Goal: Task Accomplishment & Management: Use online tool/utility

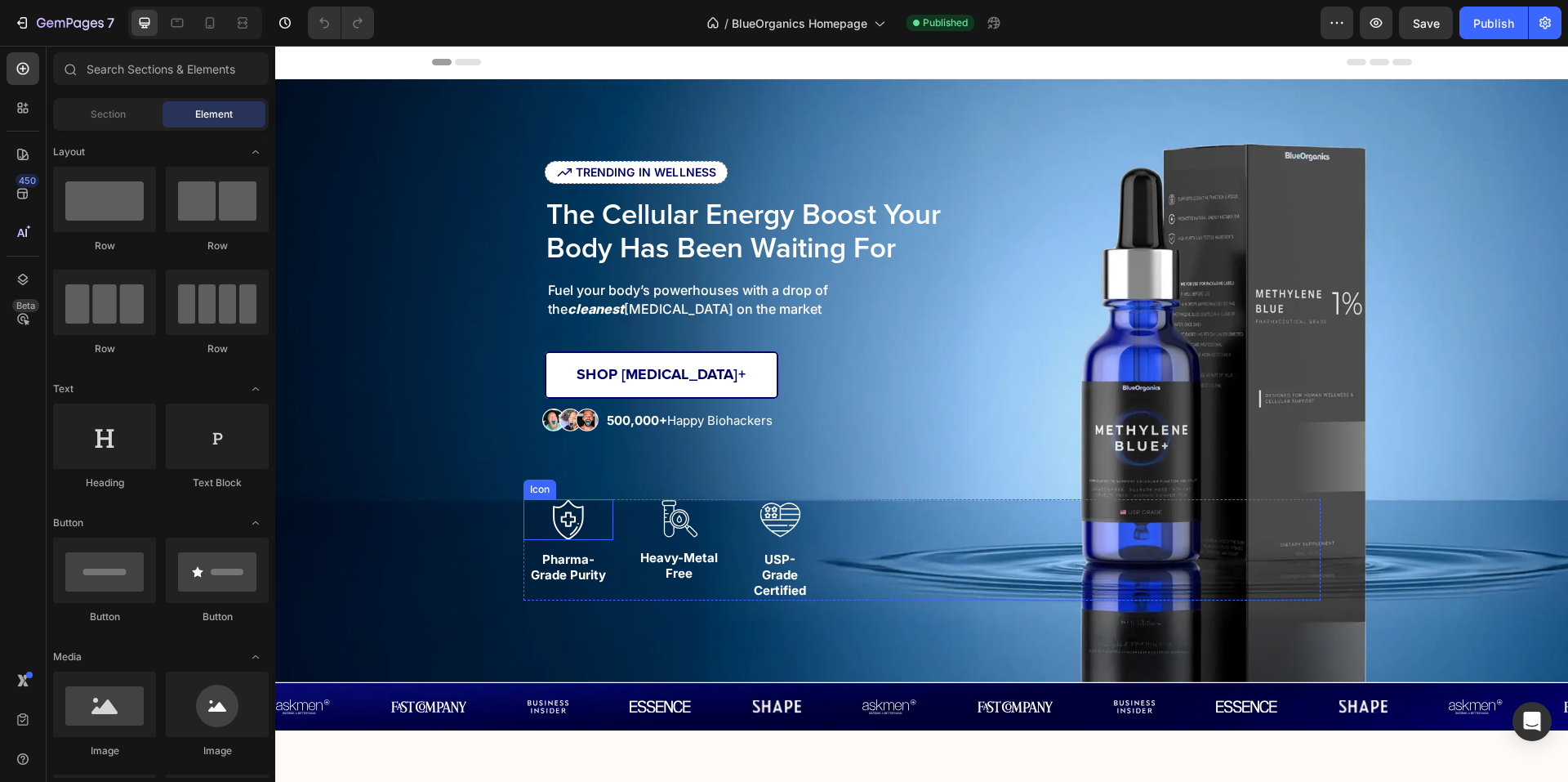
click at [593, 524] on div "Icon" at bounding box center [568, 519] width 90 height 41
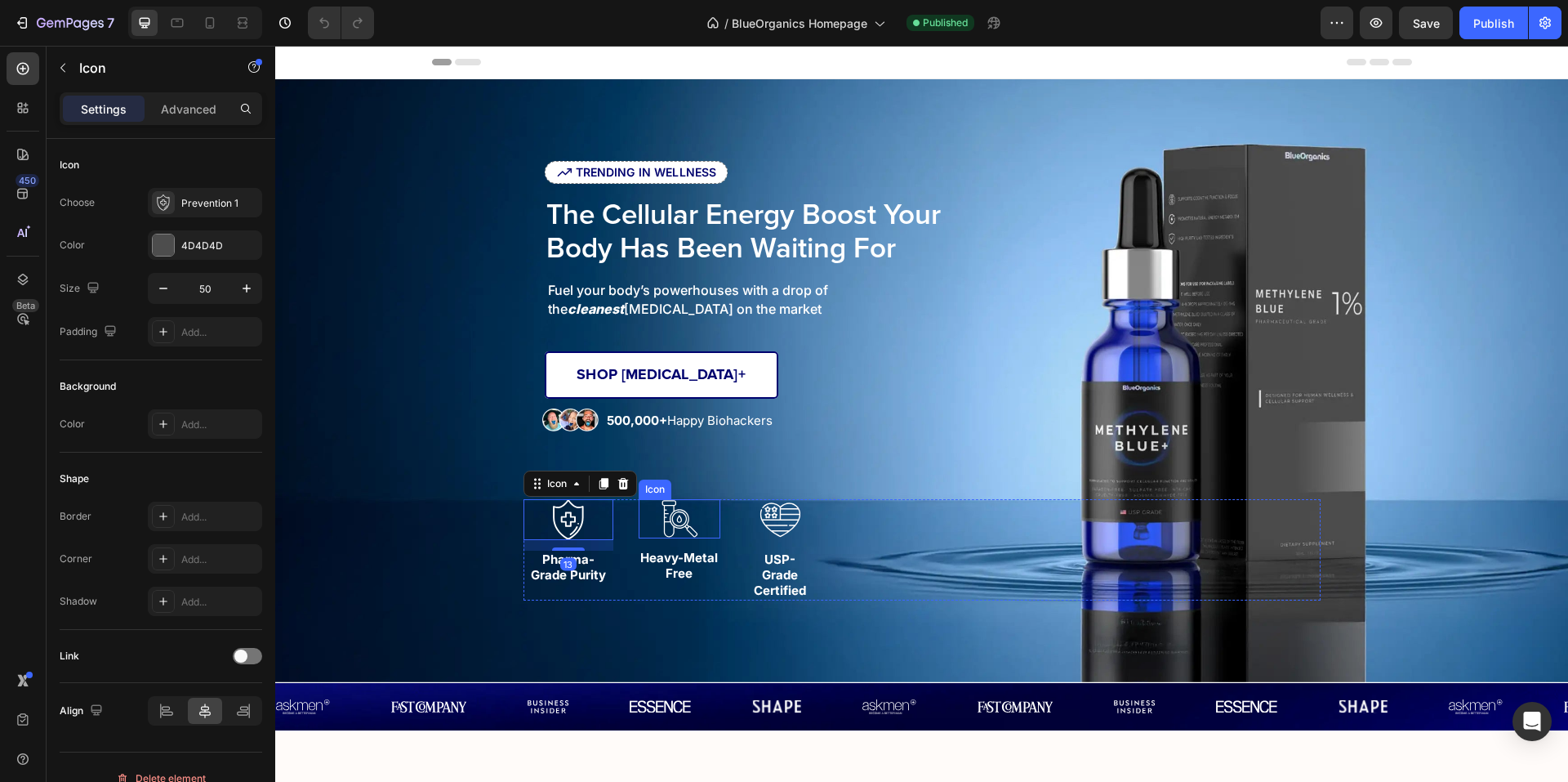
click at [672, 523] on icon at bounding box center [679, 519] width 36 height 37
click at [773, 513] on icon at bounding box center [780, 520] width 40 height 35
click at [578, 517] on icon at bounding box center [568, 519] width 41 height 41
click at [647, 513] on div "Icon 13" at bounding box center [679, 519] width 82 height 40
click at [156, 104] on div "Advanced" at bounding box center [189, 109] width 82 height 26
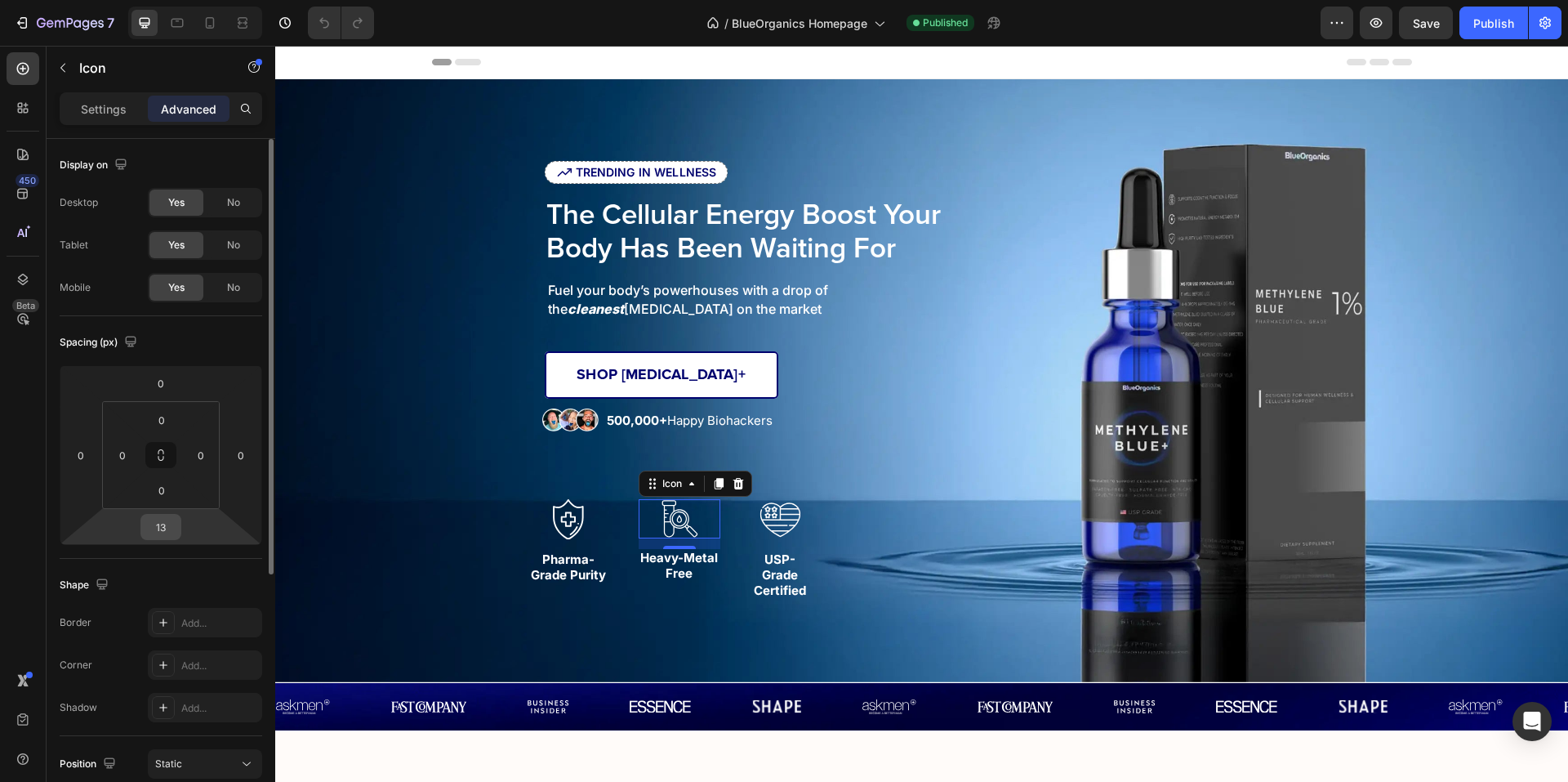
click at [152, 537] on input "13" at bounding box center [161, 526] width 33 height 24
type input "15"
drag, startPoint x: 218, startPoint y: 359, endPoint x: 263, endPoint y: 359, distance: 45.0
click at [0, 0] on div "Spacing (px) 0 0 15 0 0 0 0 0" at bounding box center [0, 0] width 0 height 0
click at [779, 511] on icon at bounding box center [780, 519] width 41 height 41
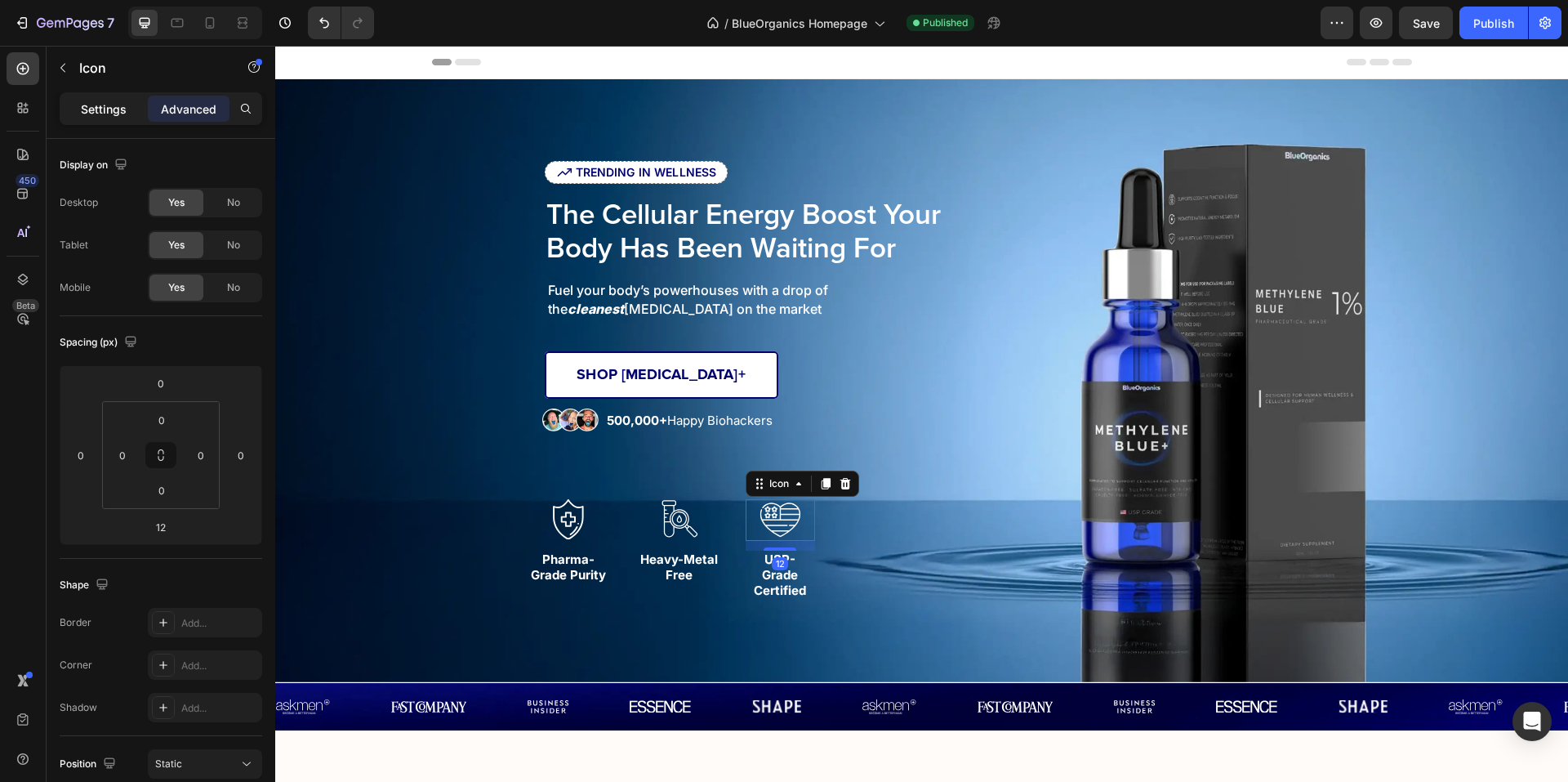
click at [113, 109] on p "Settings" at bounding box center [104, 109] width 45 height 17
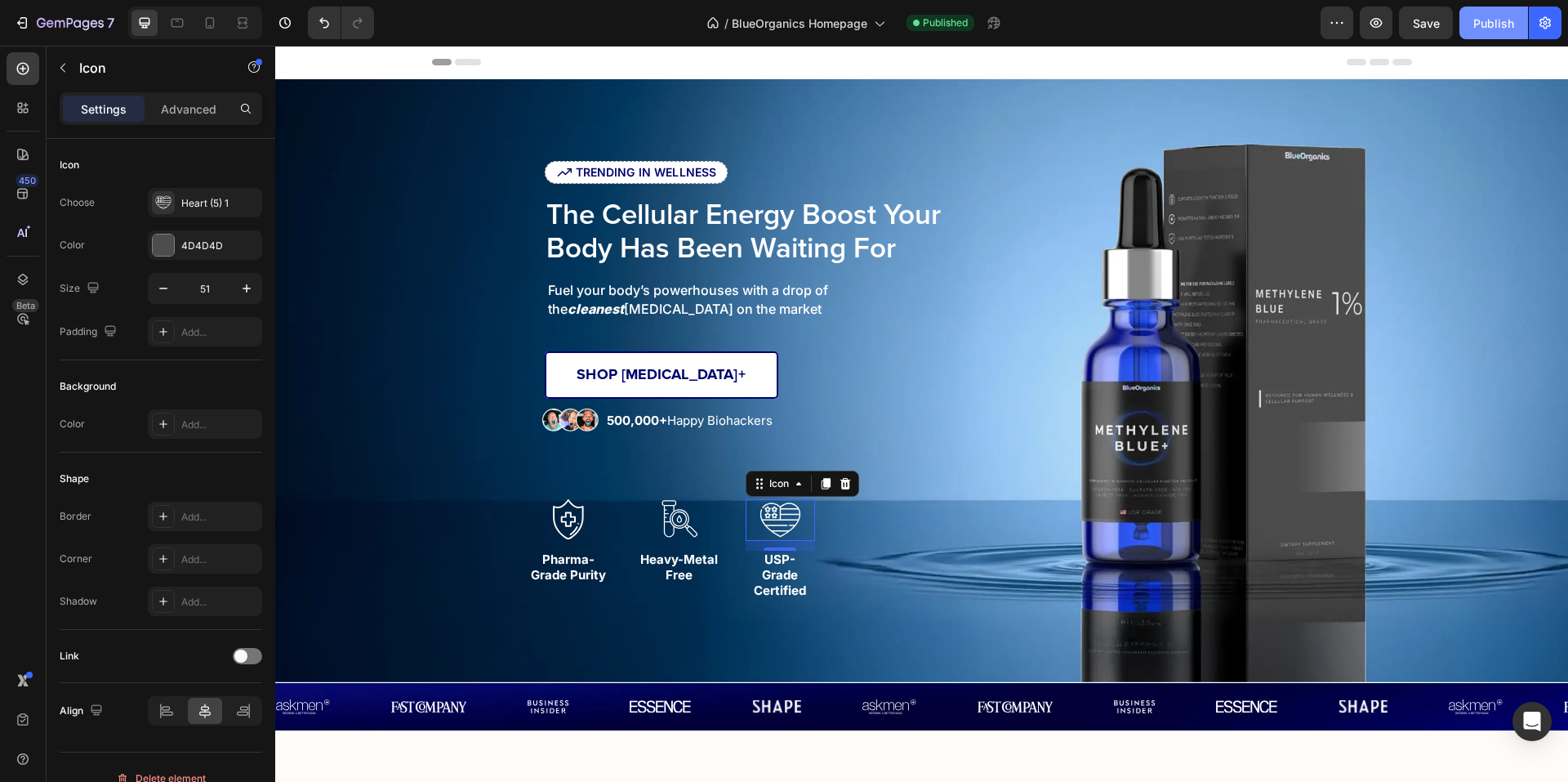
click at [1491, 13] on button "Publish" at bounding box center [1494, 23] width 69 height 33
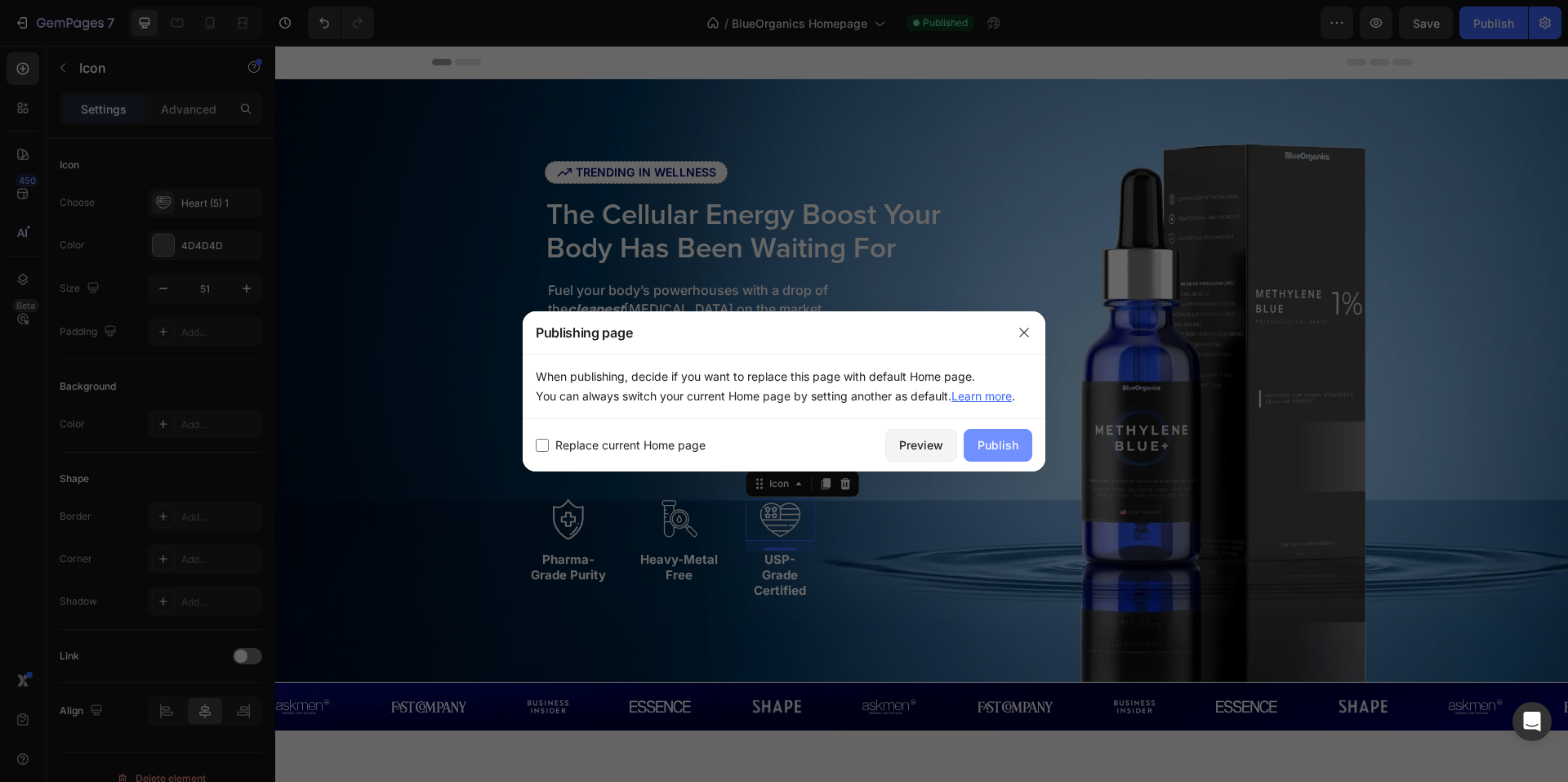
click at [1014, 445] on div "Publish" at bounding box center [998, 444] width 41 height 17
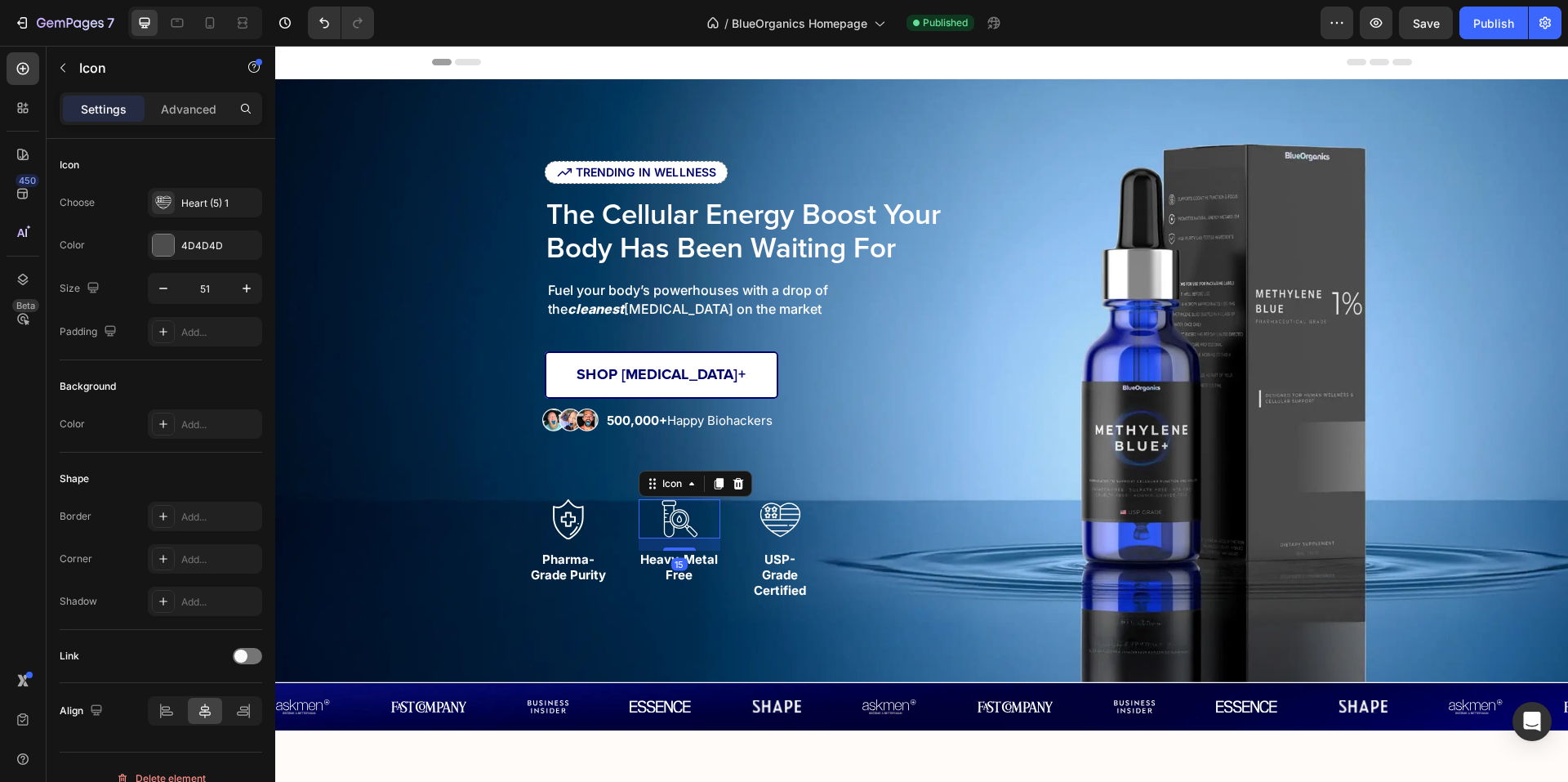
click at [699, 530] on div "Icon 15" at bounding box center [679, 519] width 82 height 40
click at [182, 26] on icon at bounding box center [178, 23] width 13 height 9
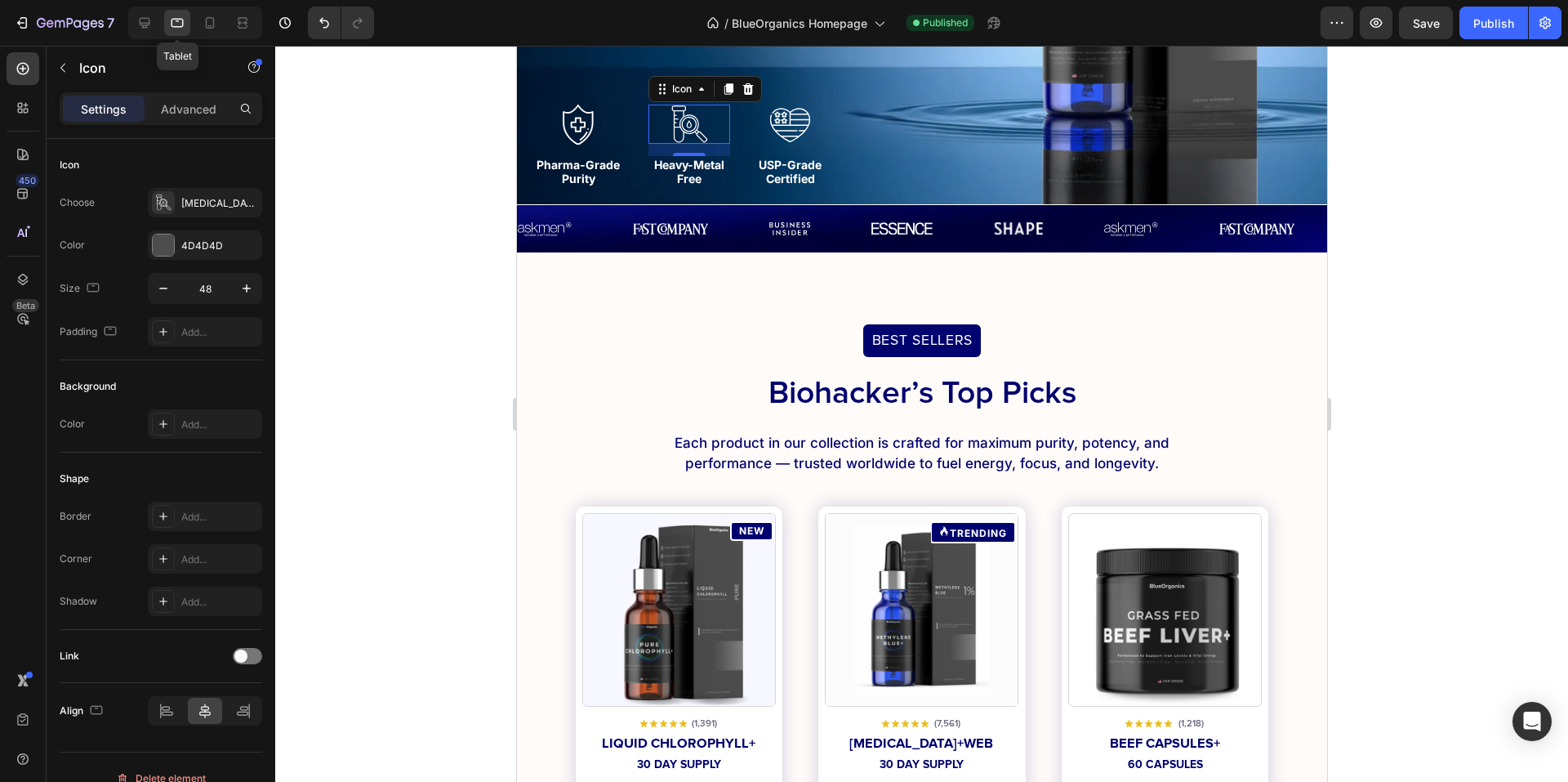
scroll to position [332, 0]
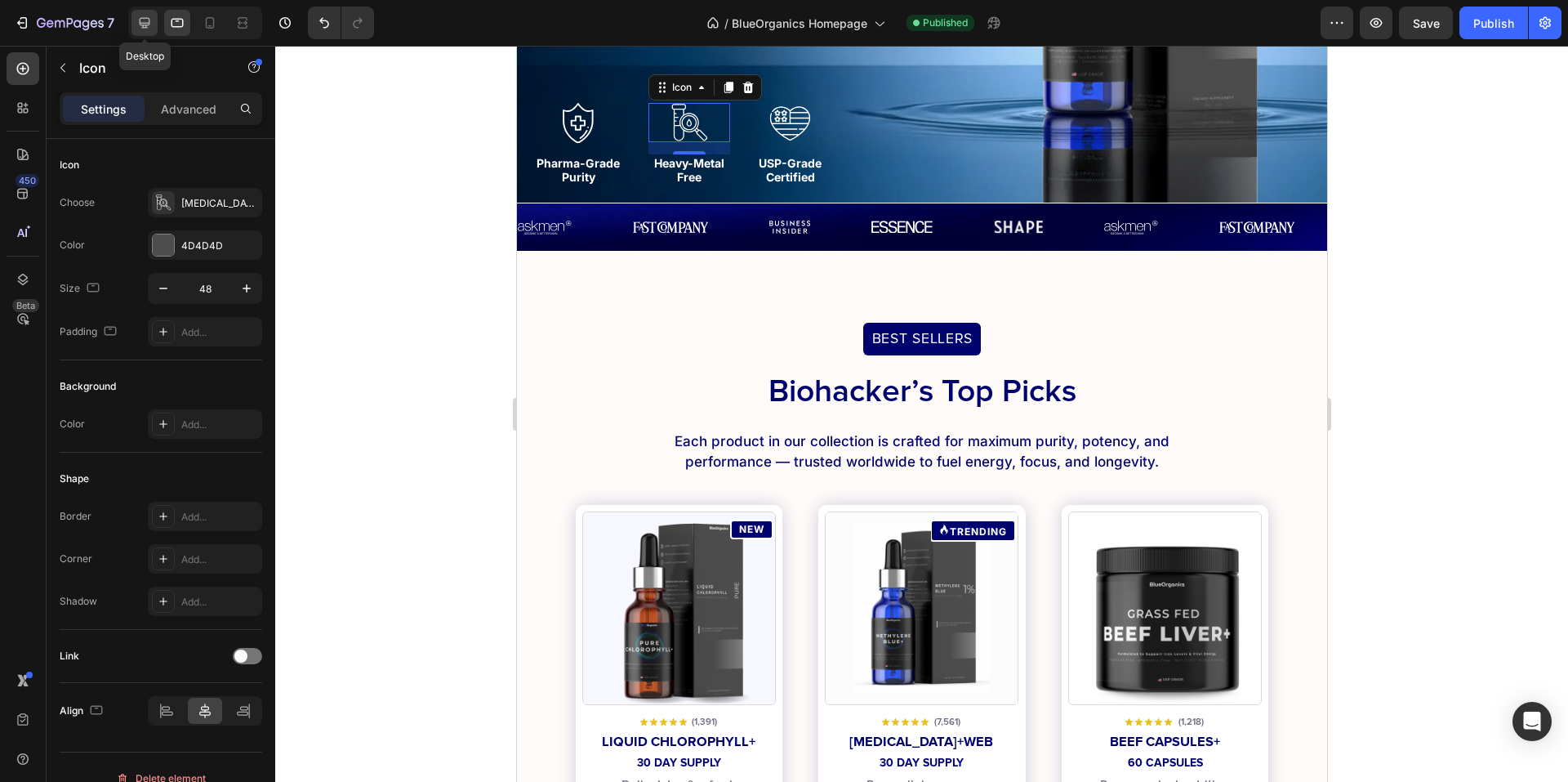
click at [151, 23] on icon at bounding box center [144, 22] width 16 height 16
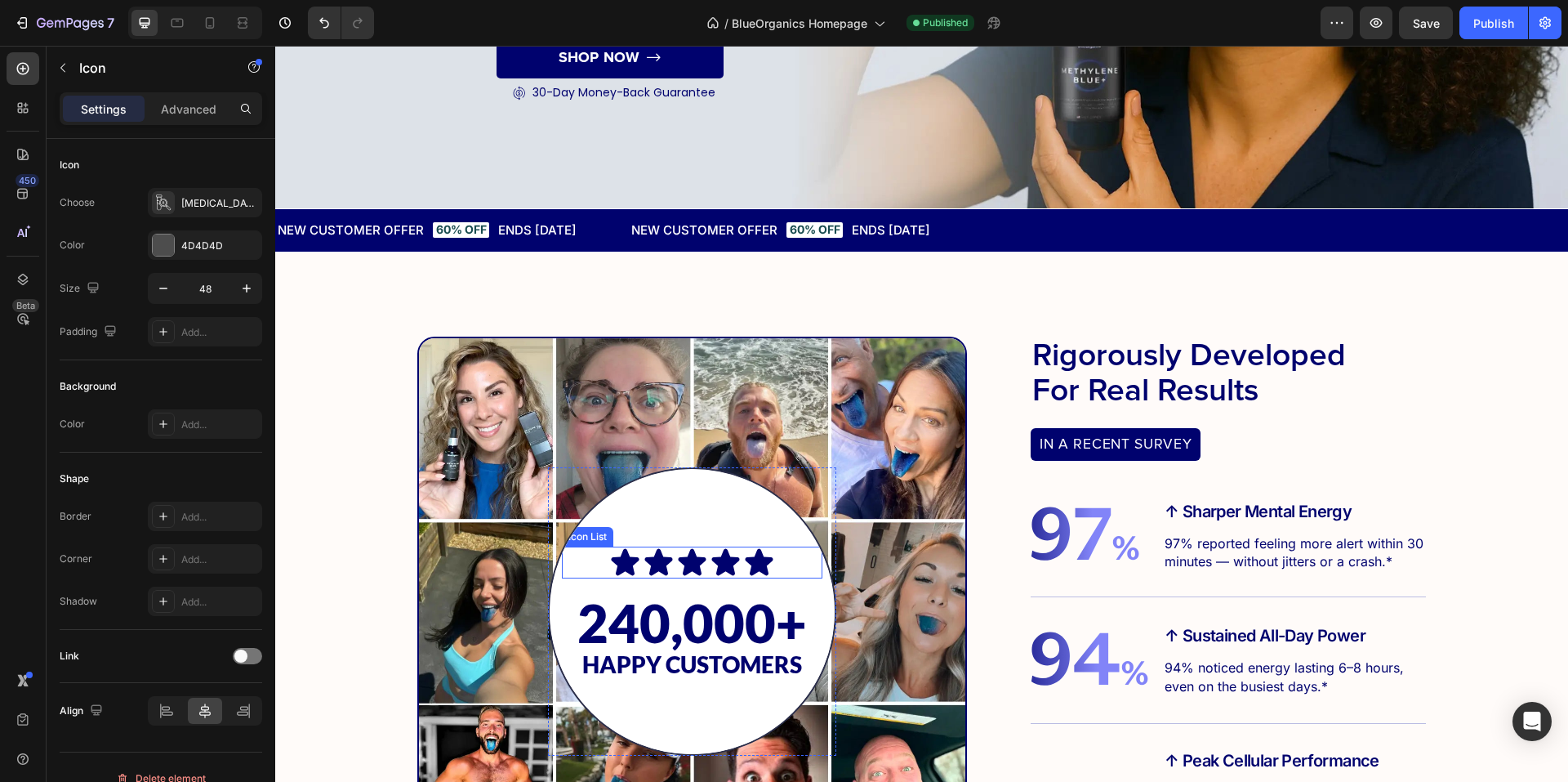
scroll to position [2599, 0]
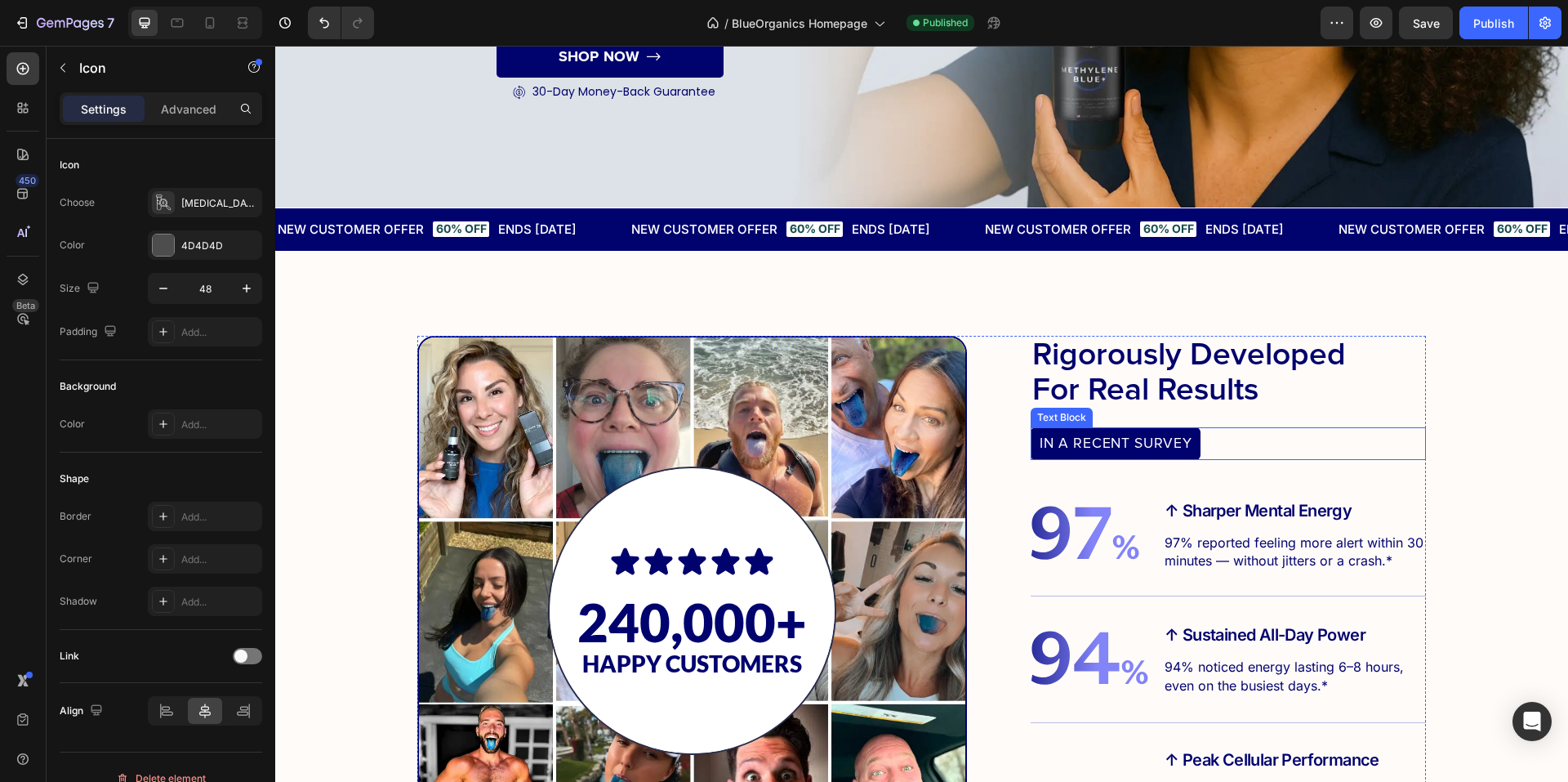
click at [1048, 442] on p "IN A RECENT SURVEY" at bounding box center [1115, 444] width 152 height 22
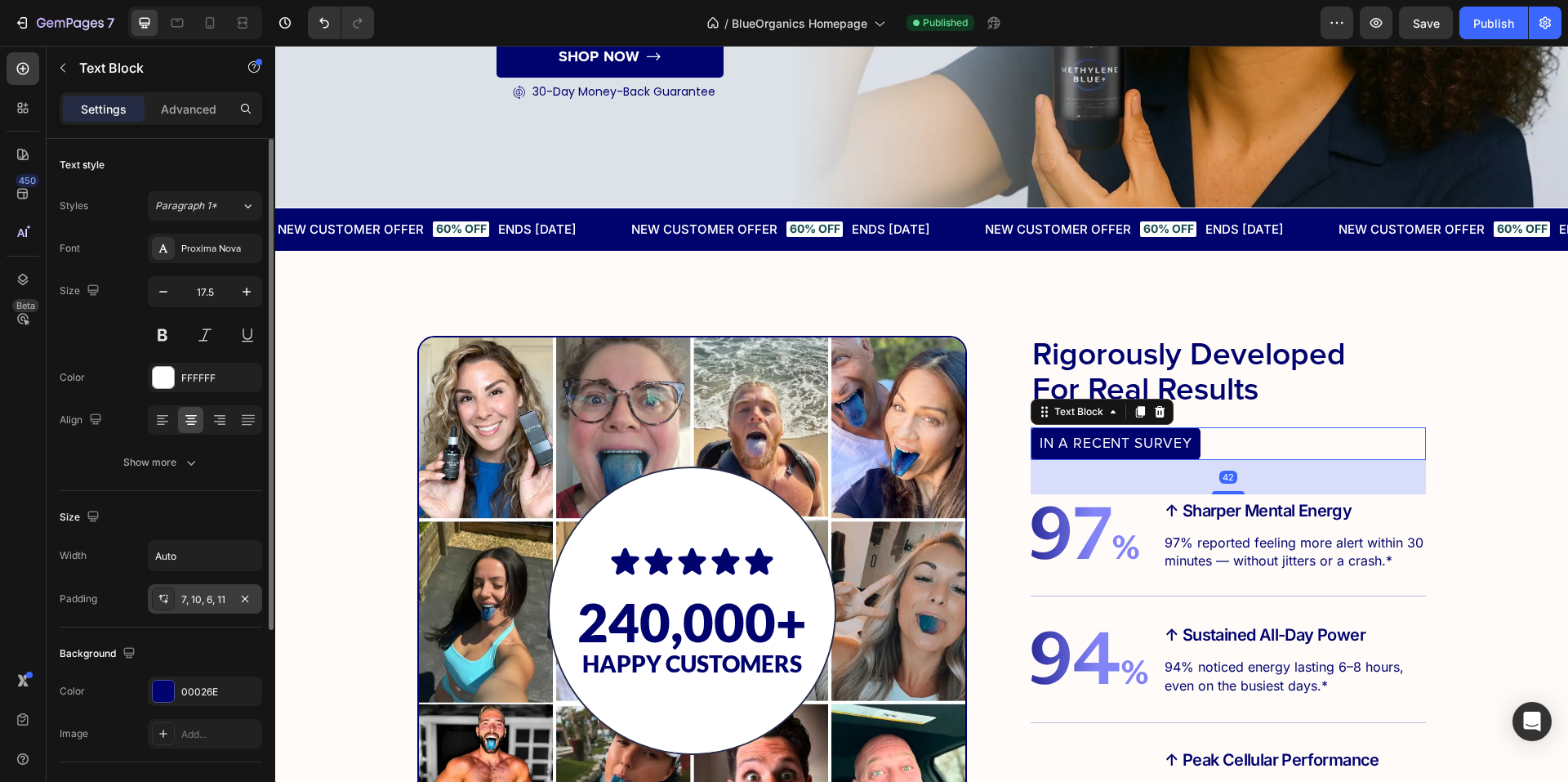
click at [202, 598] on div "7, 10, 6, 11" at bounding box center [205, 599] width 47 height 14
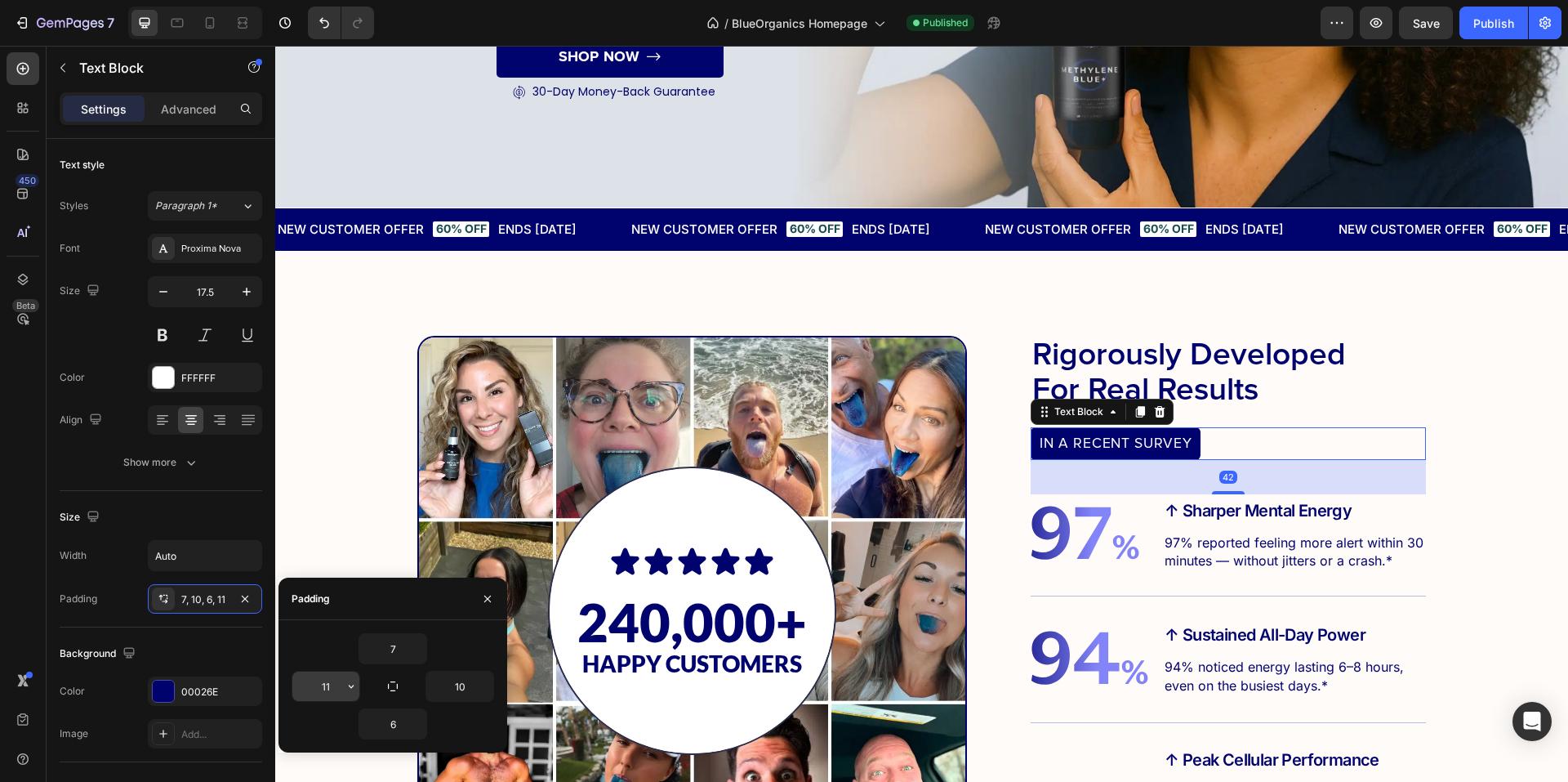
click at [339, 693] on input "11" at bounding box center [326, 686] width 67 height 29
type input "19"
click at [449, 679] on input "10" at bounding box center [460, 686] width 67 height 29
paste input "9"
type input "19"
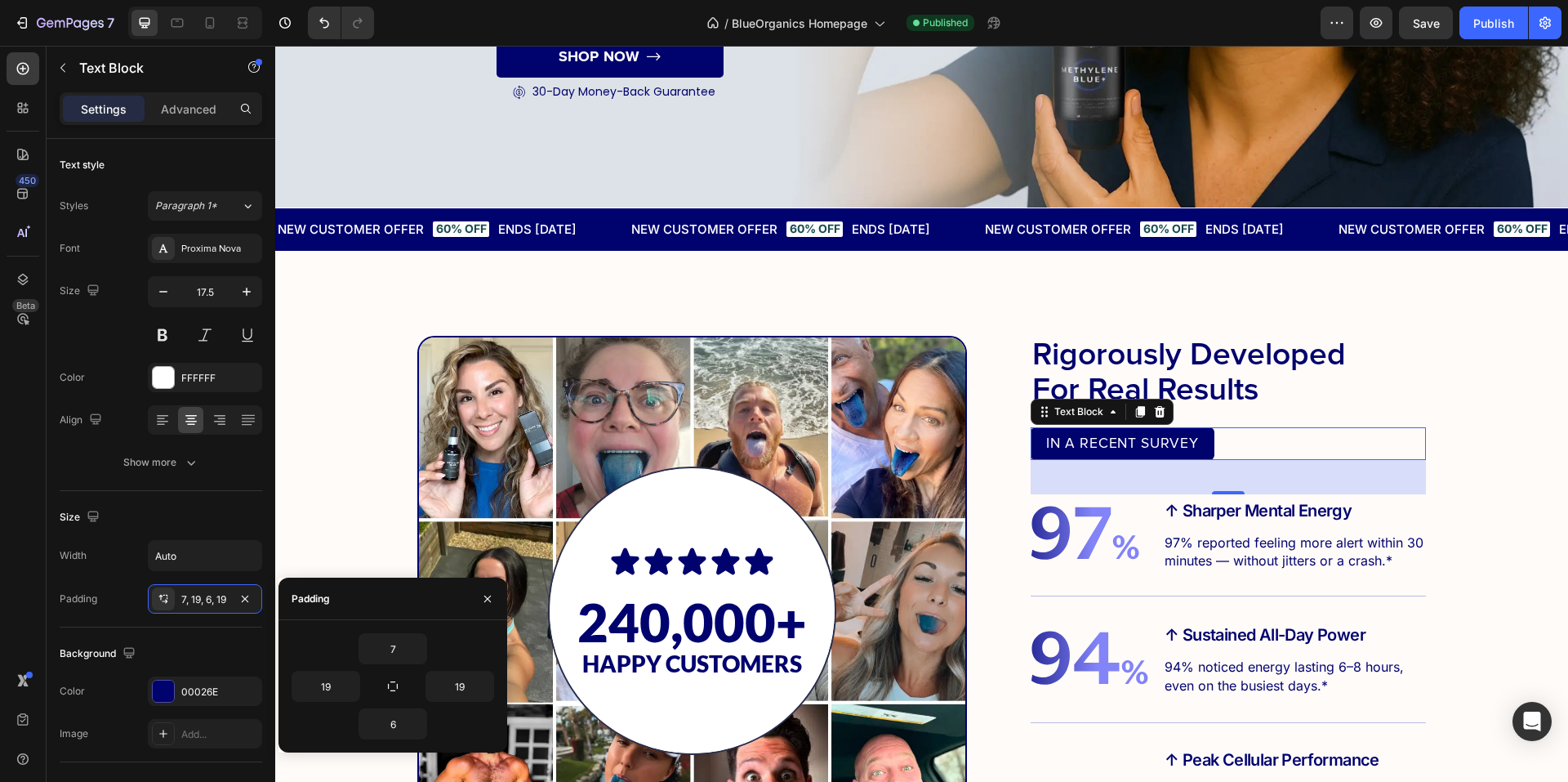
click at [452, 657] on div "7" at bounding box center [392, 648] width 203 height 31
drag, startPoint x: 479, startPoint y: 591, endPoint x: 306, endPoint y: 568, distance: 174.5
click at [479, 591] on button "button" at bounding box center [487, 598] width 26 height 26
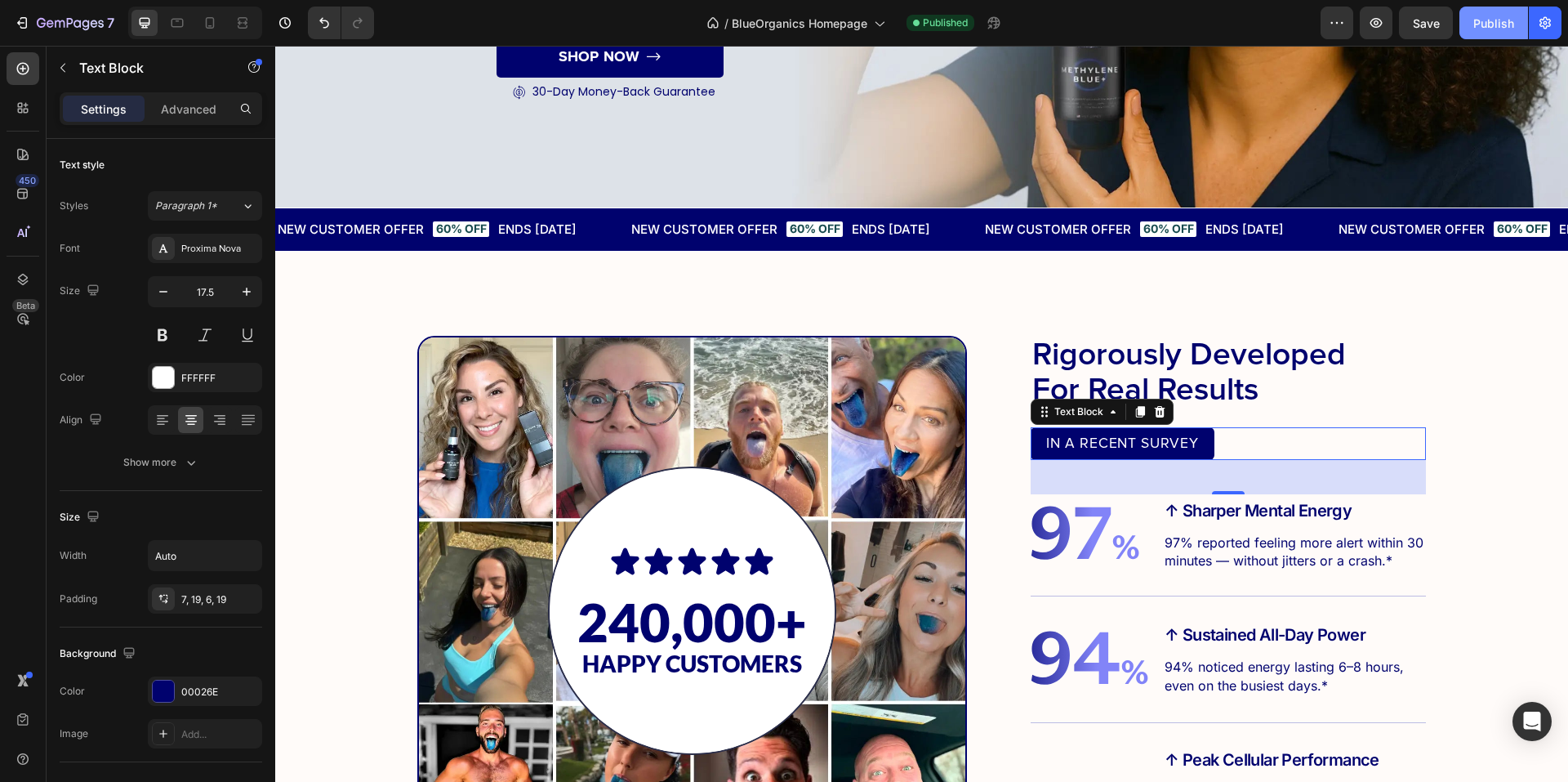
click at [1509, 26] on div "Publish" at bounding box center [1494, 23] width 41 height 17
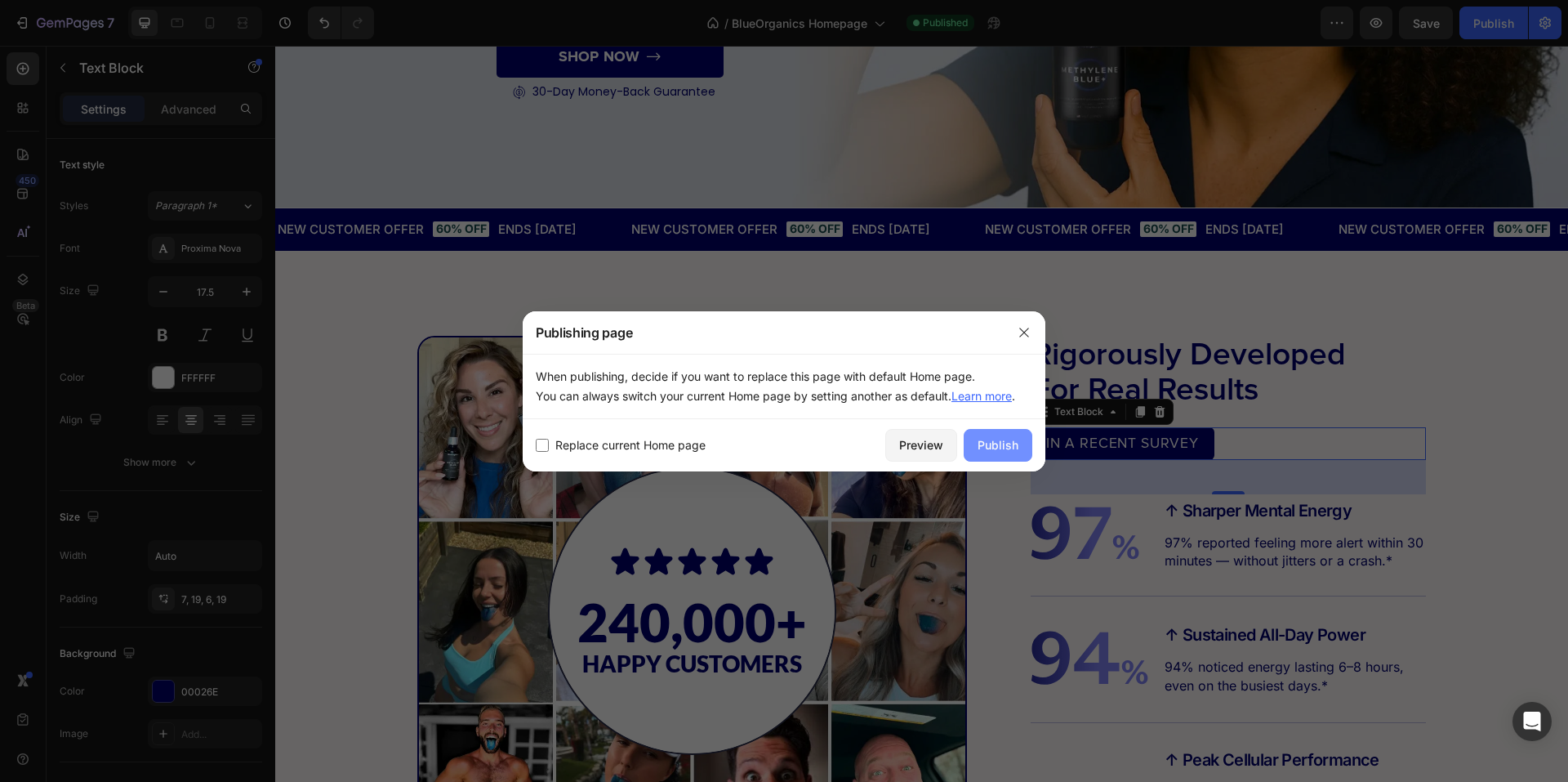
click at [1023, 443] on button "Publish" at bounding box center [998, 445] width 69 height 33
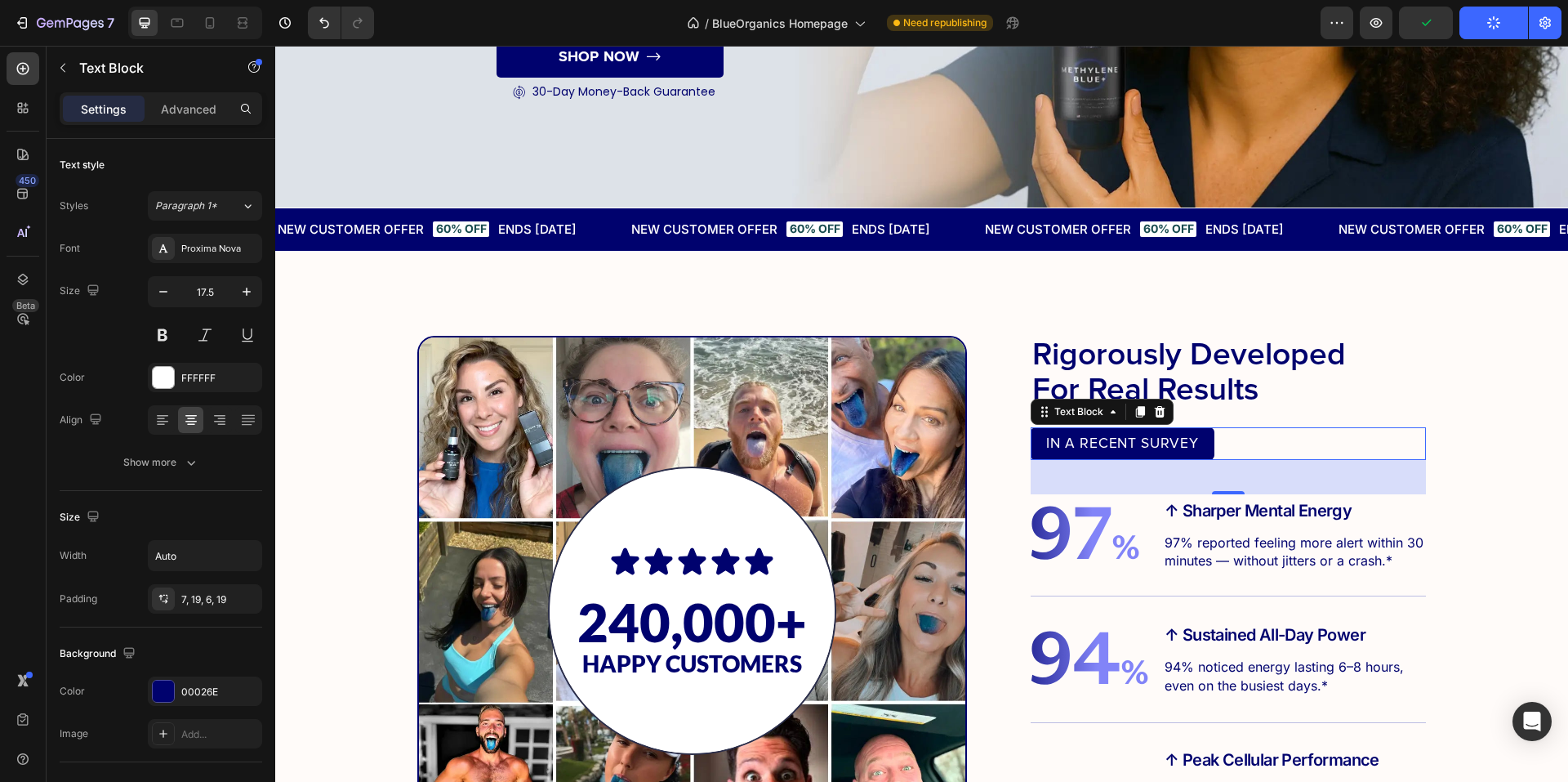
click at [1168, 444] on p "IN A RECENT SURVEY" at bounding box center [1122, 444] width 152 height 22
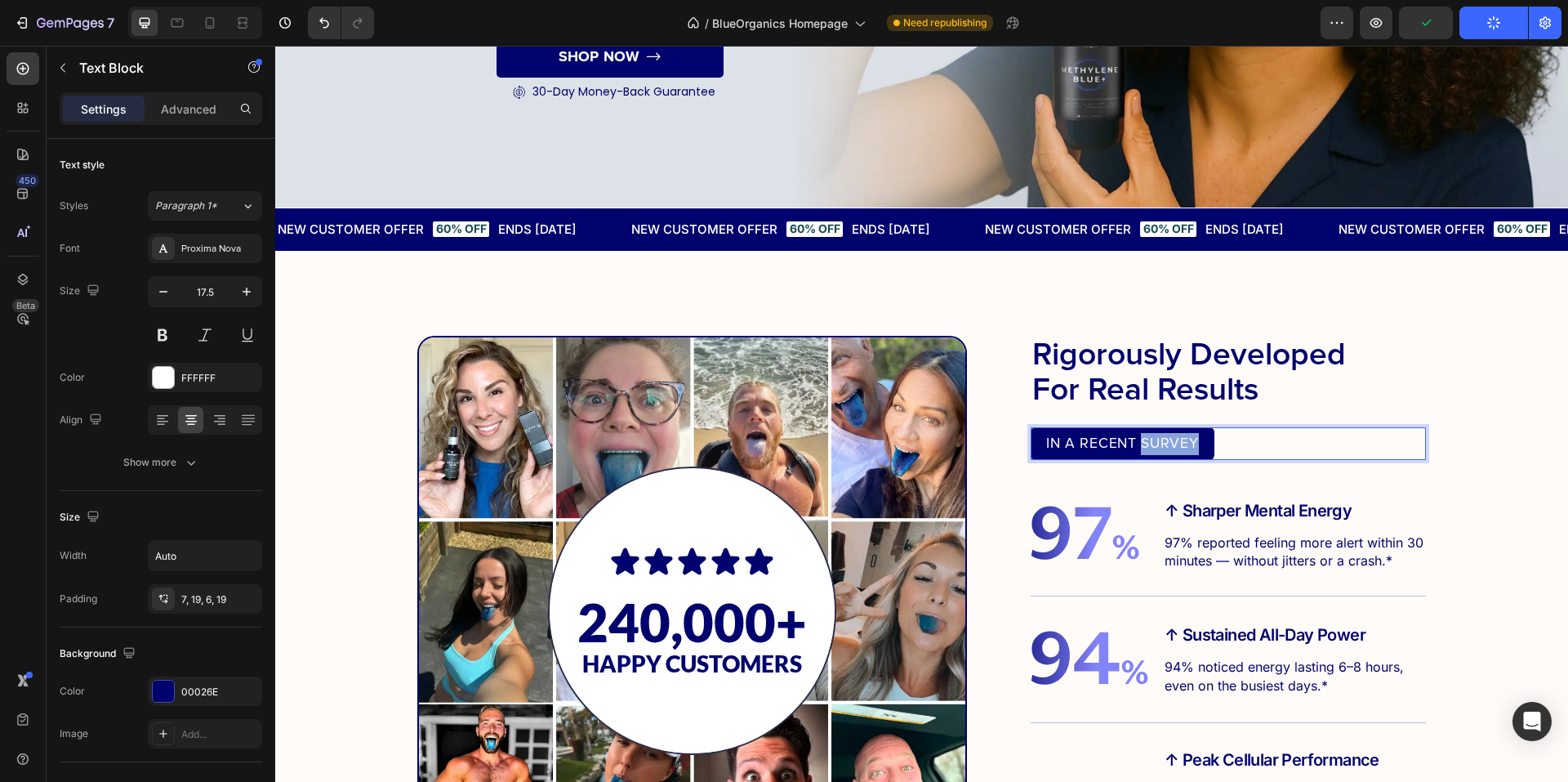
click at [1168, 444] on p "IN A RECENT SURVEY" at bounding box center [1122, 444] width 152 height 22
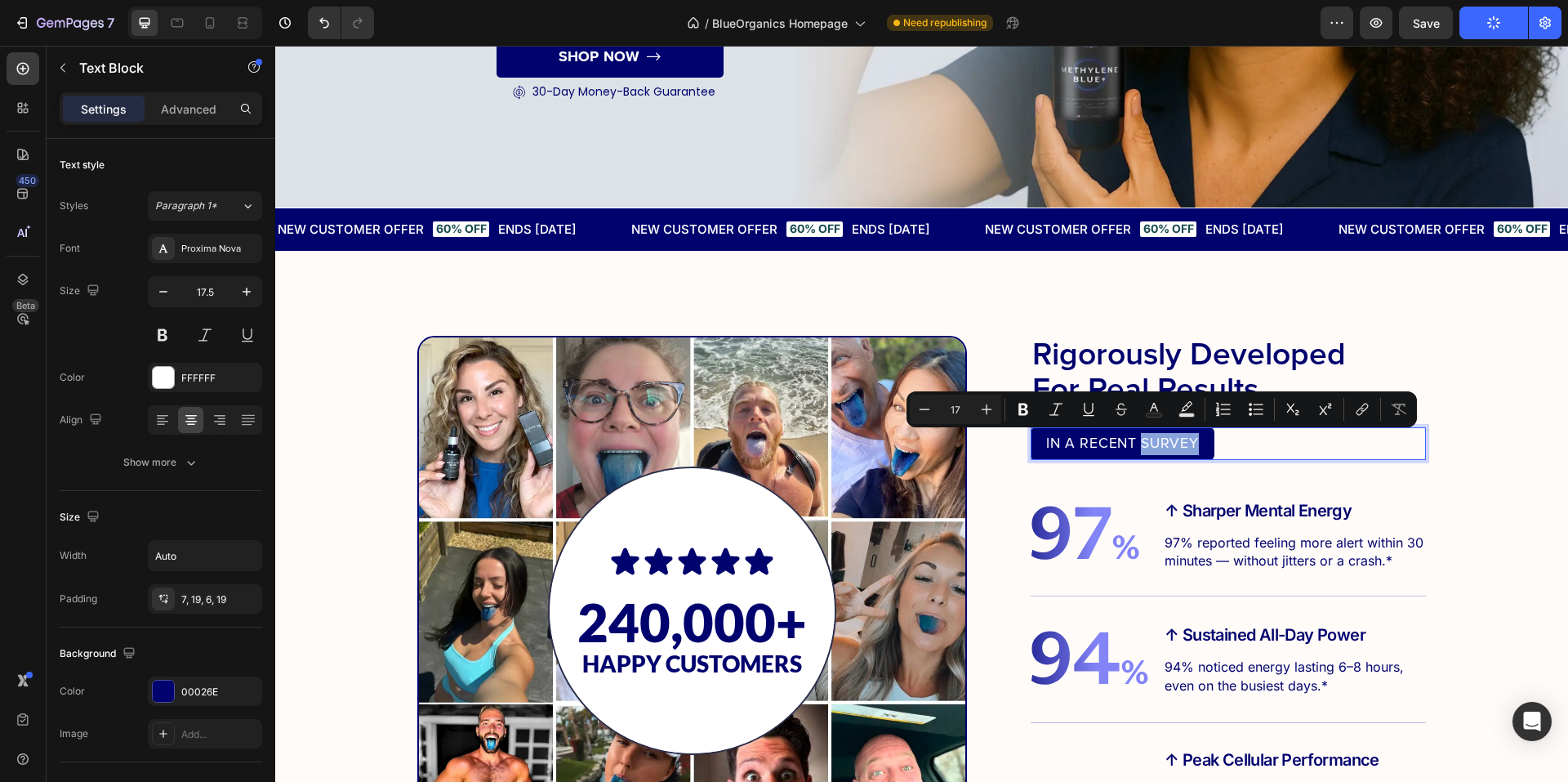
click at [1192, 446] on div "IN A RECENT SURVEY" at bounding box center [1123, 444] width 183 height 33
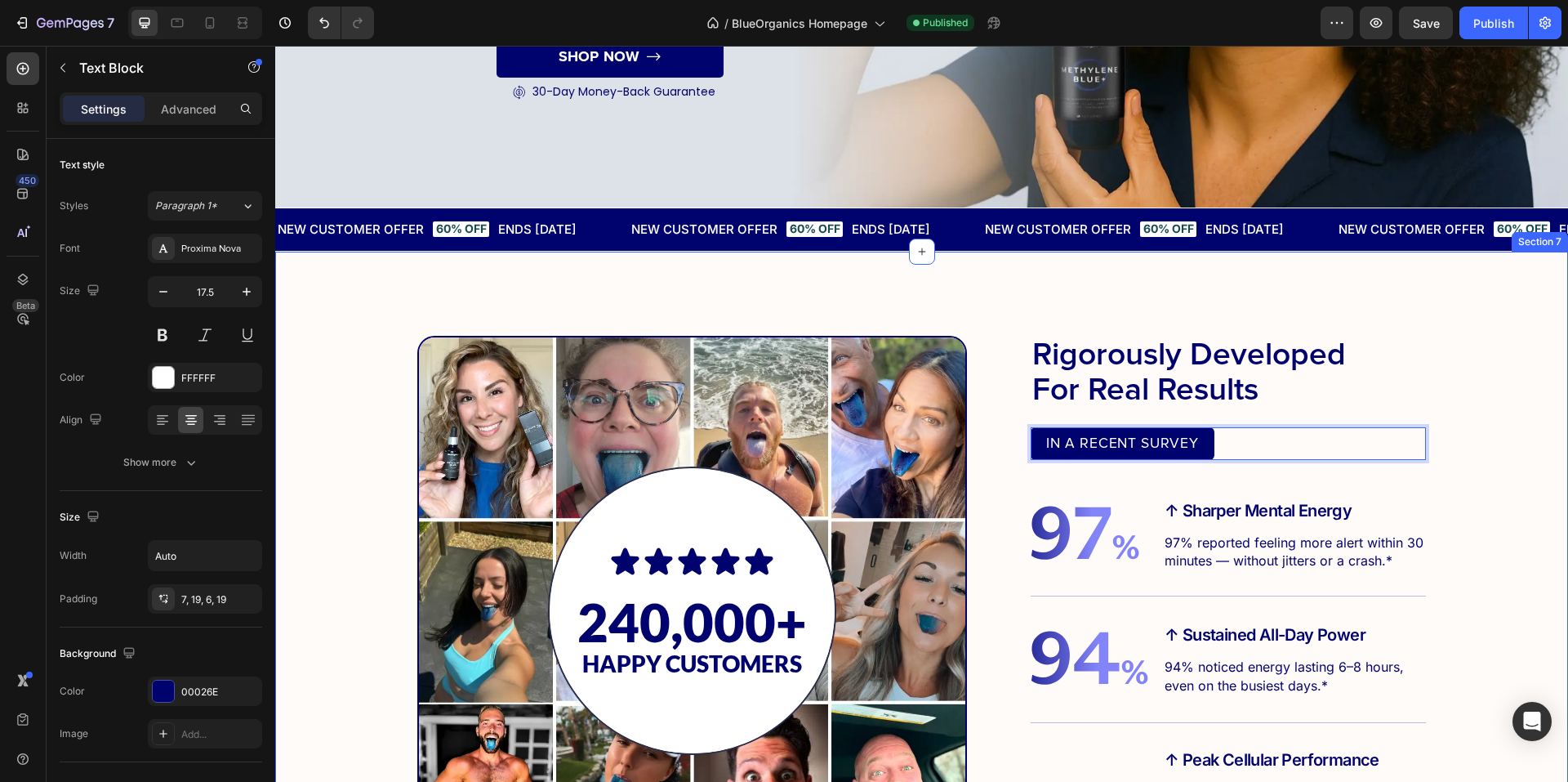
click at [1448, 492] on div "Icon Icon Icon Icon Icon Icon List 240,000+ Text Block happy customers Text Blo…" at bounding box center [921, 678] width 1260 height 684
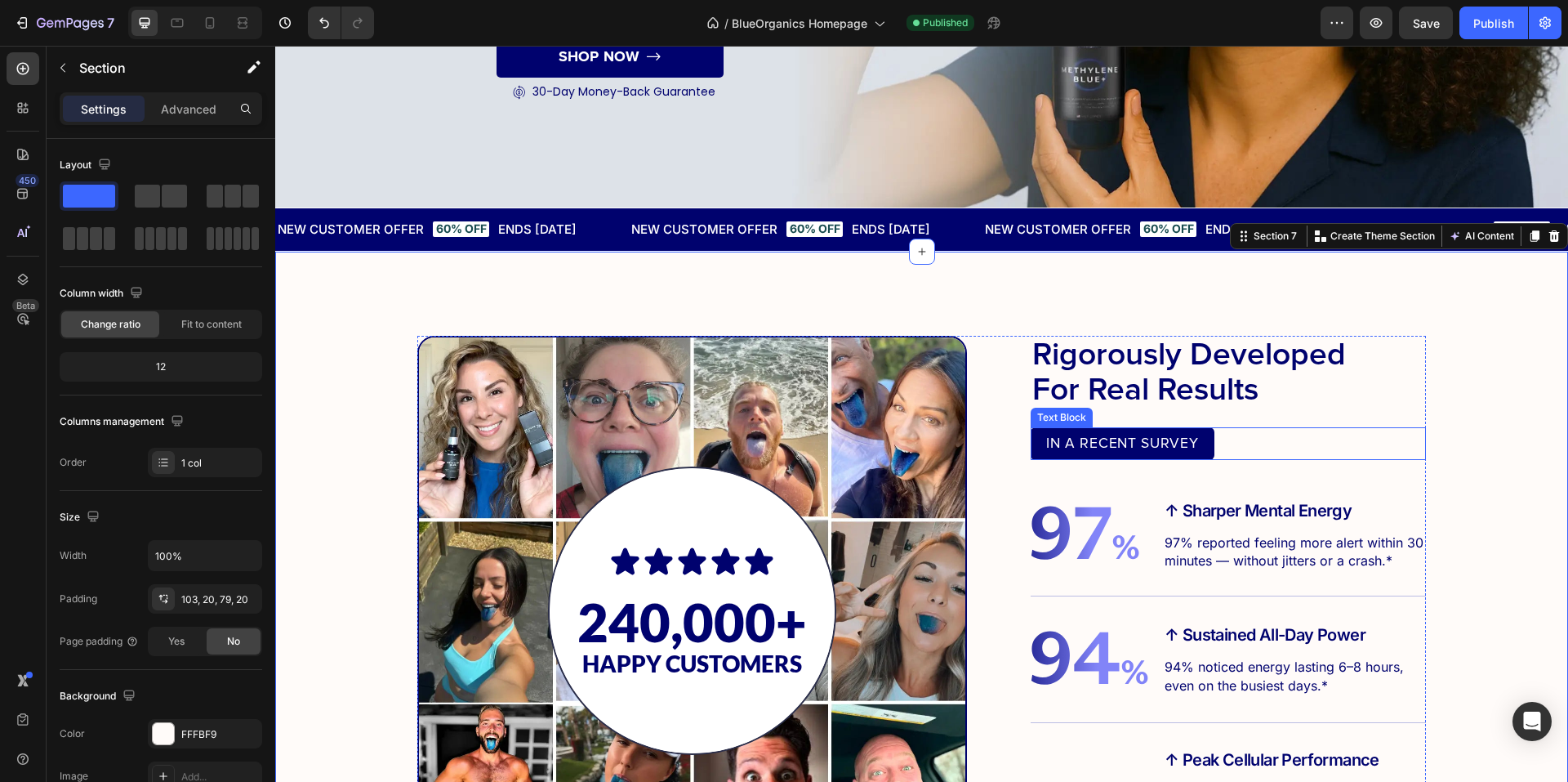
click at [1094, 450] on p "IN A RECENT SURVEY" at bounding box center [1122, 444] width 152 height 22
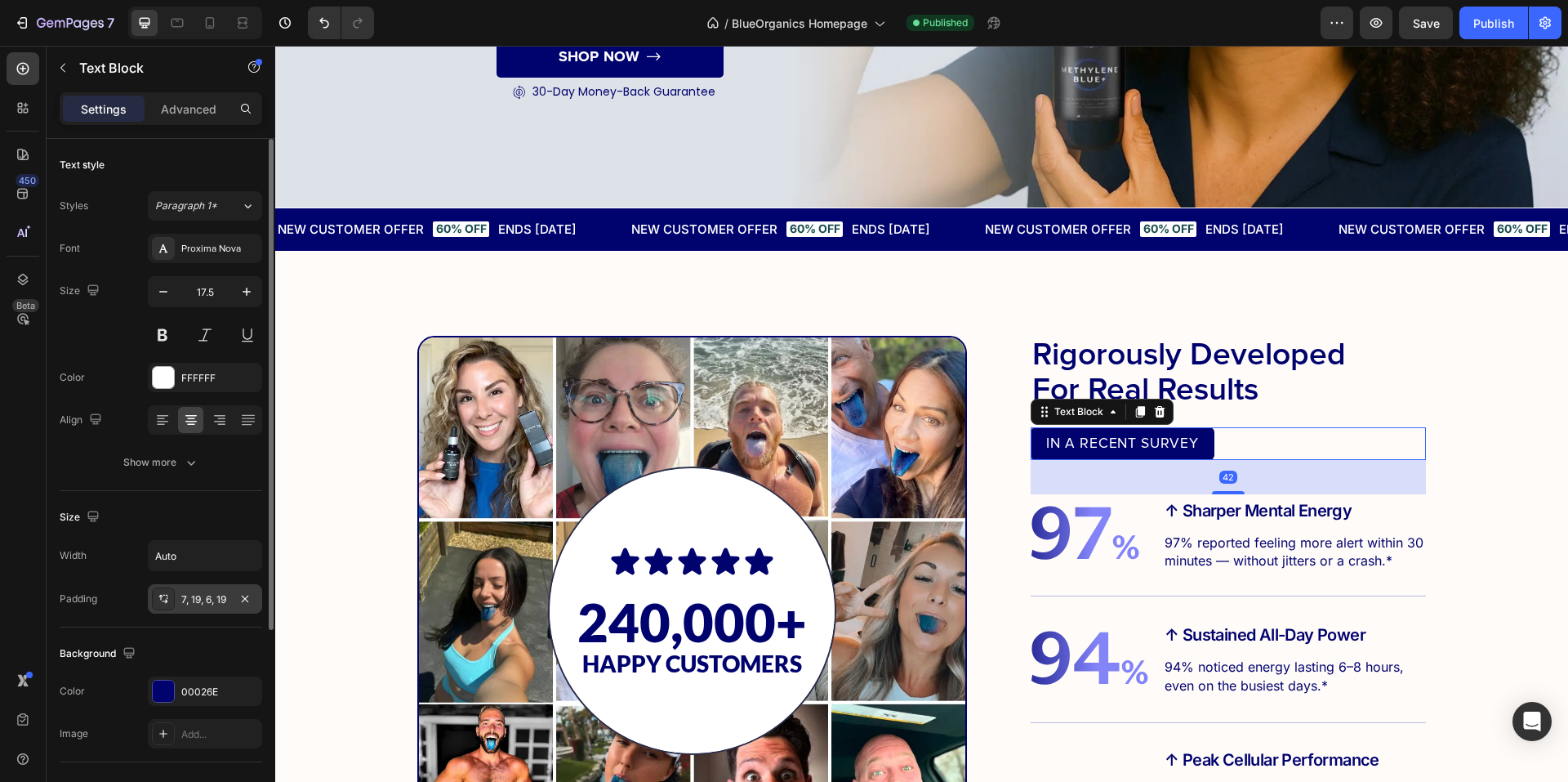
click at [209, 604] on div "7, 19, 6, 19" at bounding box center [205, 599] width 47 height 14
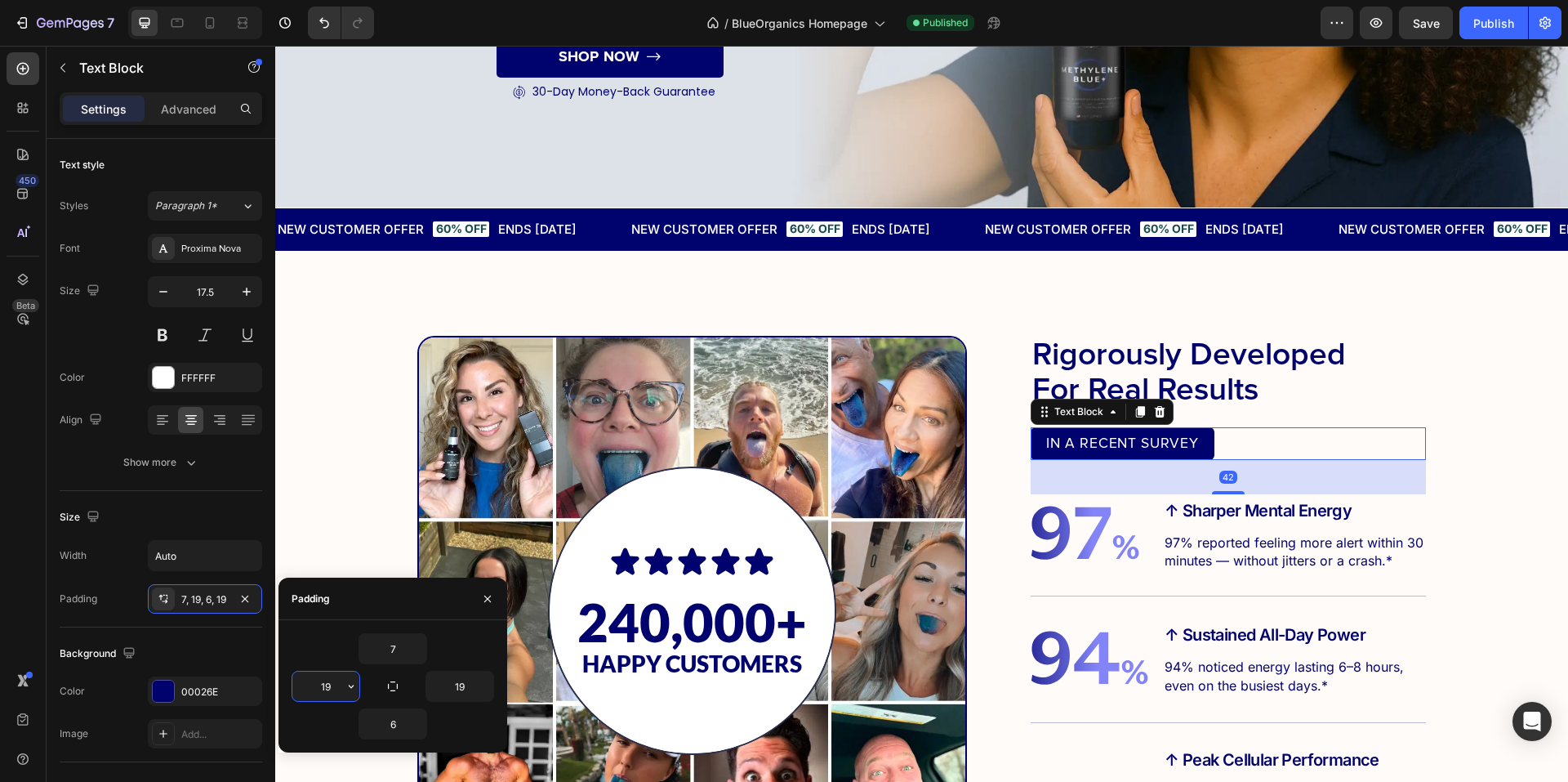
click at [333, 682] on input "19" at bounding box center [326, 686] width 67 height 29
type input "20"
click at [465, 678] on input "19" at bounding box center [460, 686] width 67 height 29
paste input "20"
type input "20"
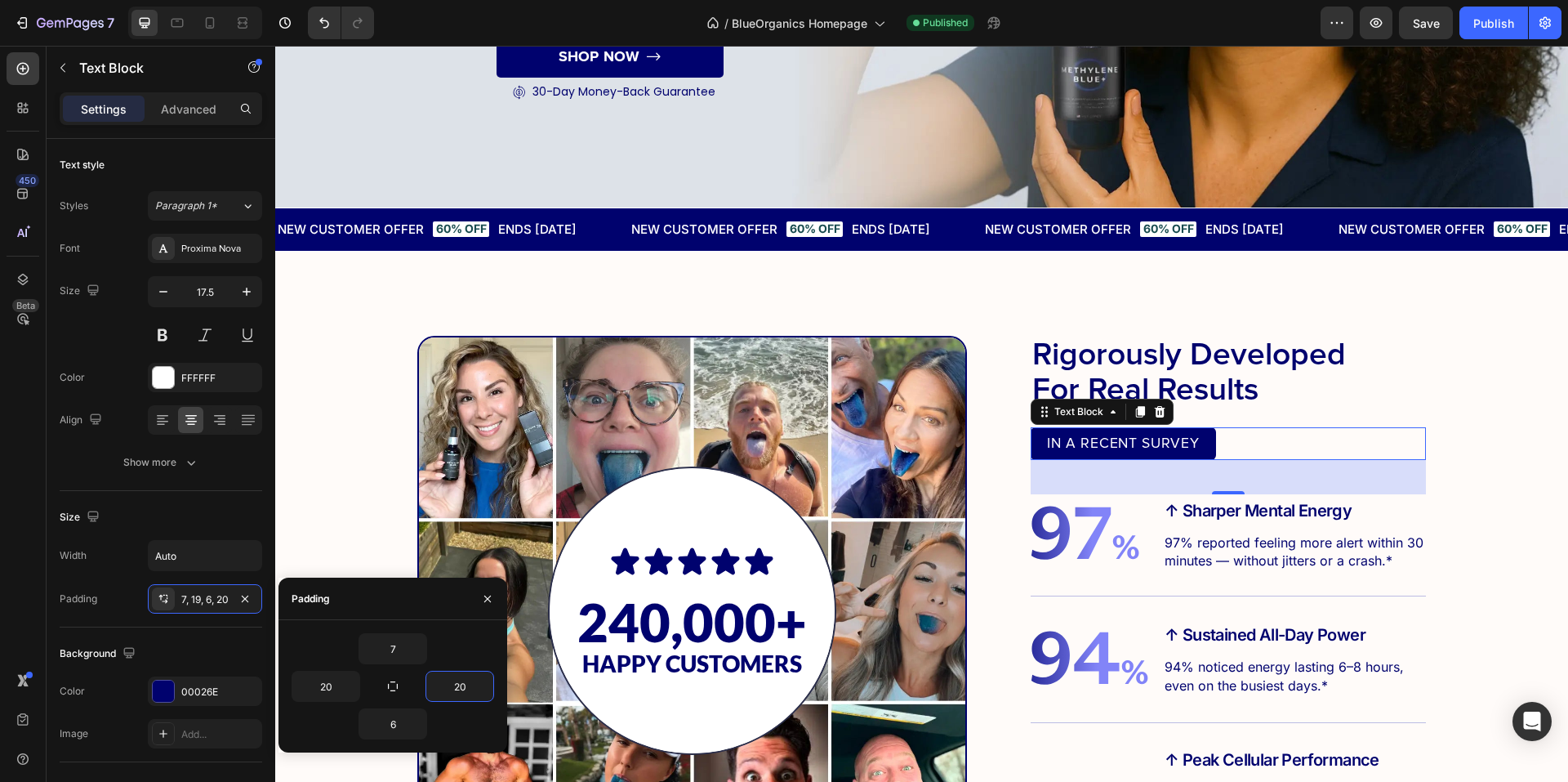
click at [466, 657] on div "7" at bounding box center [392, 648] width 203 height 31
click at [482, 601] on icon "button" at bounding box center [488, 599] width 13 height 13
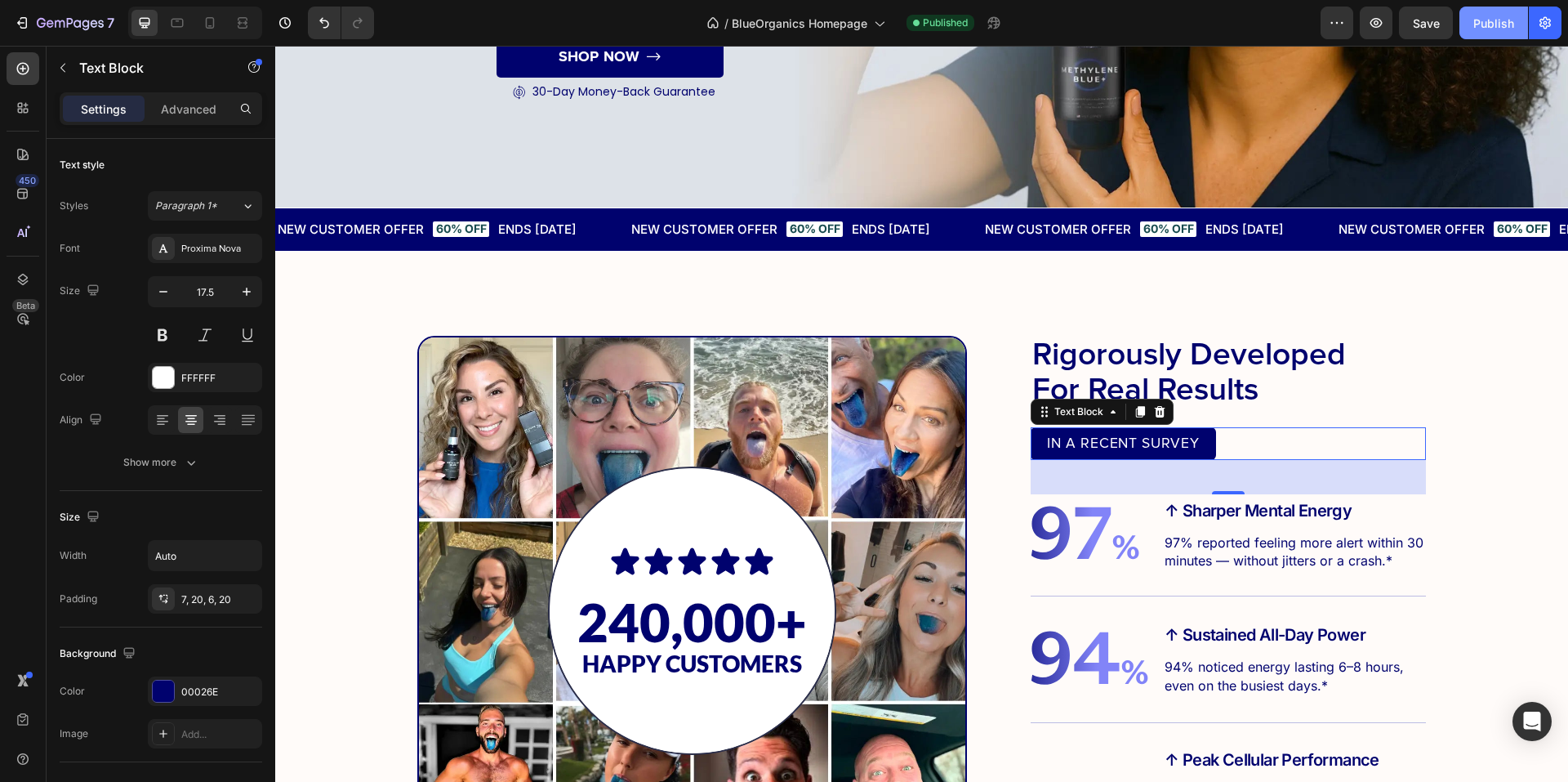
click at [1496, 29] on div "Publish" at bounding box center [1494, 23] width 41 height 17
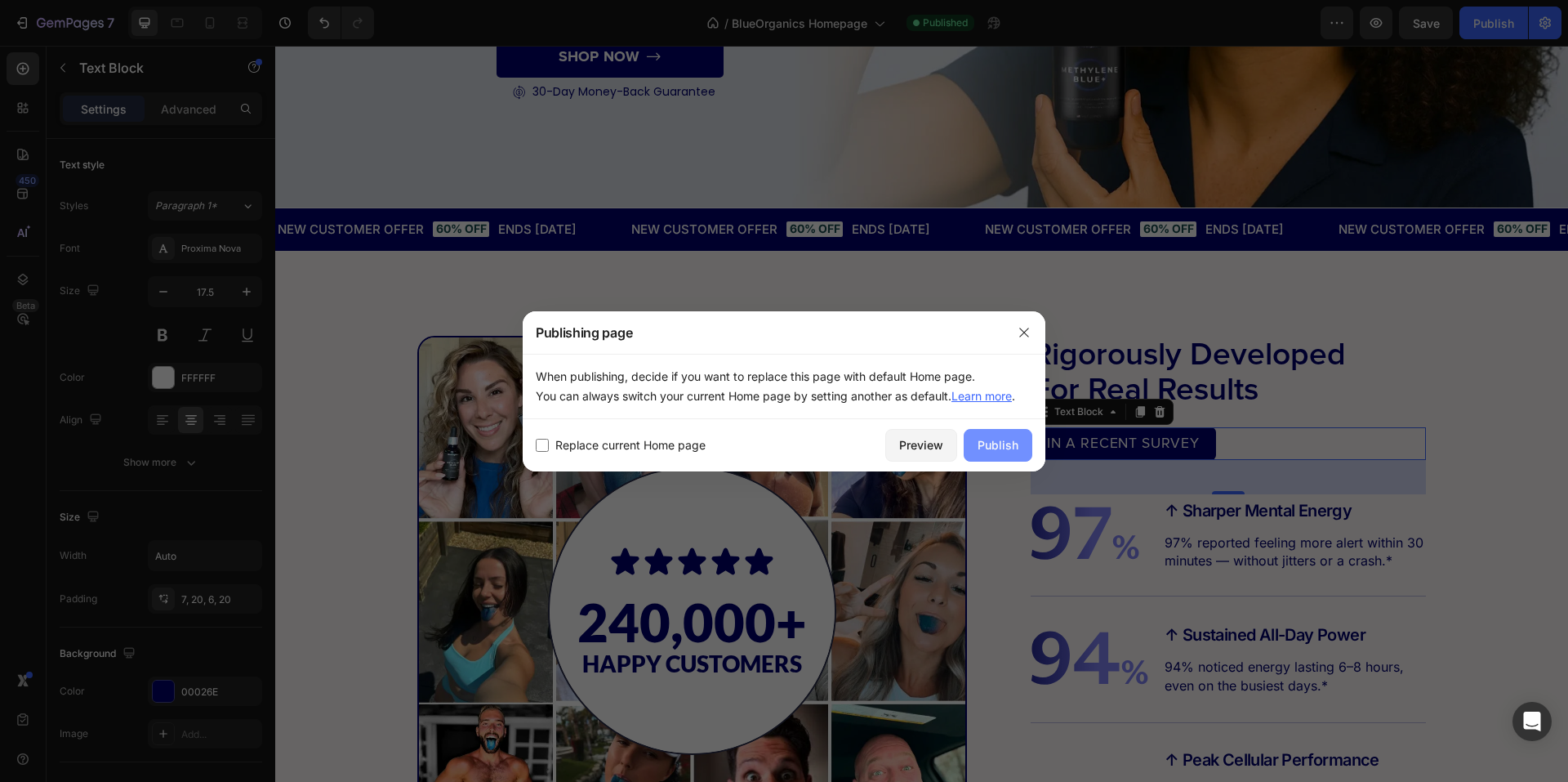
click at [979, 444] on div "Publish" at bounding box center [998, 444] width 41 height 17
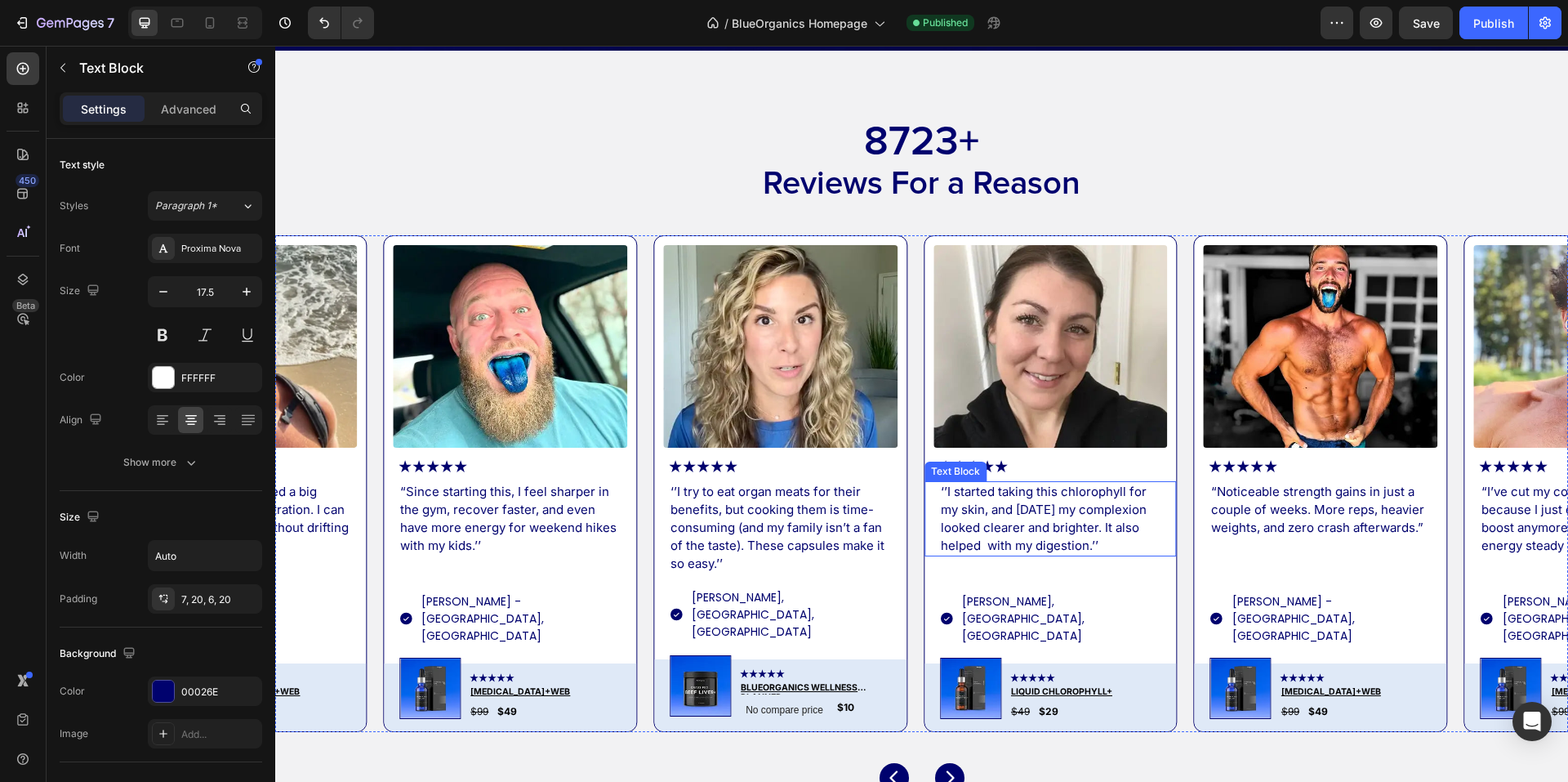
scroll to position [4152, 0]
click at [919, 506] on div "Image Icon Icon Icon Icon Icon Icon List “Since starting this, I feel sharper i…" at bounding box center [922, 483] width 1293 height 497
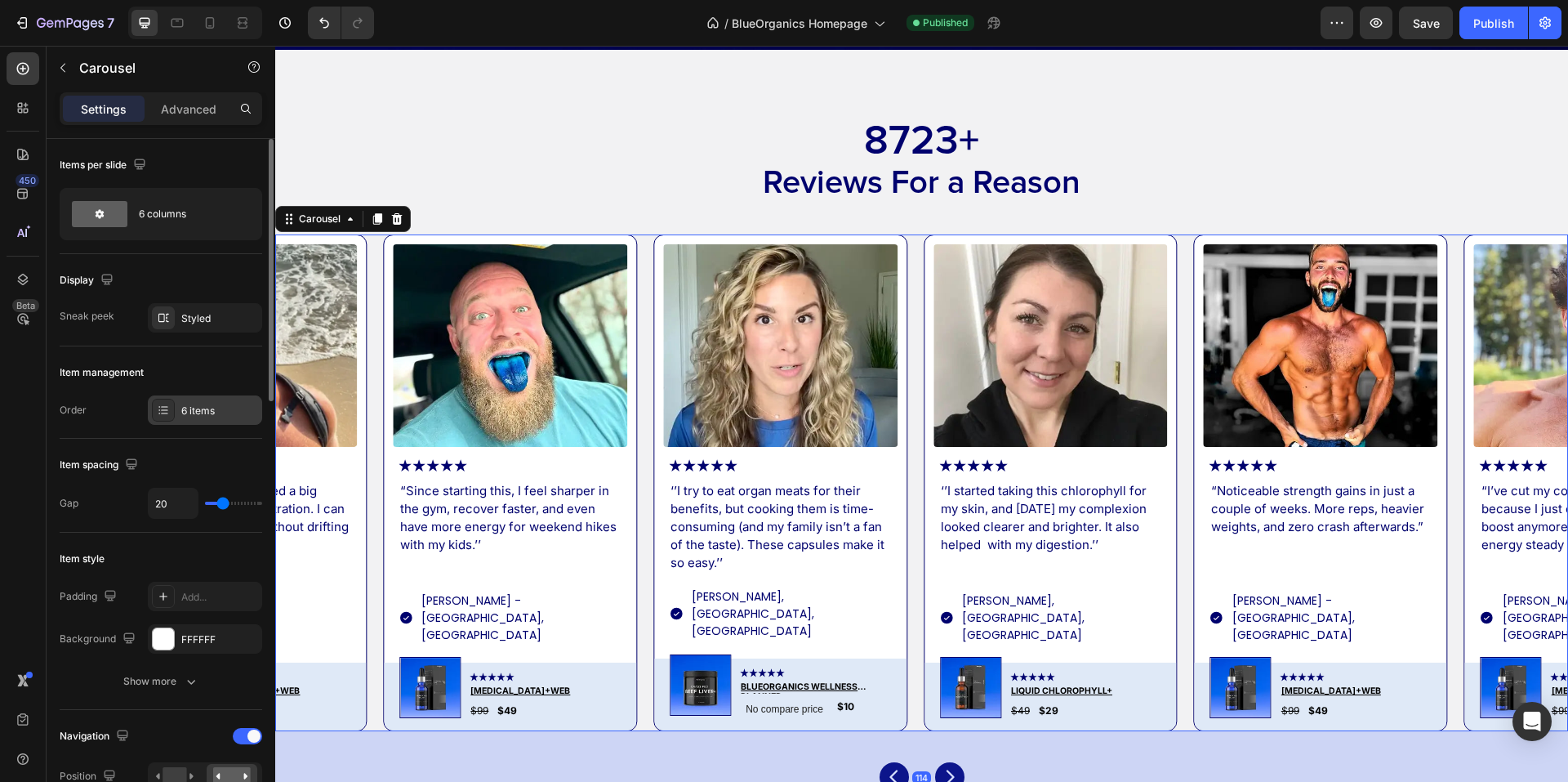
click at [180, 401] on div "6 items" at bounding box center [205, 410] width 114 height 29
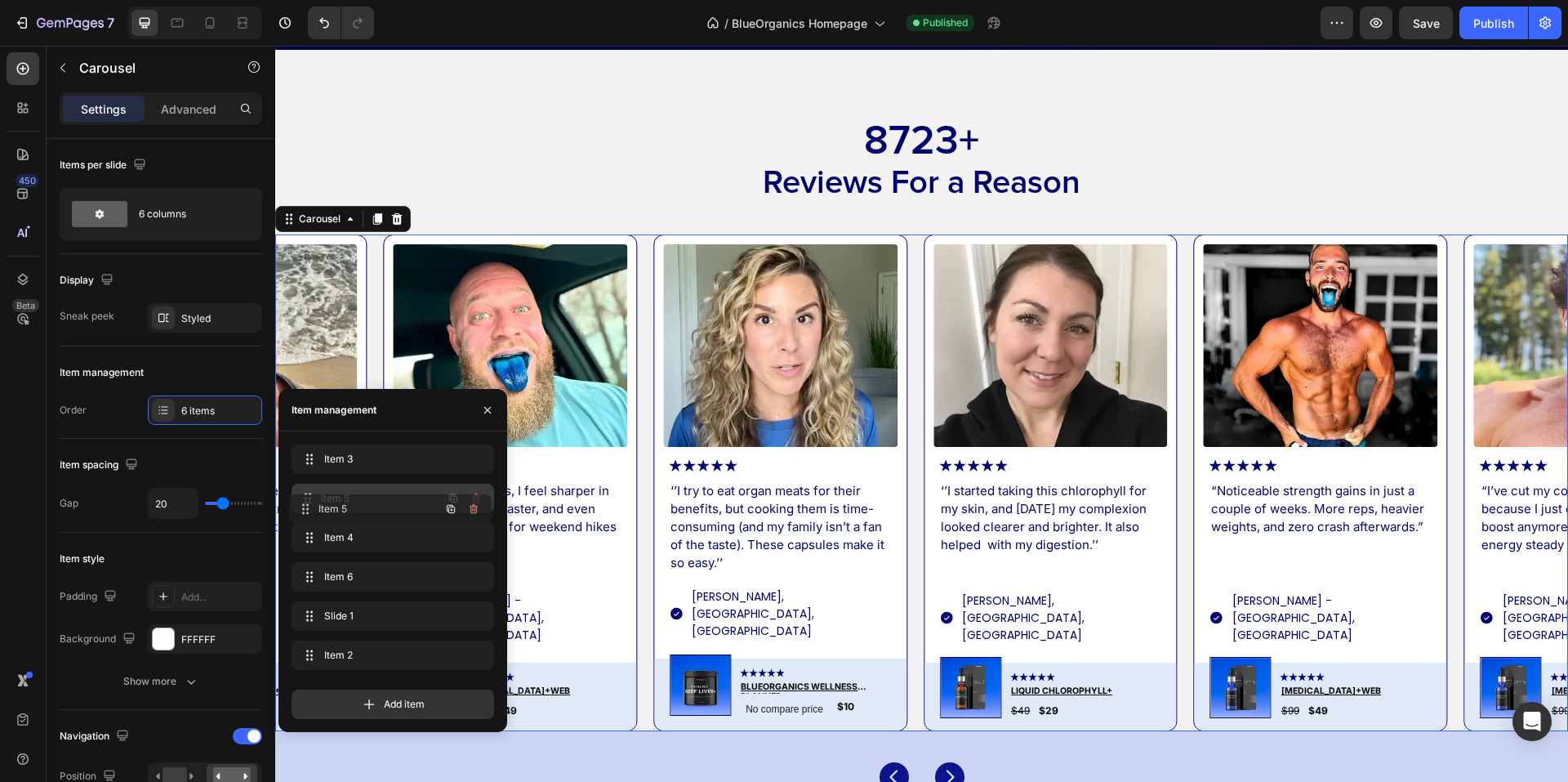
drag, startPoint x: 391, startPoint y: 539, endPoint x: 389, endPoint y: 508, distance: 31.1
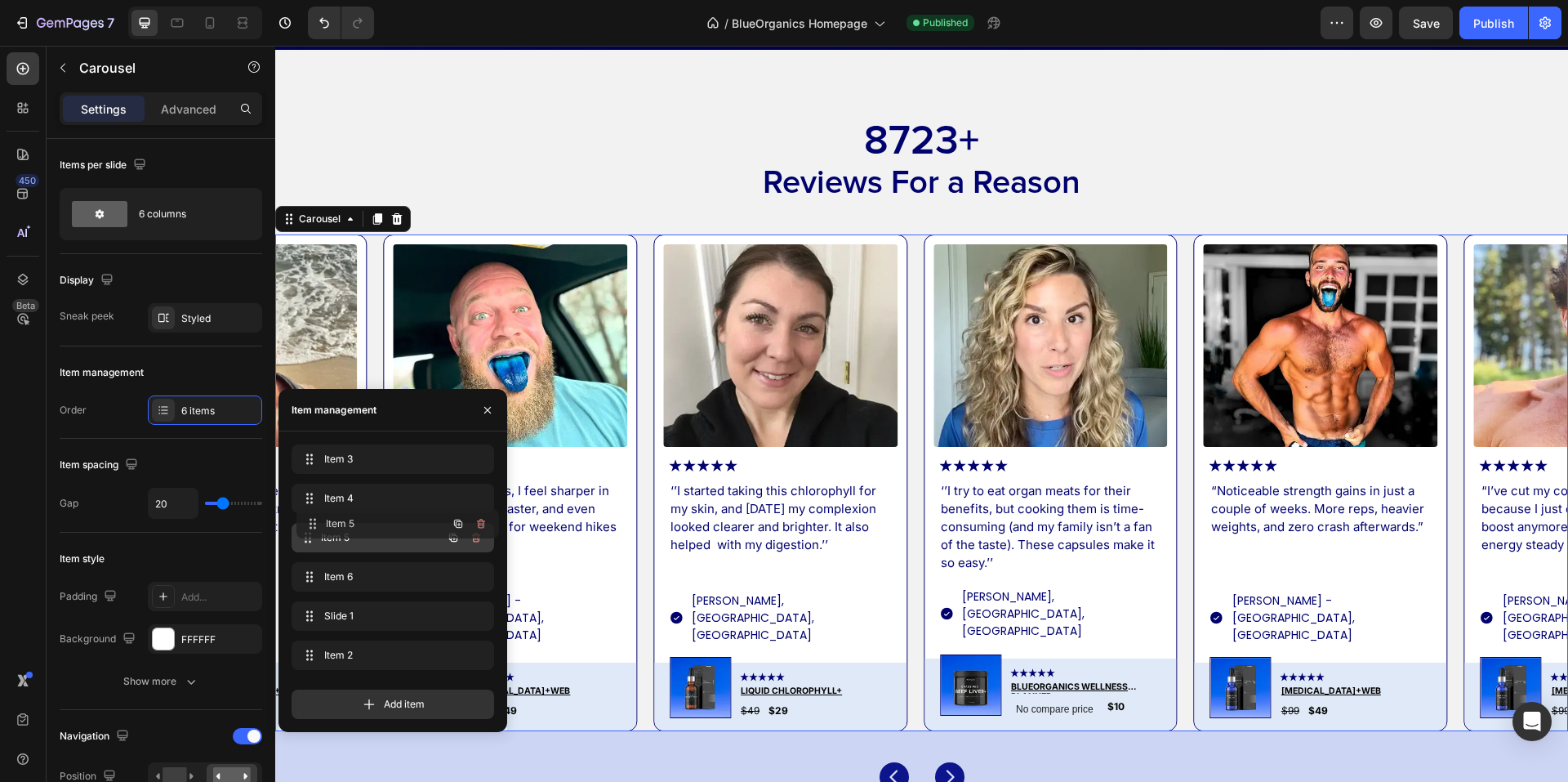
drag, startPoint x: 389, startPoint y: 508, endPoint x: 394, endPoint y: 532, distance: 24.5
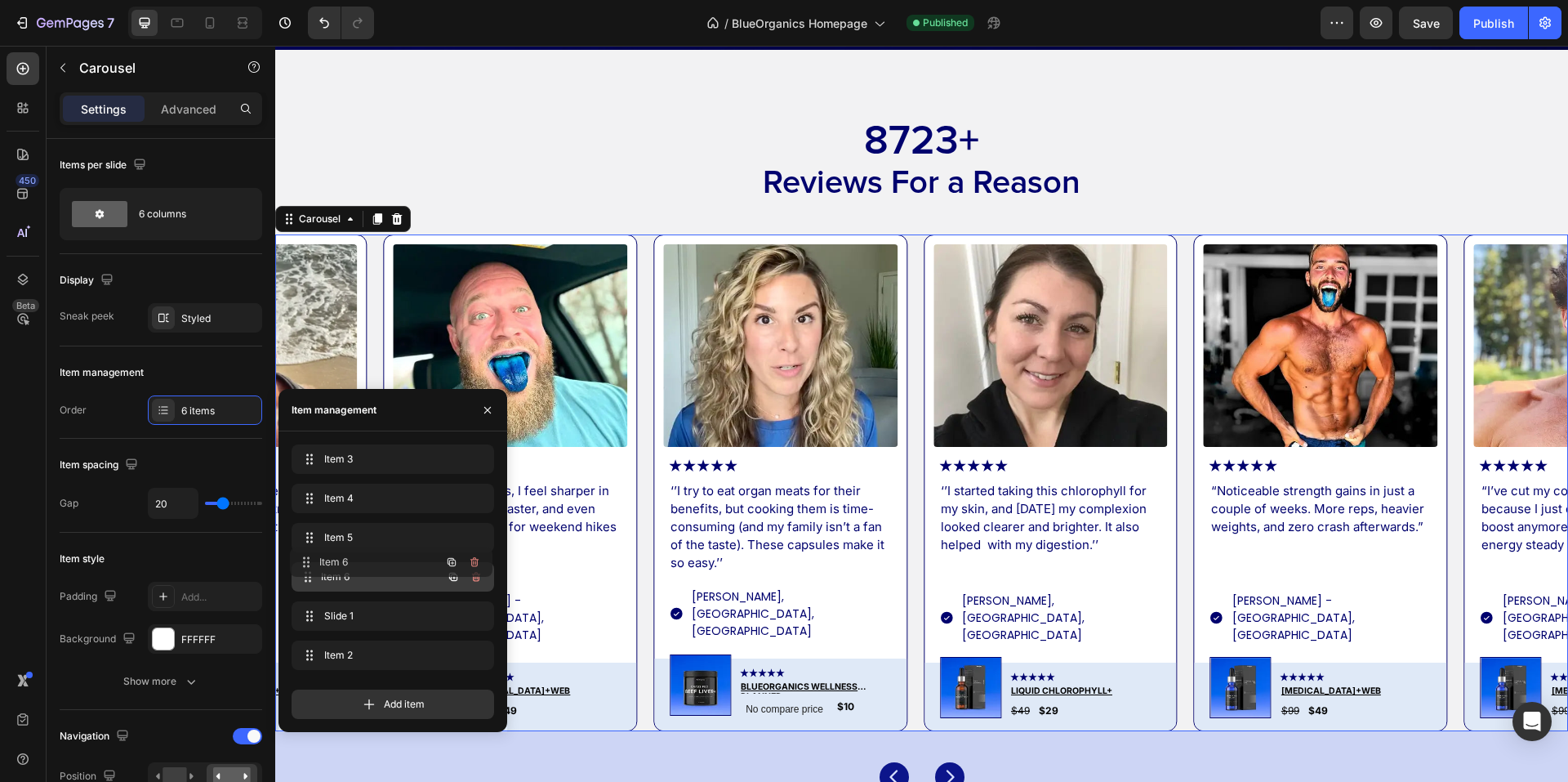
drag, startPoint x: 391, startPoint y: 582, endPoint x: 390, endPoint y: 554, distance: 28.0
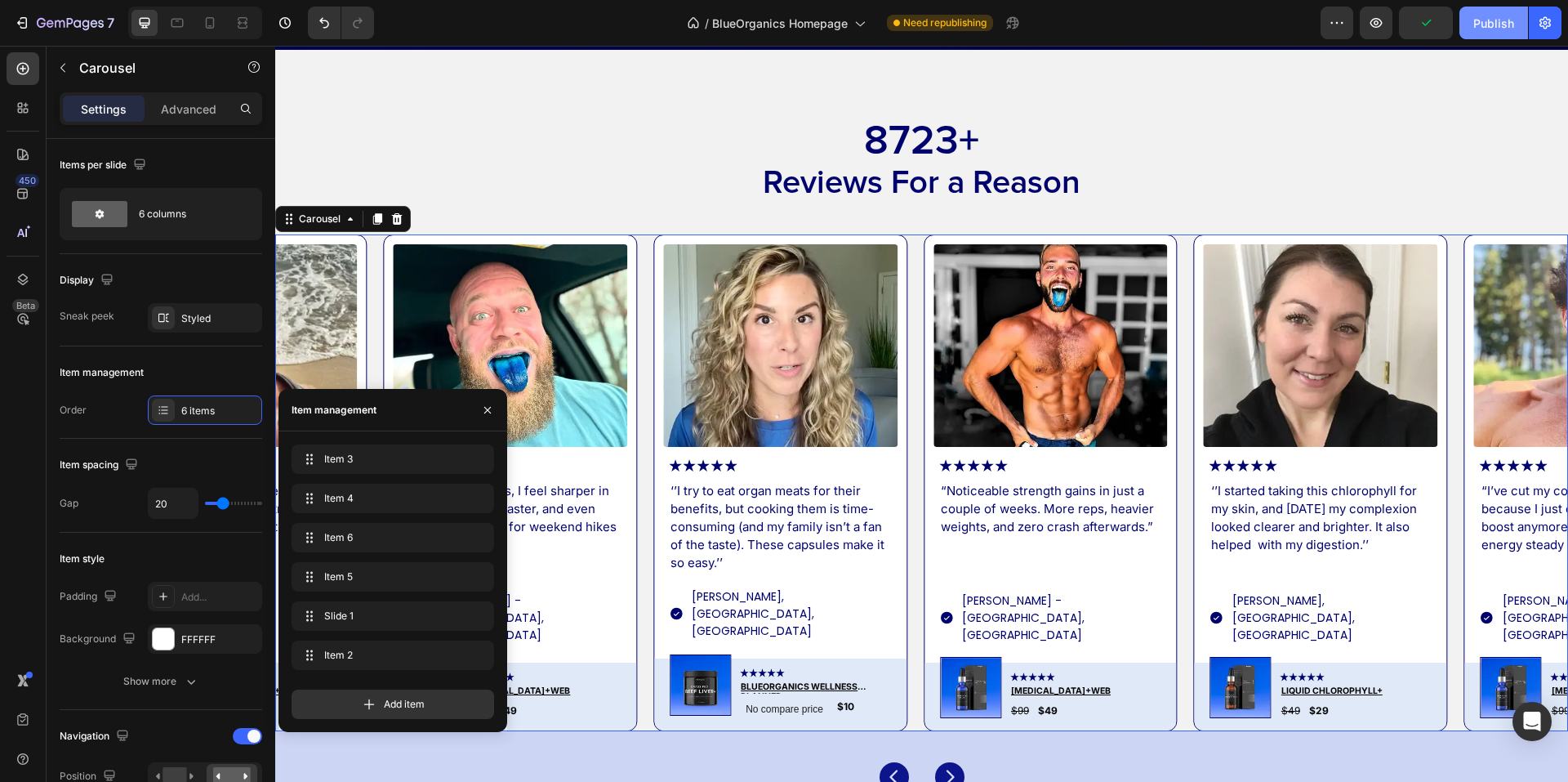
click at [1467, 13] on button "Publish" at bounding box center [1494, 23] width 69 height 33
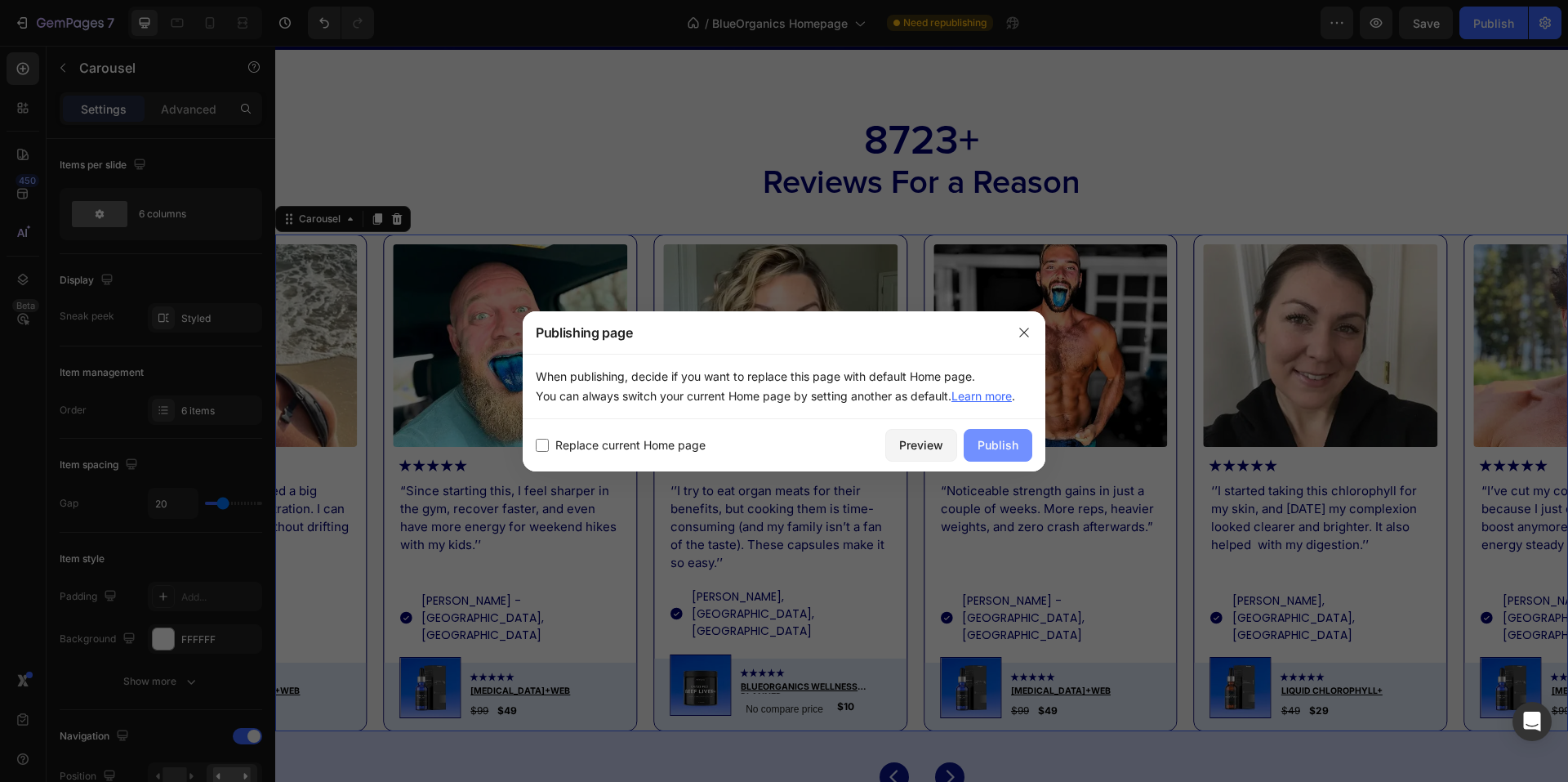
click at [991, 435] on button "Publish" at bounding box center [998, 445] width 69 height 33
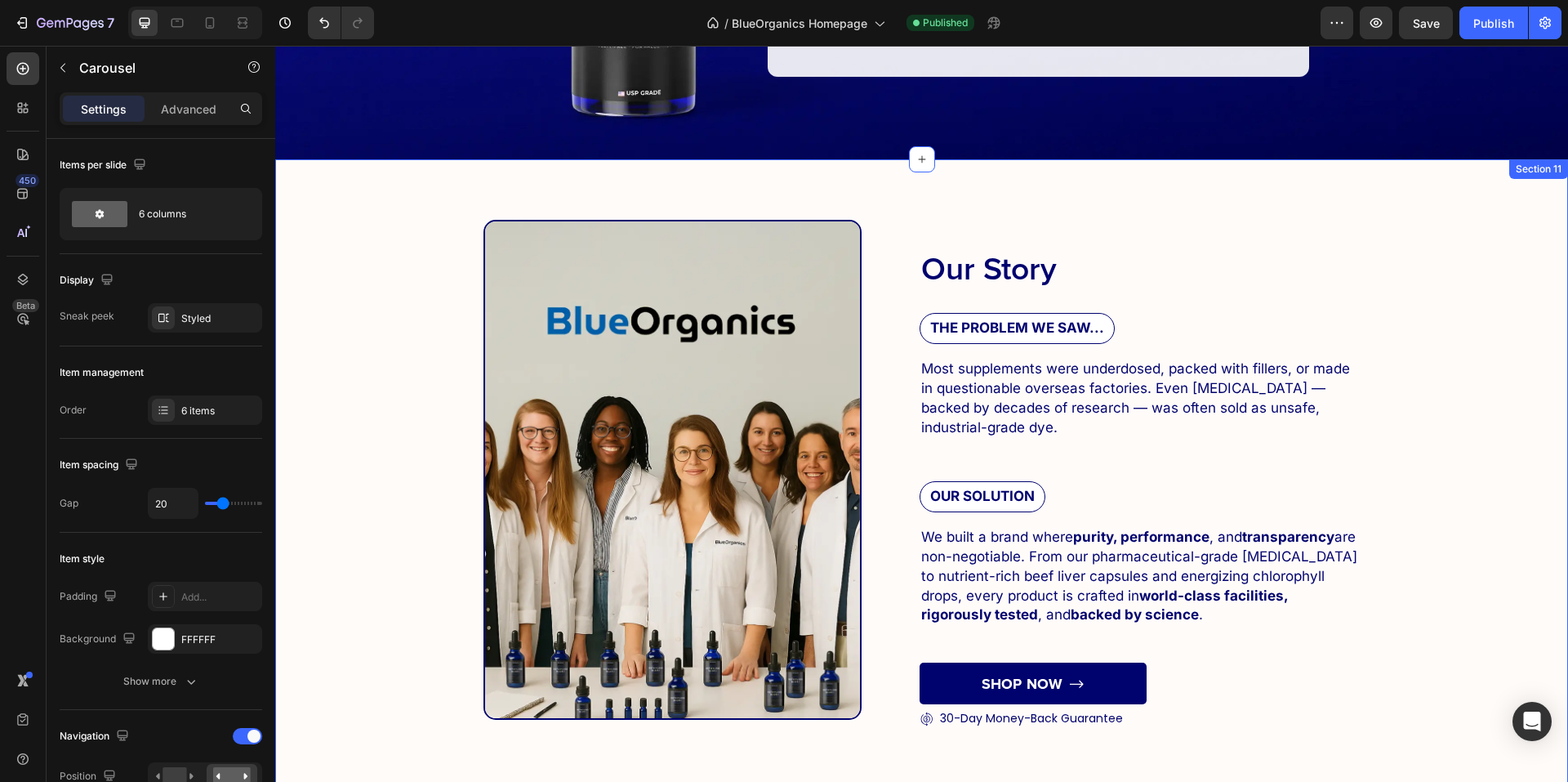
scroll to position [5540, 0]
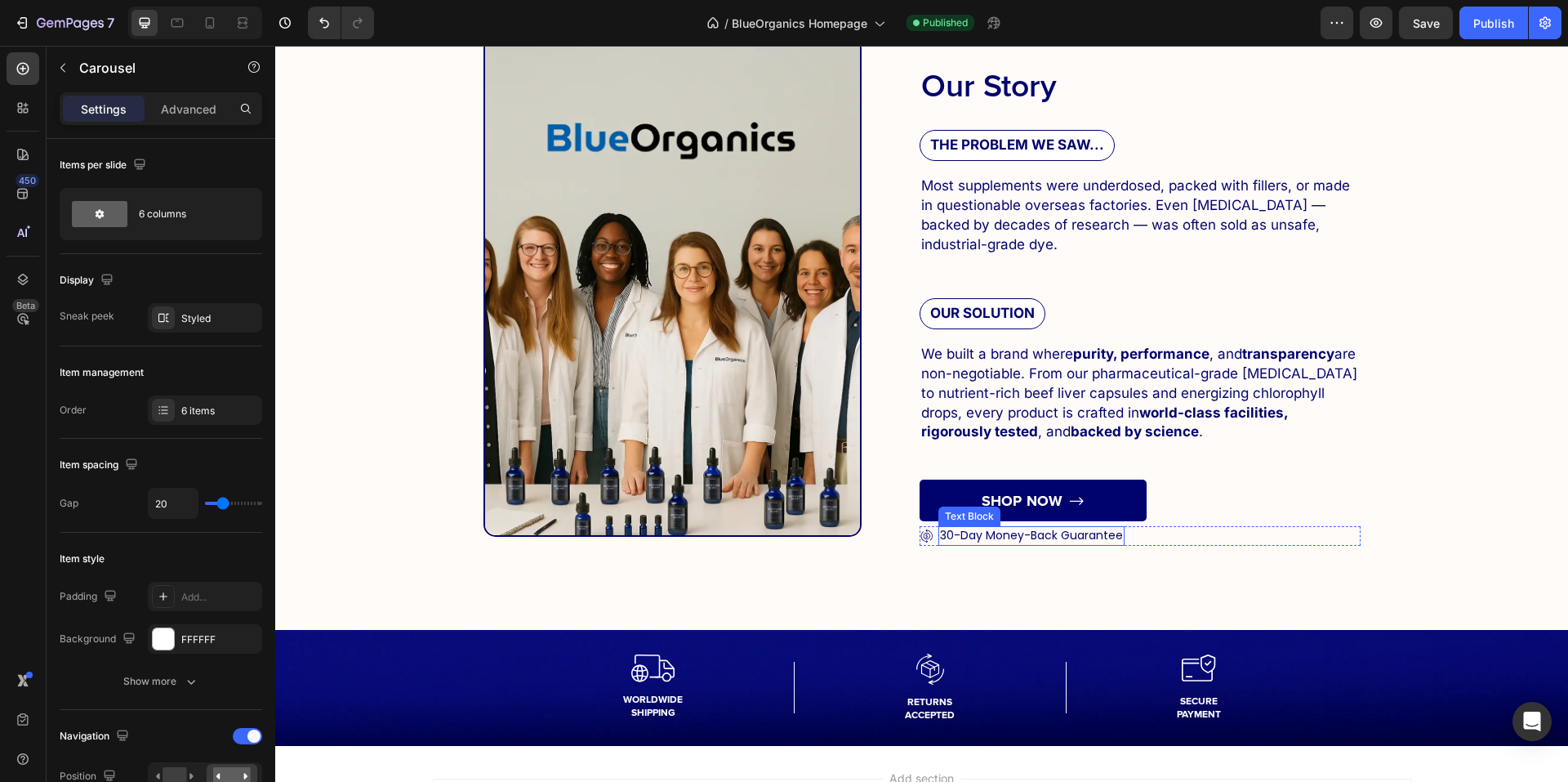
click at [1033, 528] on p "30-Day Money-Back Guarantee" at bounding box center [1031, 535] width 183 height 16
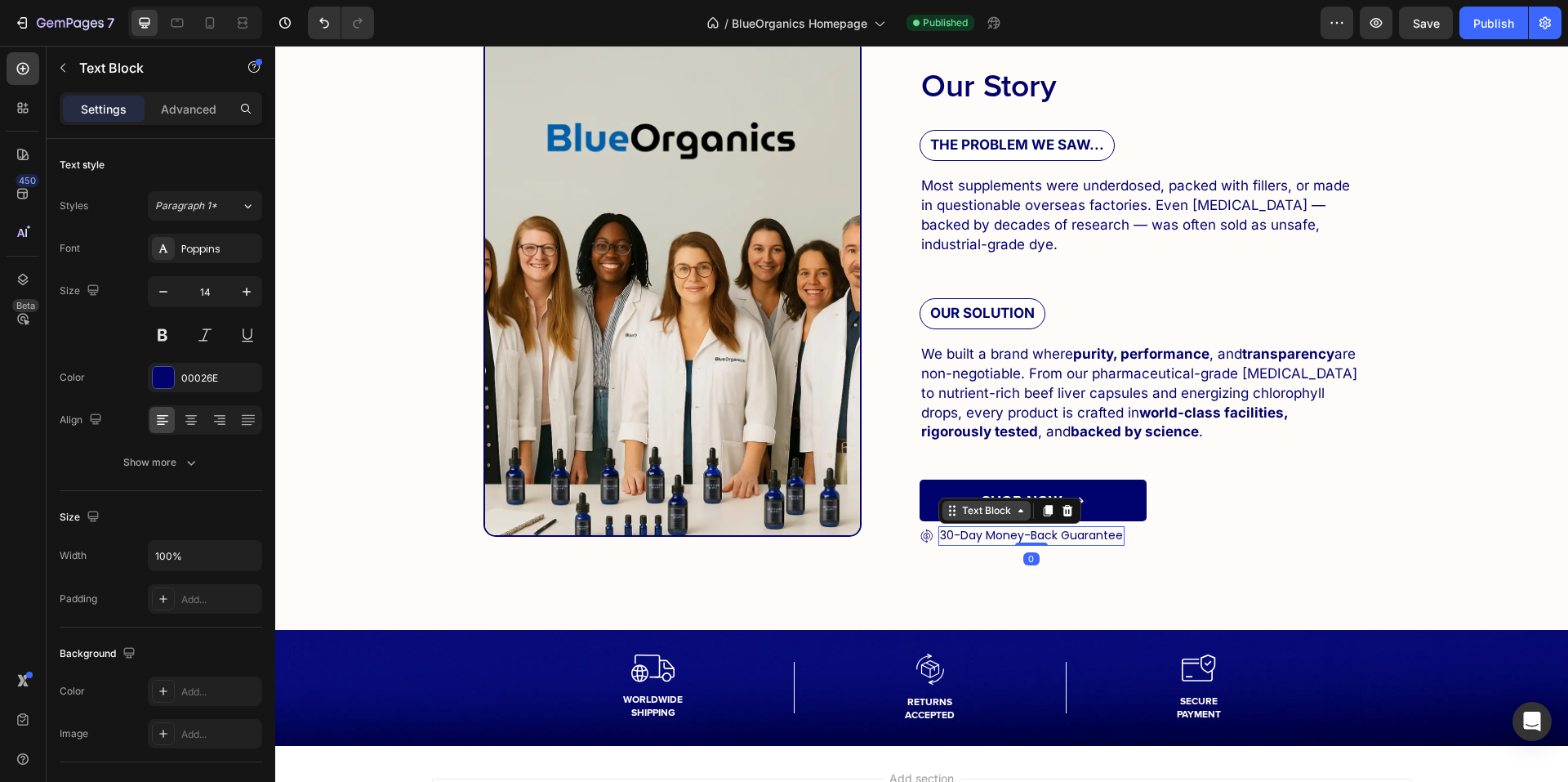
click at [970, 512] on div "Text Block" at bounding box center [986, 510] width 56 height 14
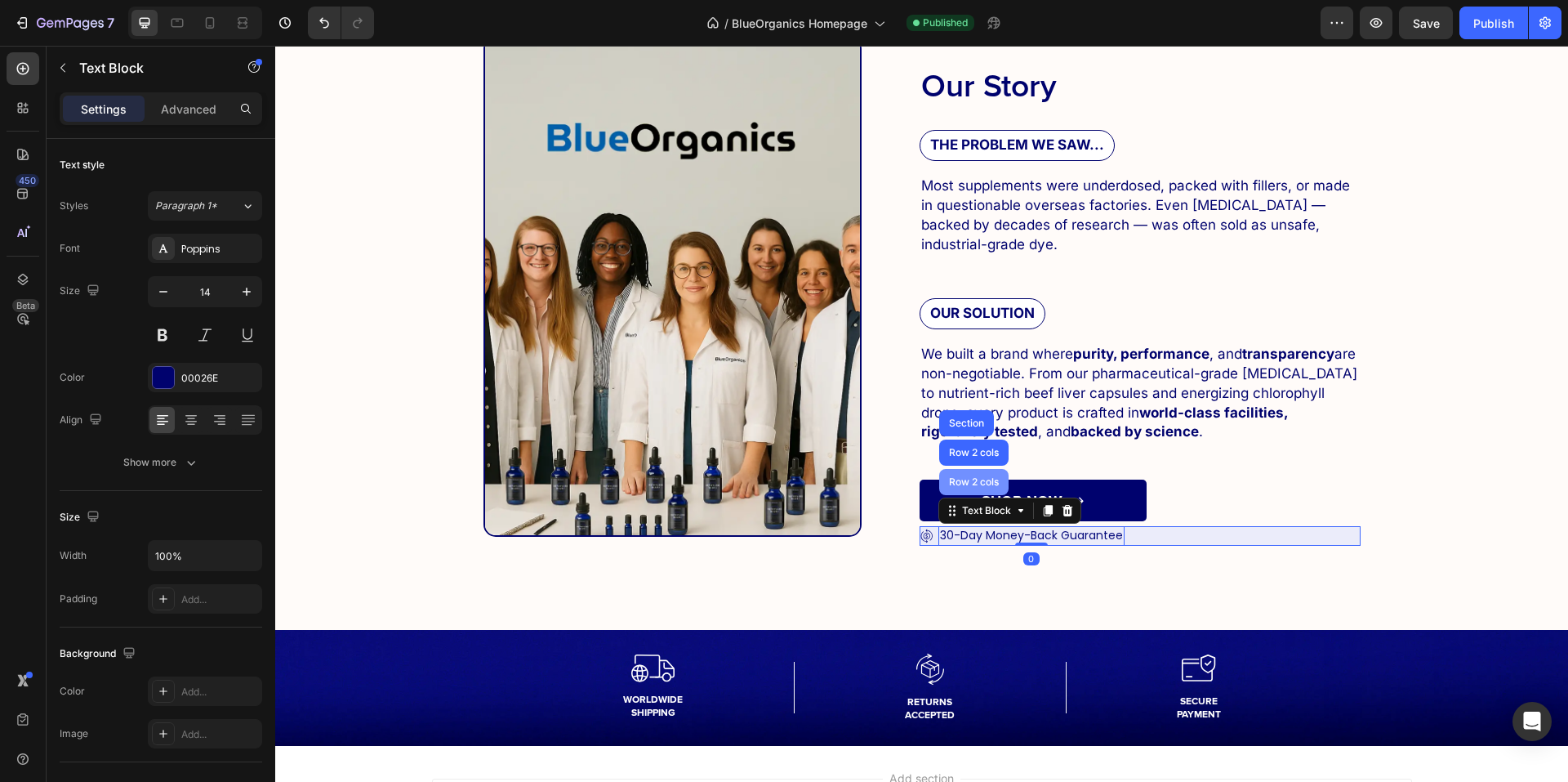
click at [966, 484] on div "Row 2 cols" at bounding box center [974, 482] width 56 height 10
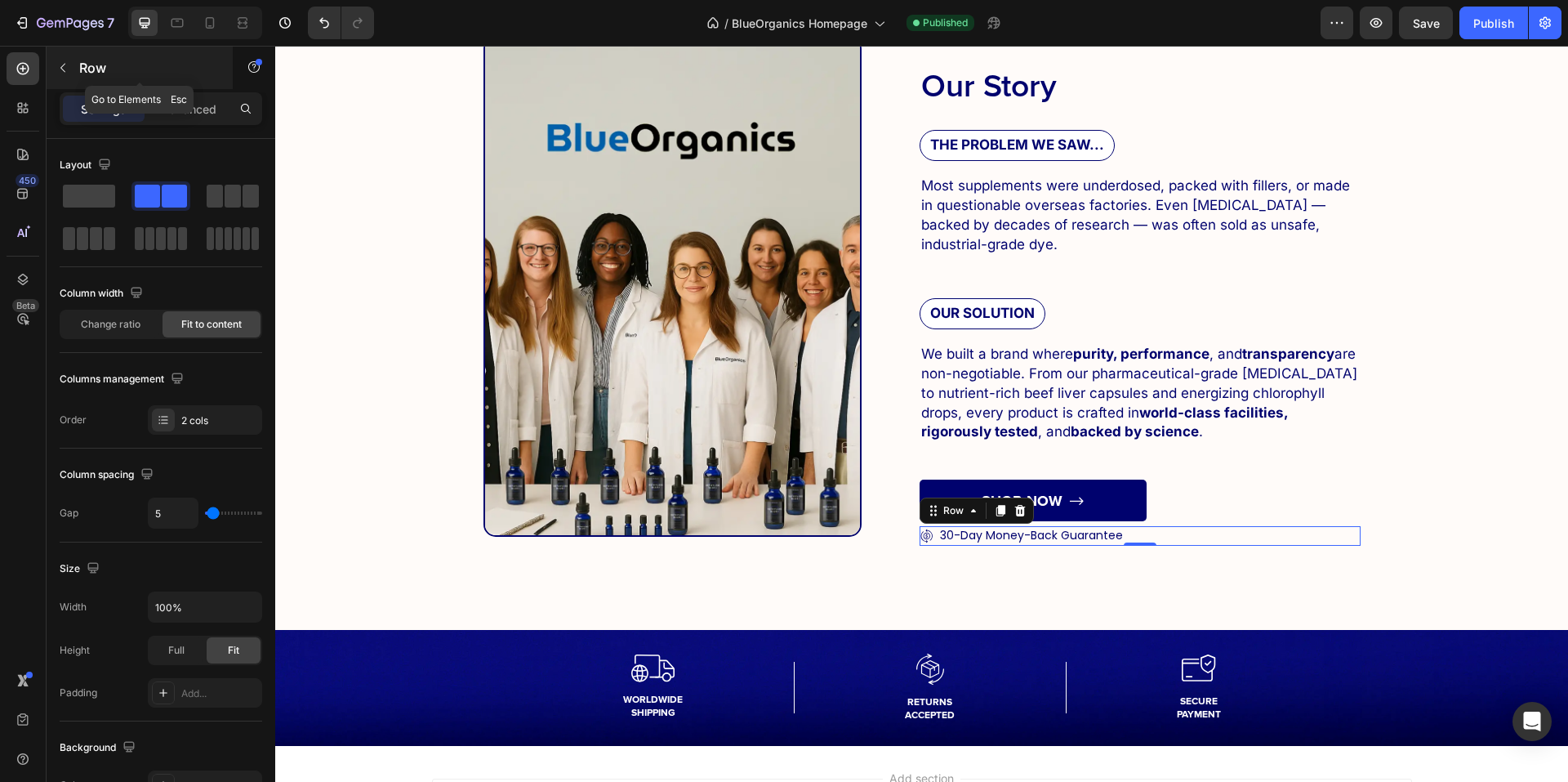
click at [117, 49] on div "Row" at bounding box center [139, 67] width 186 height 42
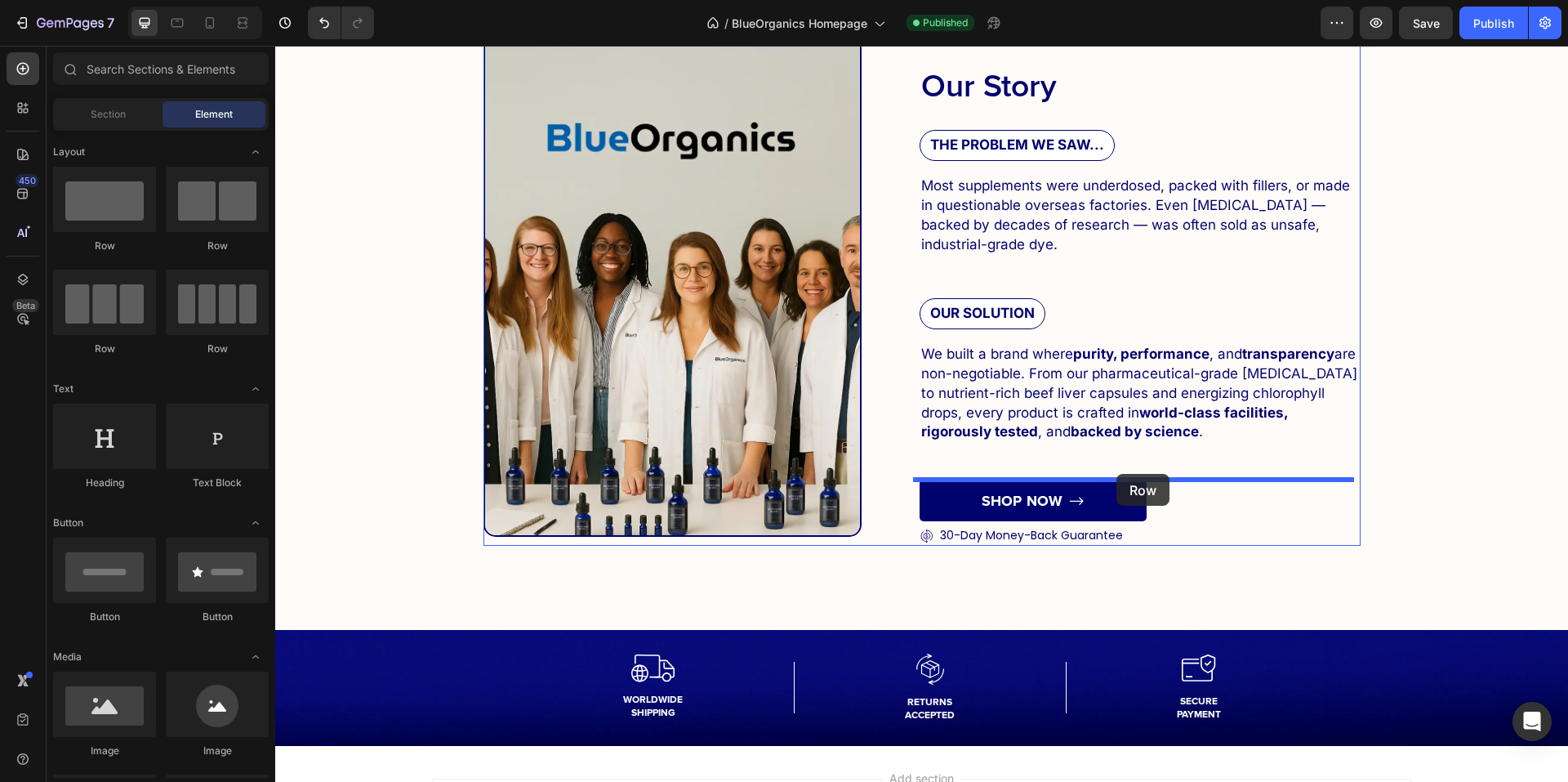
drag, startPoint x: 386, startPoint y: 267, endPoint x: 1117, endPoint y: 474, distance: 759.7
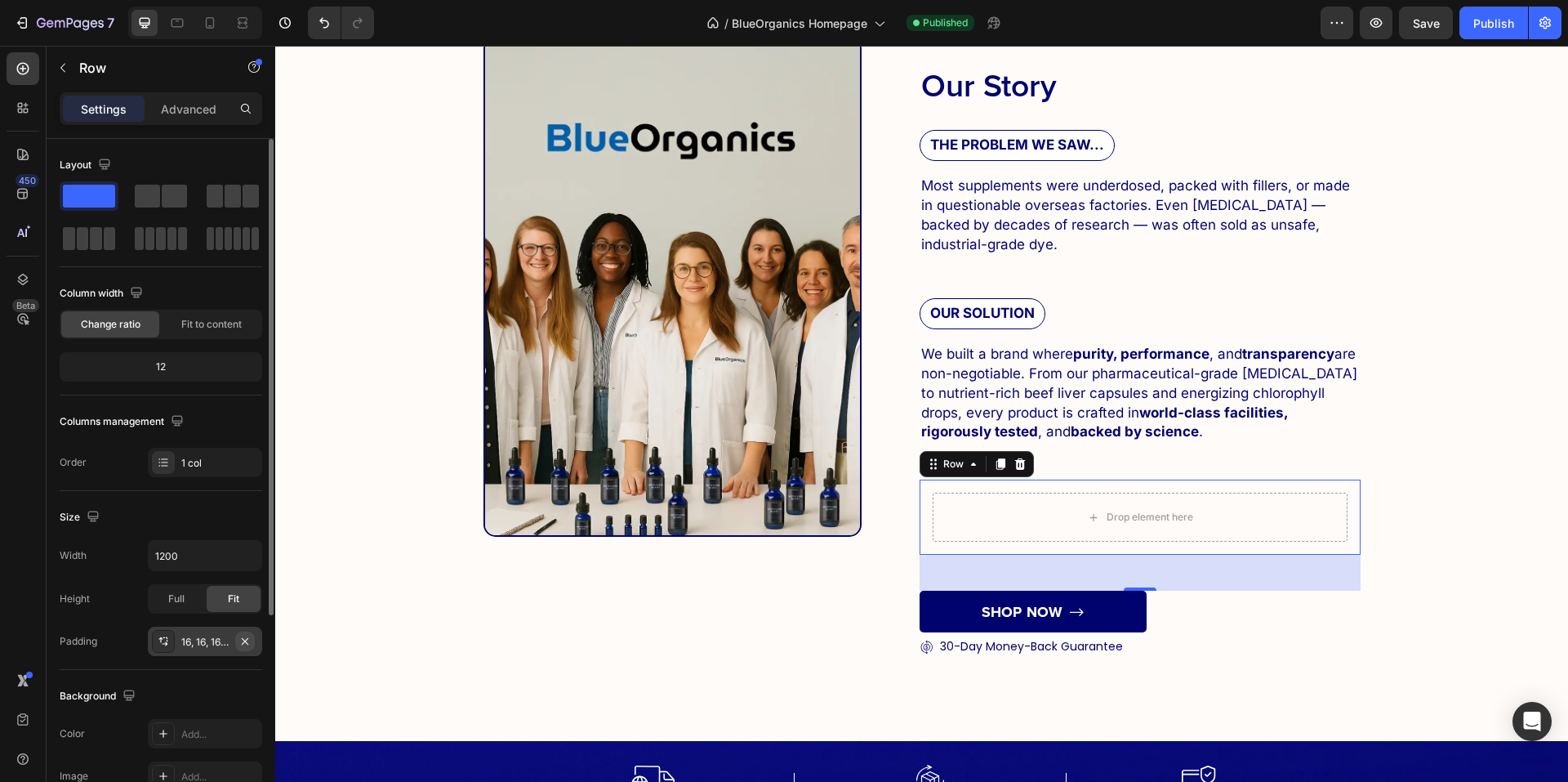
click at [246, 636] on icon "button" at bounding box center [245, 641] width 13 height 13
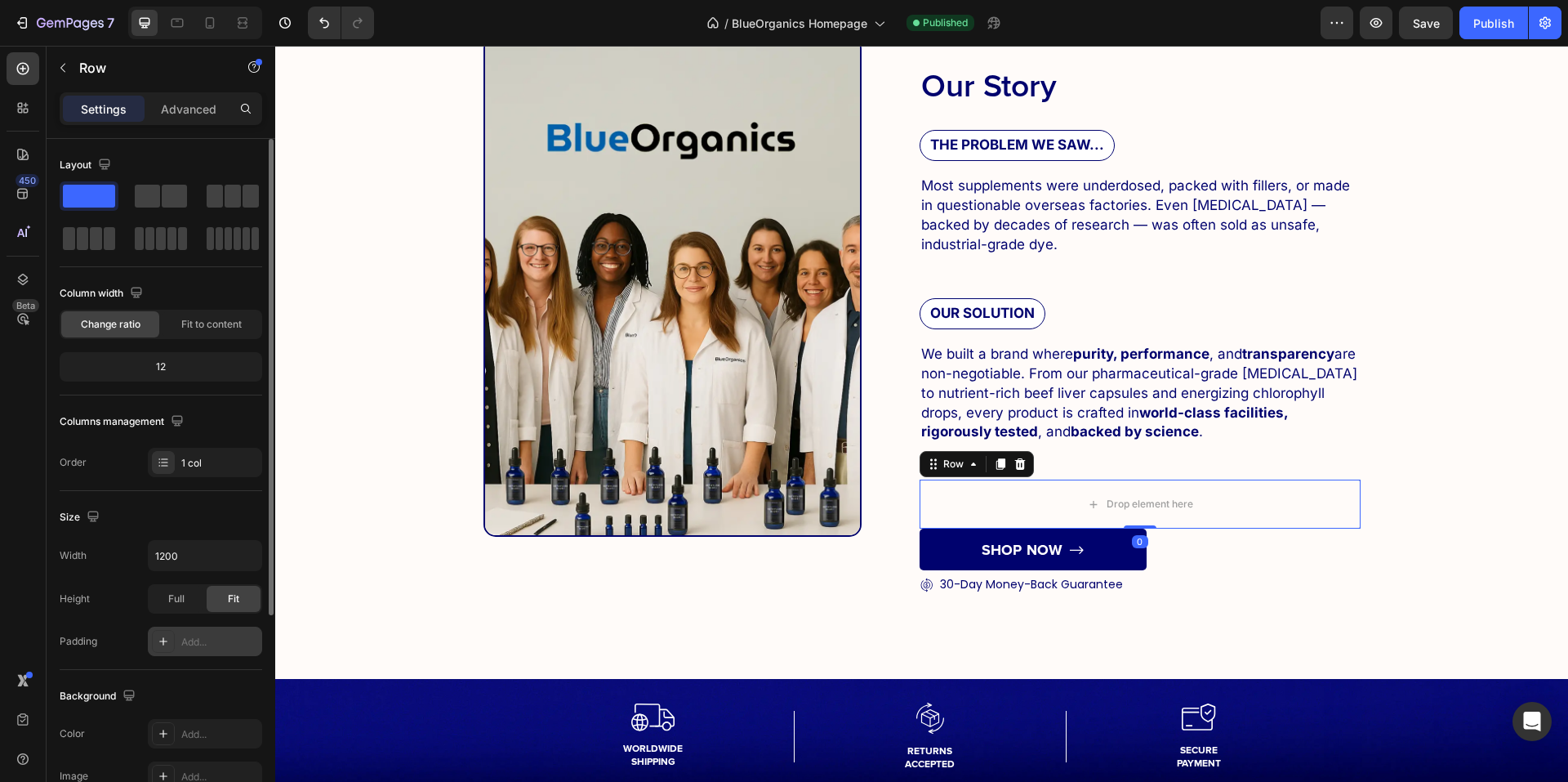
drag, startPoint x: 1138, startPoint y: 560, endPoint x: 1084, endPoint y: 529, distance: 62.3
click at [1141, 474] on div "Our Story Heading THE PROBLEM WE SAW... Text Block Most supplements were underd…" at bounding box center [1140, 316] width 441 height 558
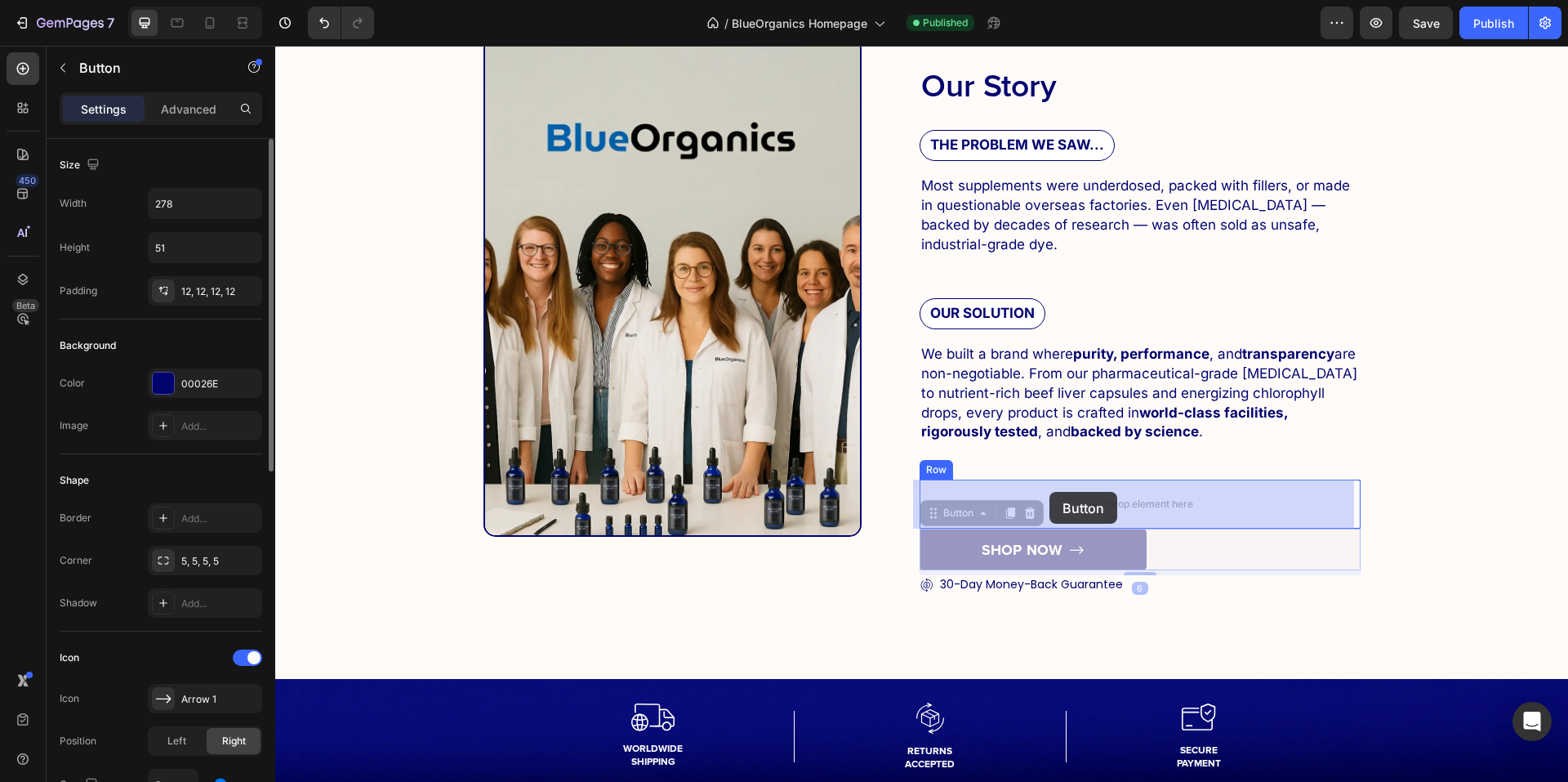
drag, startPoint x: 1039, startPoint y: 508, endPoint x: 1050, endPoint y: 492, distance: 19.4
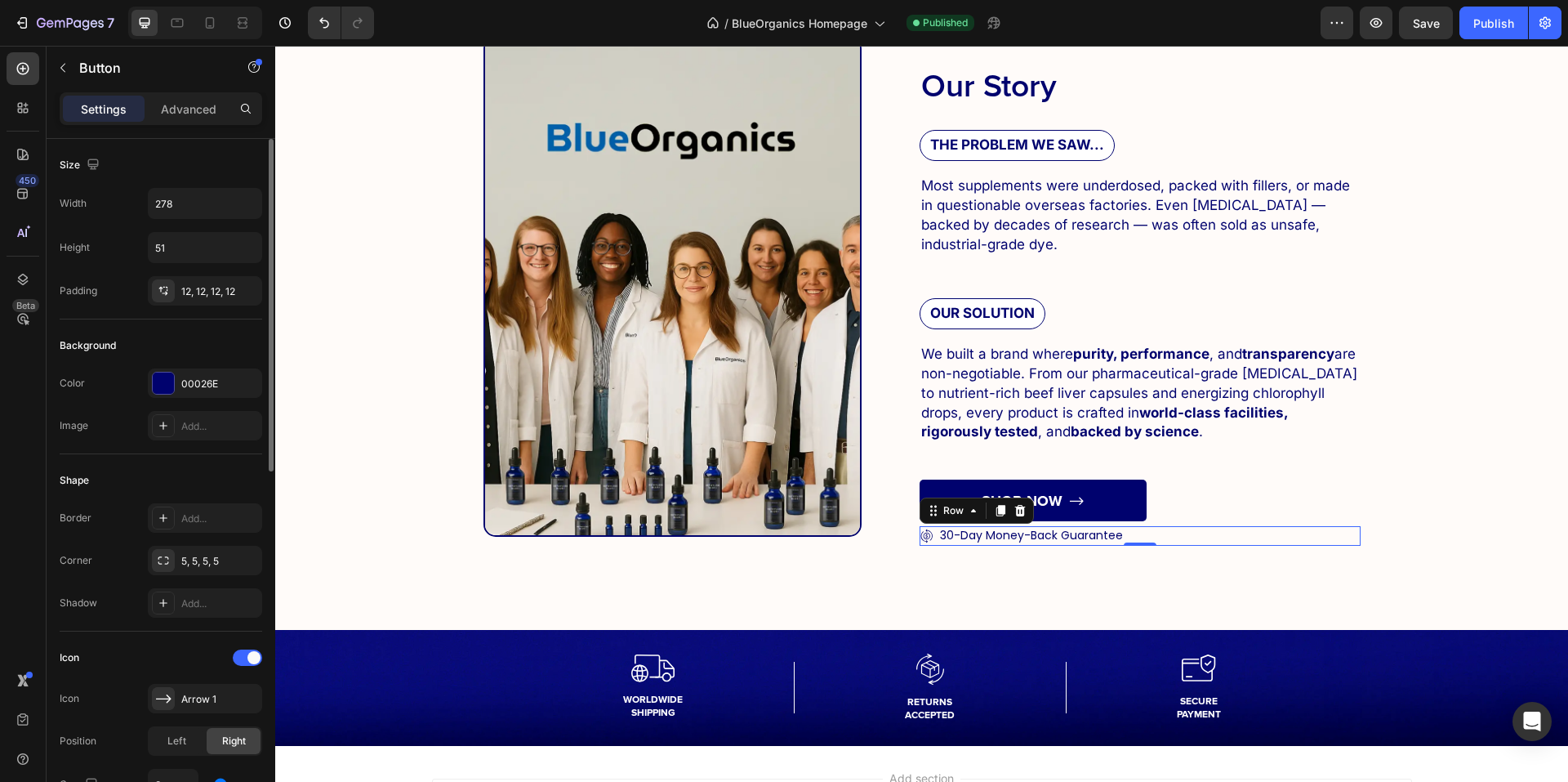
click at [1120, 539] on div "Icon 30-Day Money-Back Guarantee Text Block Row 0" at bounding box center [1140, 535] width 441 height 19
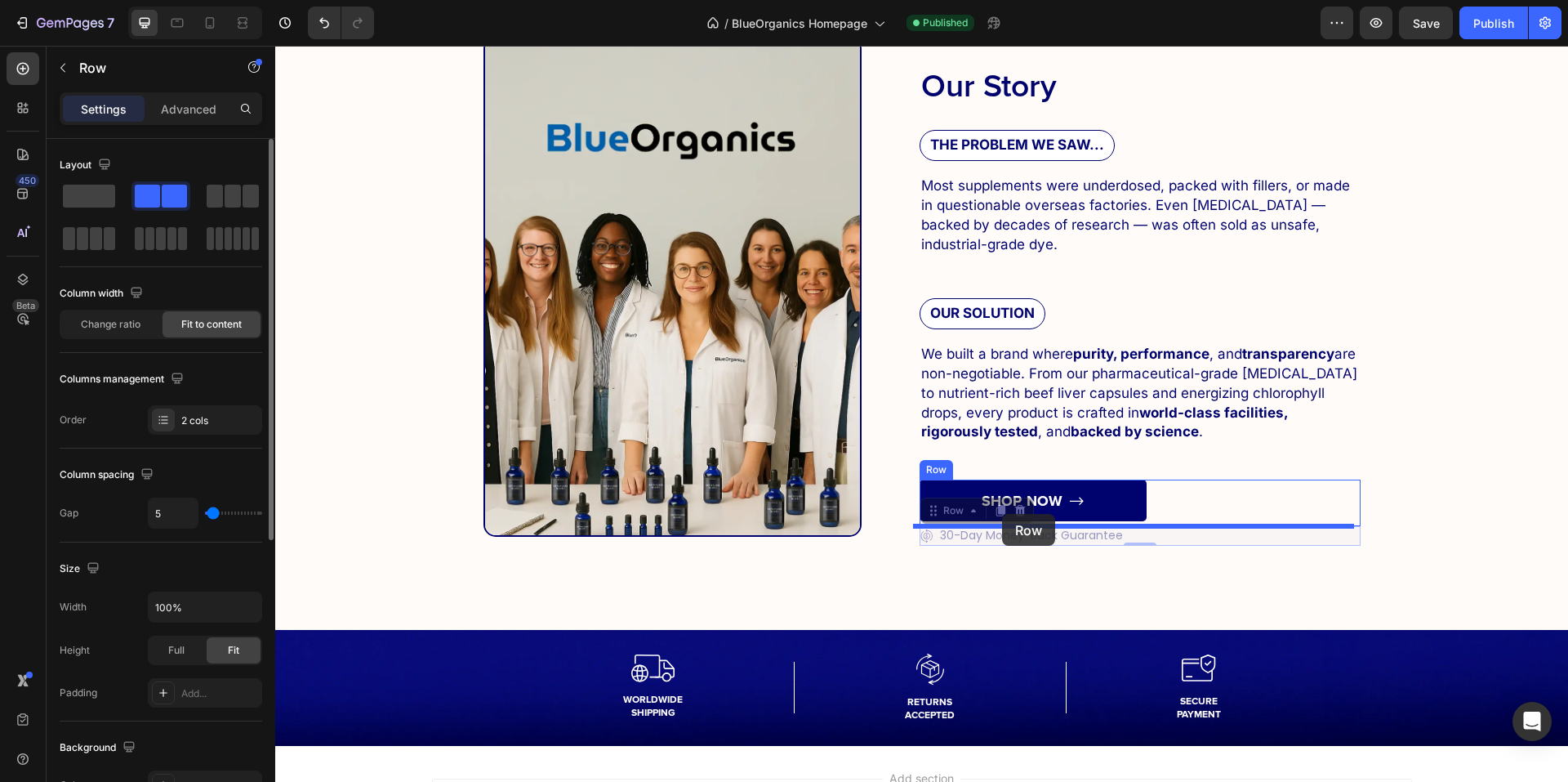
drag, startPoint x: 965, startPoint y: 516, endPoint x: 1002, endPoint y: 513, distance: 37.1
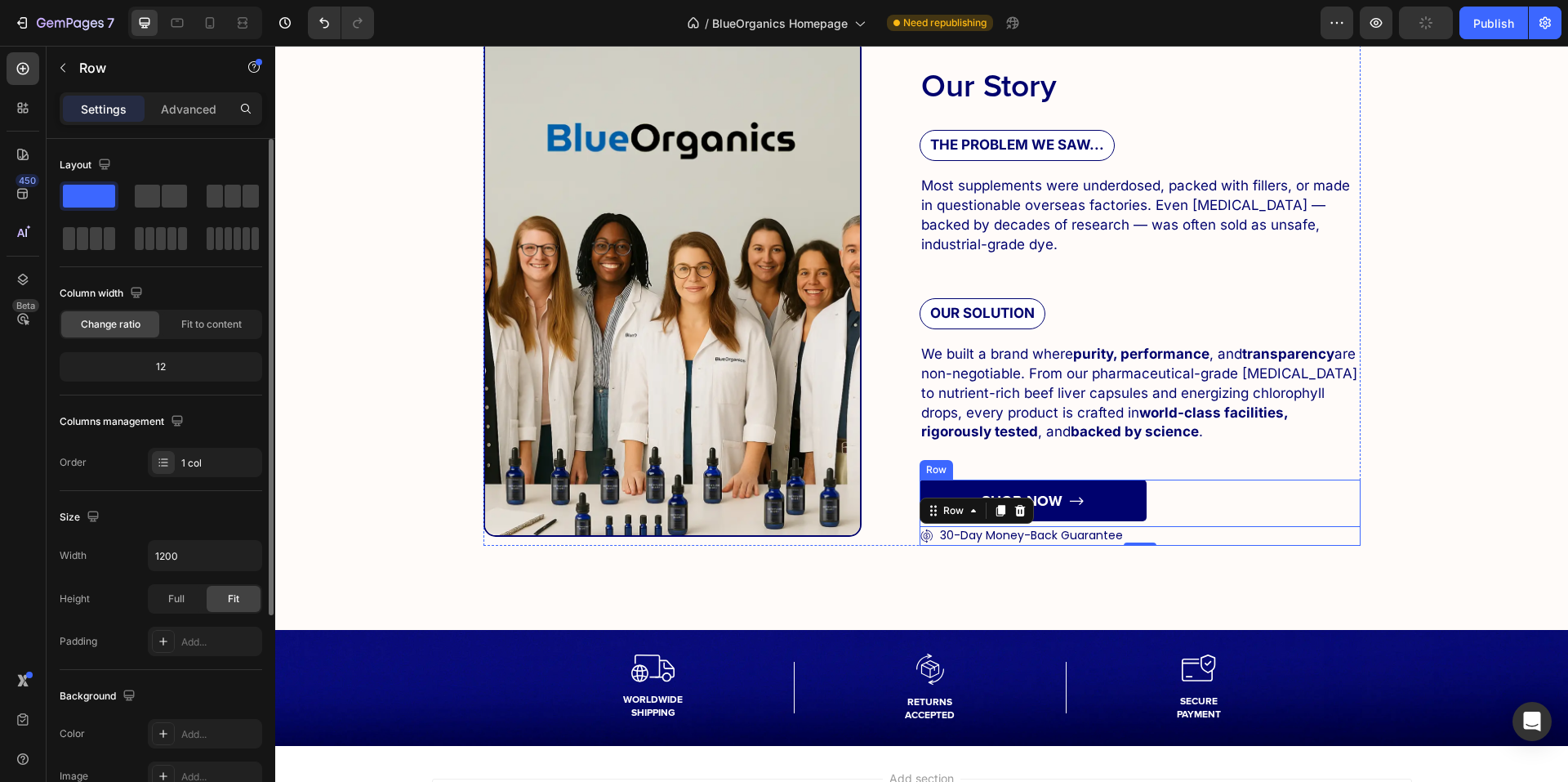
click at [1158, 524] on div "SHOP NOW Button" at bounding box center [1140, 503] width 441 height 46
click at [245, 560] on icon "button" at bounding box center [246, 555] width 16 height 16
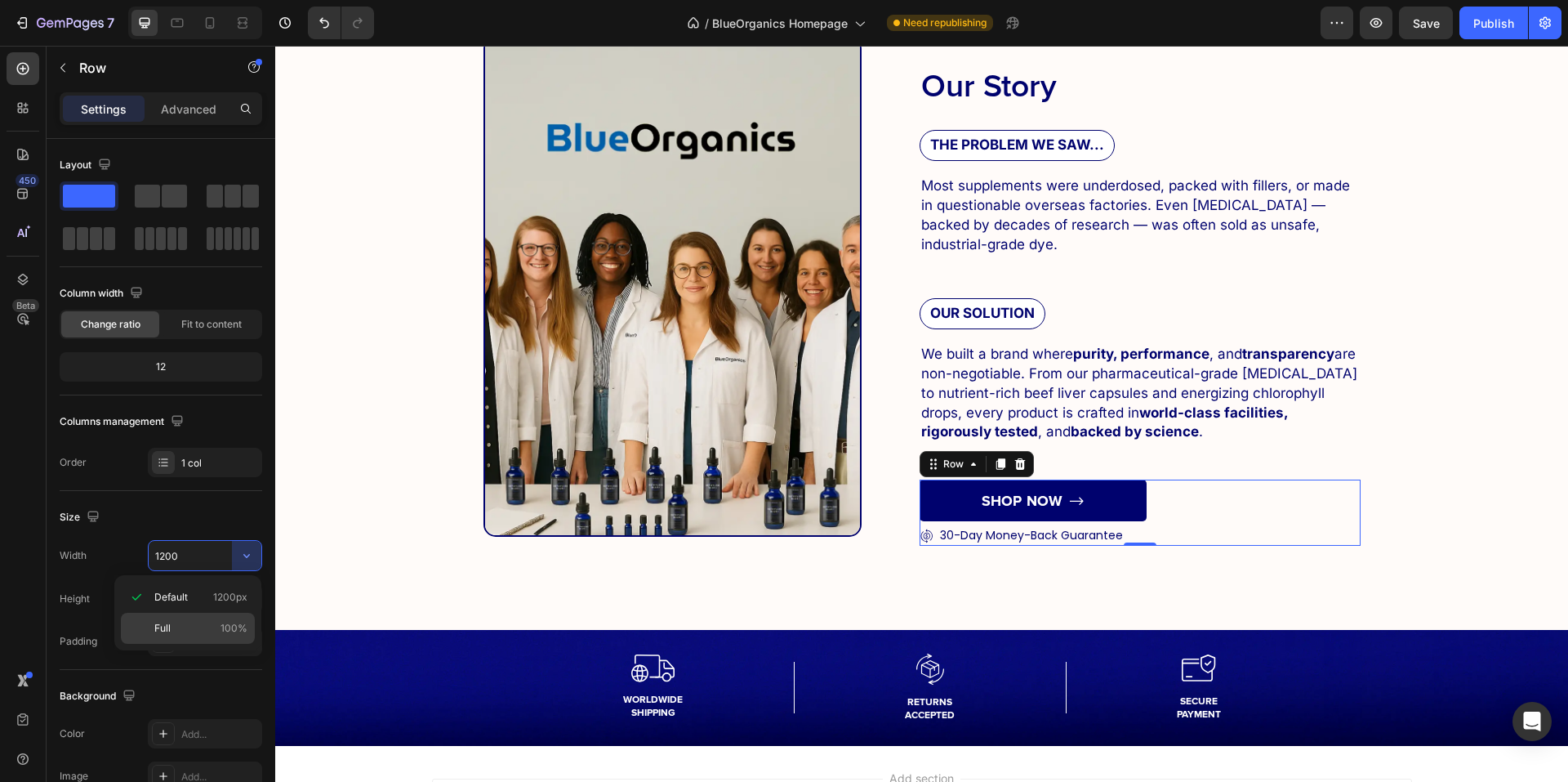
click at [220, 620] on div "Full 100%" at bounding box center [188, 628] width 134 height 31
type input "100%"
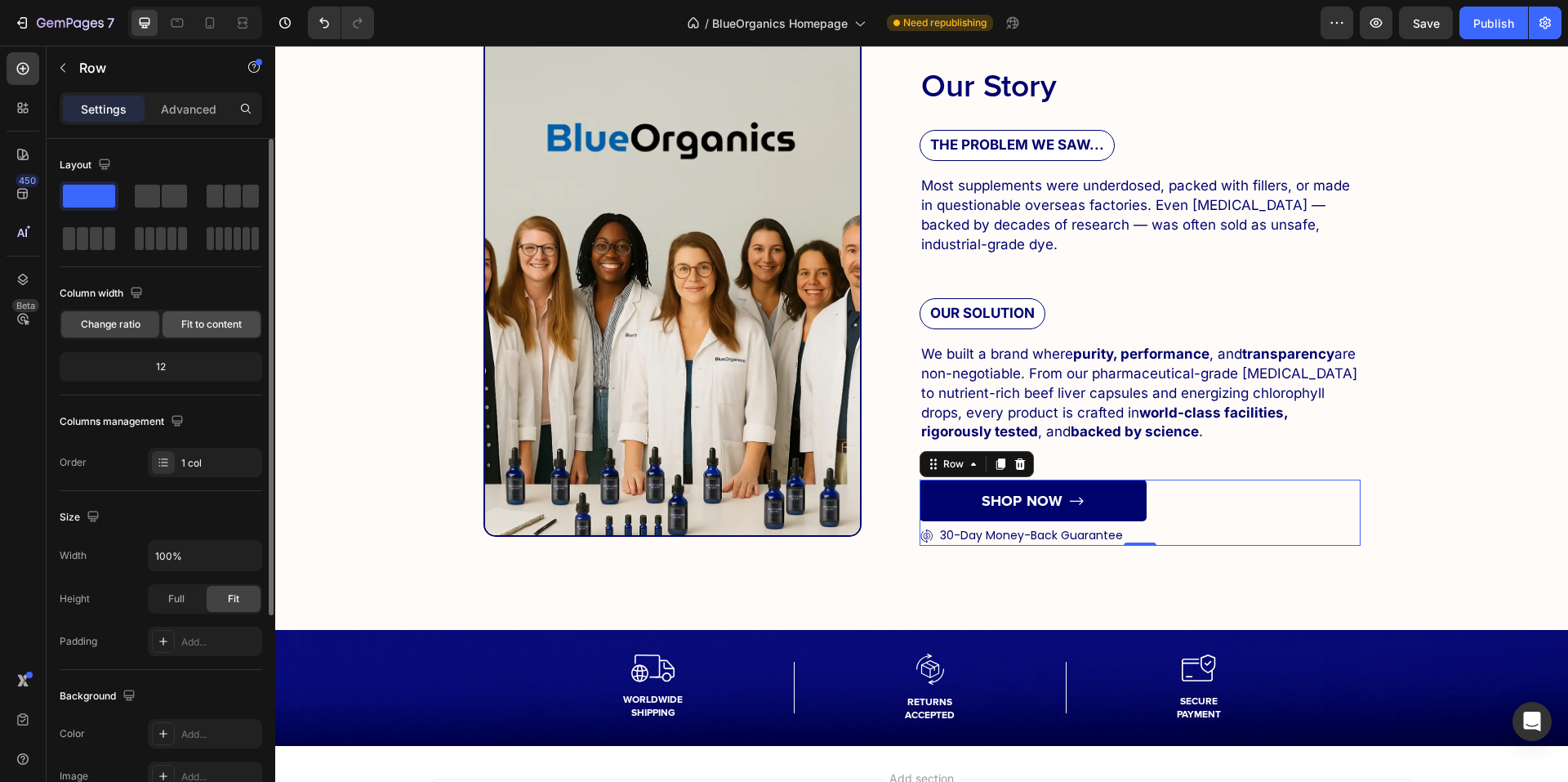
click at [219, 333] on div "Fit to content" at bounding box center [211, 324] width 98 height 26
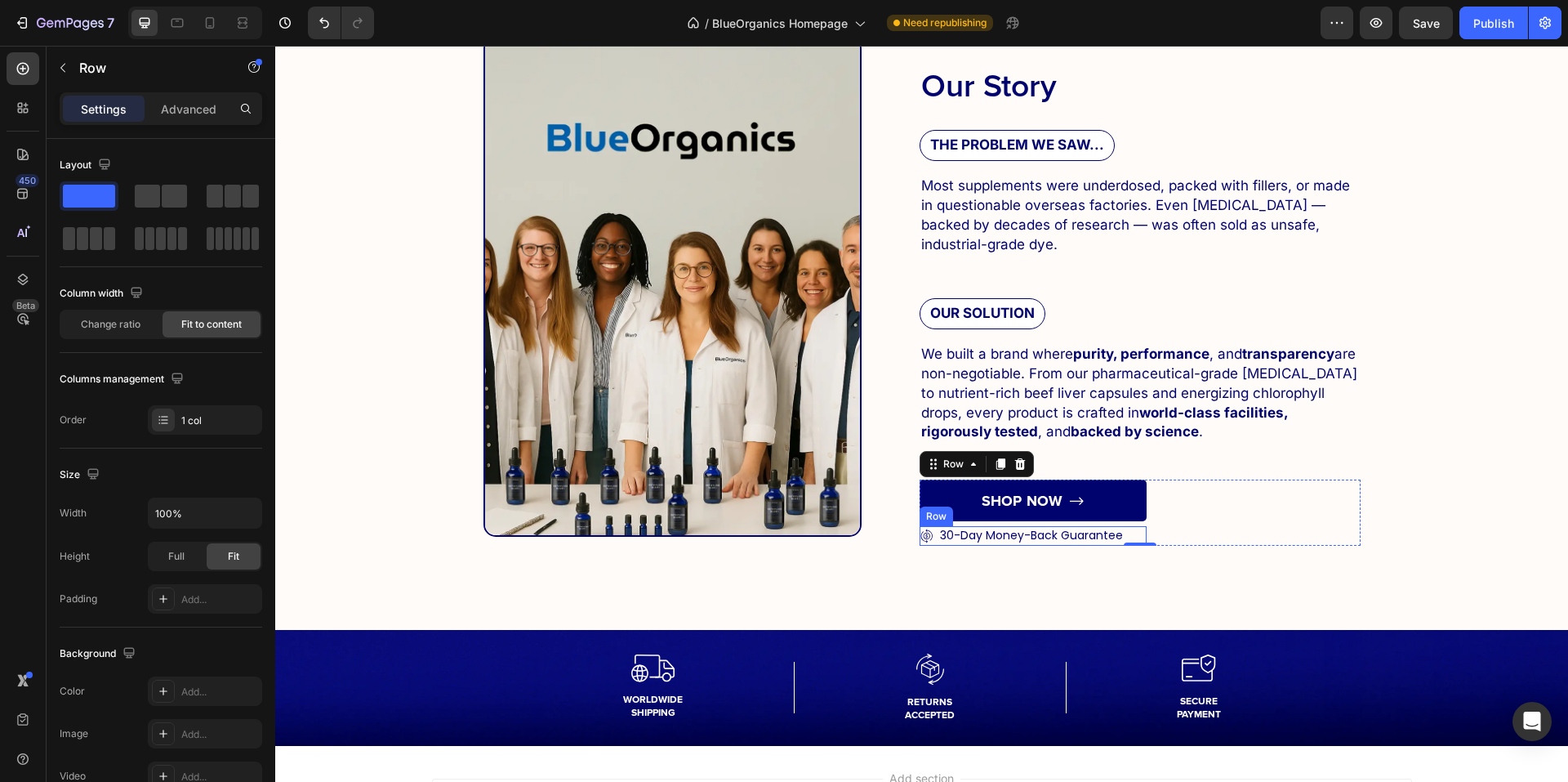
click at [1124, 535] on div "Icon 30-Day Money-Back Guarantee Text Block Row" at bounding box center [1034, 535] width 227 height 19
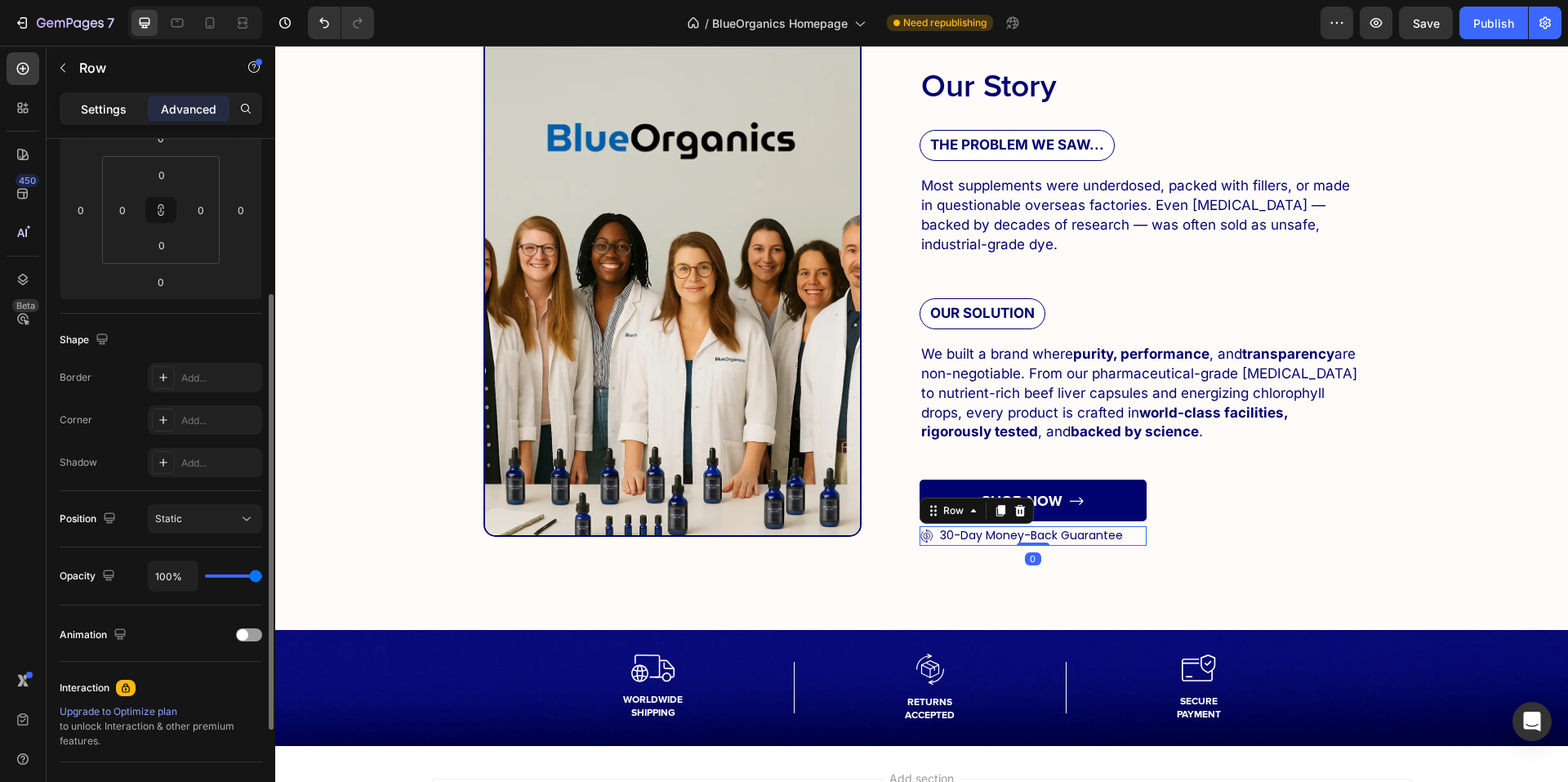
click at [112, 114] on p "Settings" at bounding box center [104, 109] width 45 height 17
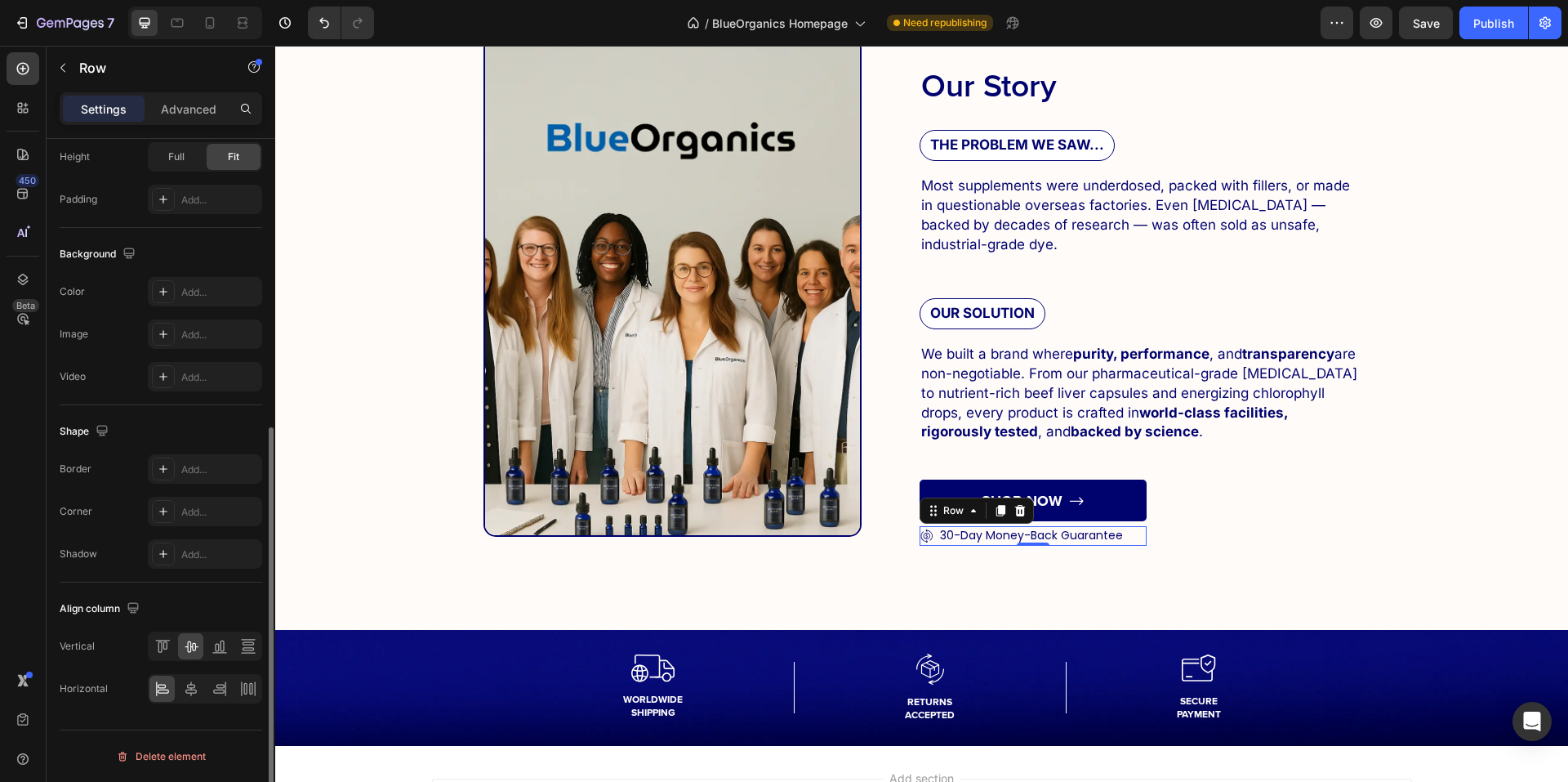
scroll to position [412, 0]
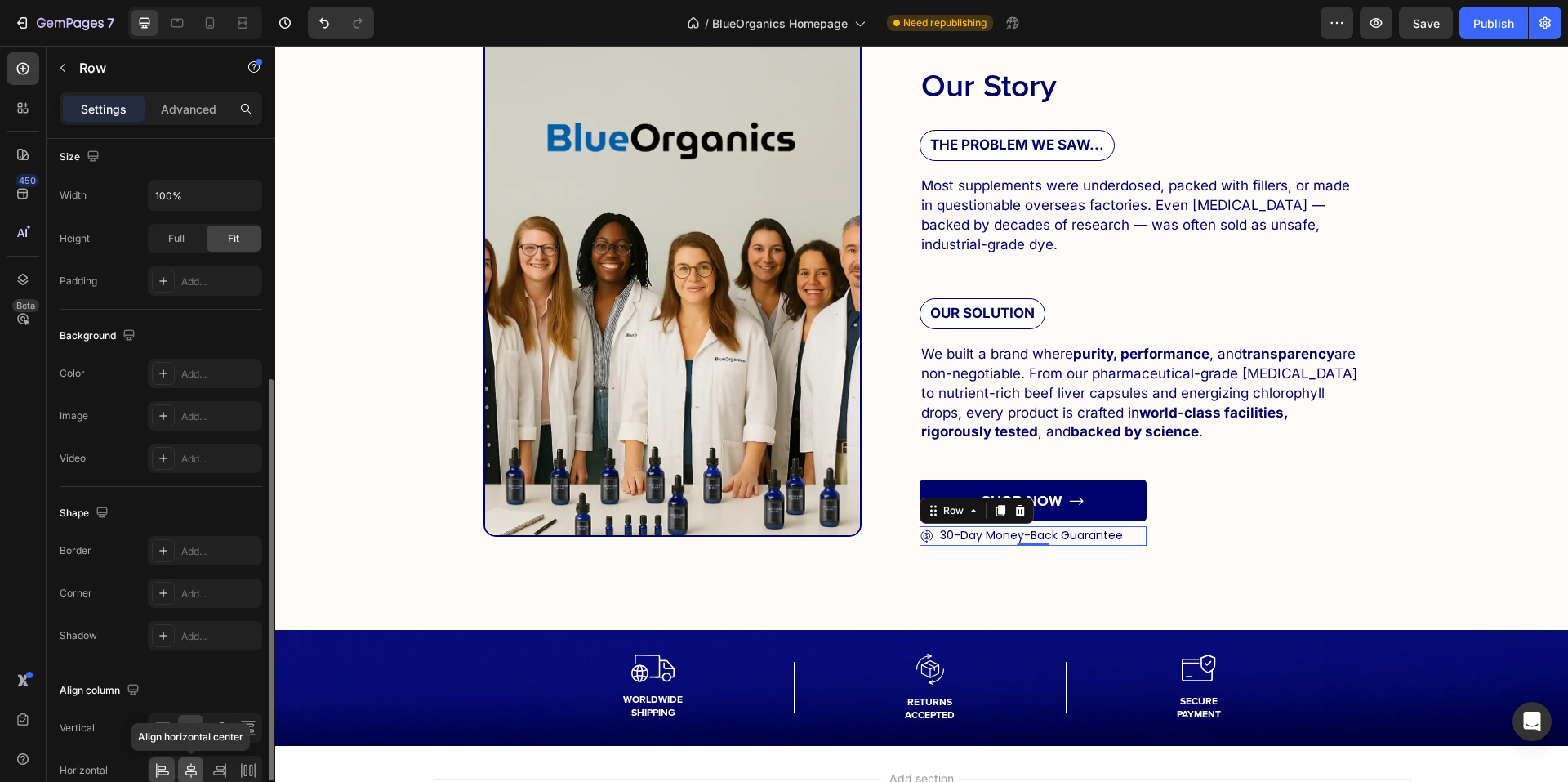
click at [190, 761] on div at bounding box center [191, 770] width 25 height 26
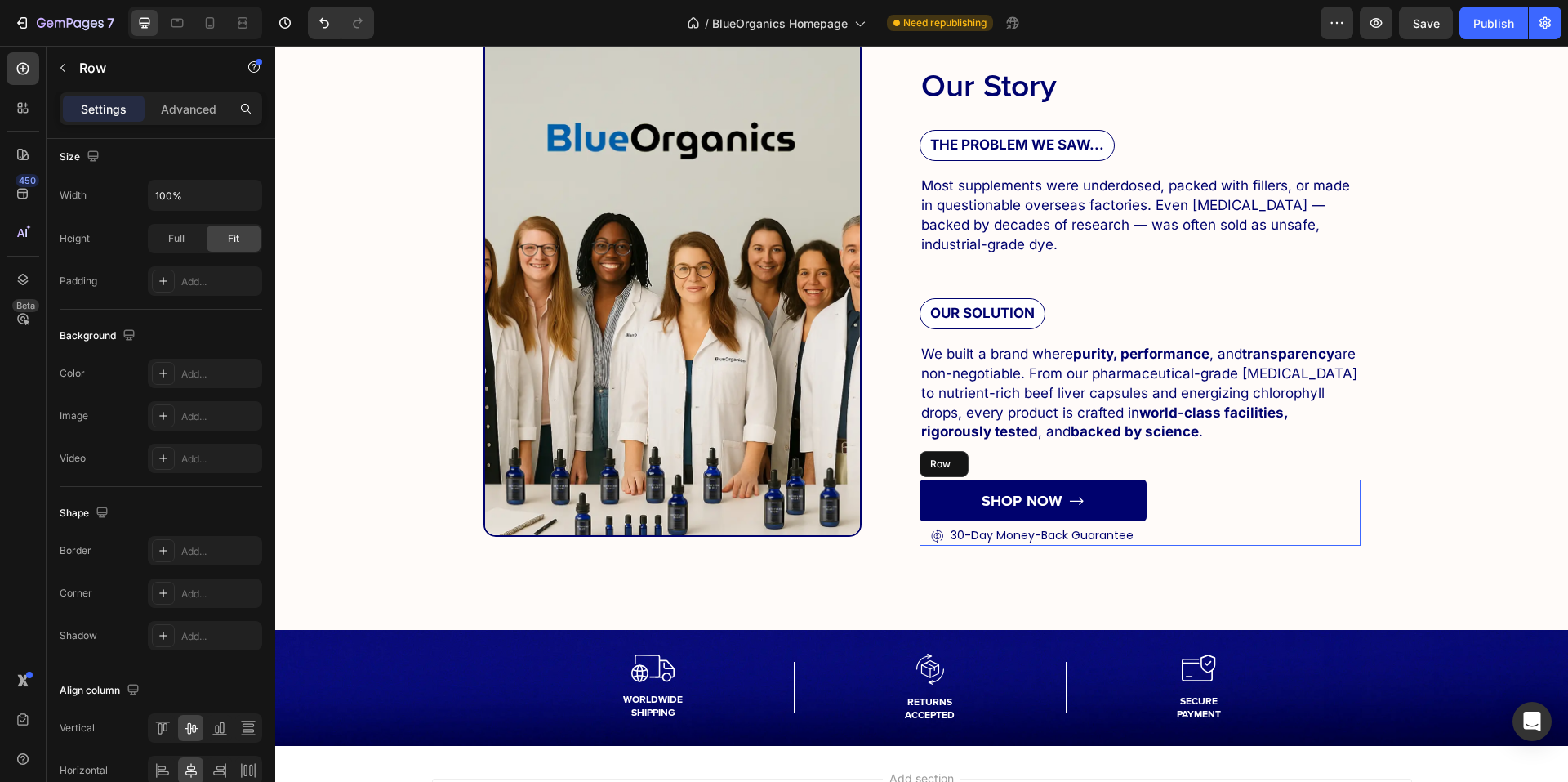
click at [1179, 519] on div "SHOP NOW Button Icon 30-Day Money-Back Guarantee Text Block Row 0 Row" at bounding box center [1140, 513] width 441 height 66
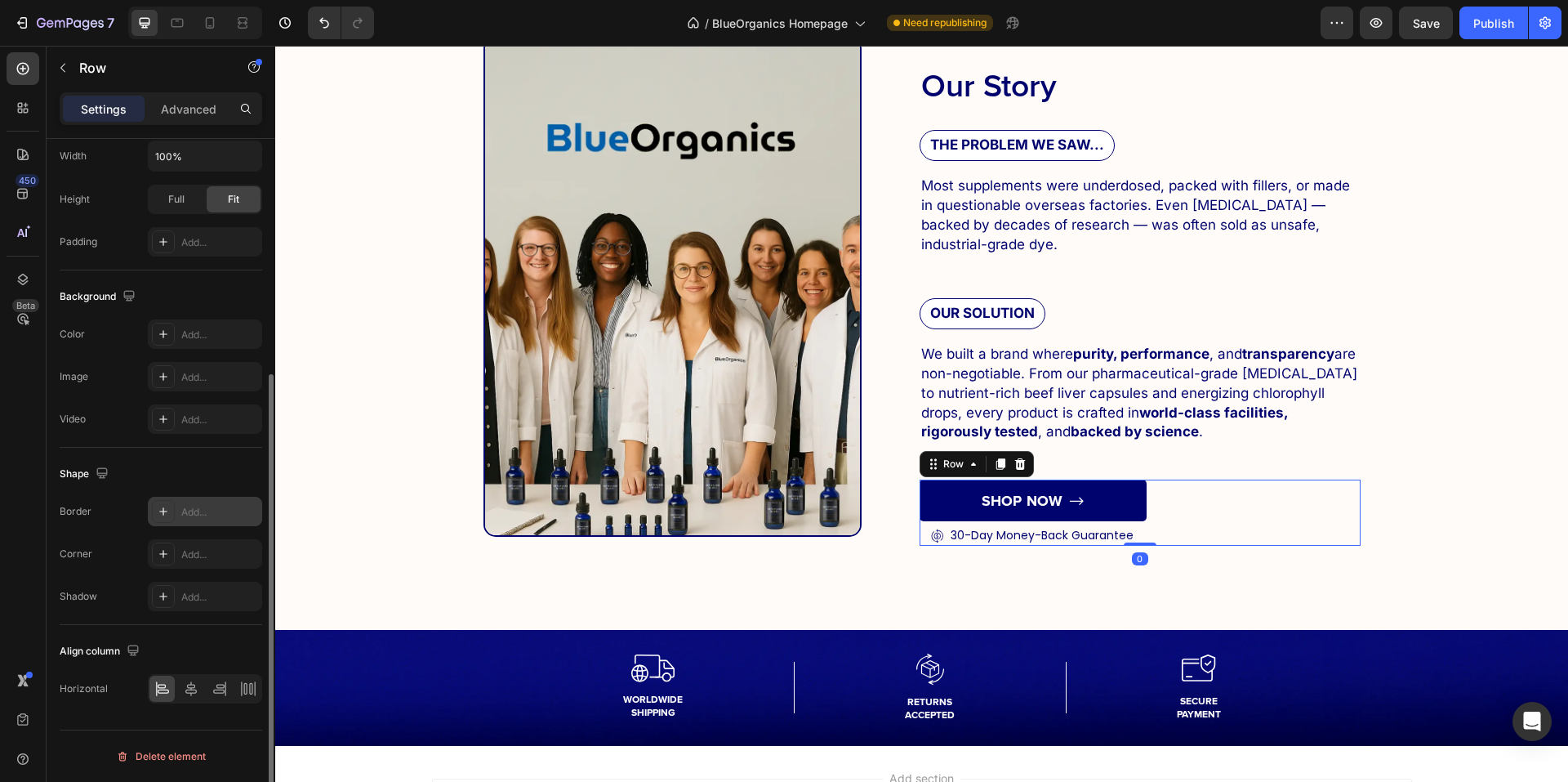
scroll to position [112, 0]
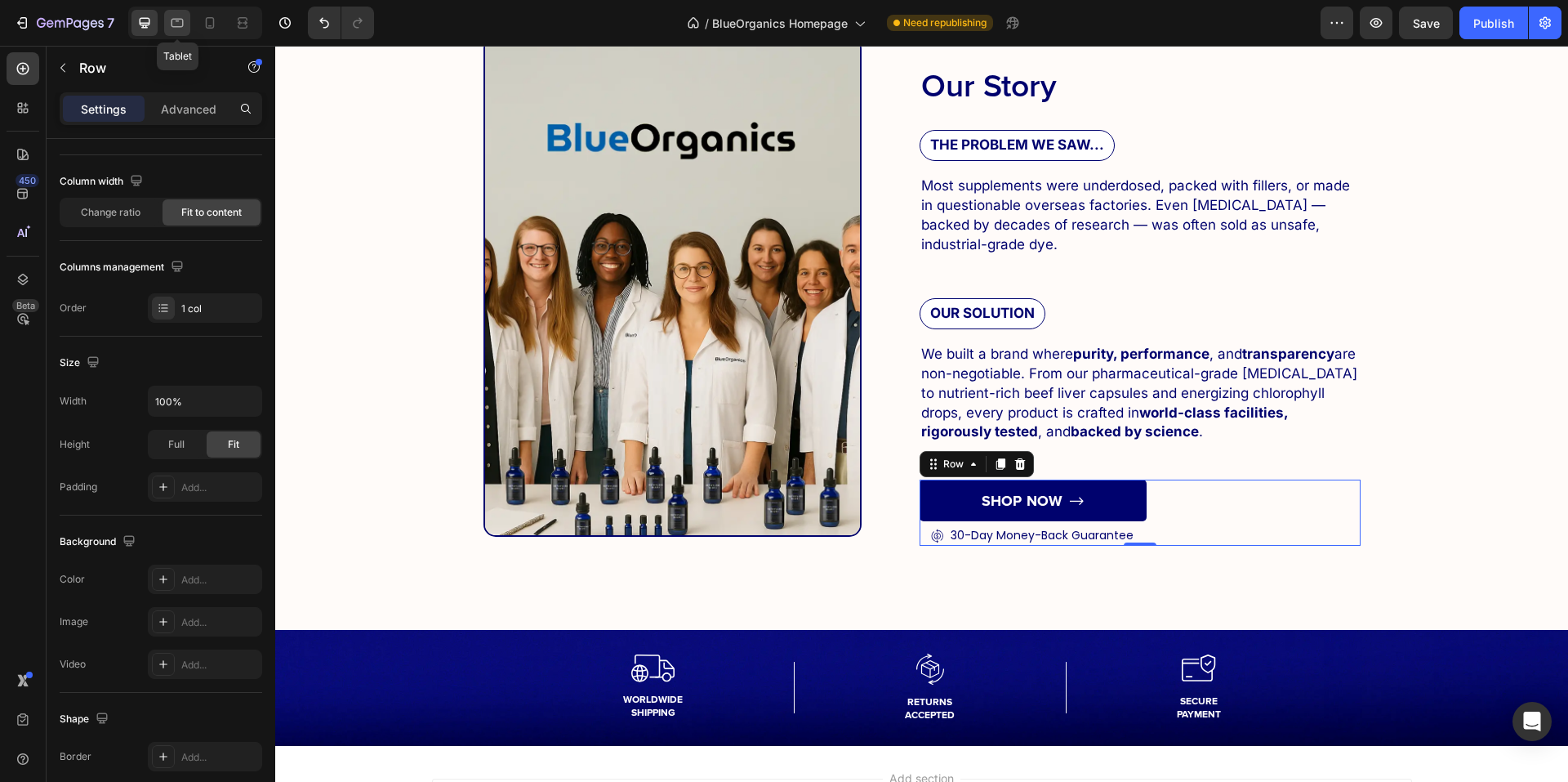
click at [173, 29] on icon at bounding box center [177, 22] width 16 height 16
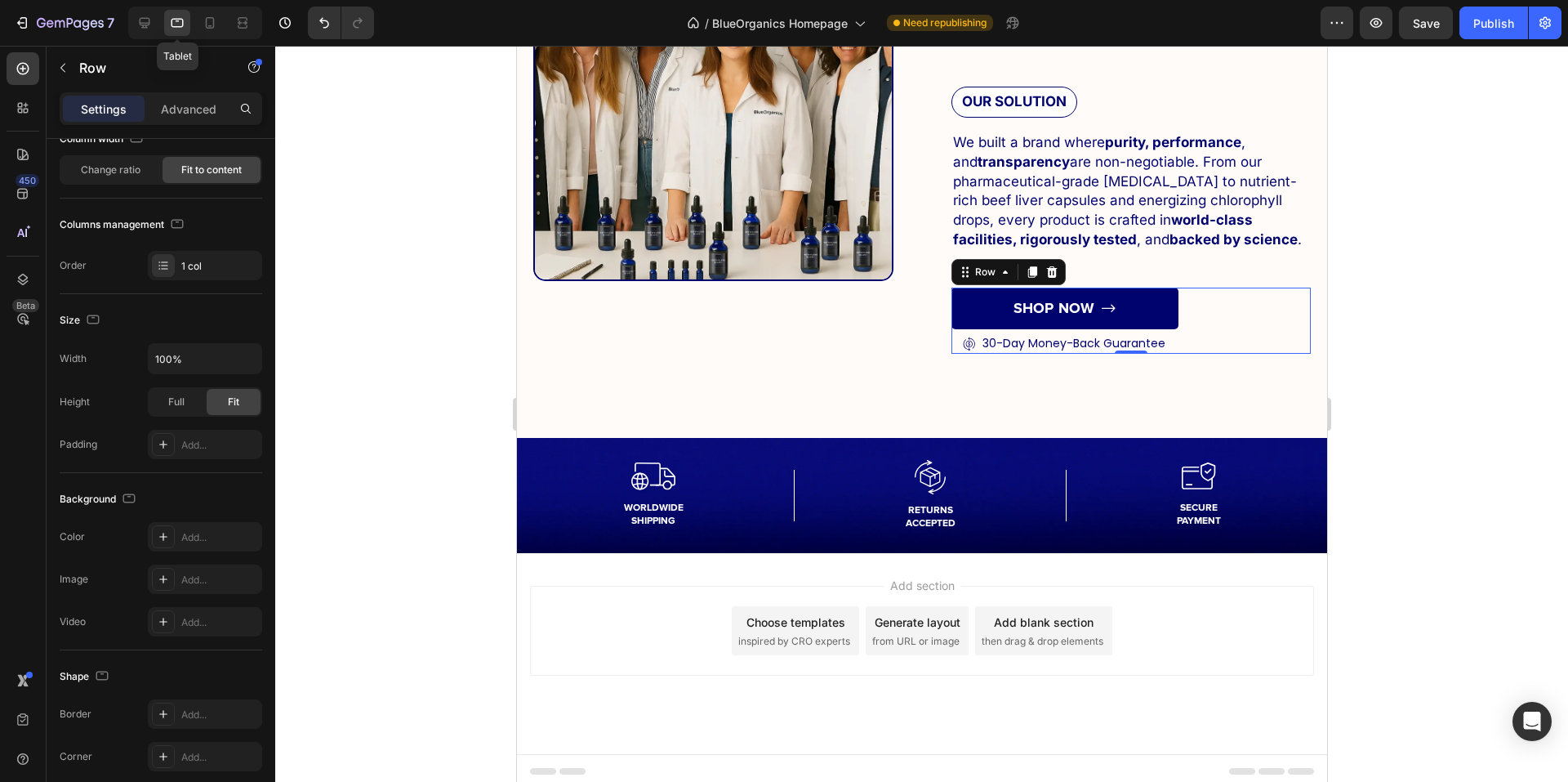
scroll to position [5779, 0]
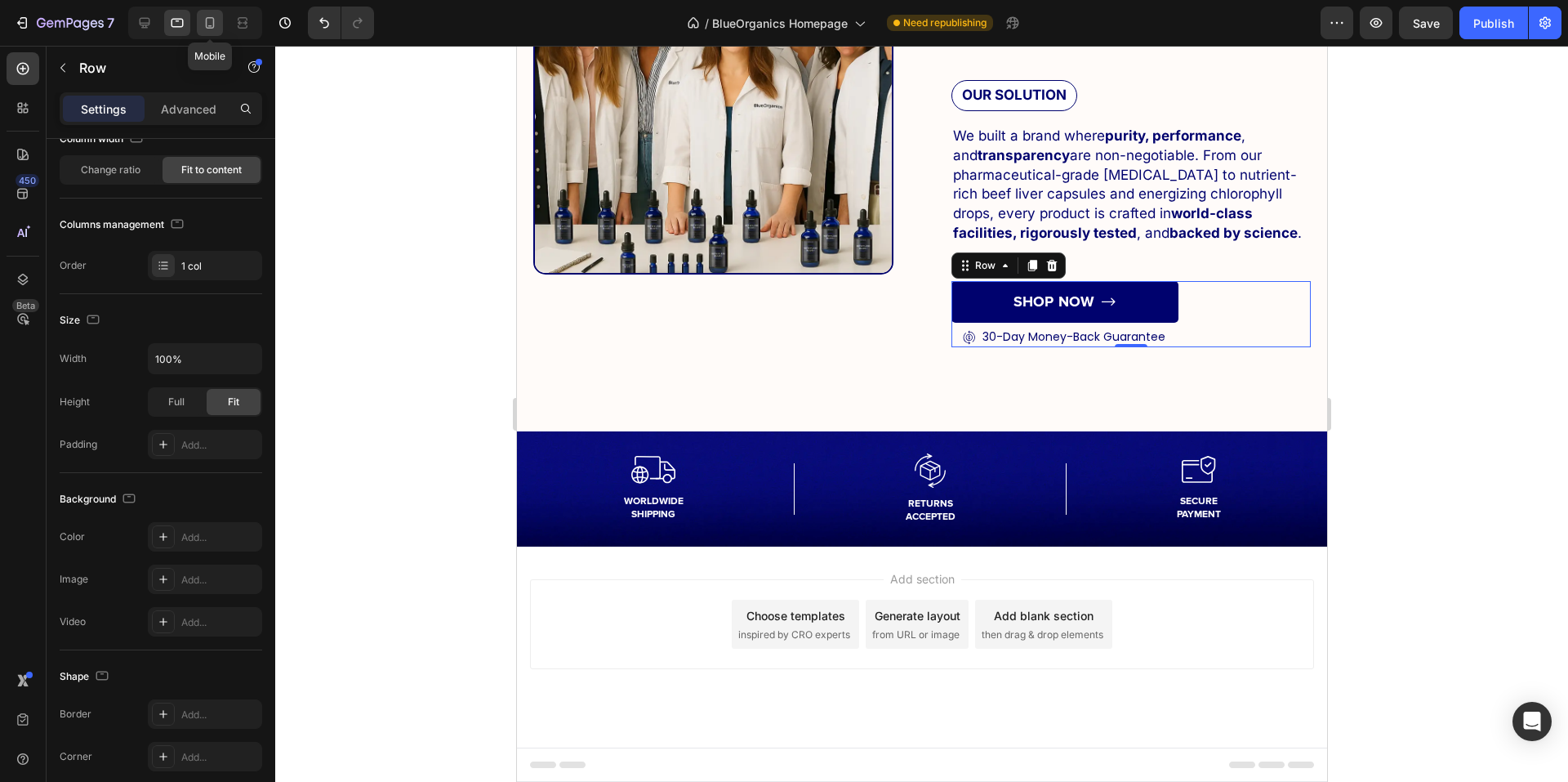
click at [205, 19] on icon at bounding box center [210, 22] width 16 height 16
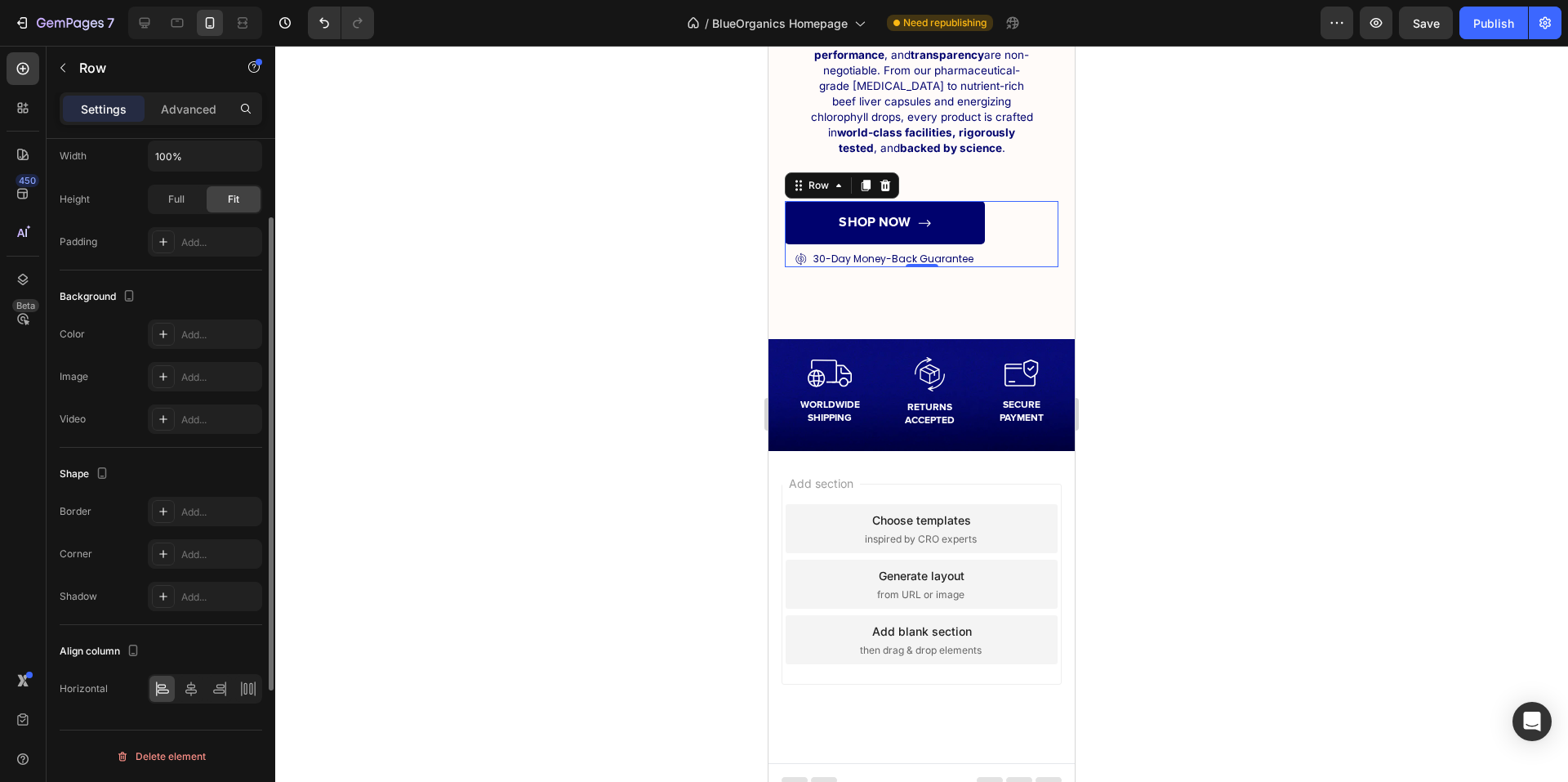
scroll to position [315, 0]
click at [140, 21] on icon at bounding box center [145, 23] width 11 height 11
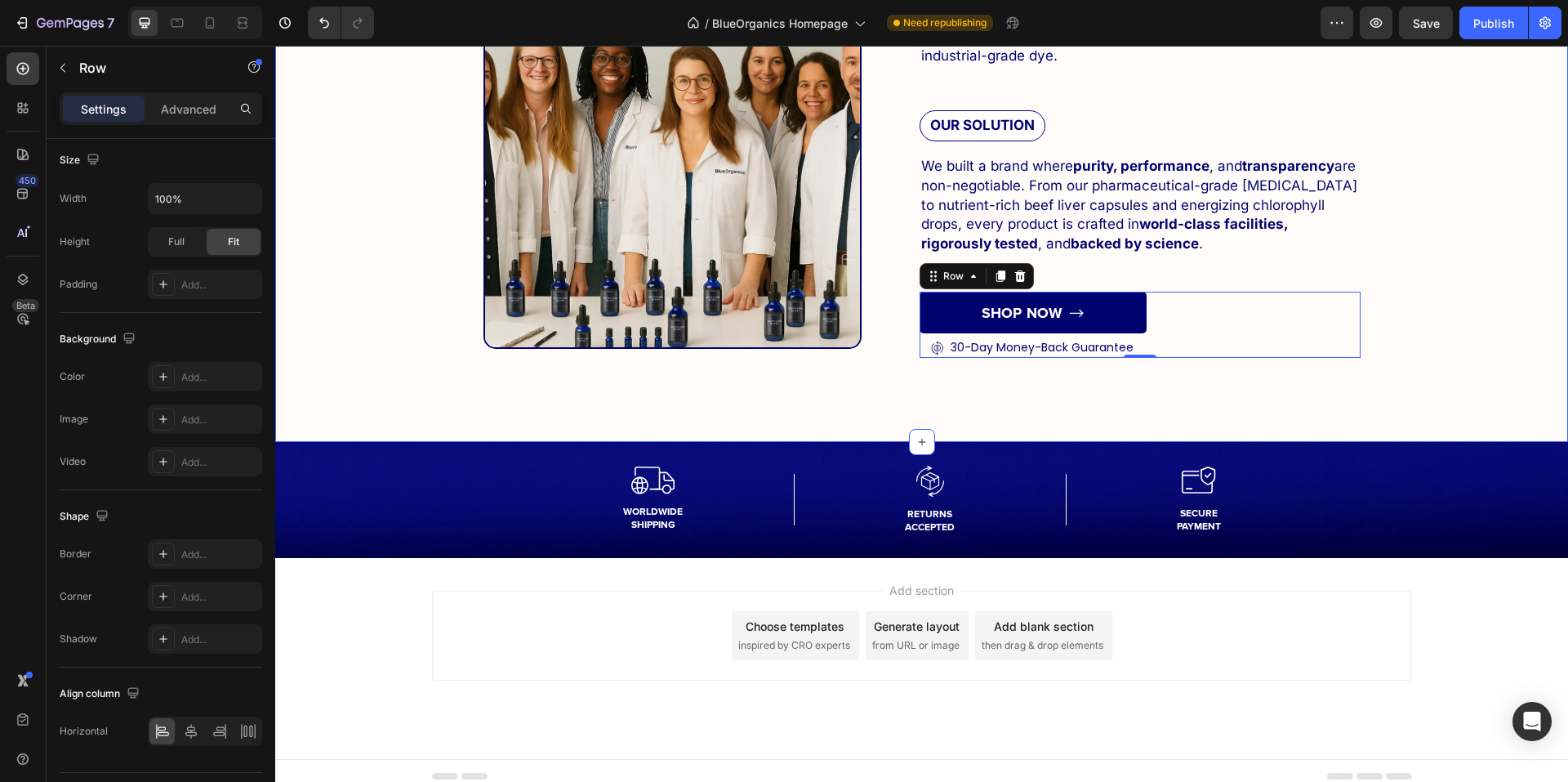
scroll to position [5833, 0]
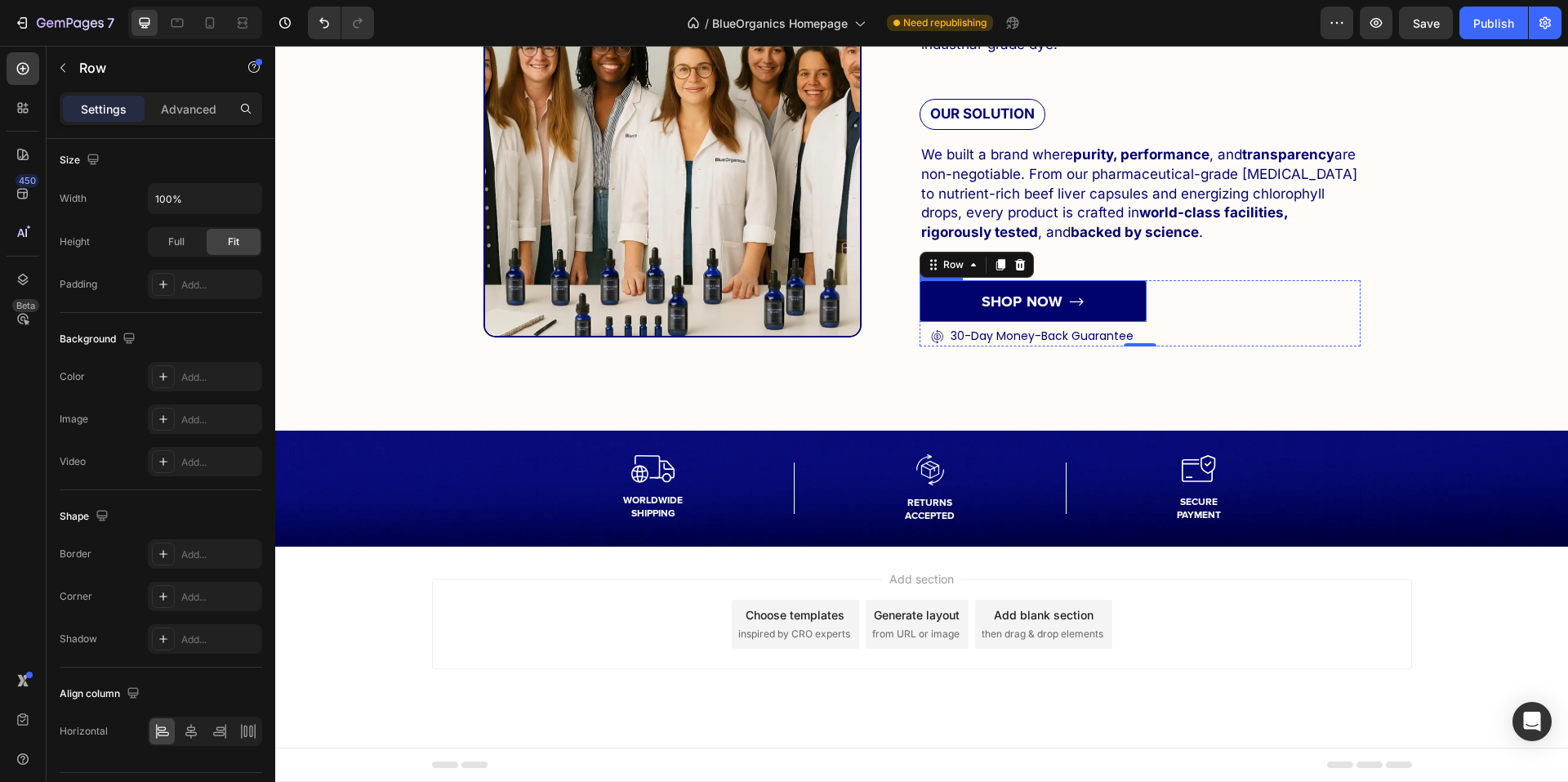
click at [1125, 295] on link "SHOP NOW" at bounding box center [1034, 301] width 227 height 41
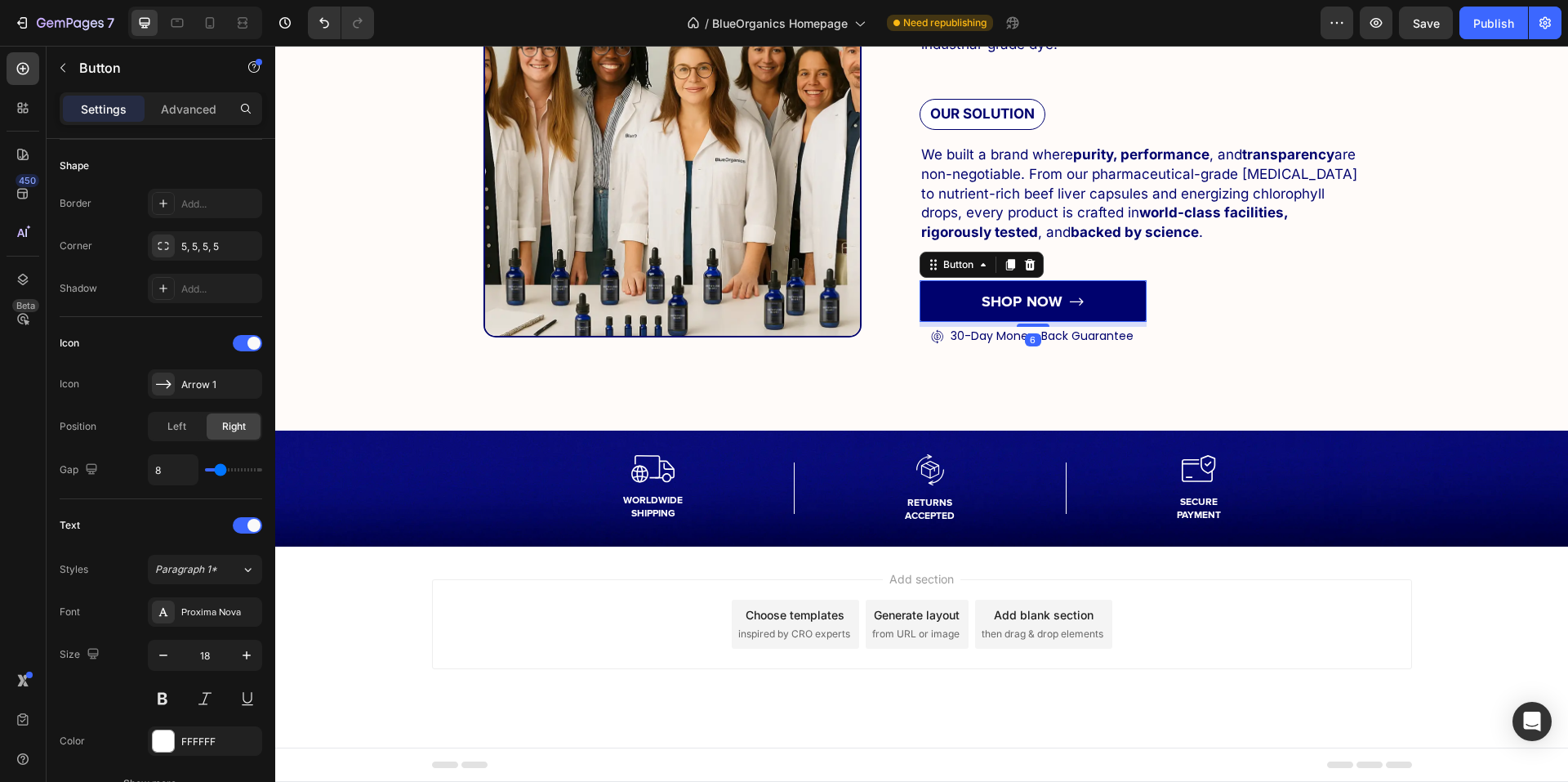
scroll to position [0, 0]
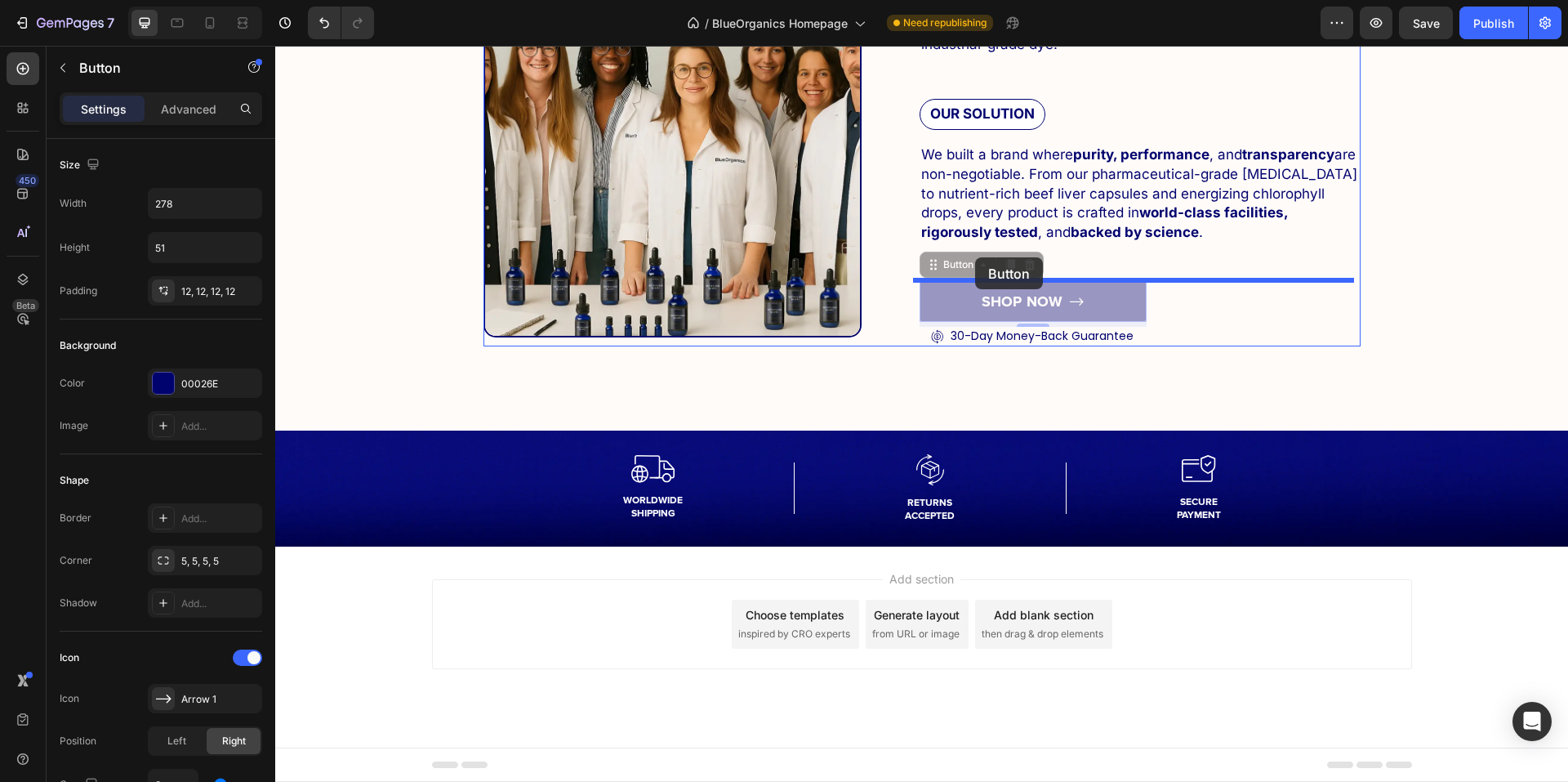
drag, startPoint x: 969, startPoint y: 268, endPoint x: 975, endPoint y: 258, distance: 11.7
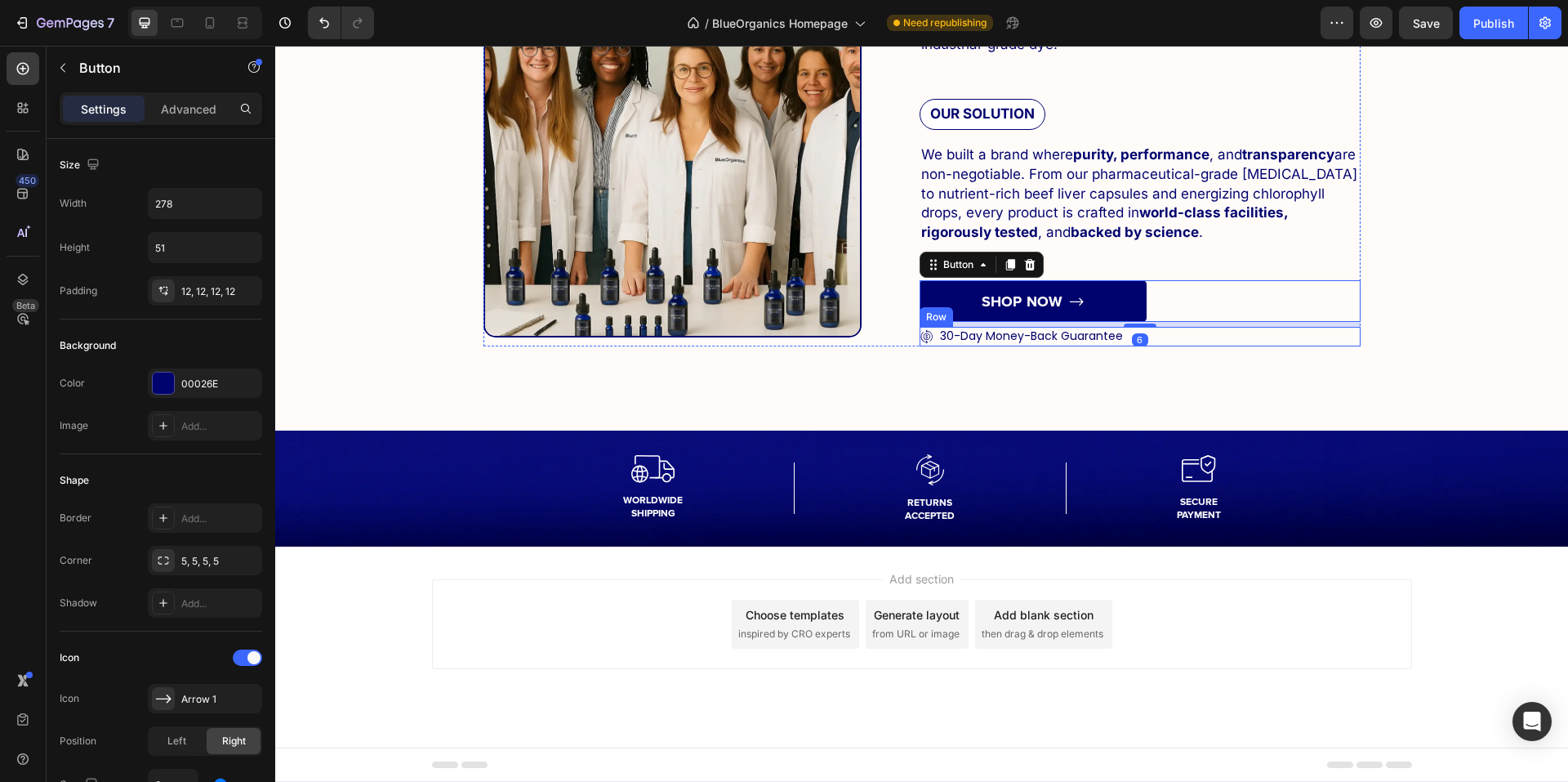
click at [1149, 335] on div "Icon 30-Day Money-Back Guarantee Text Block Row Row" at bounding box center [1140, 336] width 441 height 19
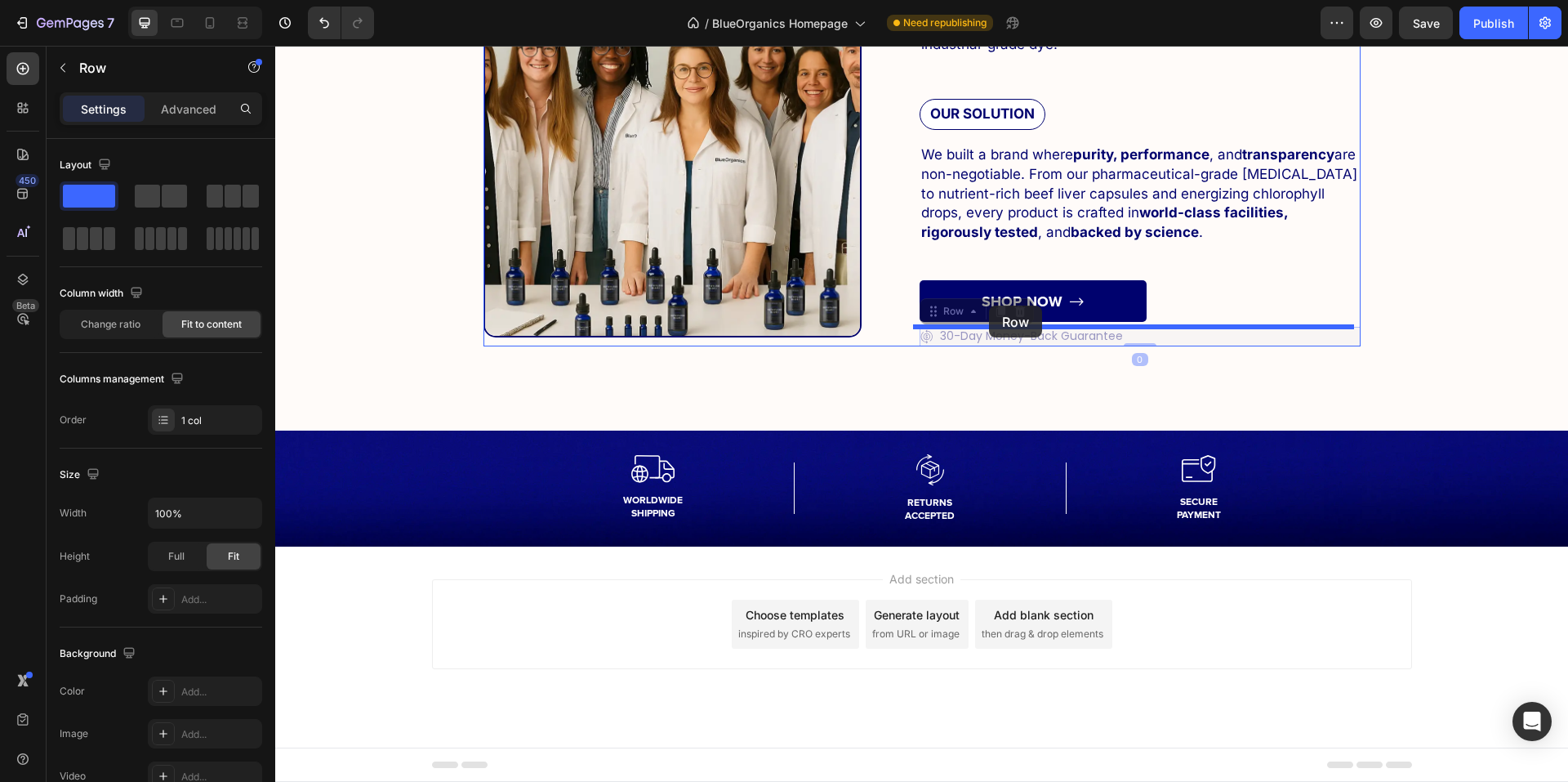
drag, startPoint x: 954, startPoint y: 319, endPoint x: 989, endPoint y: 306, distance: 37.3
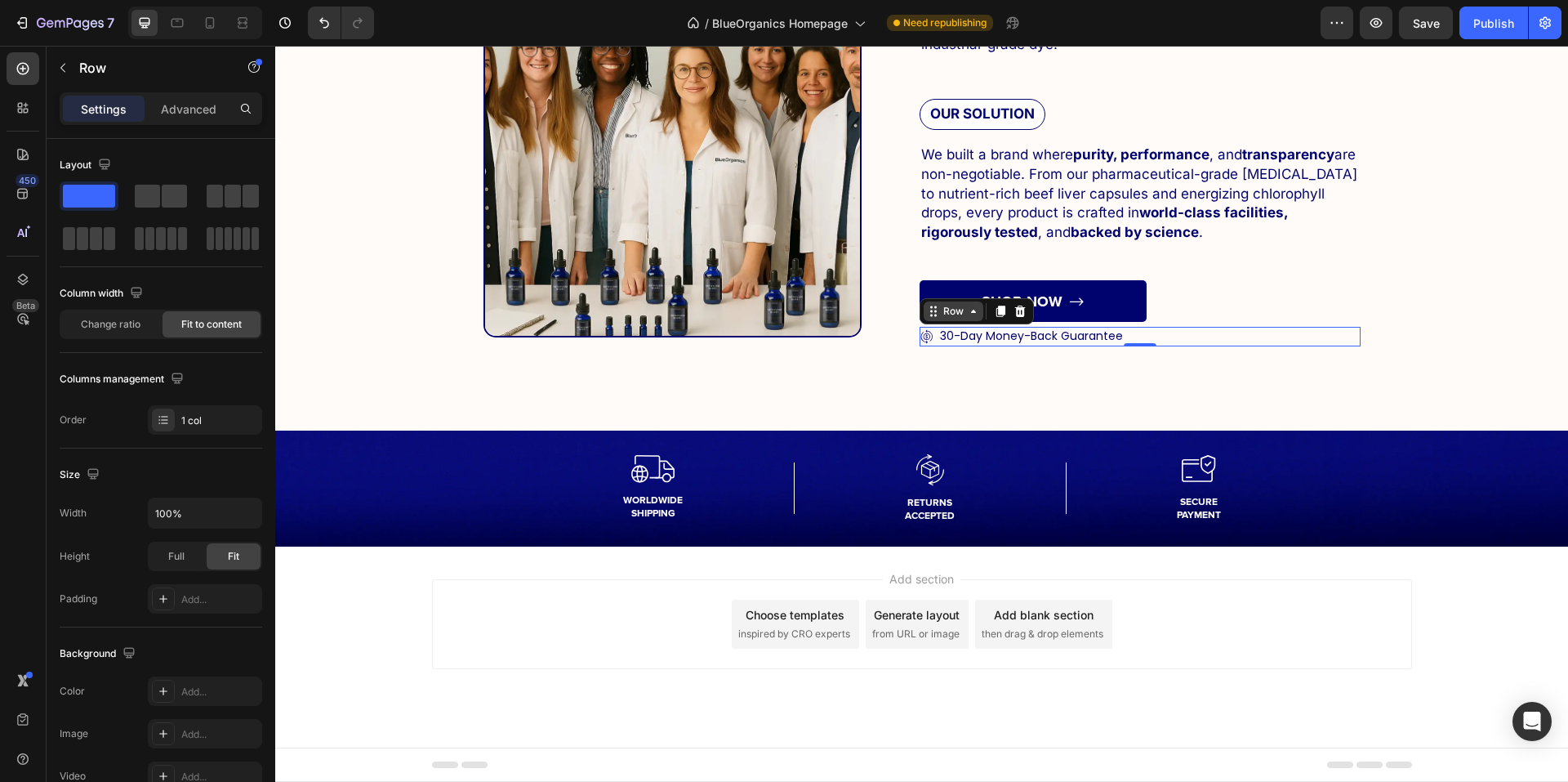
click at [930, 317] on icon at bounding box center [933, 311] width 13 height 13
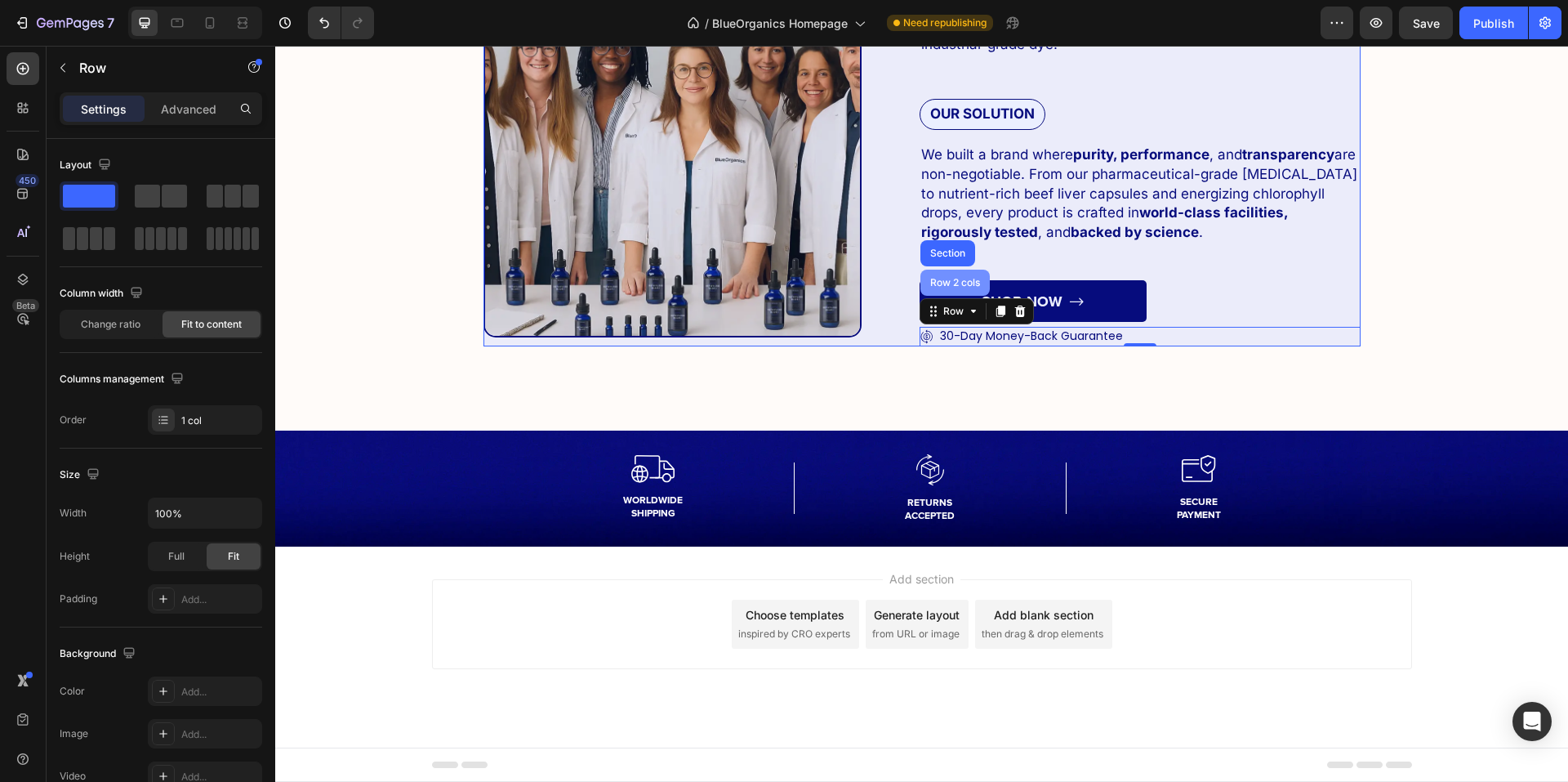
click at [932, 286] on div "Row 2 cols" at bounding box center [954, 283] width 56 height 10
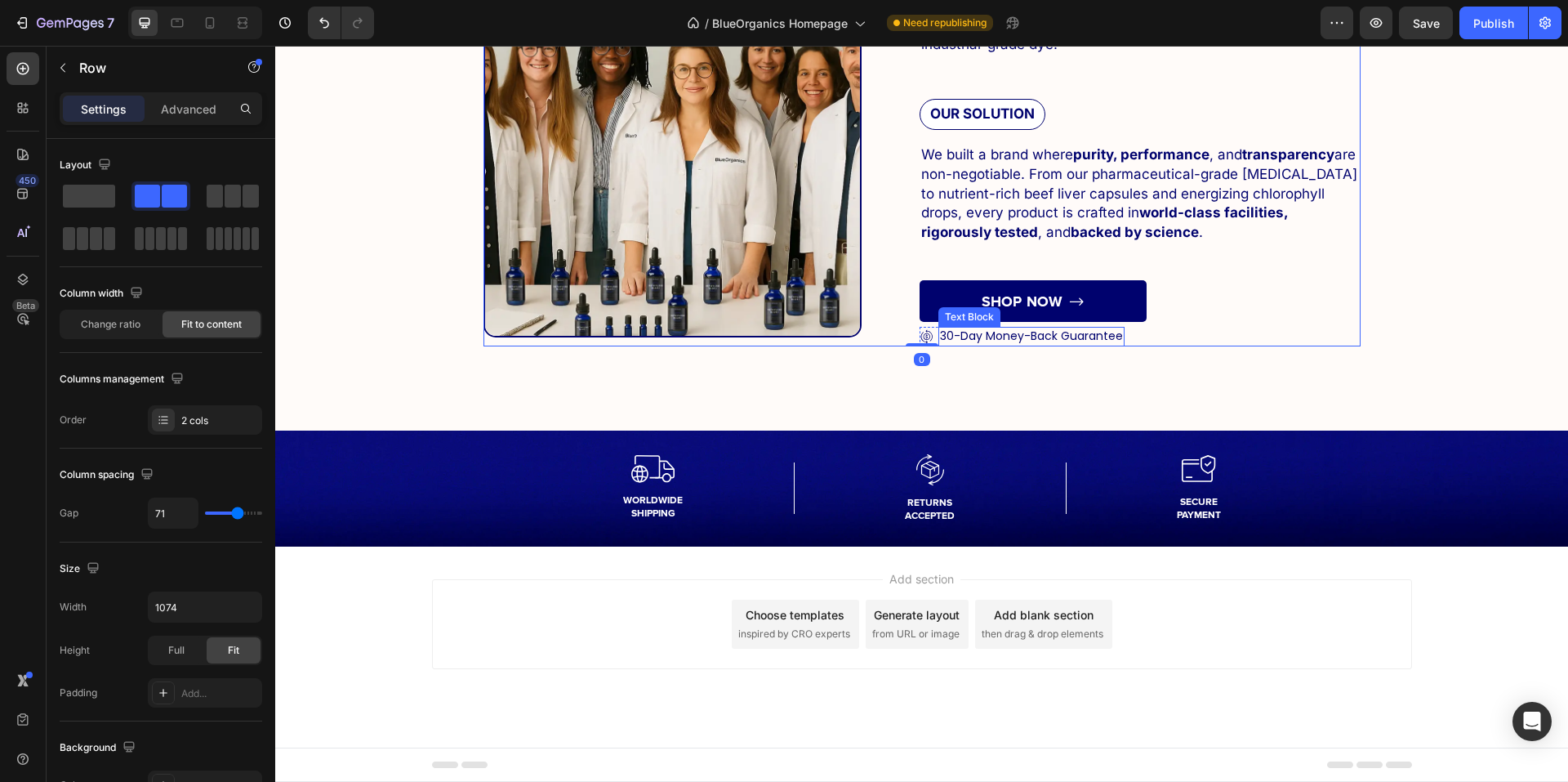
scroll to position [5424, 0]
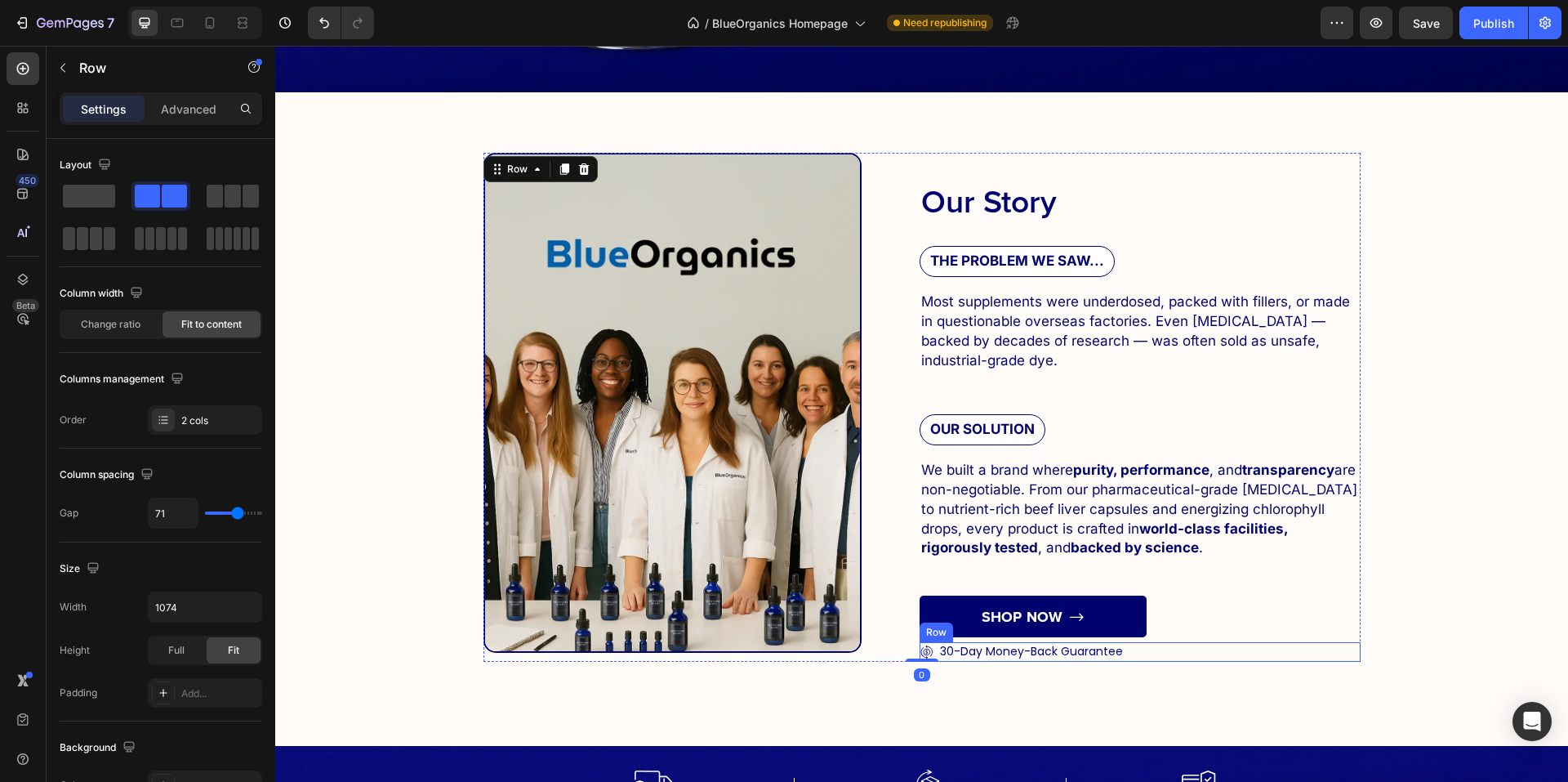
click at [1141, 649] on div "Icon 30-Day Money-Back Guarantee Text Block Row Row" at bounding box center [1140, 652] width 441 height 19
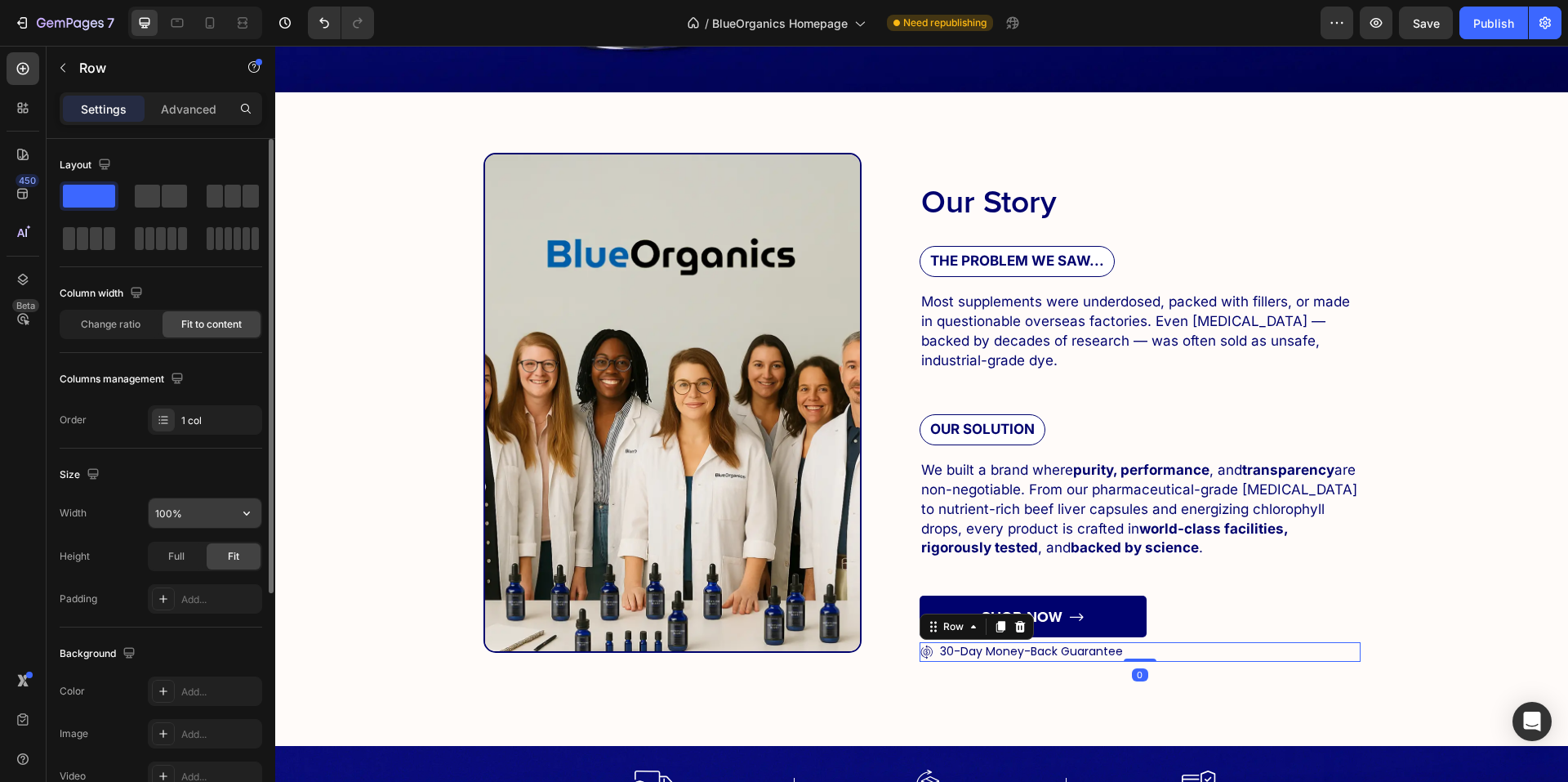
click at [201, 507] on input "100%" at bounding box center [205, 513] width 113 height 29
drag, startPoint x: 192, startPoint y: 511, endPoint x: 134, endPoint y: 517, distance: 58.3
click at [134, 517] on div "Width 100%" at bounding box center [161, 513] width 203 height 31
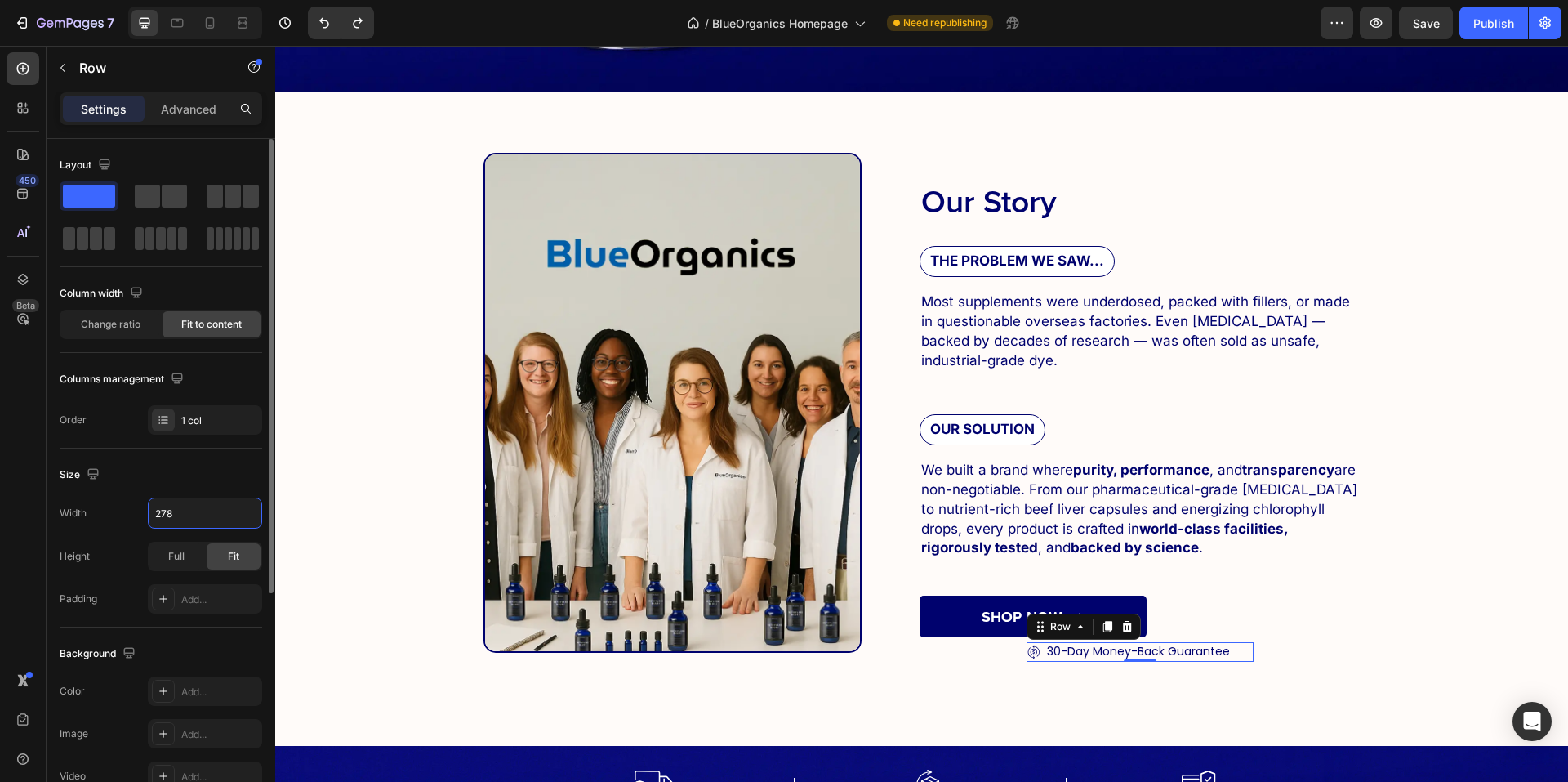
type input "278"
click at [192, 461] on div "Size" at bounding box center [161, 474] width 203 height 26
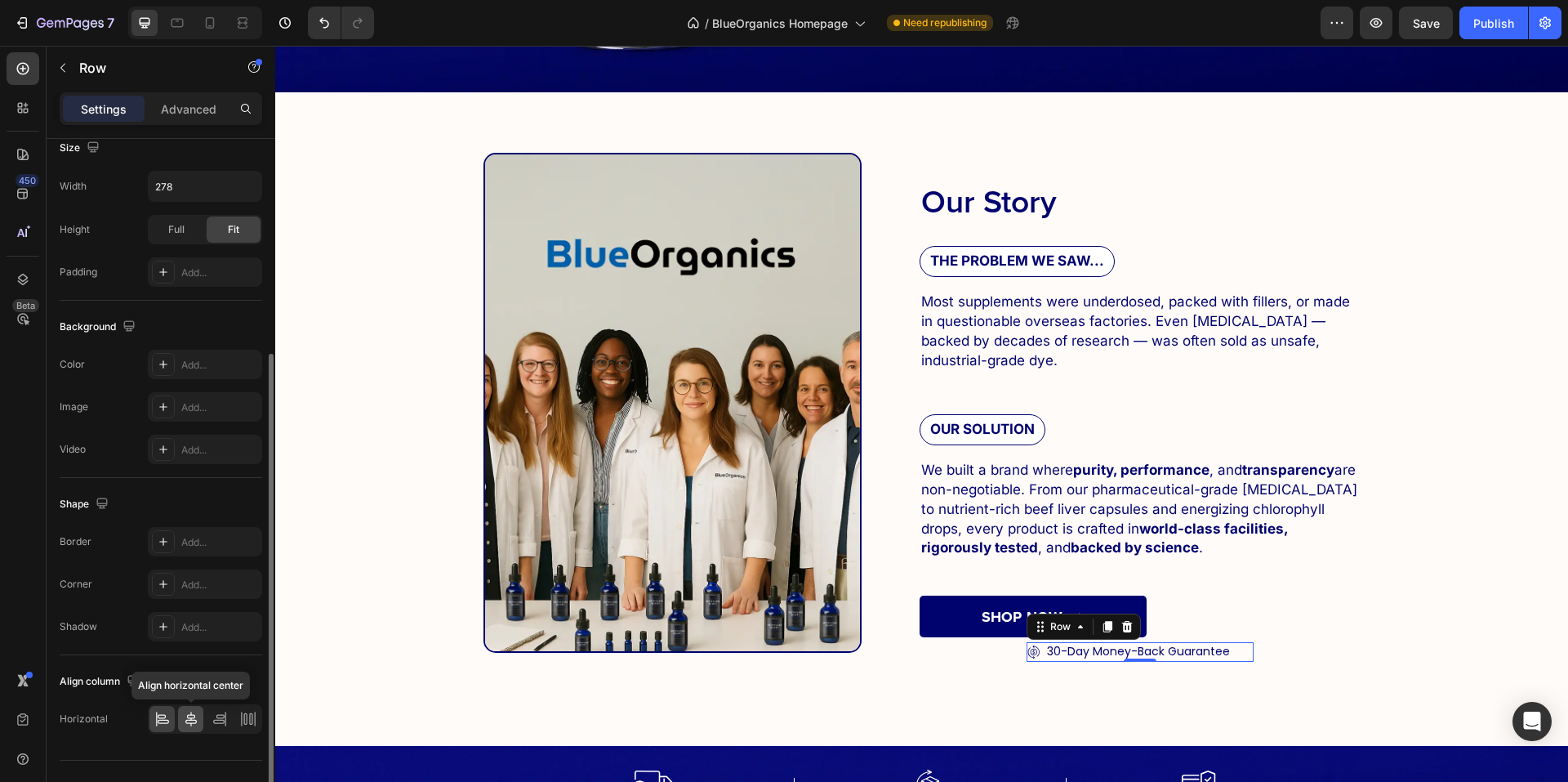
click at [184, 712] on icon at bounding box center [190, 718] width 16 height 16
click at [183, 100] on p "Advanced" at bounding box center [189, 109] width 56 height 17
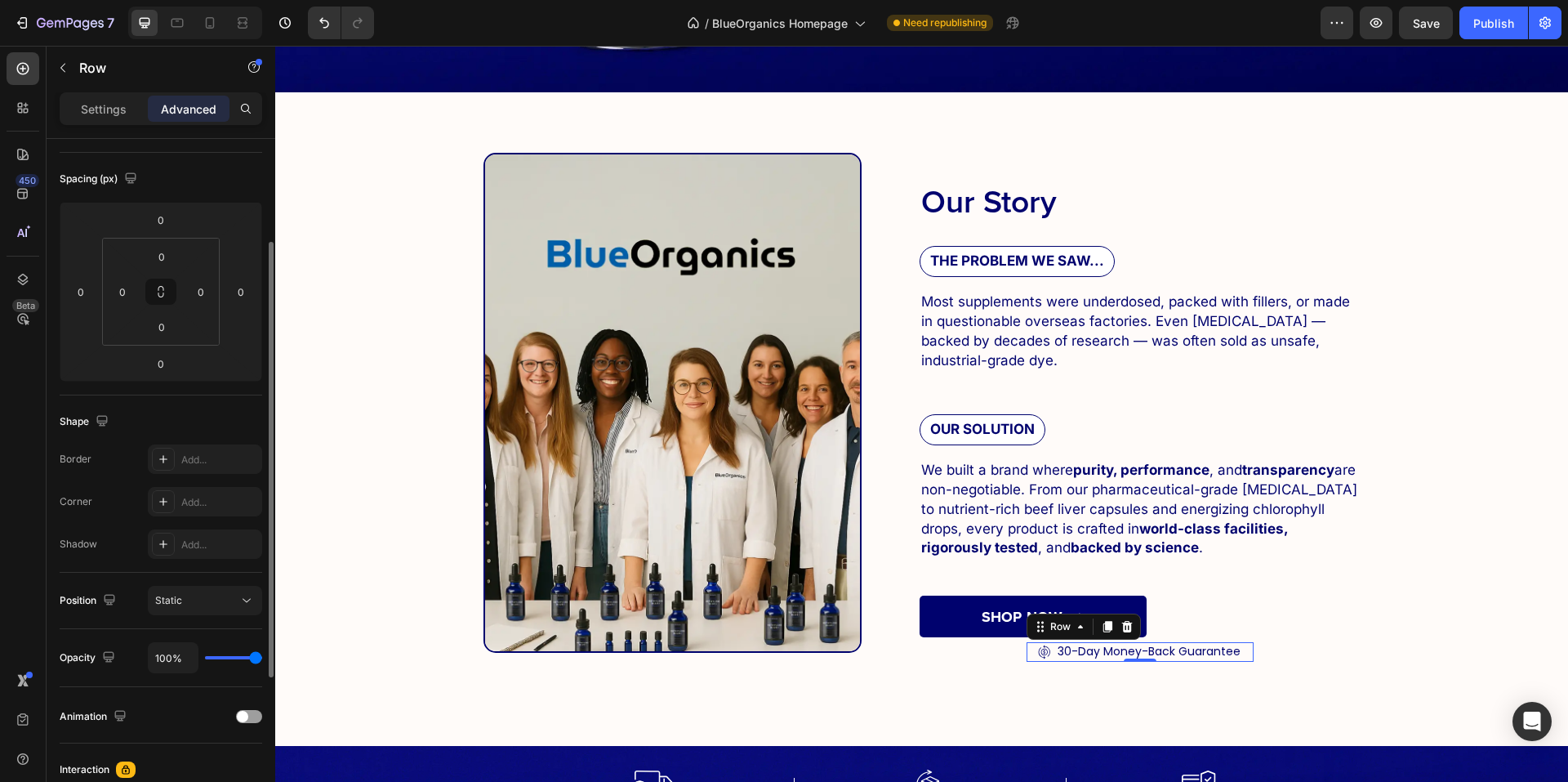
scroll to position [163, 0]
click at [214, 302] on div "0" at bounding box center [200, 291] width 33 height 26
click at [227, 282] on div "0" at bounding box center [241, 291] width 33 height 26
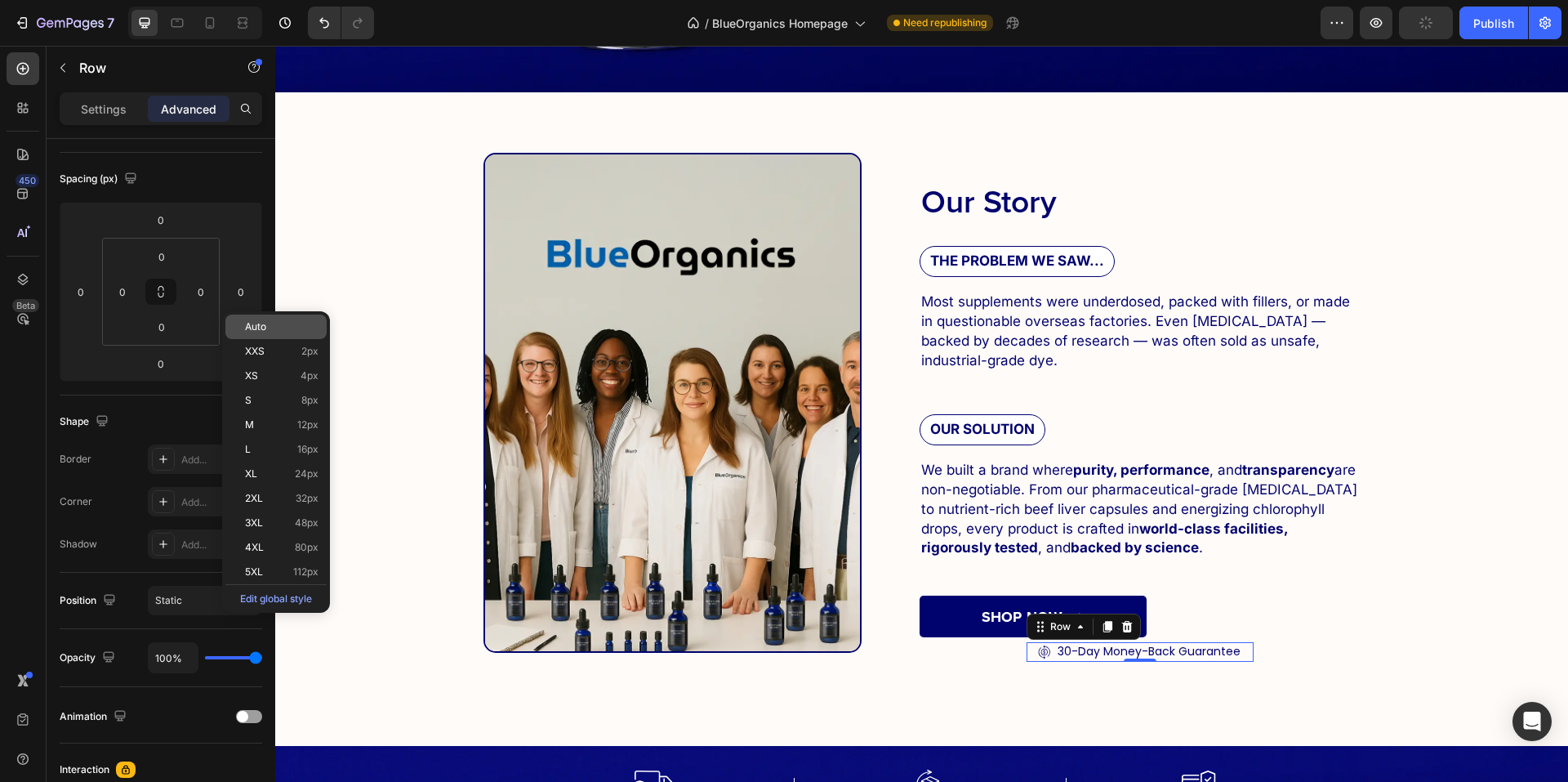
click at [258, 330] on span "Auto" at bounding box center [255, 327] width 21 height 12
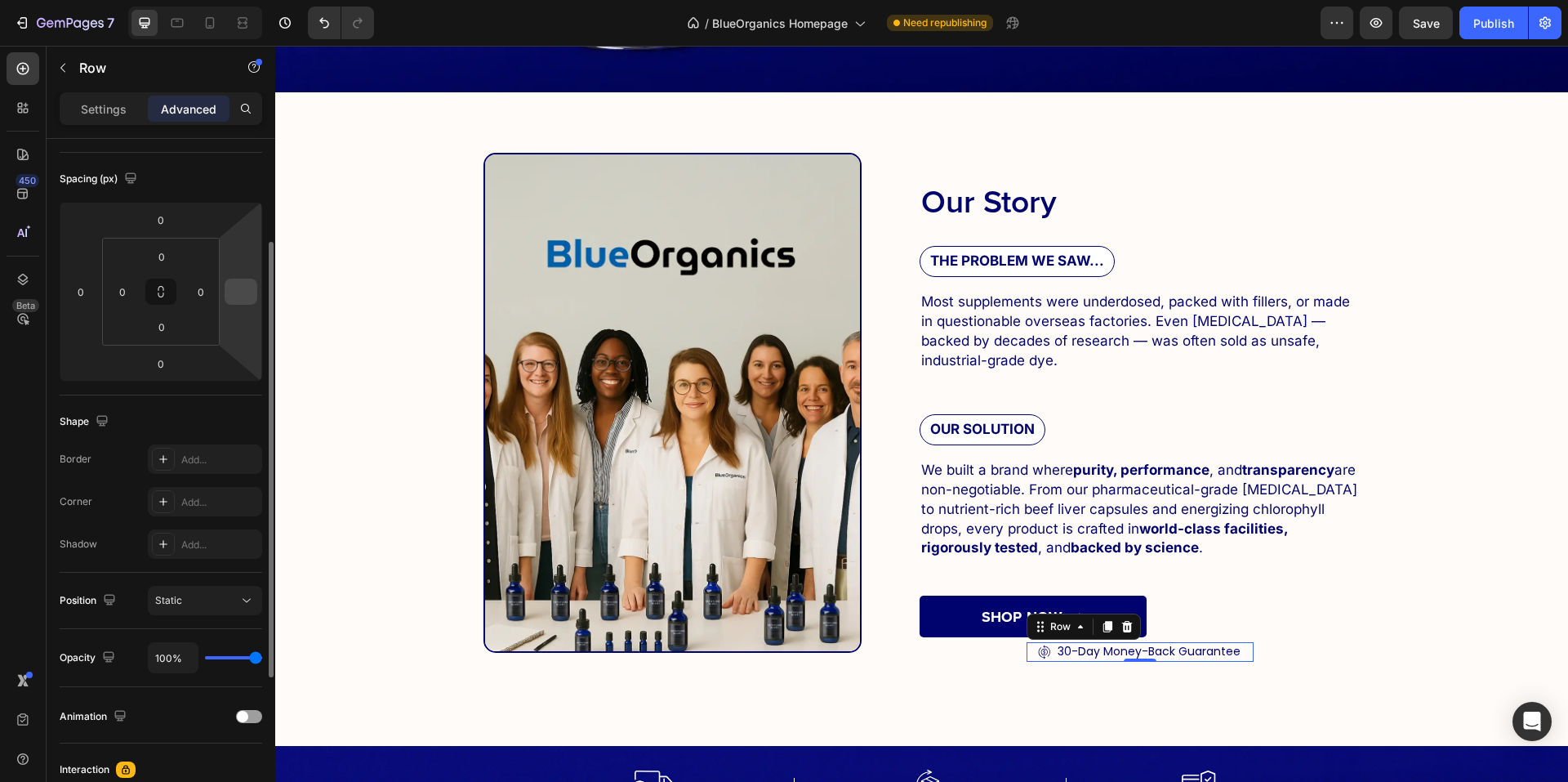
click at [226, 288] on div at bounding box center [241, 291] width 33 height 26
click at [232, 300] on input "number" at bounding box center [241, 291] width 24 height 24
type input "0"
click at [210, 166] on div "Spacing (px)" at bounding box center [161, 178] width 203 height 26
click at [119, 117] on p "Settings" at bounding box center [104, 109] width 45 height 17
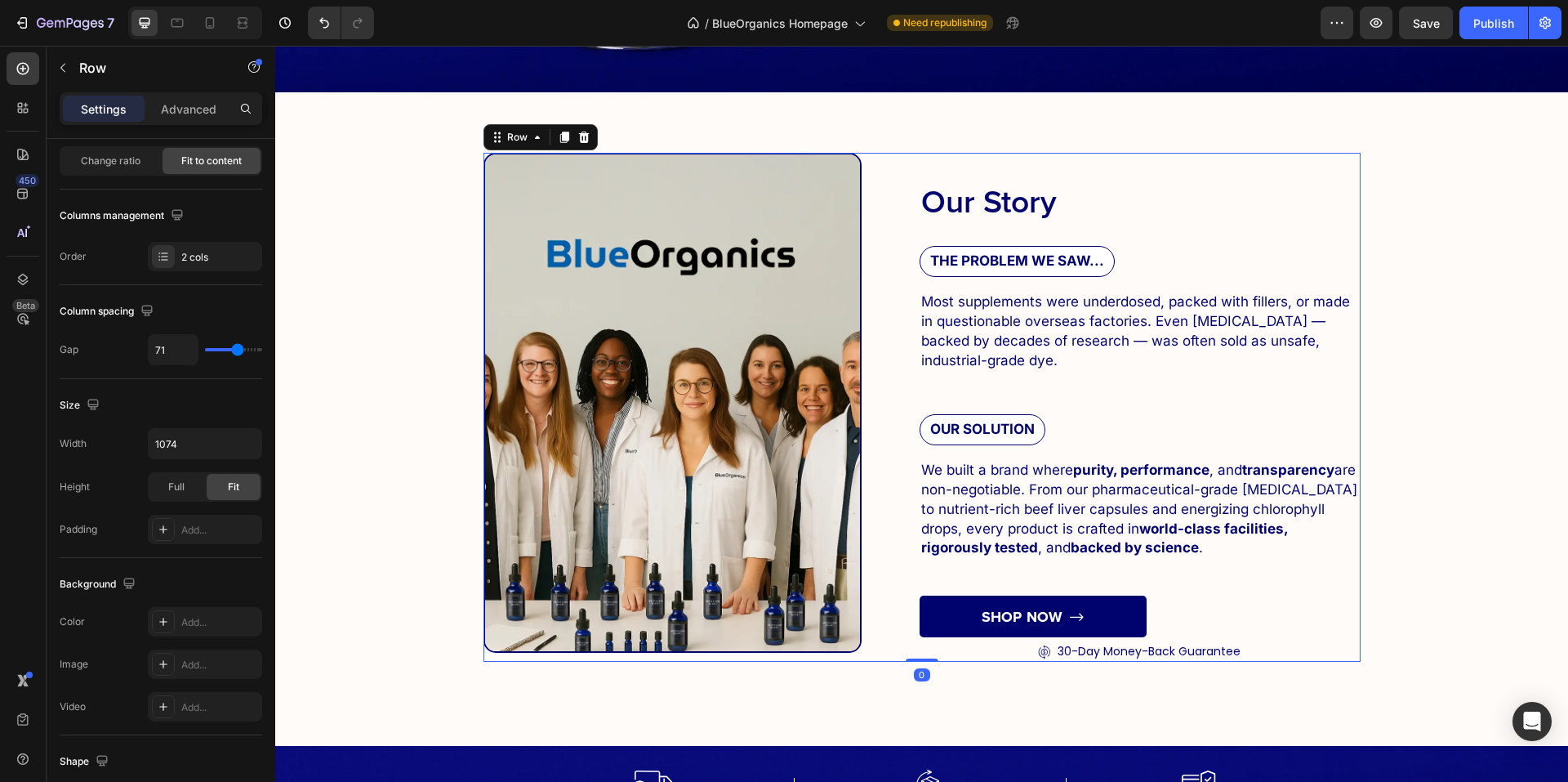
click at [992, 654] on div "Our Story Heading THE PROBLEM WE SAW... Text Block Most supplements were underd…" at bounding box center [1140, 407] width 441 height 509
click at [1050, 653] on div "Icon 30-Day Money-Back Guarantee Text Block Row" at bounding box center [1140, 652] width 205 height 19
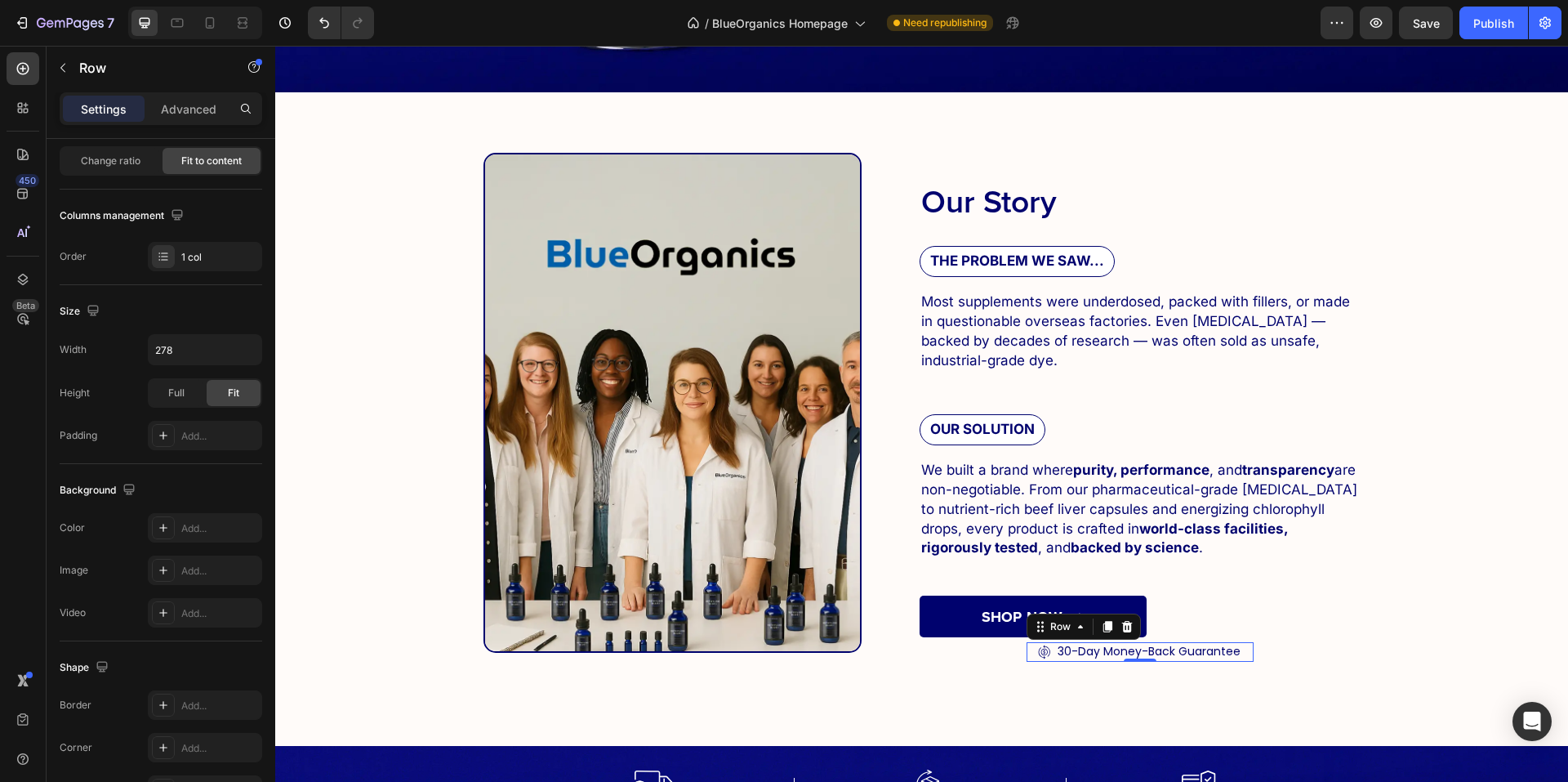
click at [1027, 646] on div "Icon 30-Day Money-Back Guarantee Text Block Row Row 0" at bounding box center [1140, 652] width 227 height 19
click at [242, 342] on icon "button" at bounding box center [246, 349] width 16 height 16
click at [231, 417] on span "100%" at bounding box center [234, 422] width 27 height 14
type input "100%"
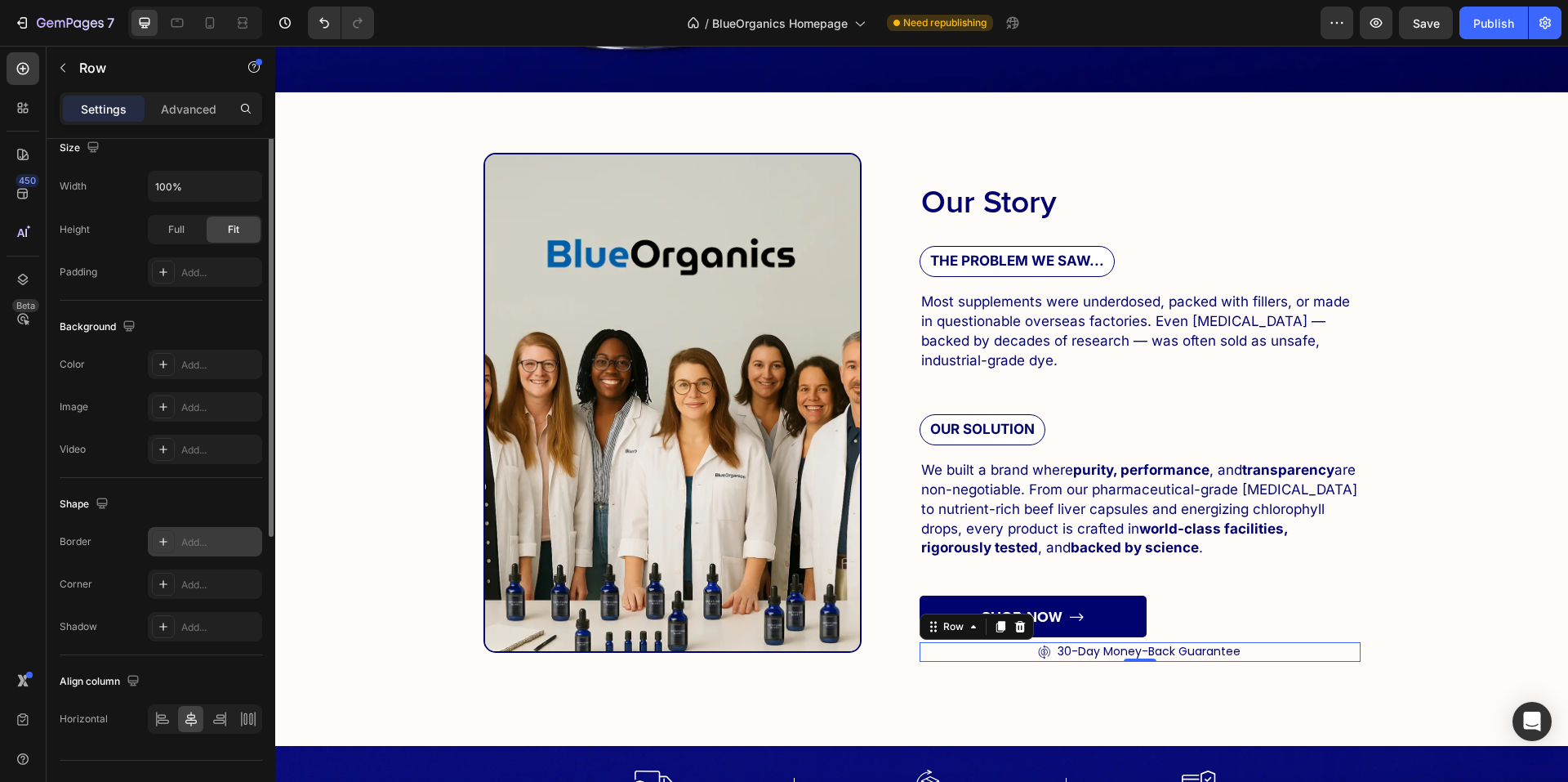
scroll to position [357, 0]
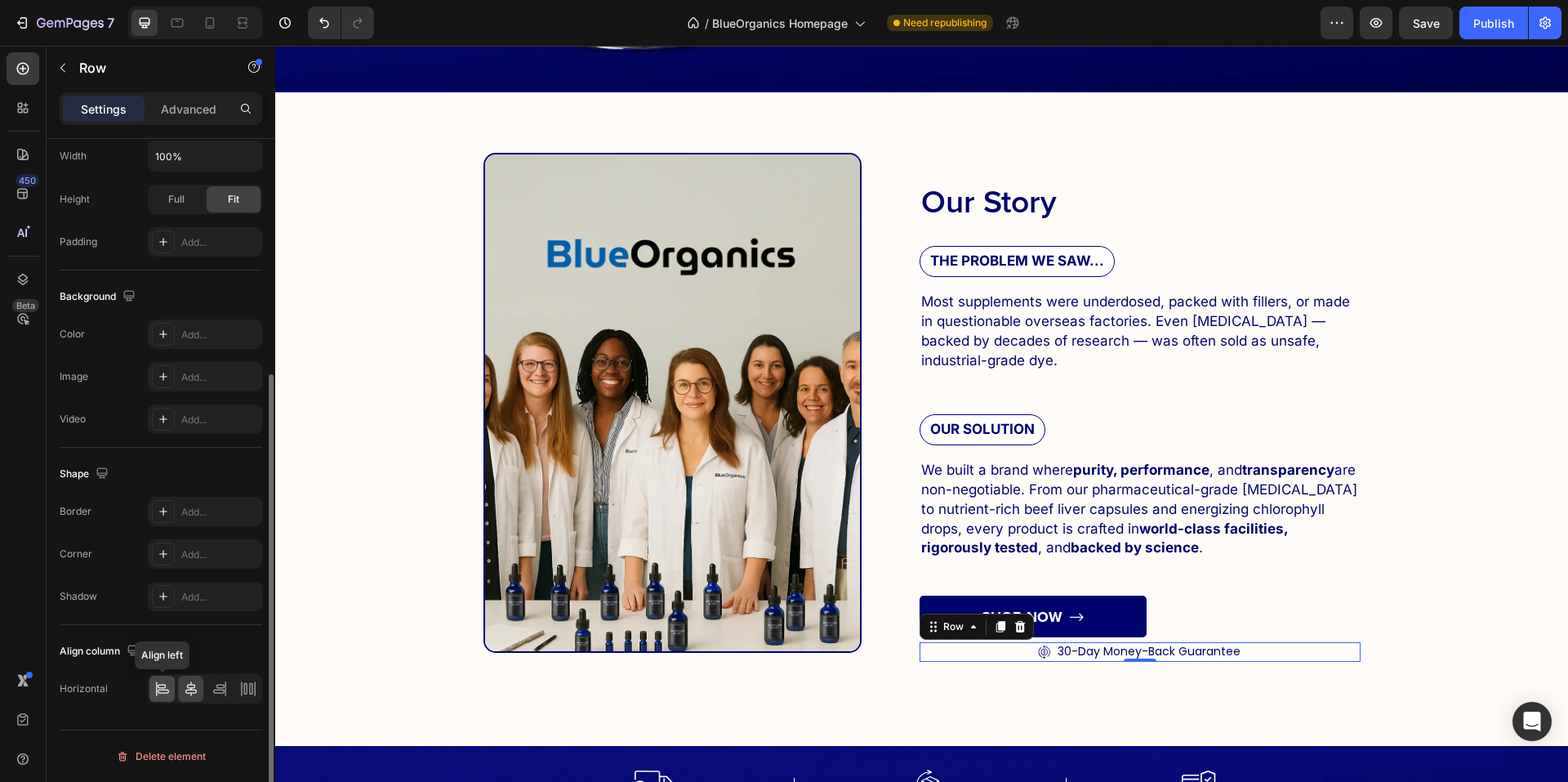
click at [163, 689] on icon at bounding box center [163, 691] width 12 height 4
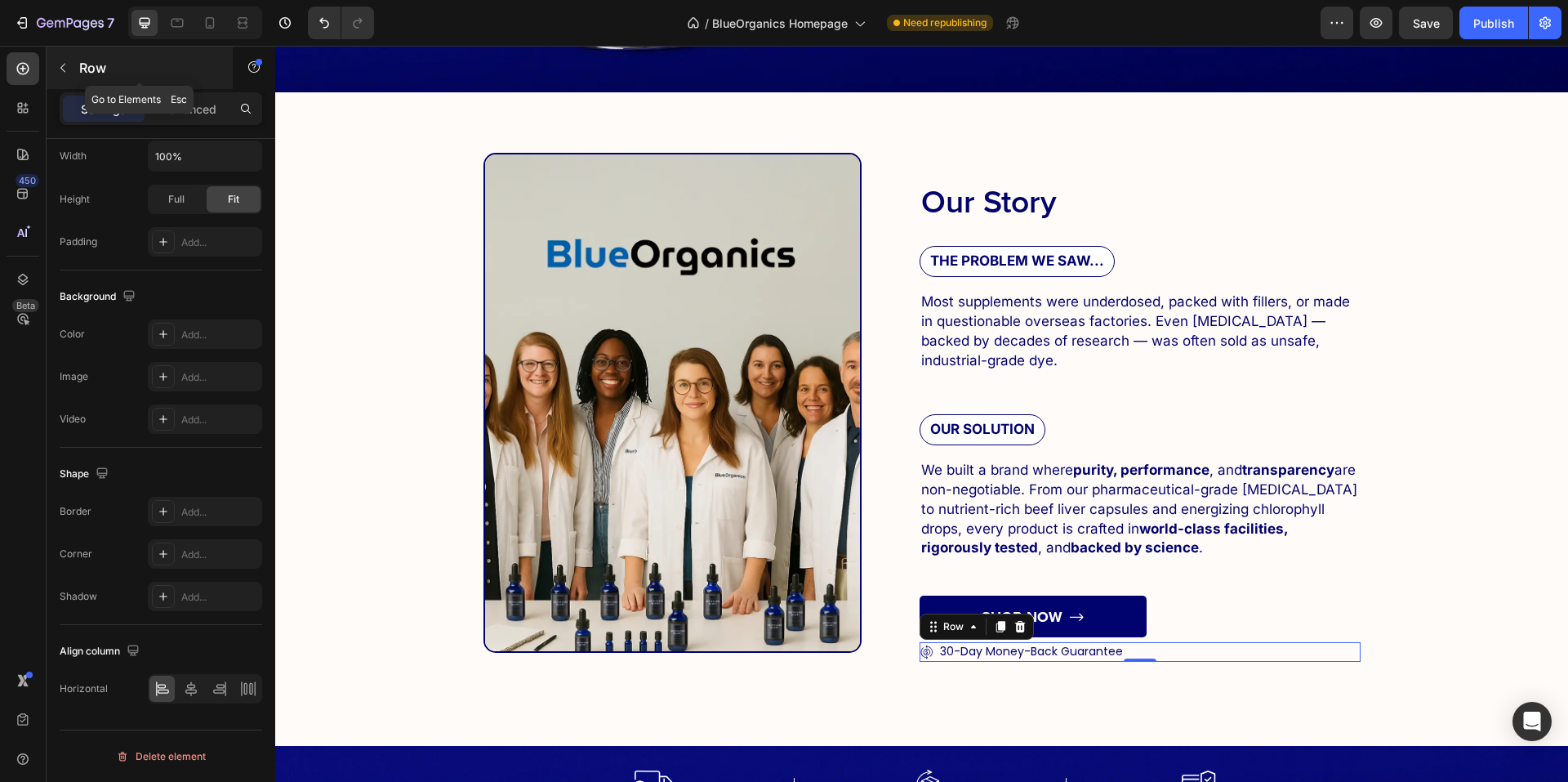
click at [94, 78] on div "Row" at bounding box center [139, 67] width 186 height 42
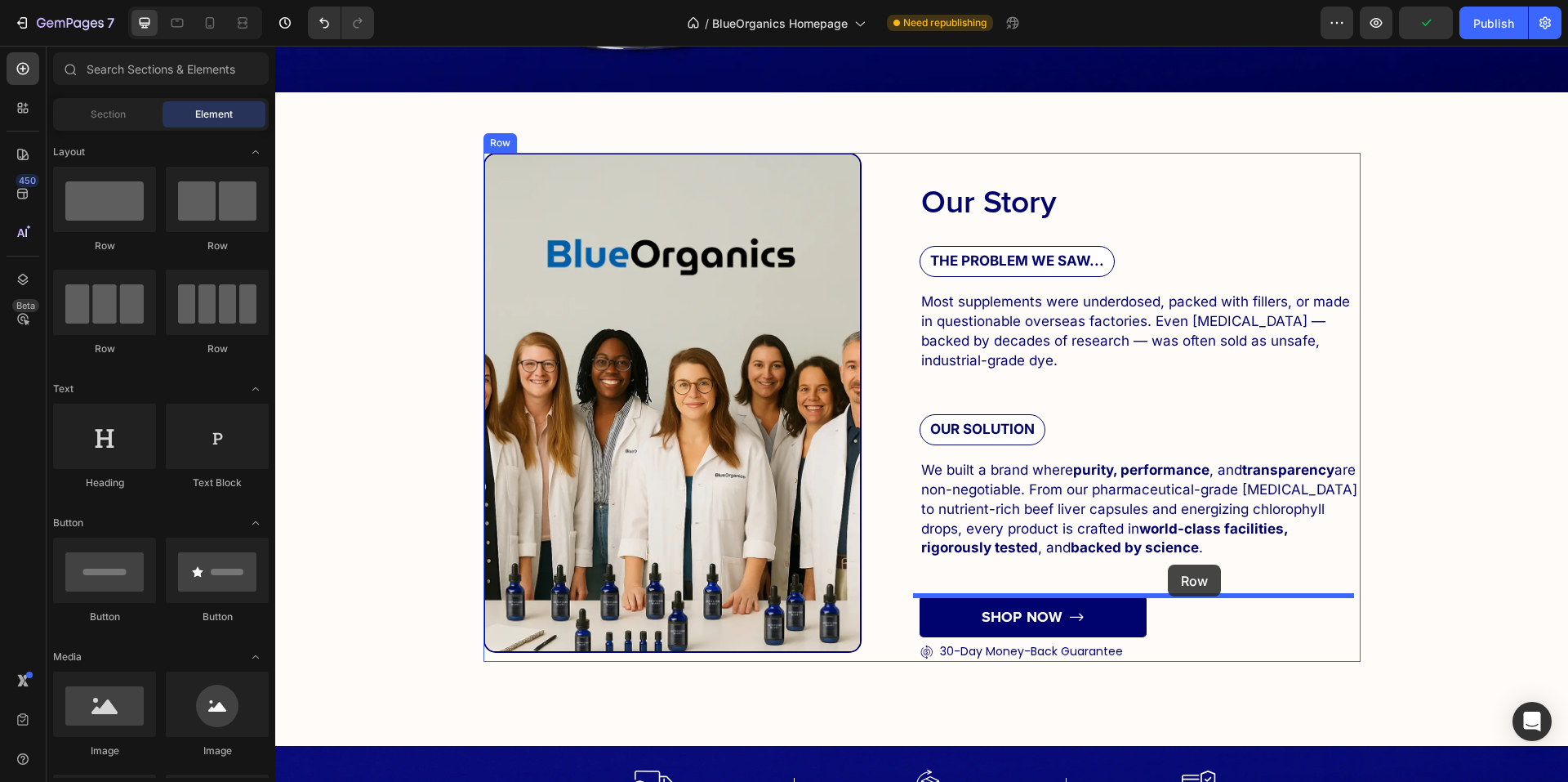
drag, startPoint x: 401, startPoint y: 270, endPoint x: 1168, endPoint y: 565, distance: 821.8
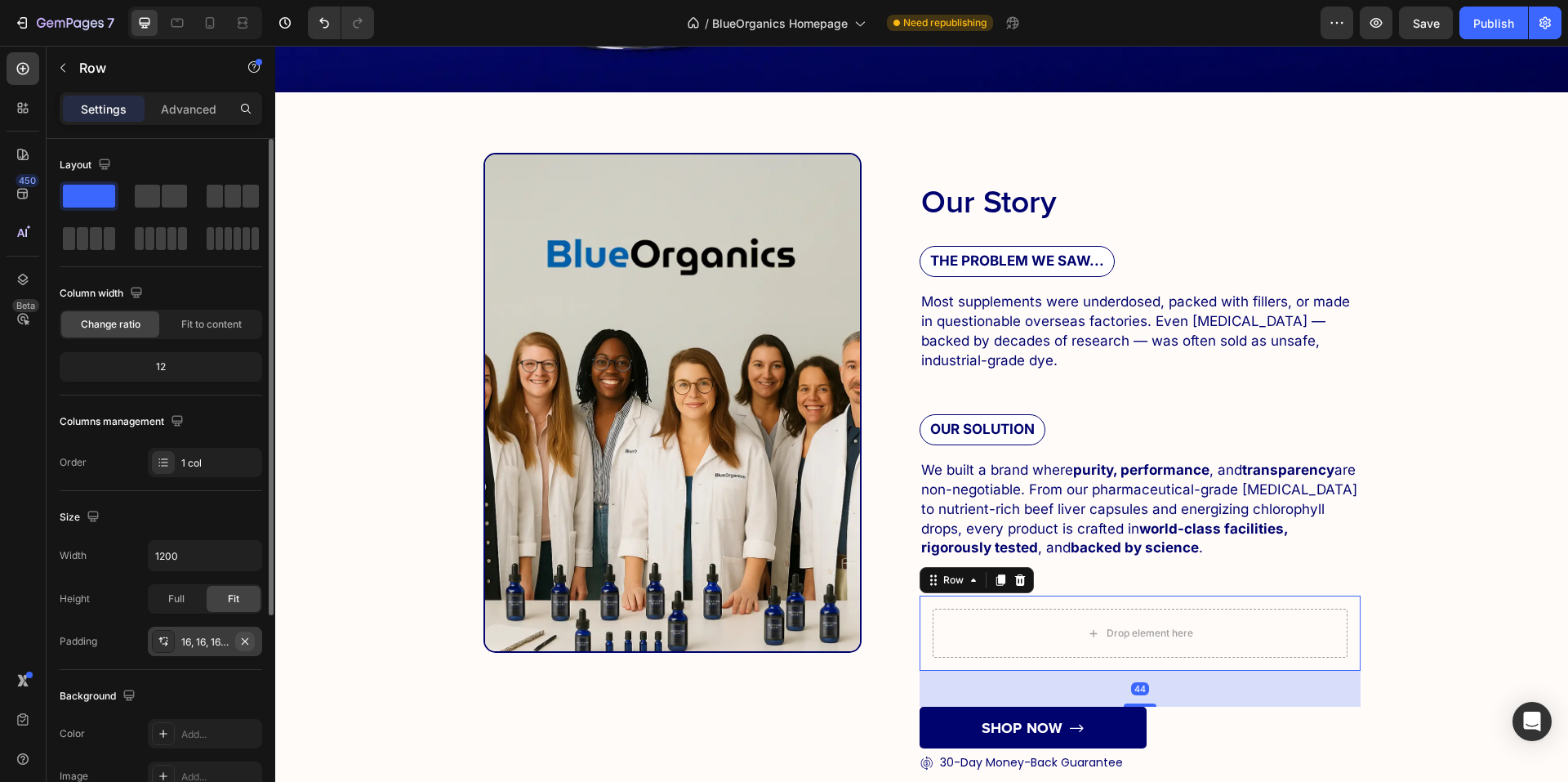
click at [252, 649] on button "button" at bounding box center [244, 641] width 19 height 19
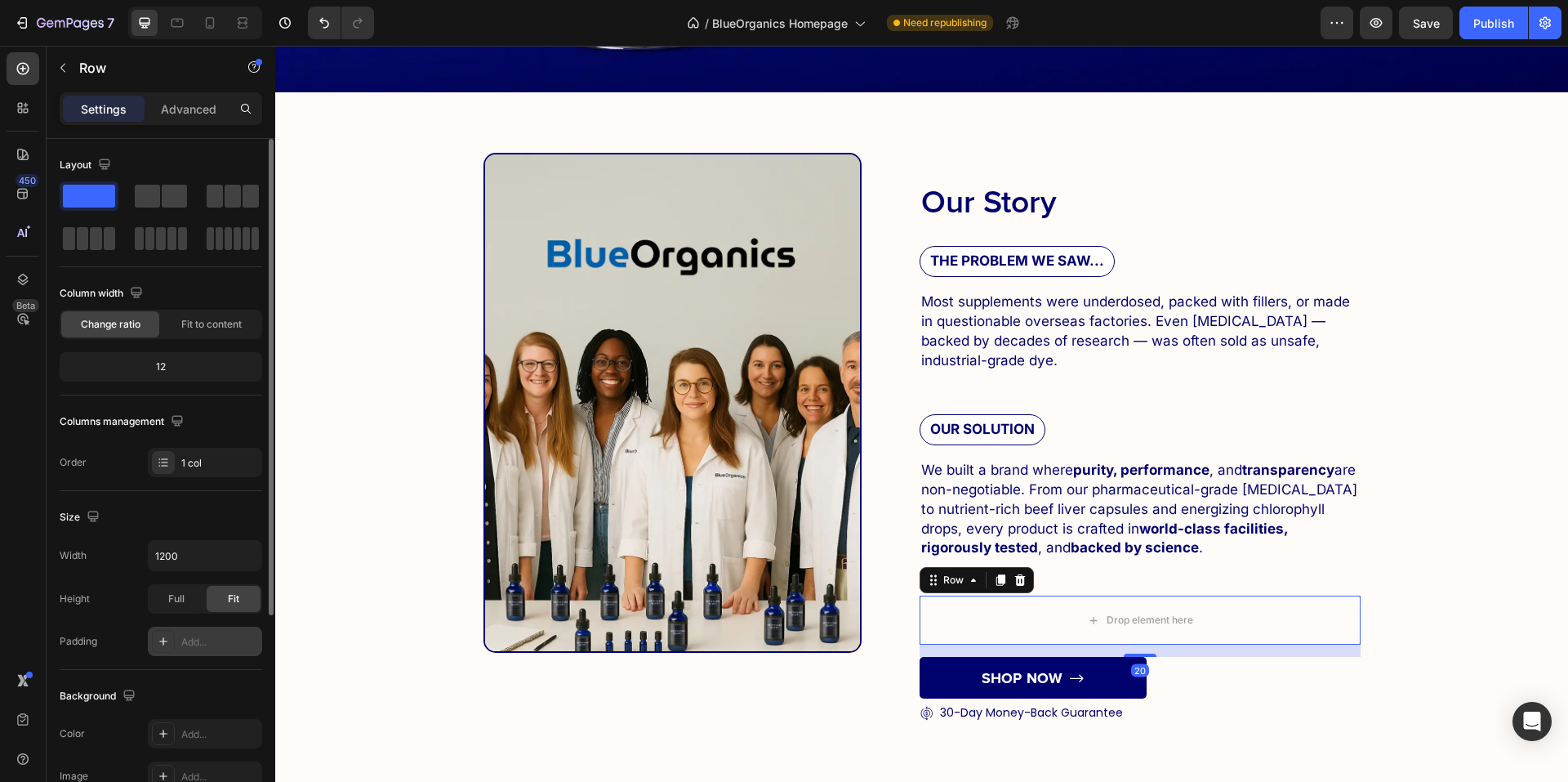
drag, startPoint x: 1138, startPoint y: 680, endPoint x: 1121, endPoint y: 641, distance: 42.5
click at [1138, 606] on div "Drop element here Row 20" at bounding box center [1140, 620] width 441 height 49
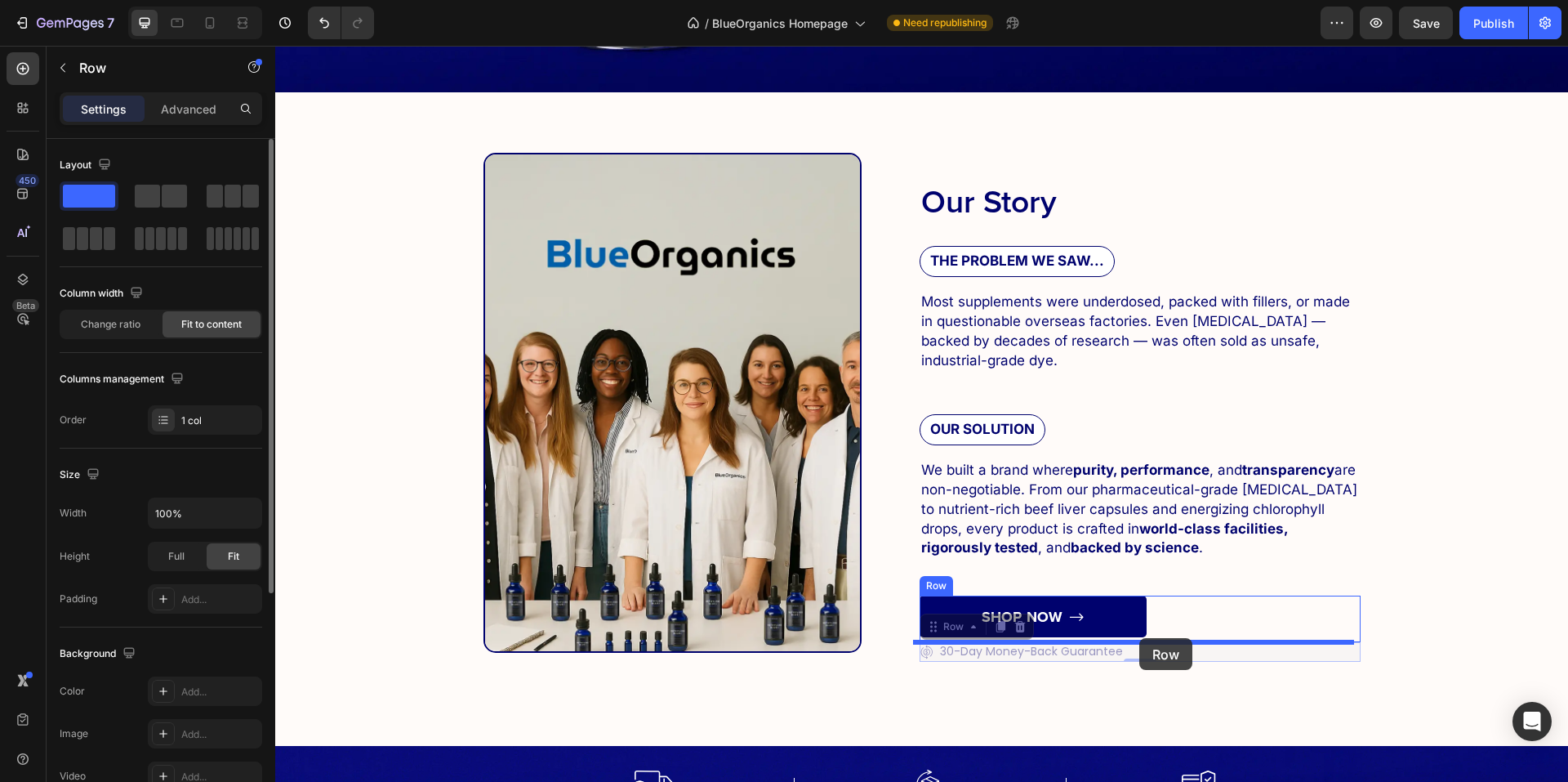
drag, startPoint x: 1130, startPoint y: 647, endPoint x: 1140, endPoint y: 638, distance: 13.5
click at [1167, 636] on div "SHOP NOW Button" at bounding box center [1140, 615] width 441 height 41
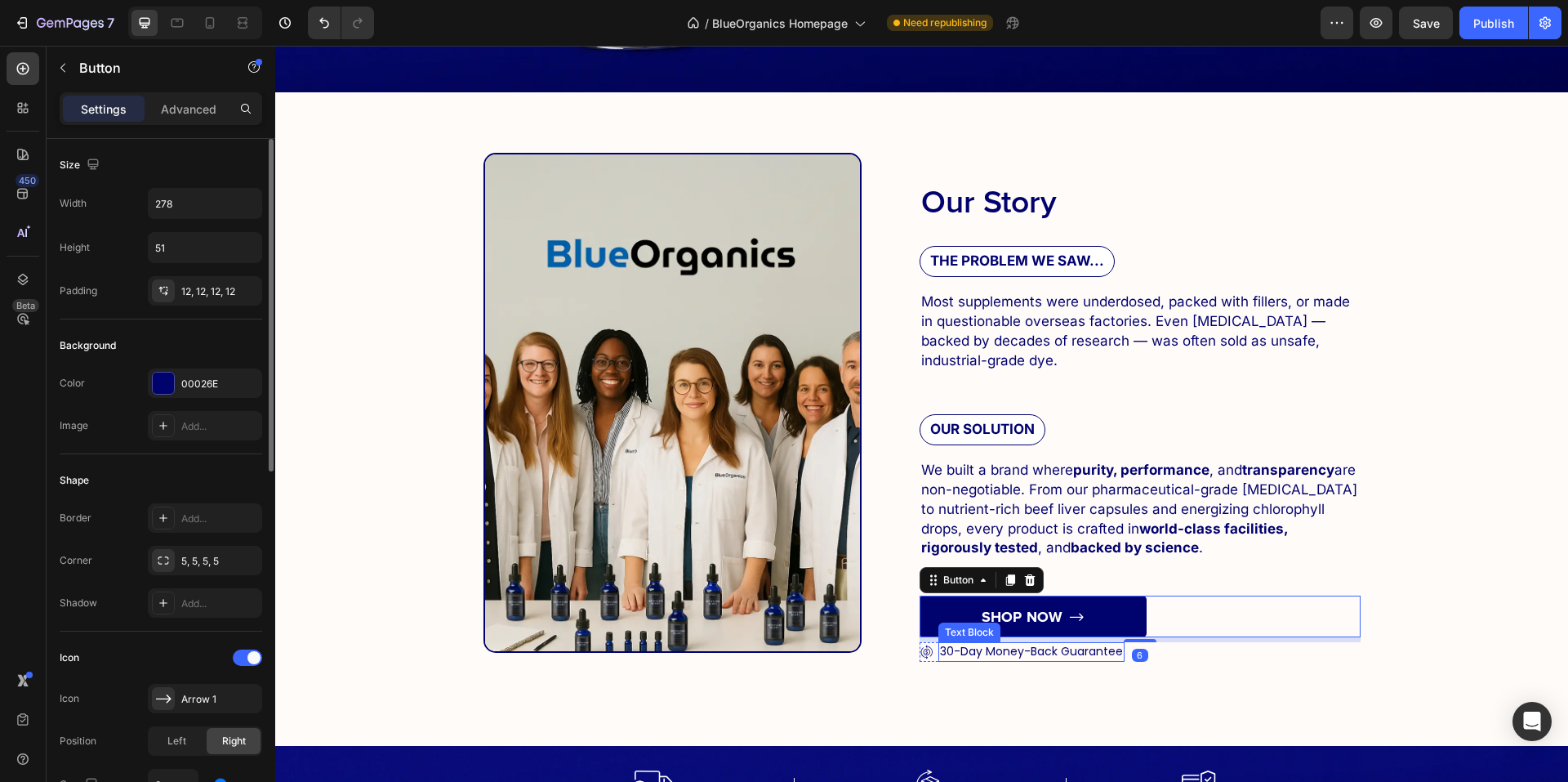
click at [988, 652] on p "30-Day Money-Back Guarantee" at bounding box center [1031, 652] width 183 height 16
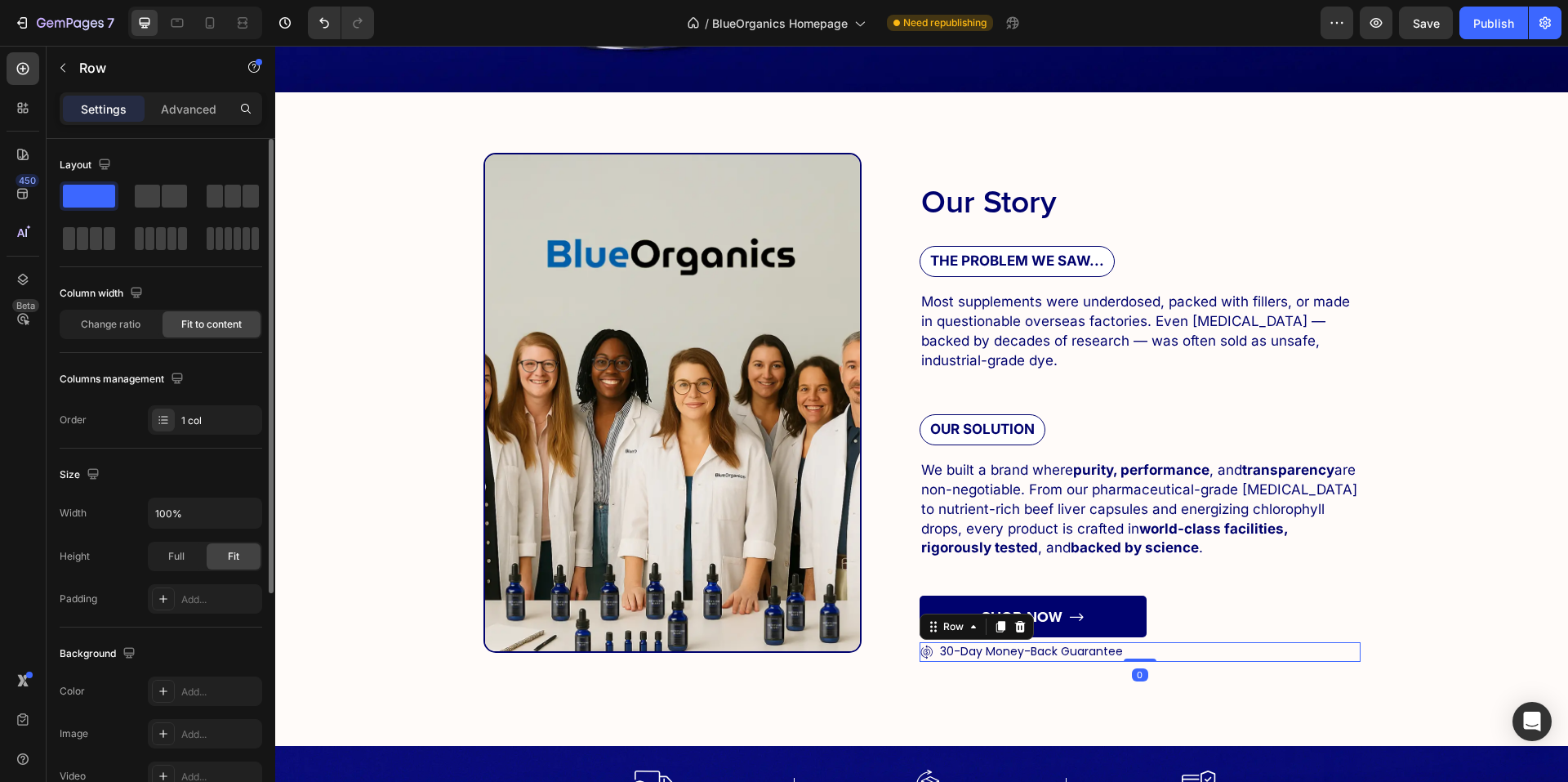
click at [1145, 642] on div "Icon 30-Day Money-Back Guarantee Text Block Row Row 0" at bounding box center [1140, 652] width 441 height 19
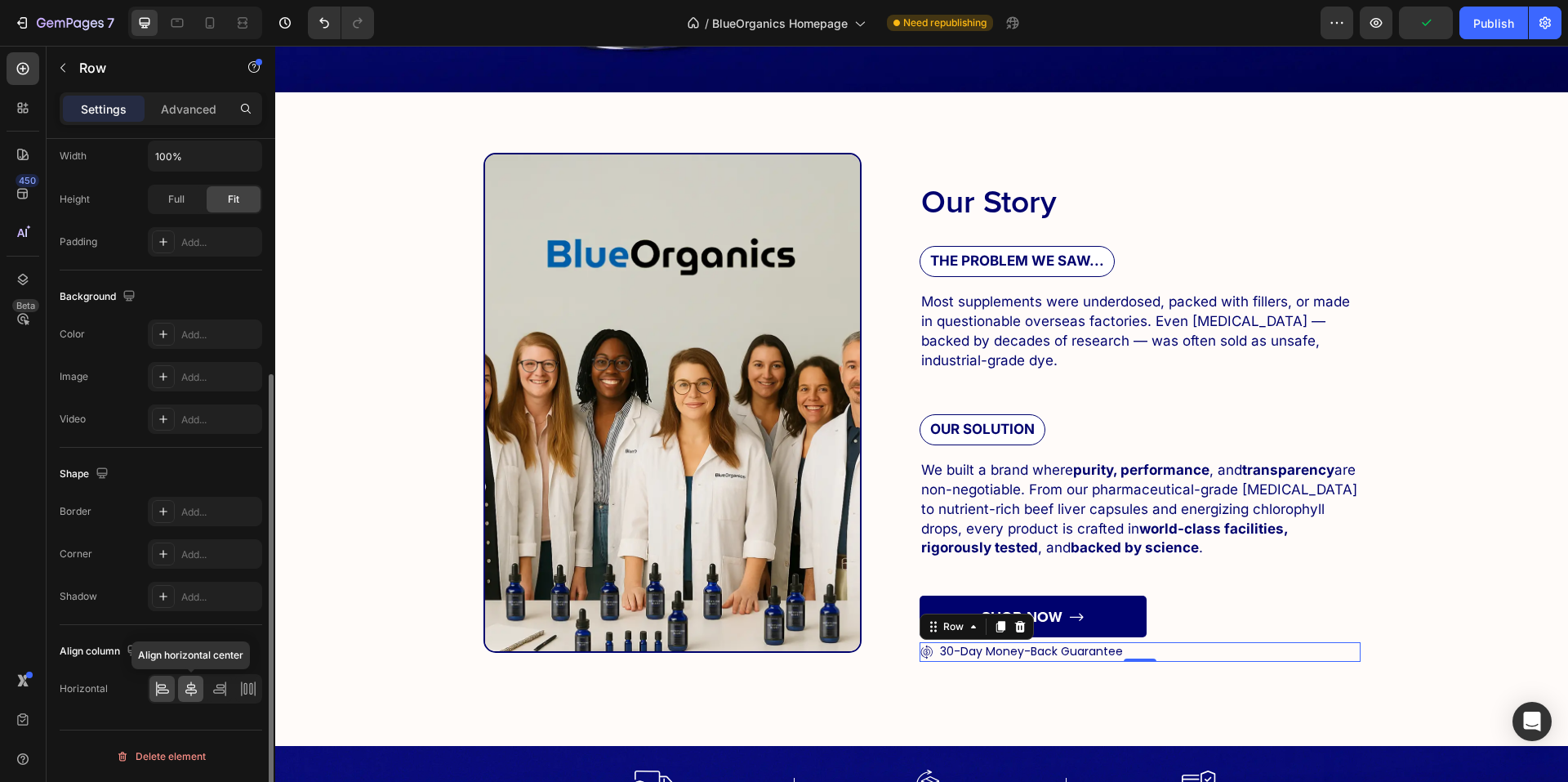
drag, startPoint x: 187, startPoint y: 683, endPoint x: 583, endPoint y: 588, distance: 407.2
click at [187, 683] on icon at bounding box center [190, 688] width 16 height 16
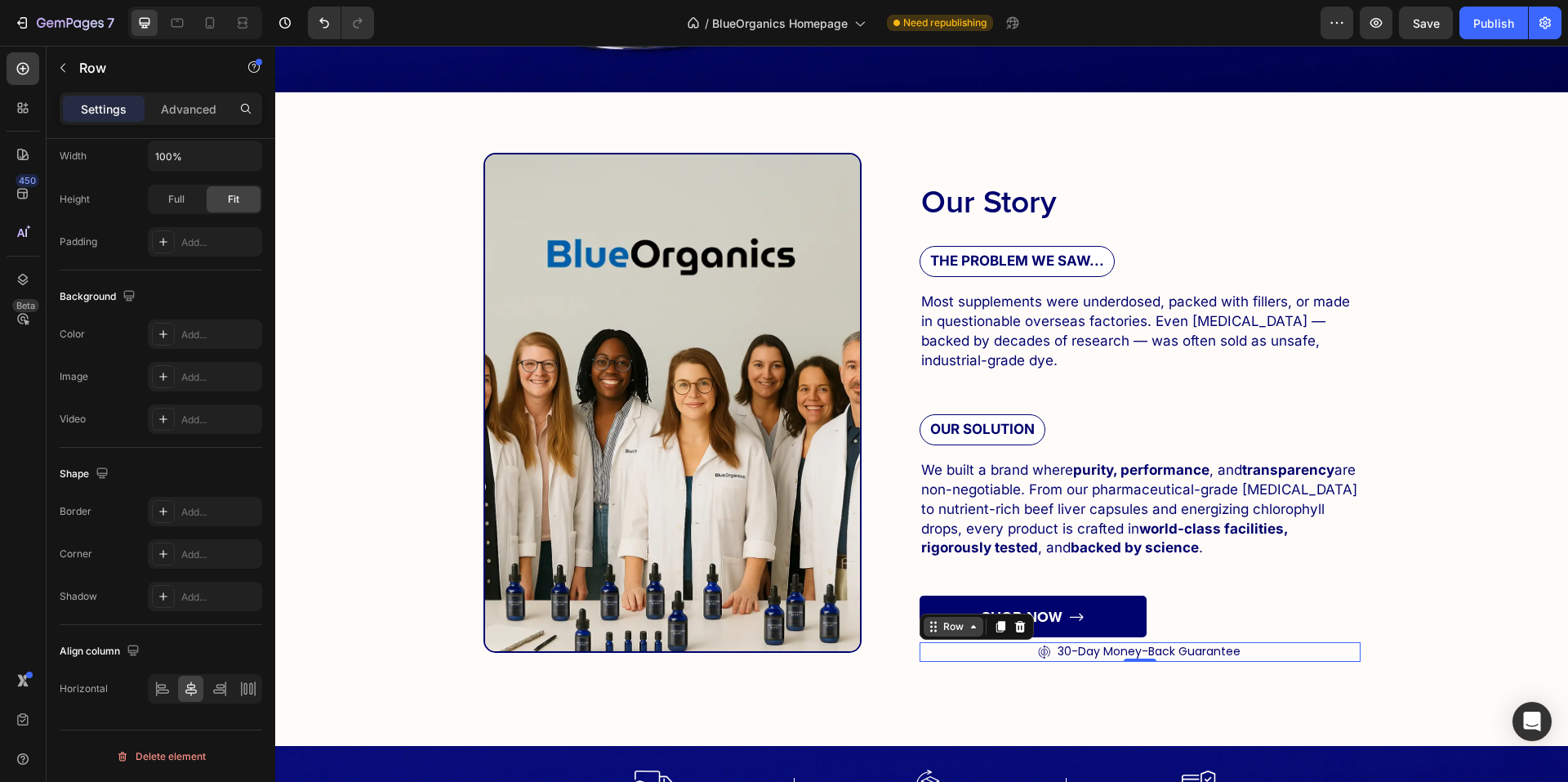
click at [949, 623] on div "Row" at bounding box center [954, 626] width 27 height 14
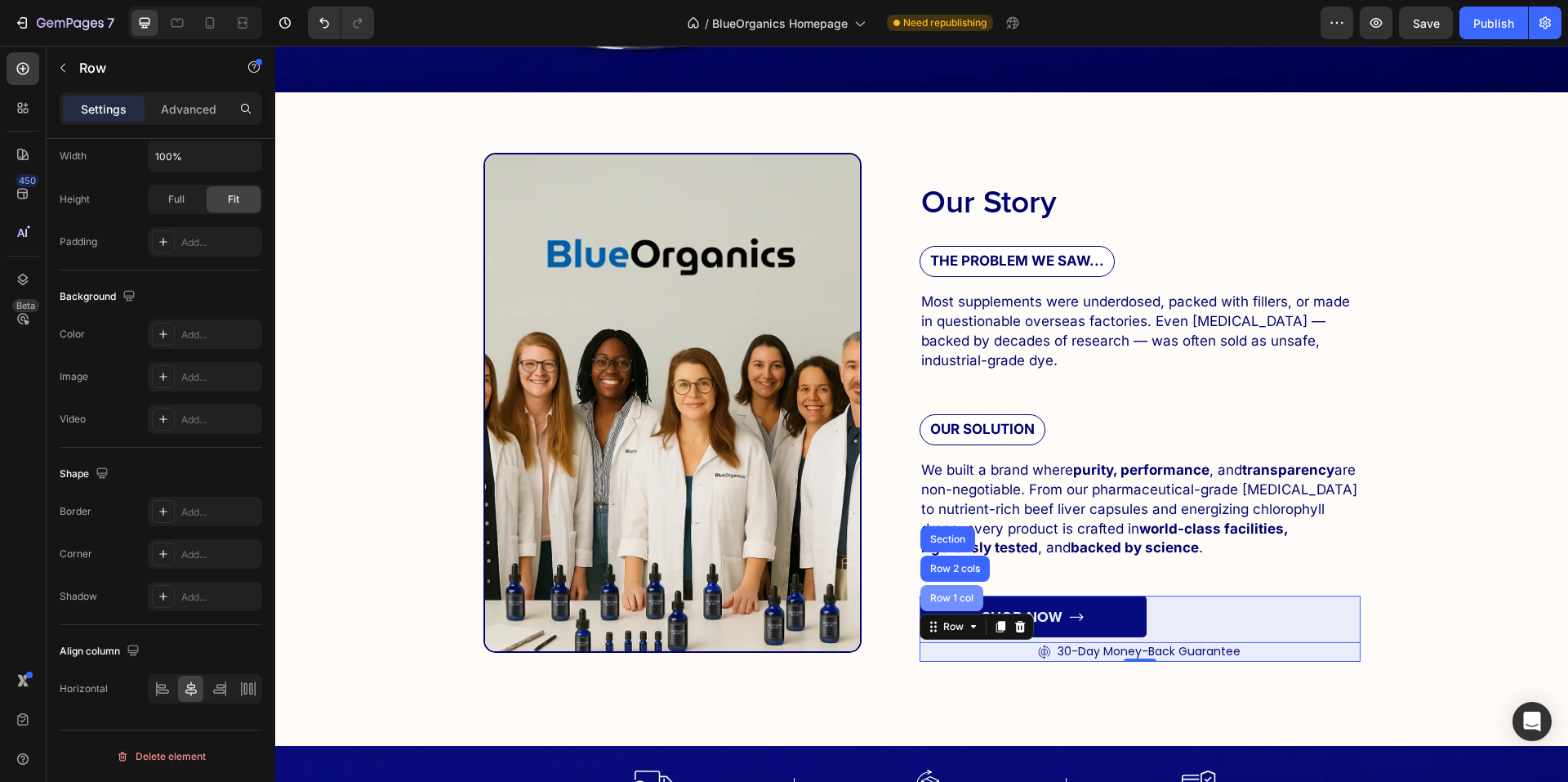
click at [949, 596] on div "Row 1 col" at bounding box center [951, 598] width 50 height 10
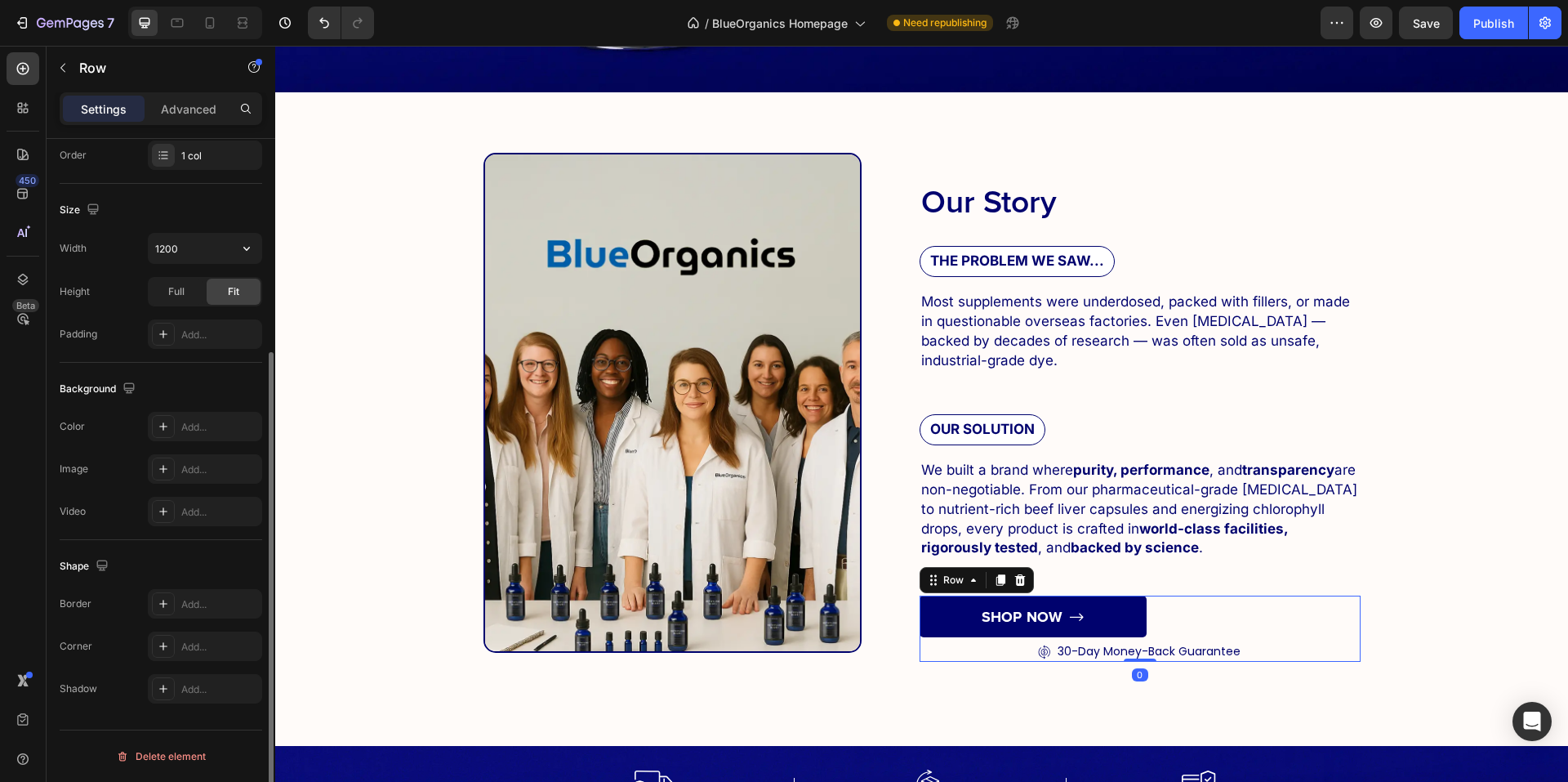
scroll to position [226, 0]
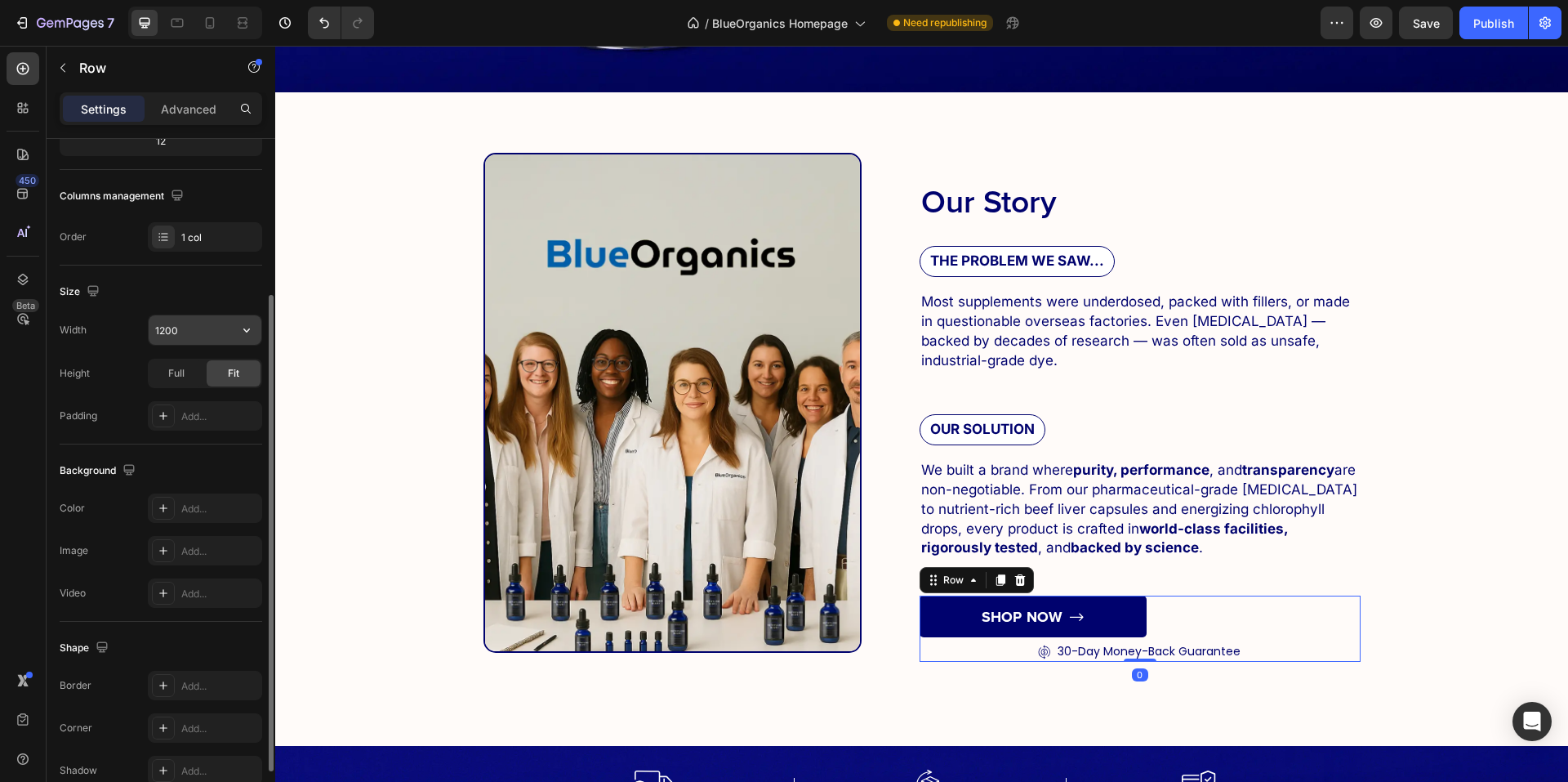
click at [215, 327] on input "1200" at bounding box center [205, 330] width 113 height 29
click at [231, 322] on input "1200" at bounding box center [205, 330] width 113 height 29
click at [238, 322] on icon "button" at bounding box center [246, 329] width 16 height 16
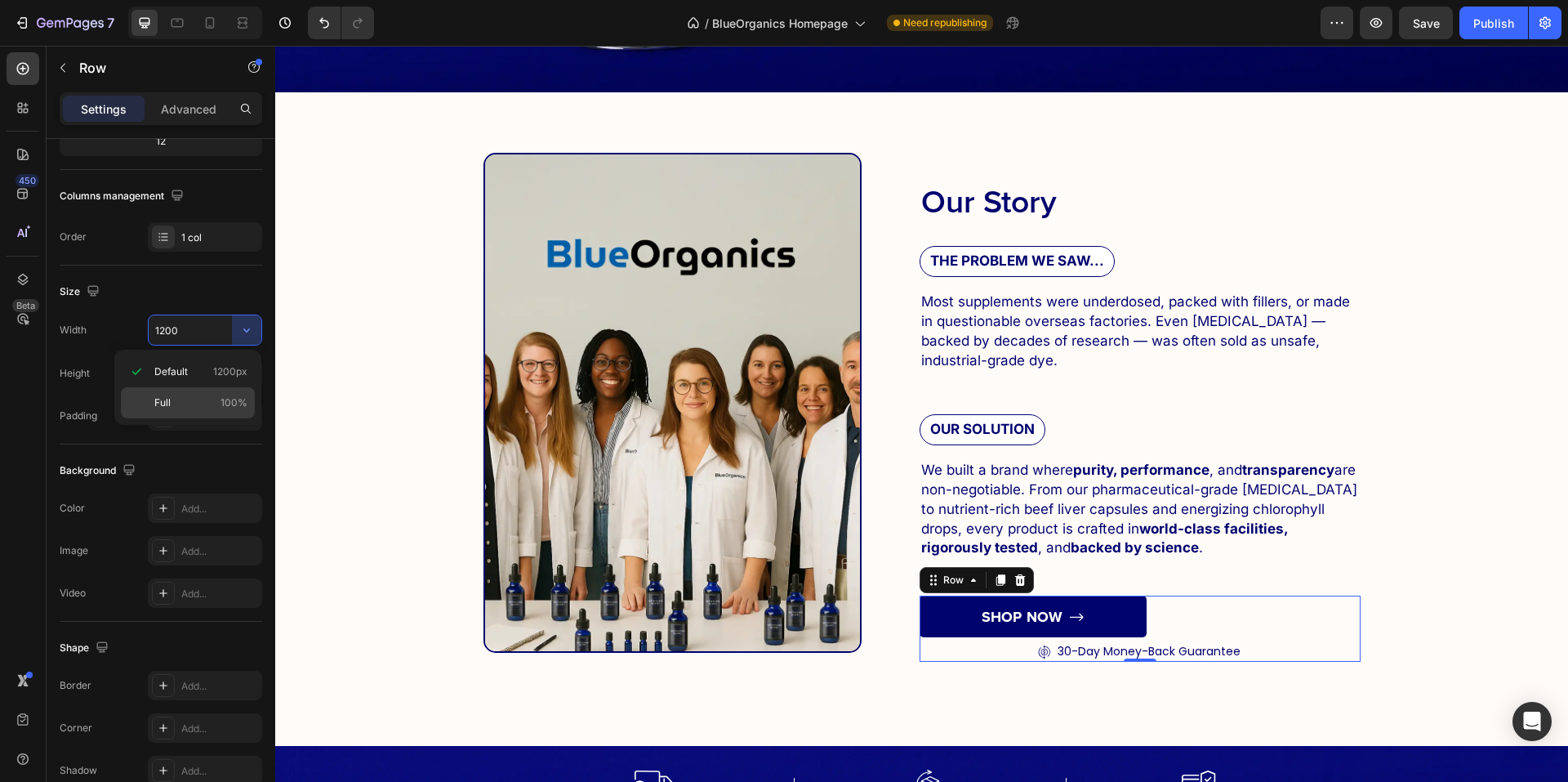
click at [211, 412] on div "Full 100%" at bounding box center [188, 402] width 134 height 31
type input "100%"
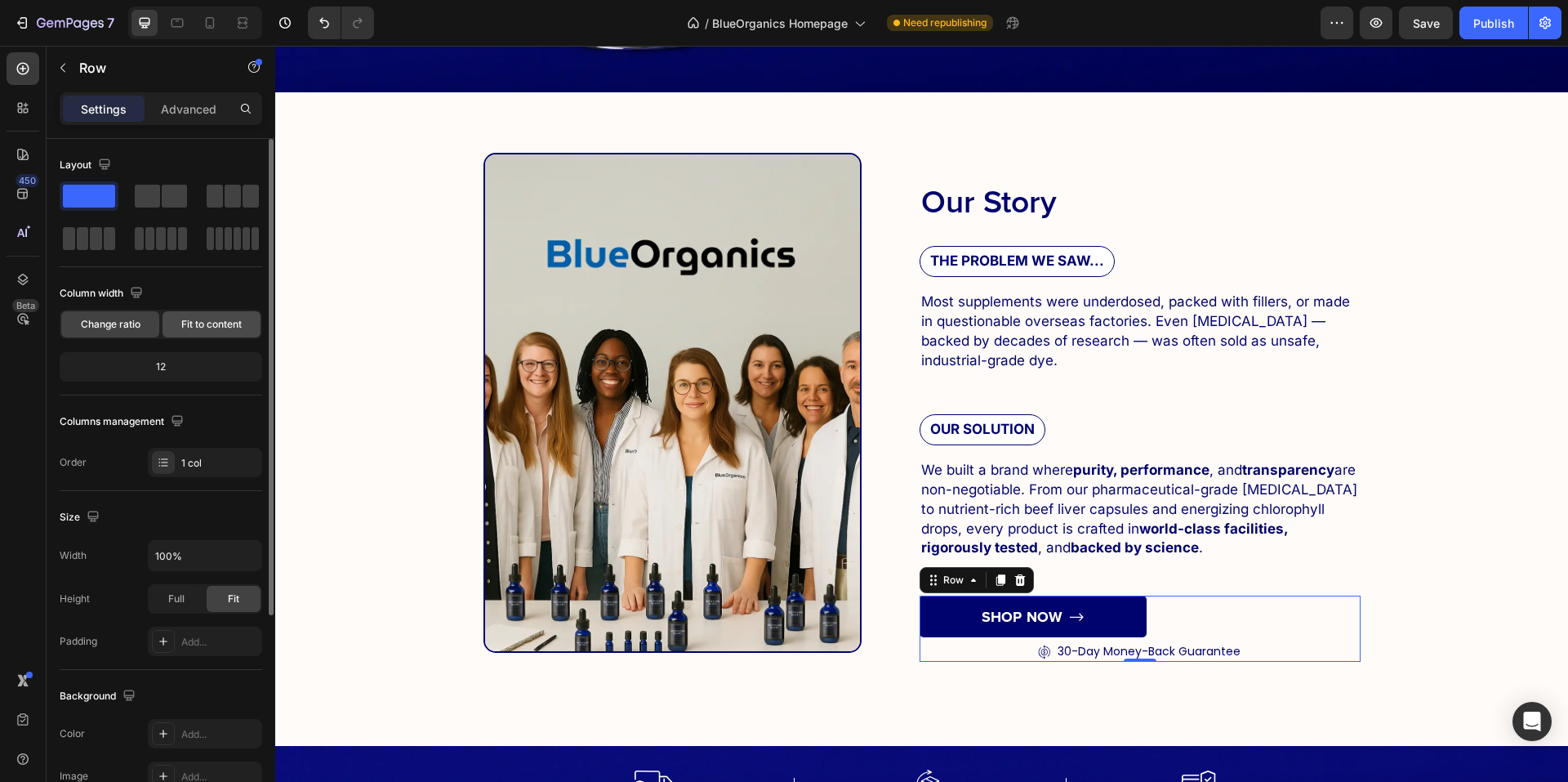
click at [216, 318] on span "Fit to content" at bounding box center [211, 324] width 61 height 14
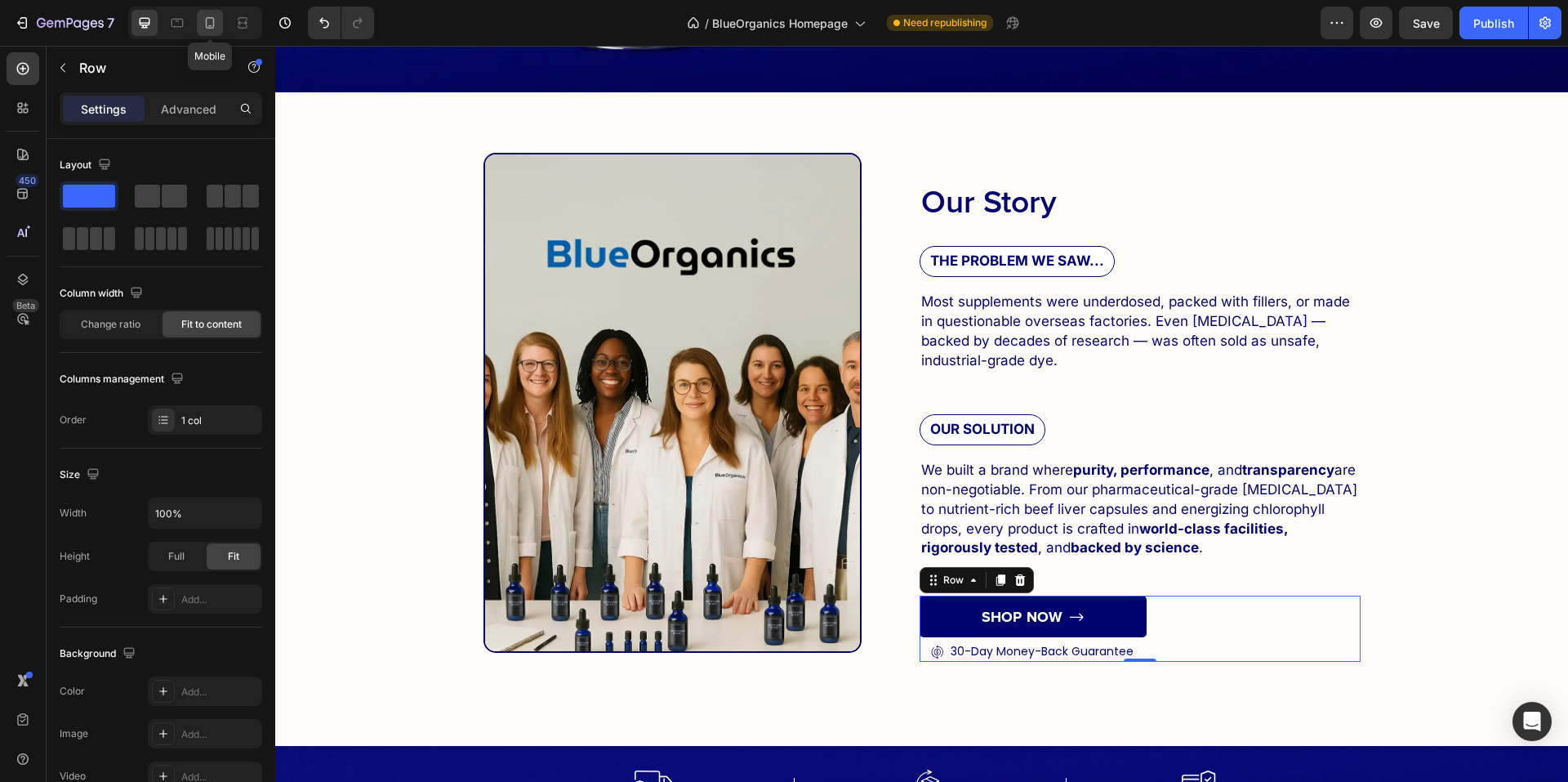
click at [199, 17] on div at bounding box center [210, 23] width 26 height 26
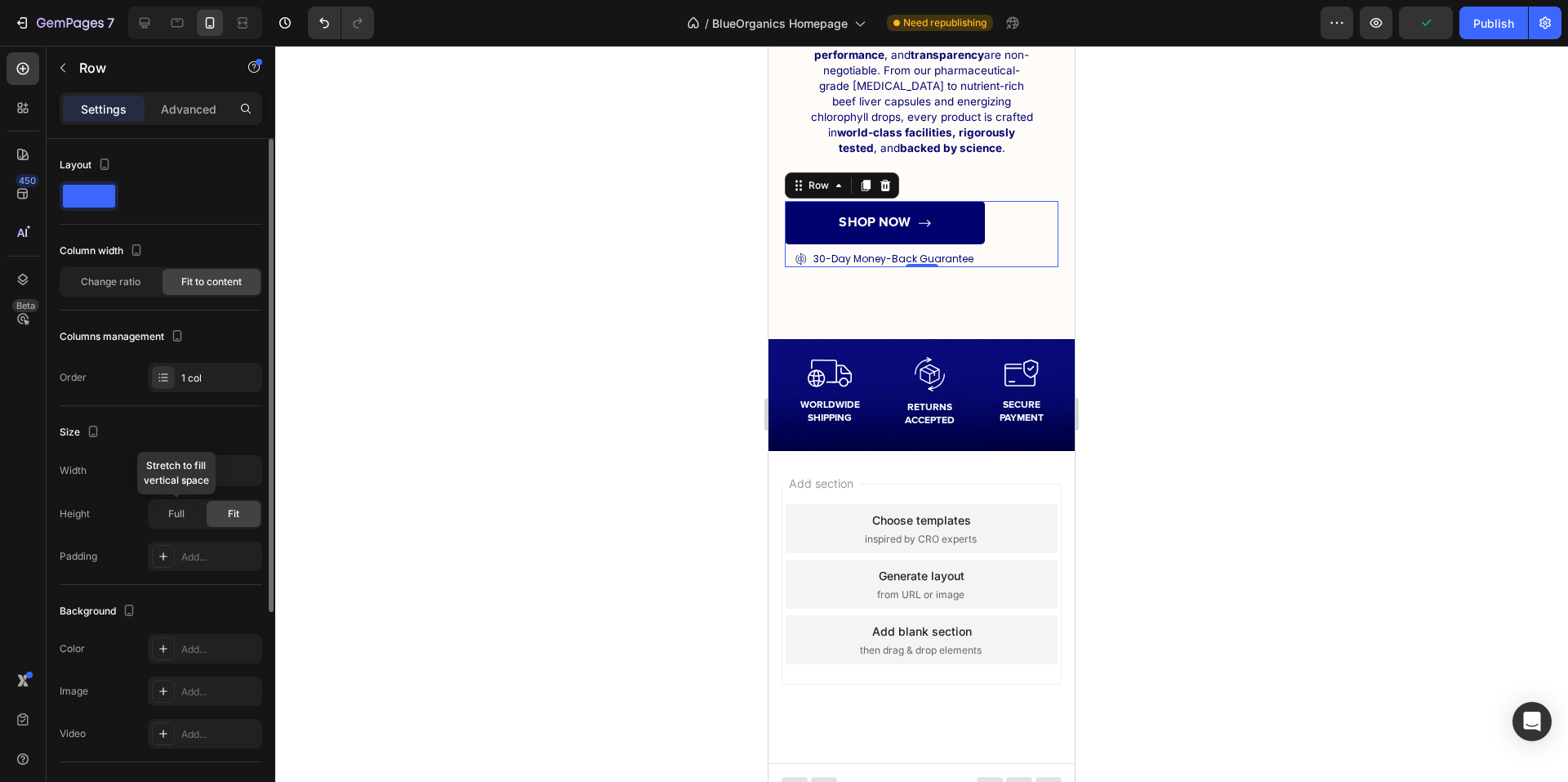
scroll to position [315, 0]
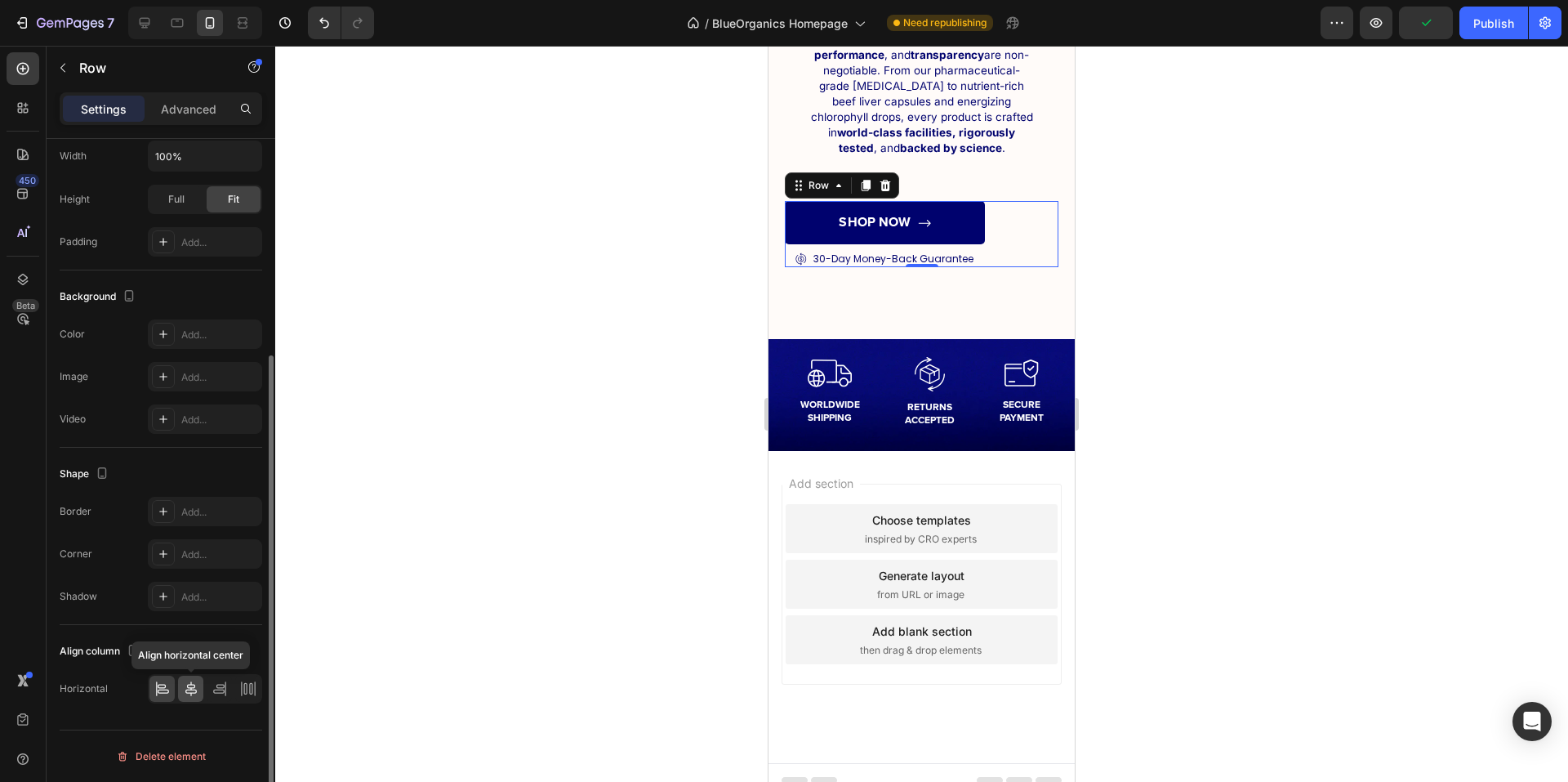
click at [194, 681] on icon at bounding box center [190, 688] width 16 height 16
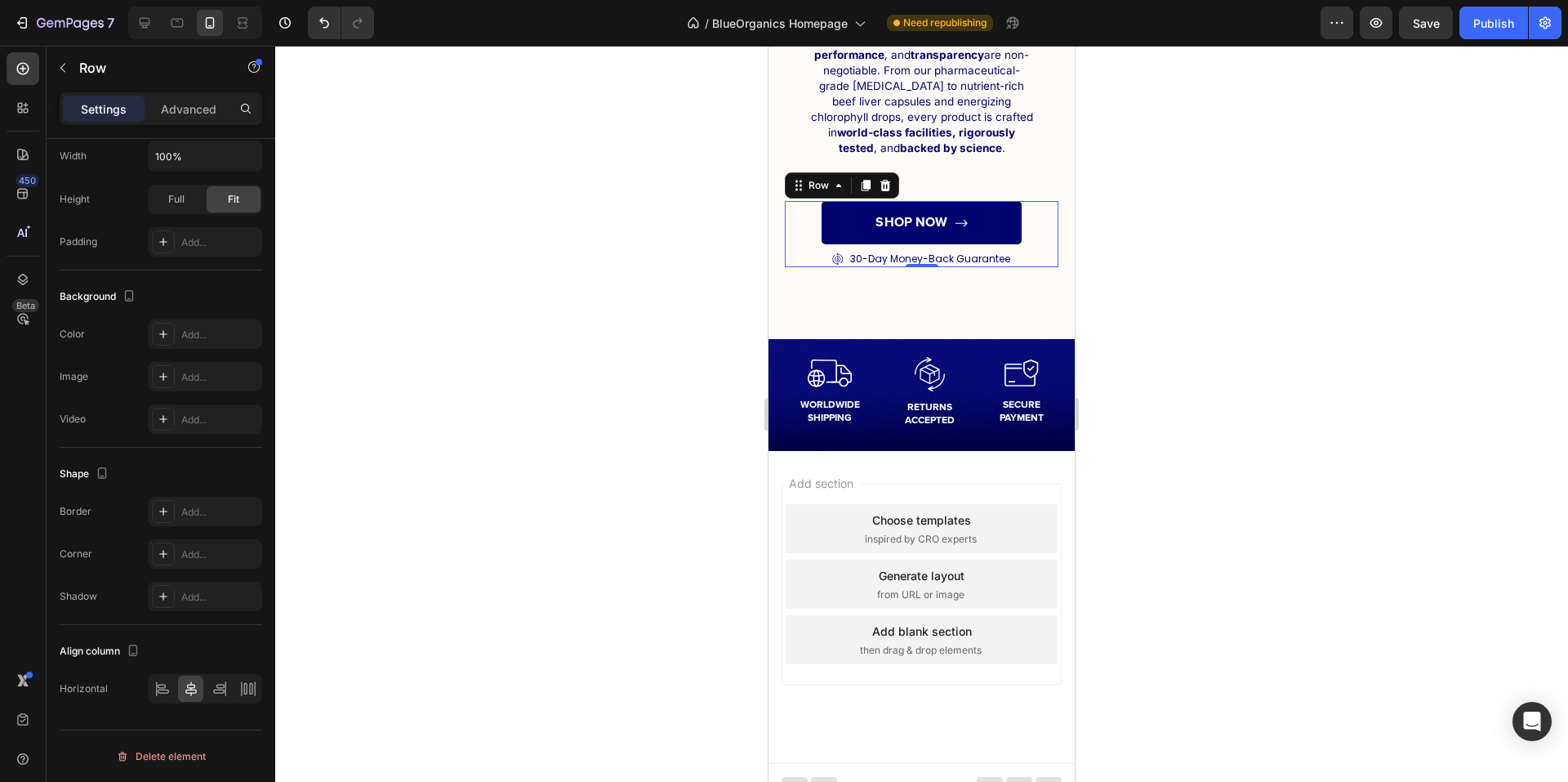
click at [1037, 240] on div "SHOP NOW Button Icon 30-Day Money-Back Guarantee Text Block Row Row Row 0" at bounding box center [922, 234] width 274 height 66
click at [1219, 275] on div at bounding box center [922, 413] width 1293 height 736
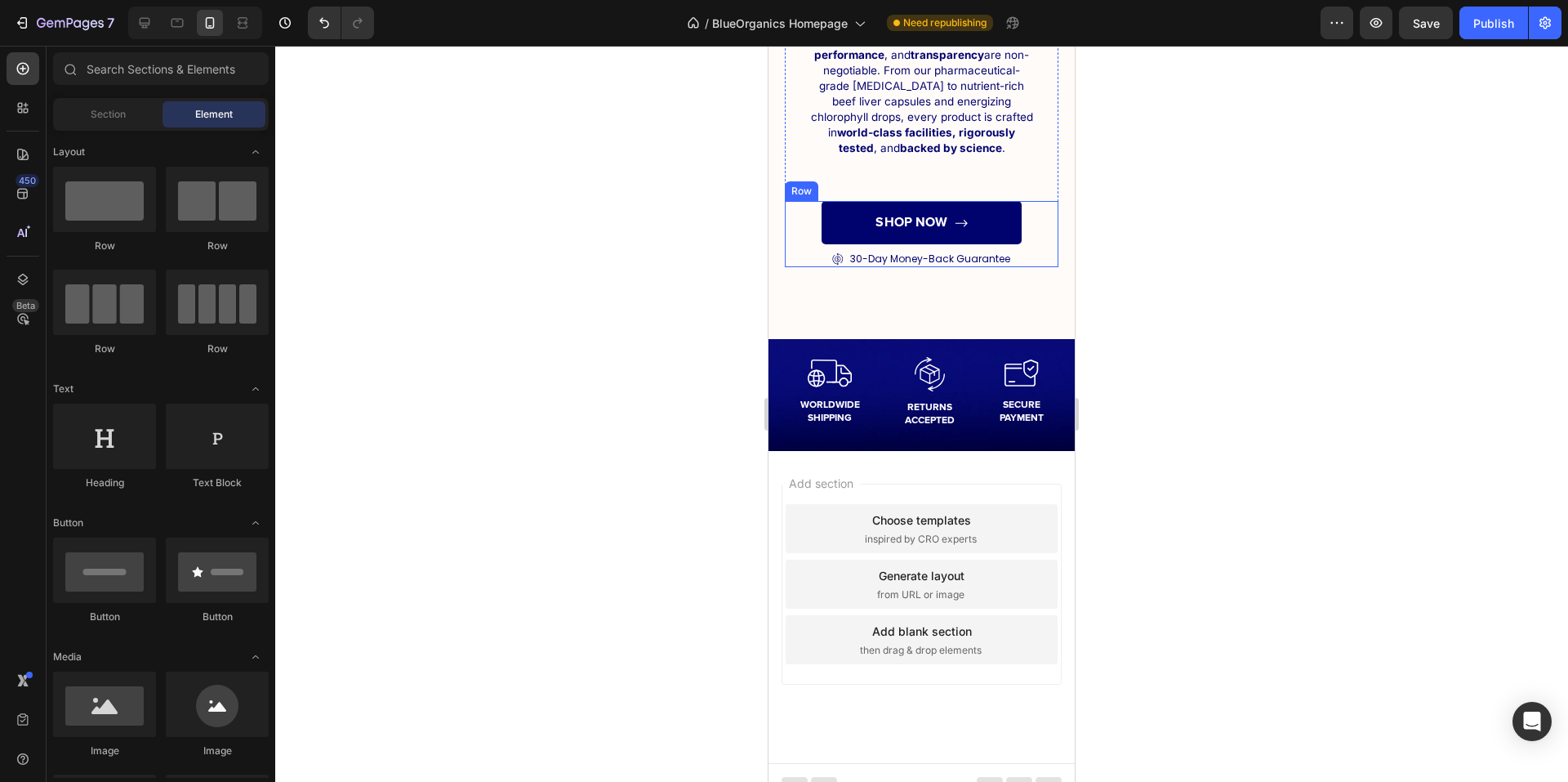
click at [1019, 214] on div "SHOP NOW Button Icon 30-Day Money-Back Guarantee Text Block Row Row Row" at bounding box center [922, 234] width 274 height 66
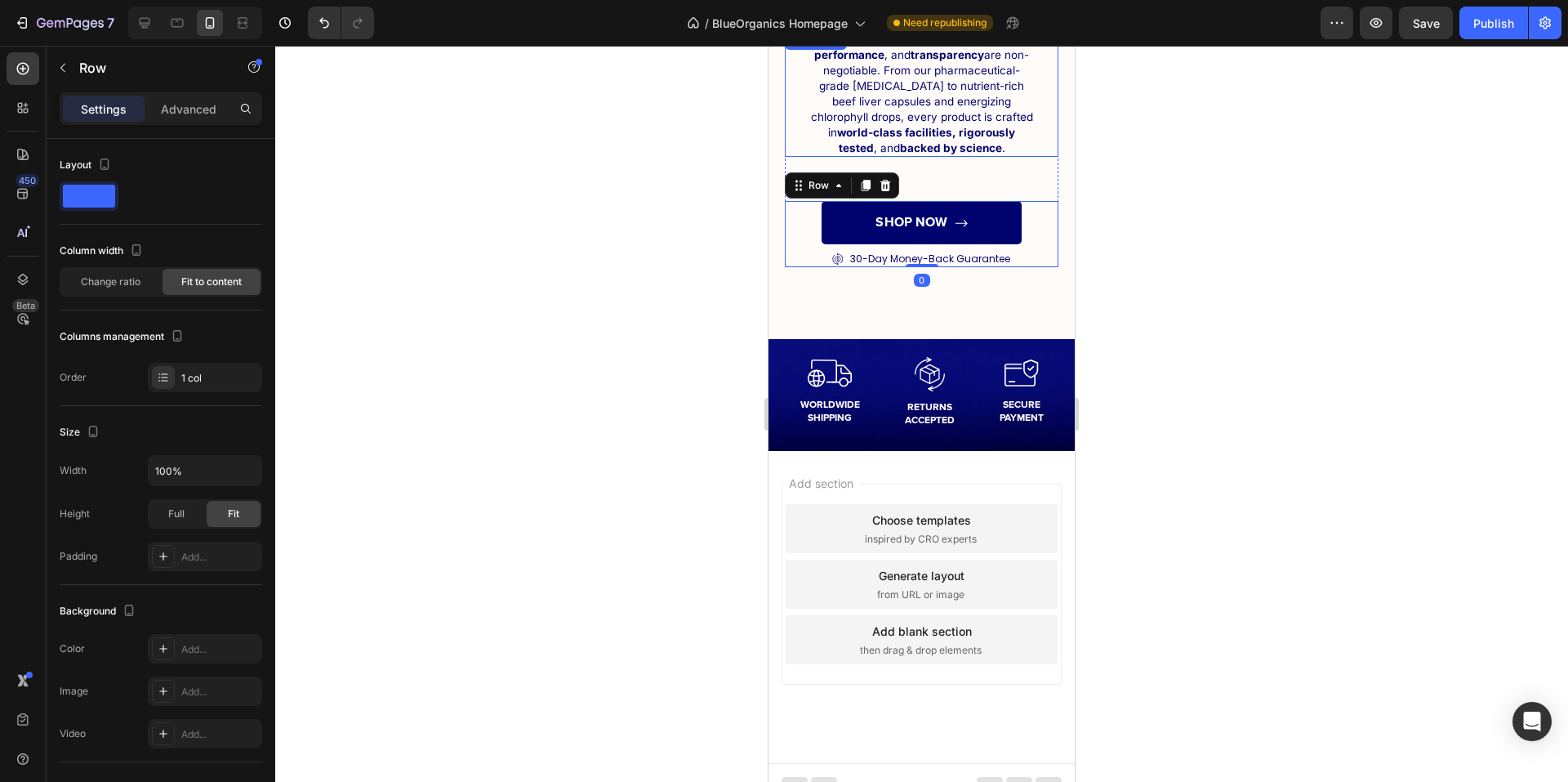
click at [948, 125] on strong "world-class facilities, rigorously tested" at bounding box center [927, 140] width 178 height 29
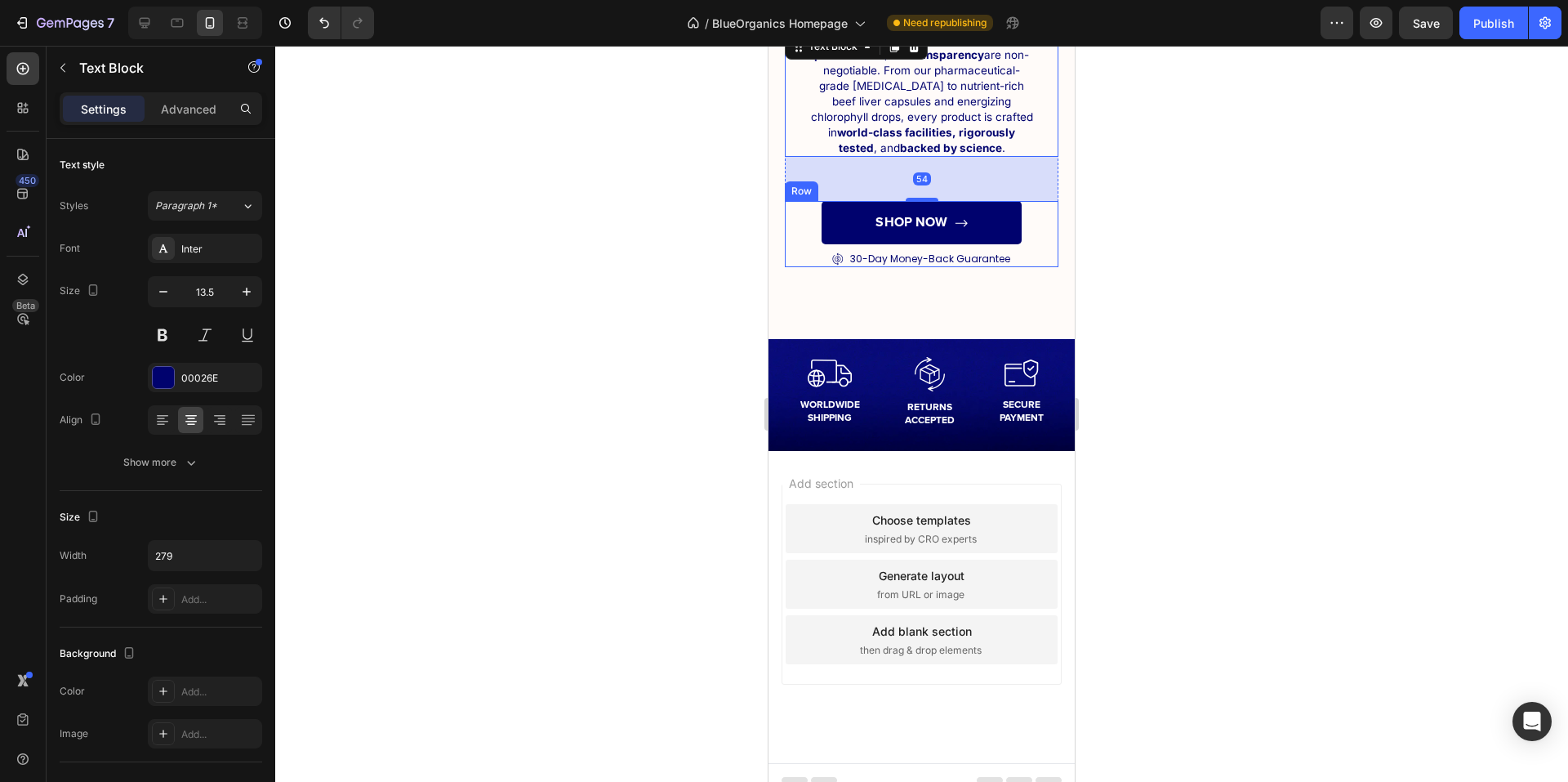
click at [984, 230] on div "SHOP NOW Button" at bounding box center [922, 226] width 200 height 49
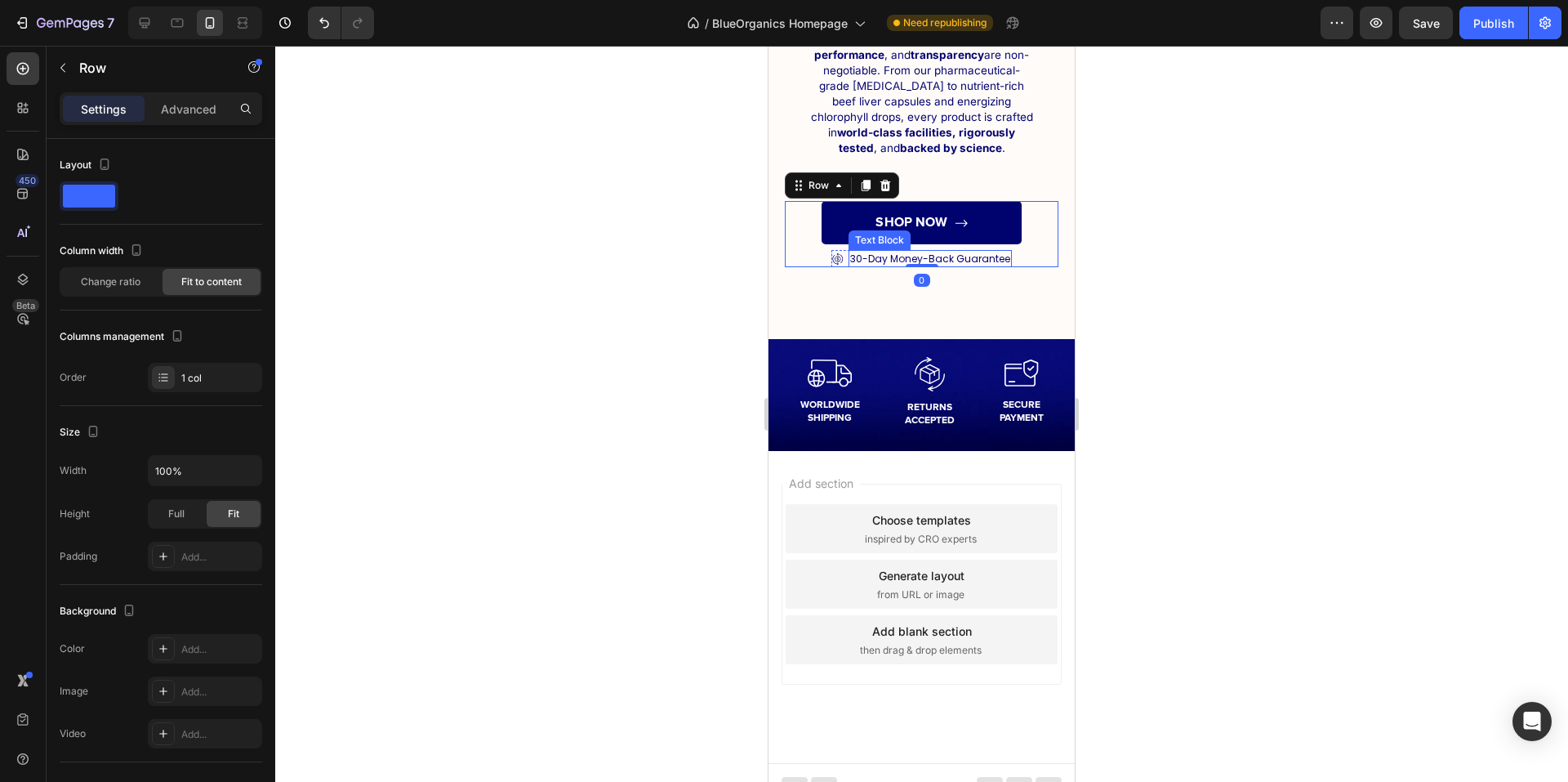
click at [1004, 250] on div "30-Day Money-Back Guarantee" at bounding box center [930, 258] width 163 height 17
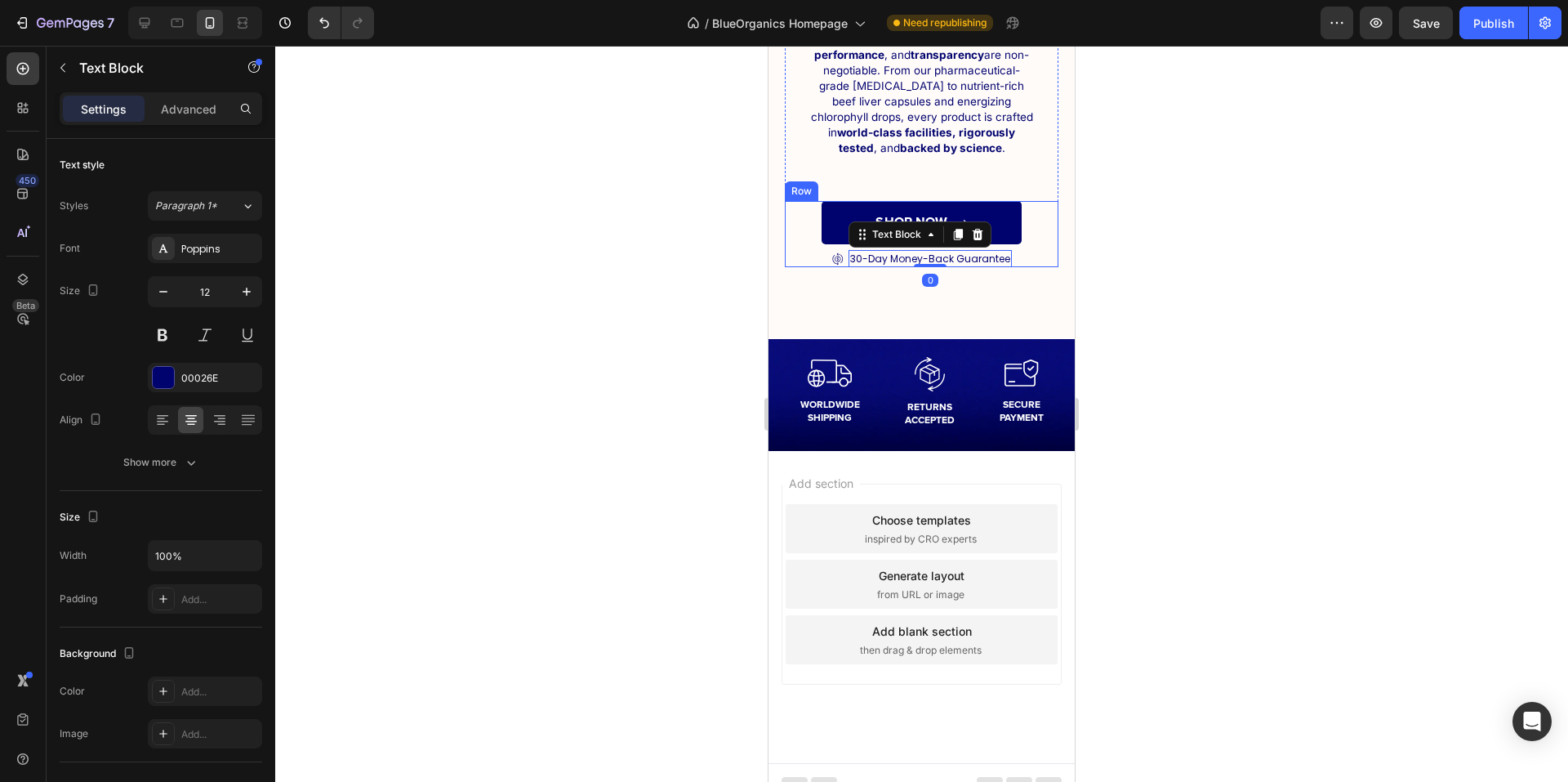
click at [1019, 236] on div "SHOP NOW Button Icon 30-Day Money-Back Guarantee Text Block 0 Row Row Row" at bounding box center [922, 234] width 274 height 66
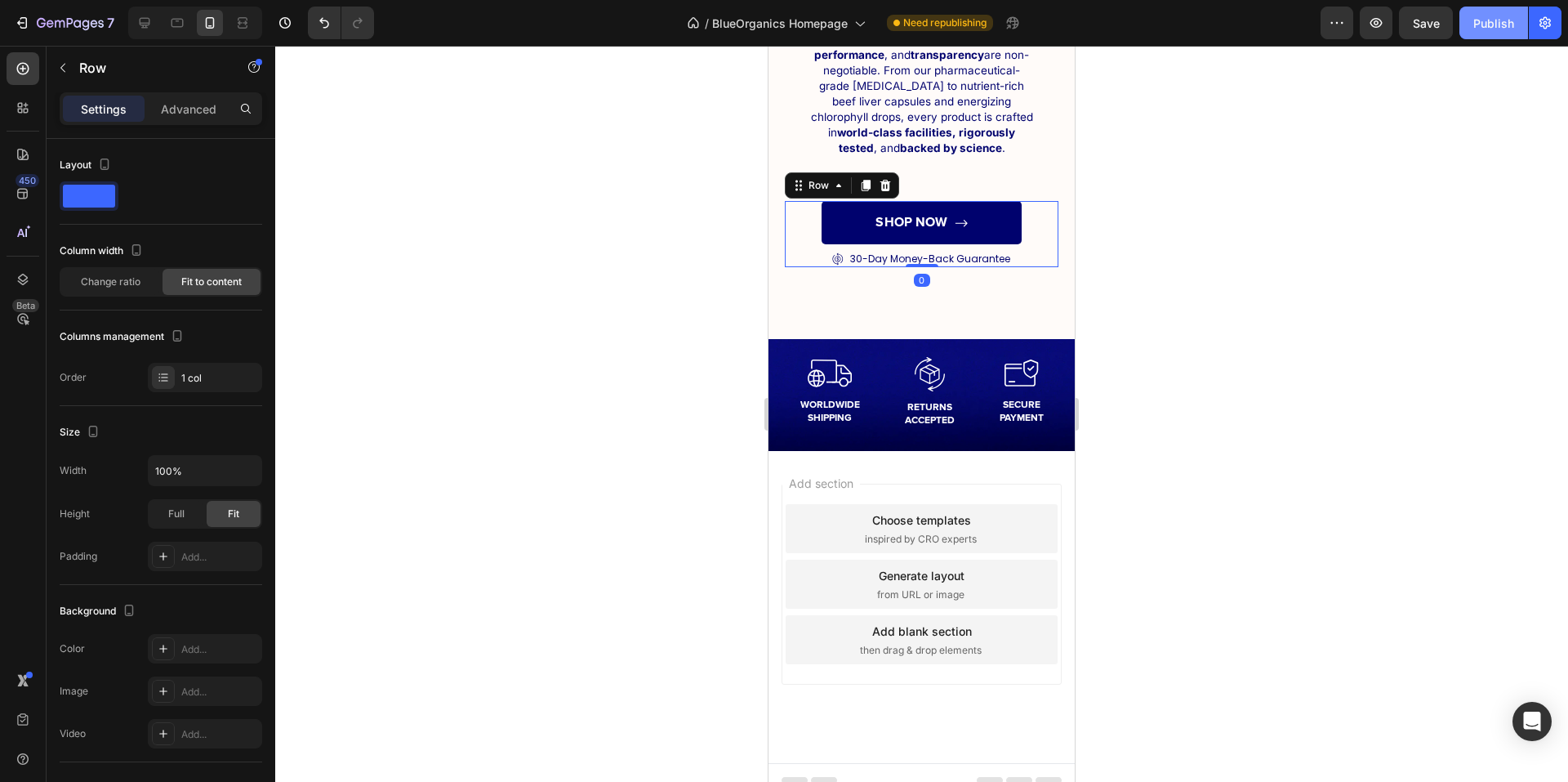
click at [1485, 23] on div "Publish" at bounding box center [1494, 23] width 41 height 17
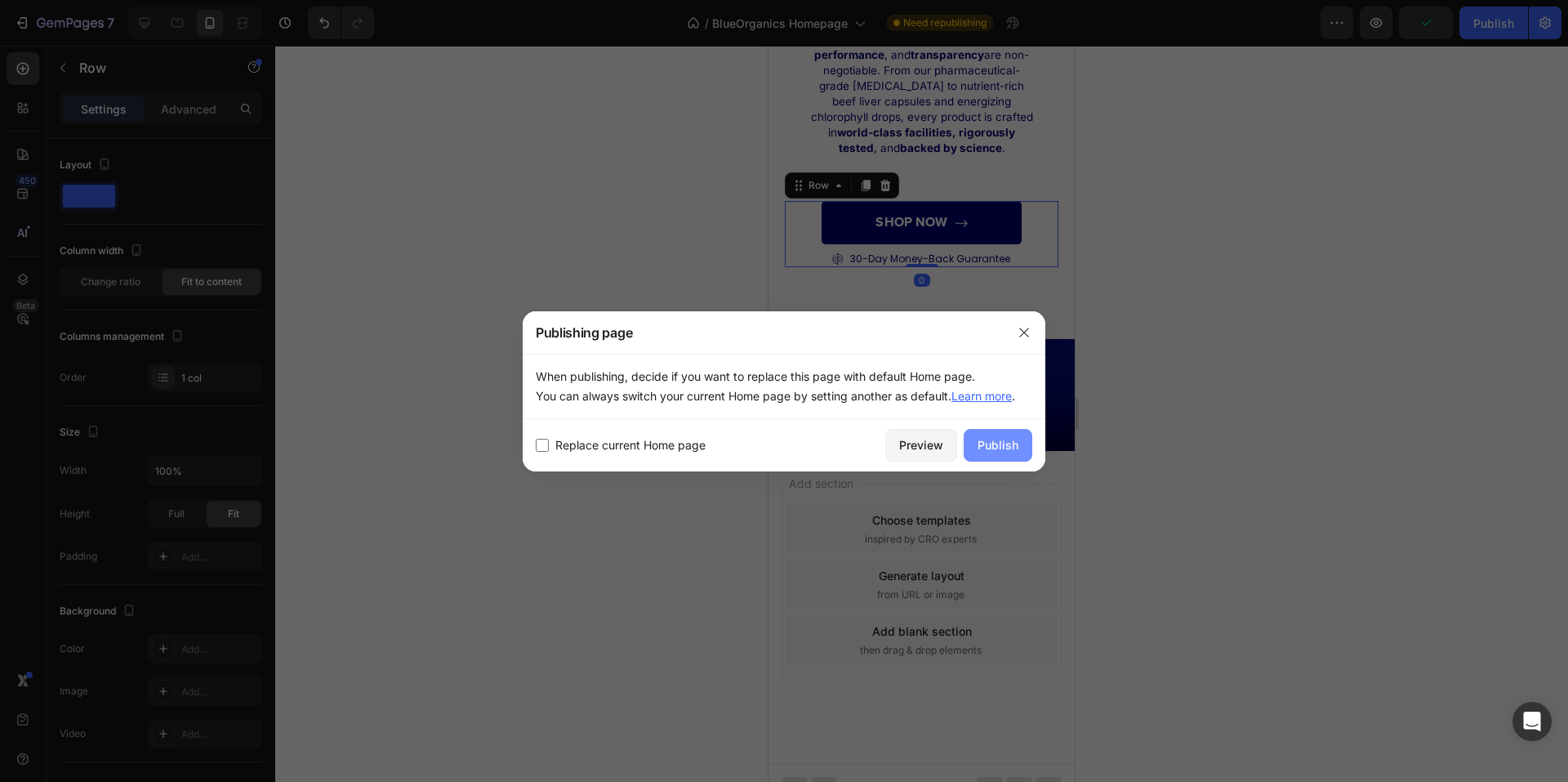
click at [985, 445] on div "Publish" at bounding box center [998, 444] width 41 height 17
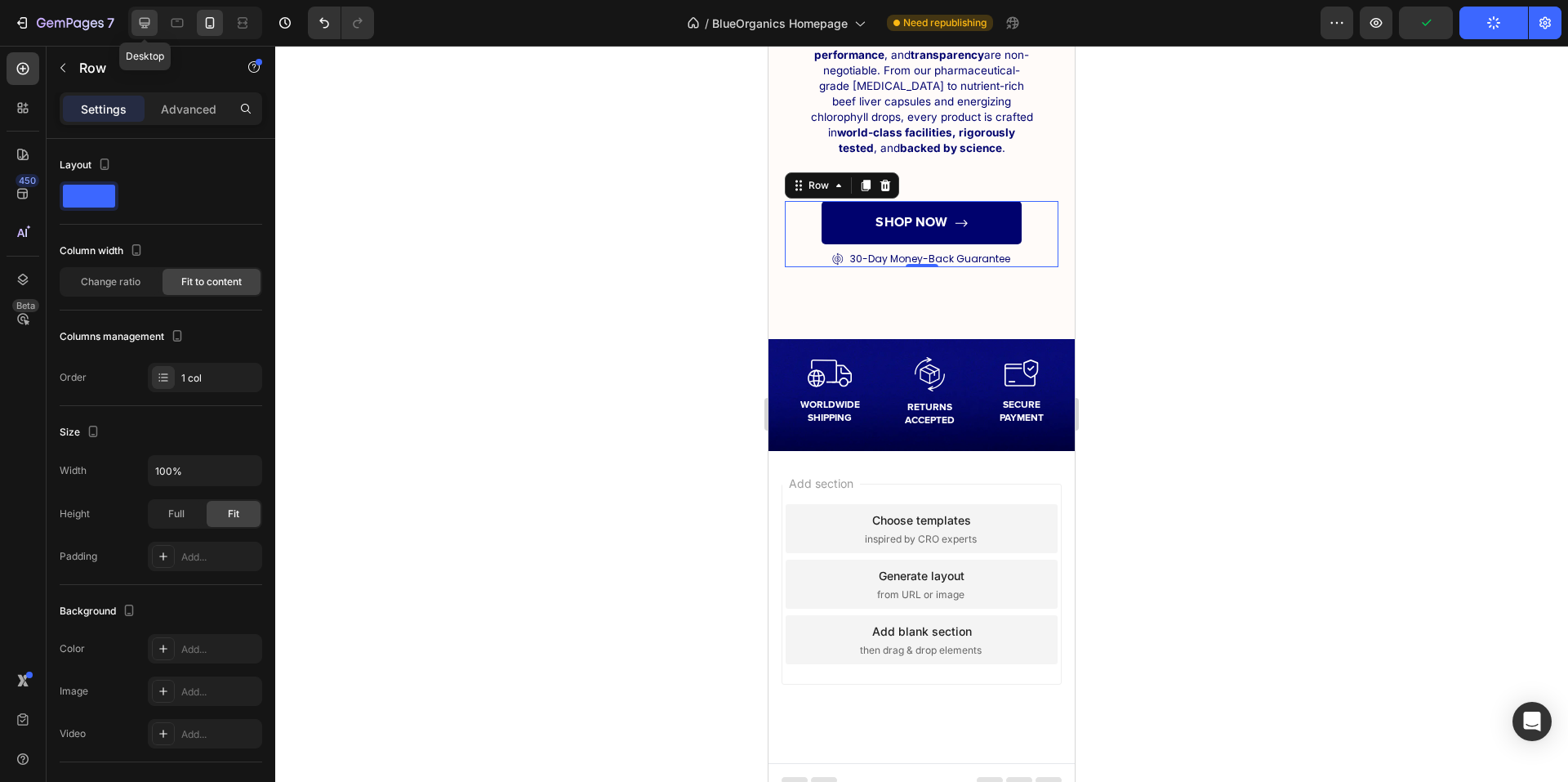
click at [137, 15] on icon at bounding box center [144, 22] width 16 height 16
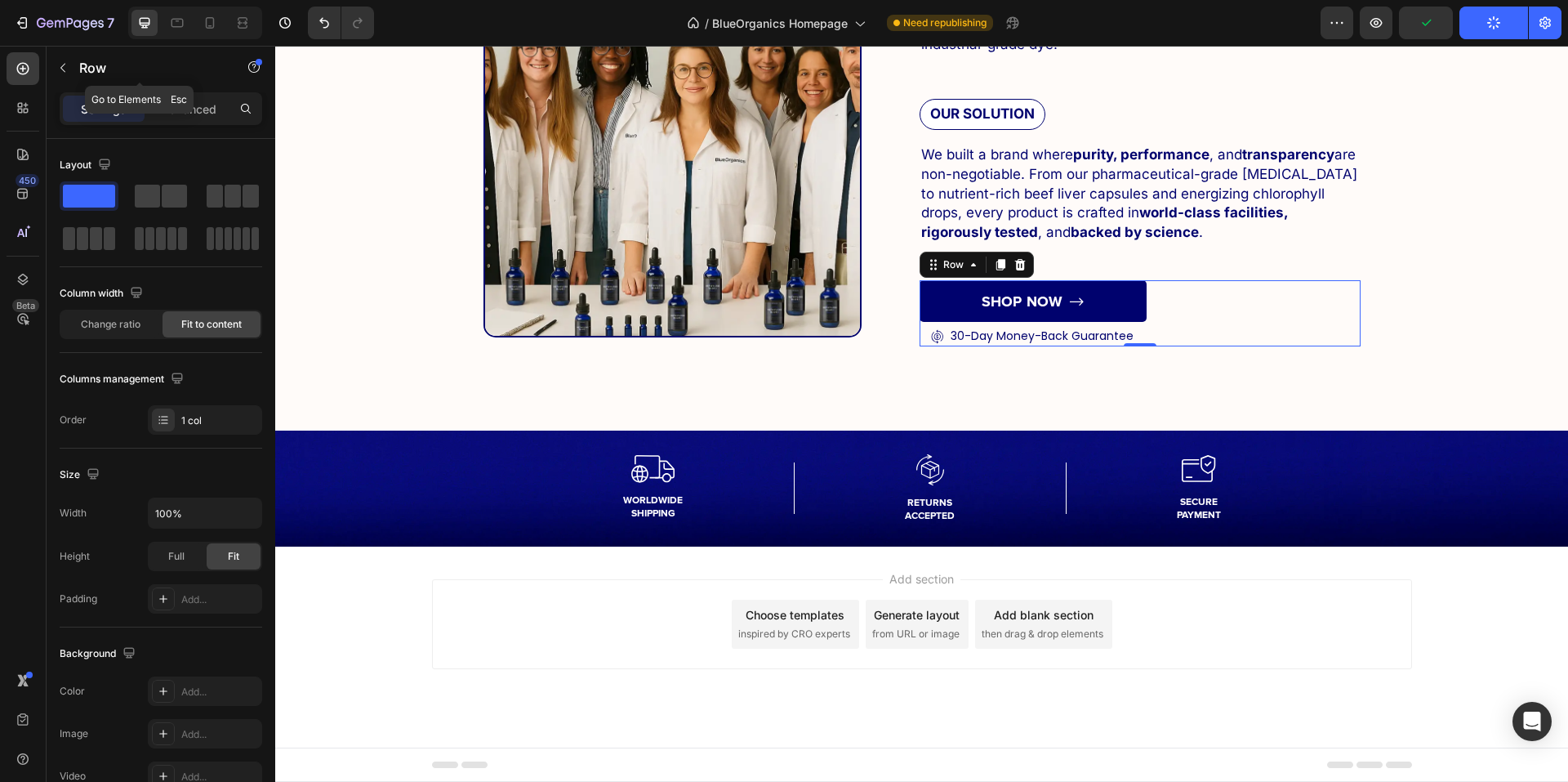
scroll to position [5833, 0]
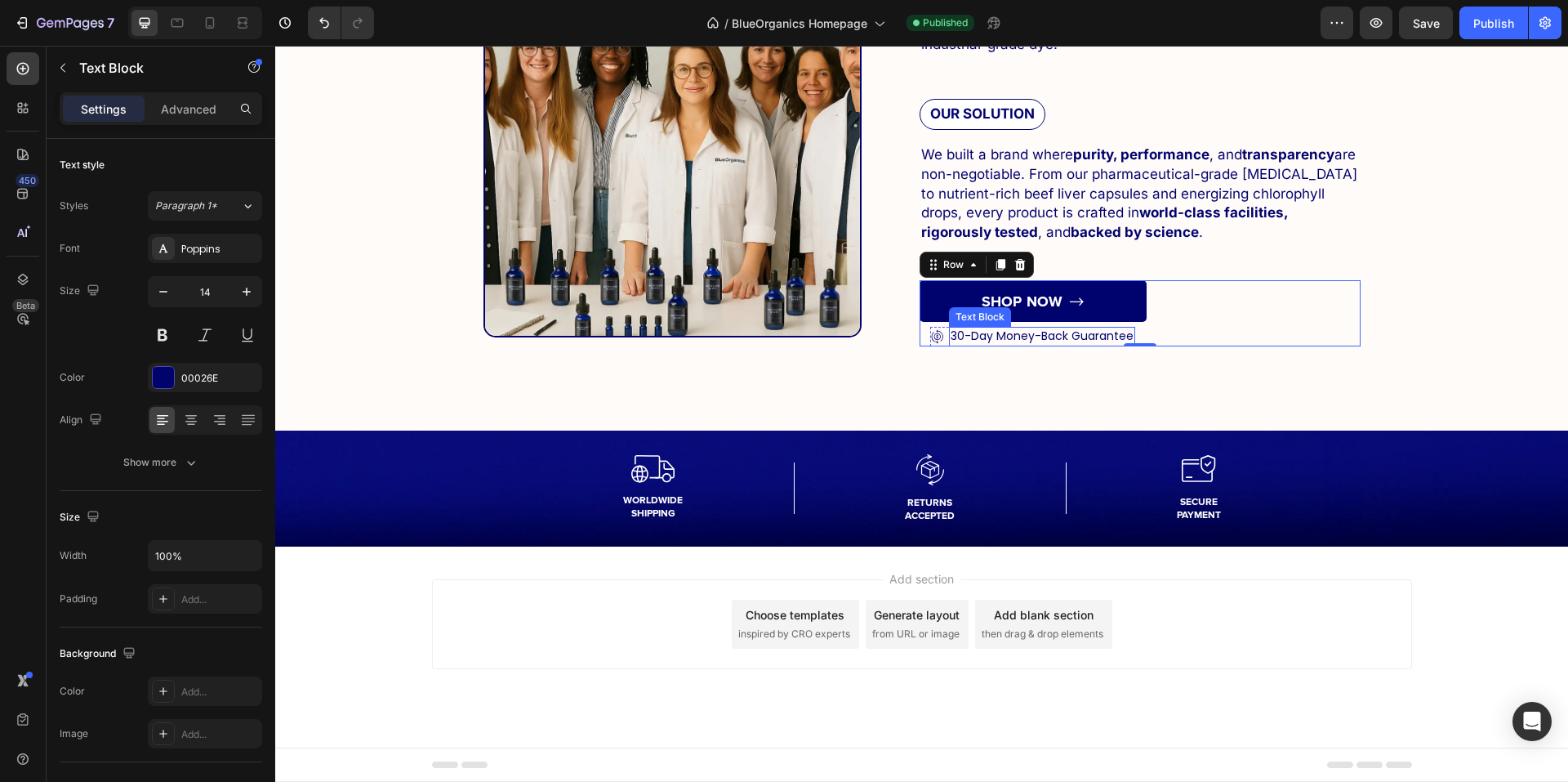
click at [999, 333] on p "30-Day Money-Back Guarantee" at bounding box center [1042, 336] width 183 height 16
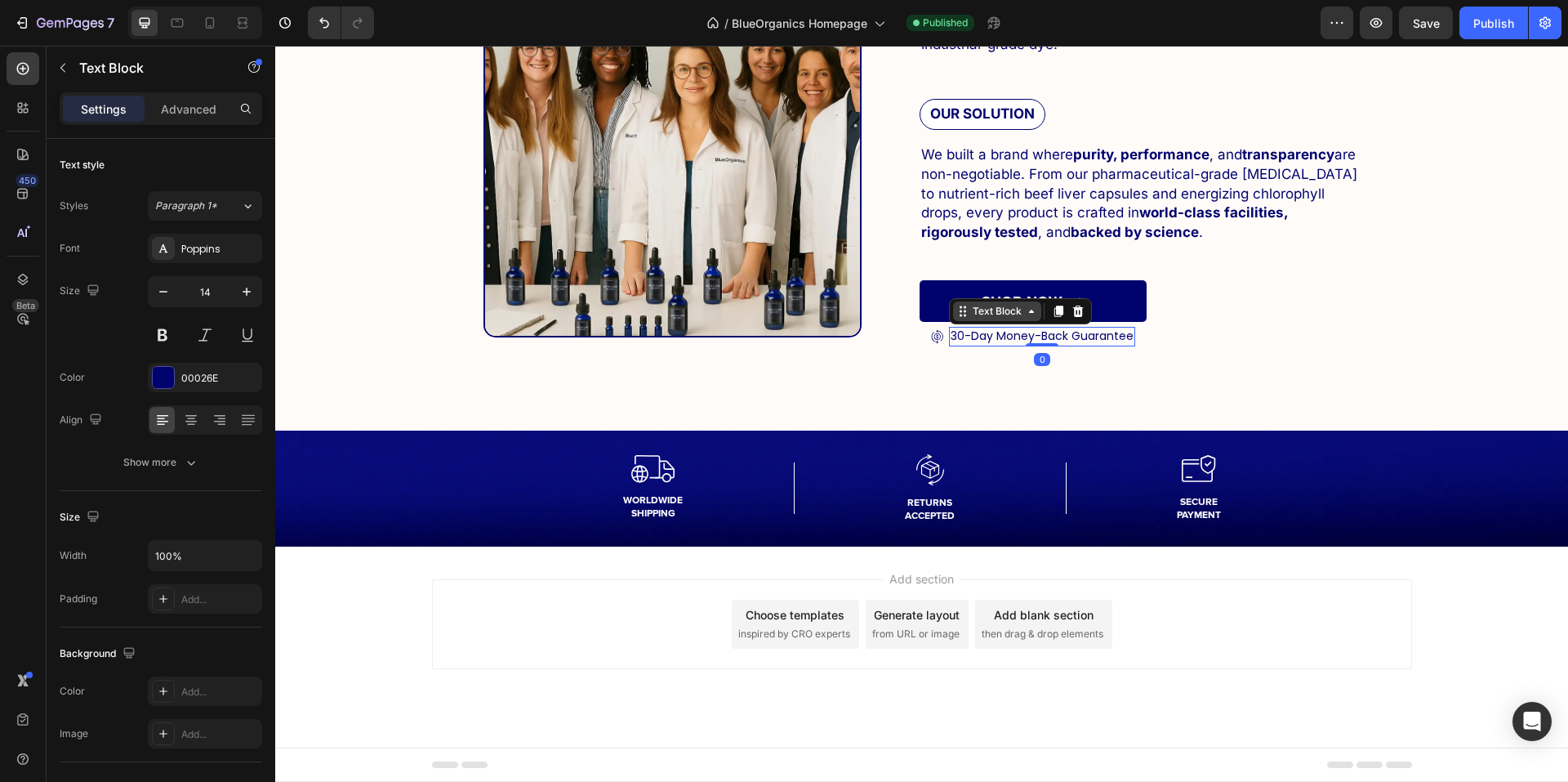
click at [980, 321] on div "Text Block" at bounding box center [997, 311] width 88 height 19
click at [980, 291] on div "Row 2 cols" at bounding box center [985, 282] width 69 height 26
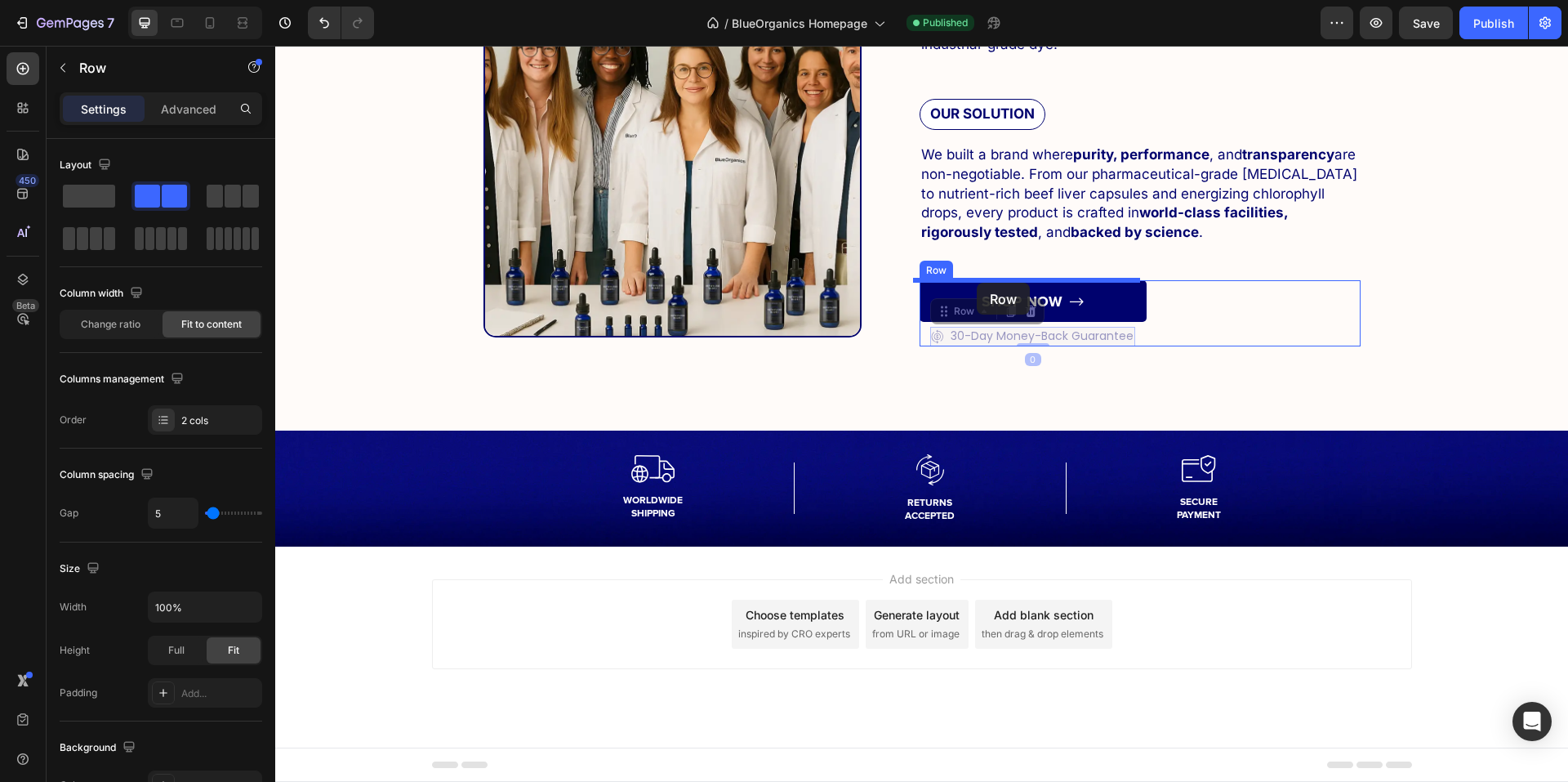
drag, startPoint x: 971, startPoint y: 308, endPoint x: 977, endPoint y: 284, distance: 24.7
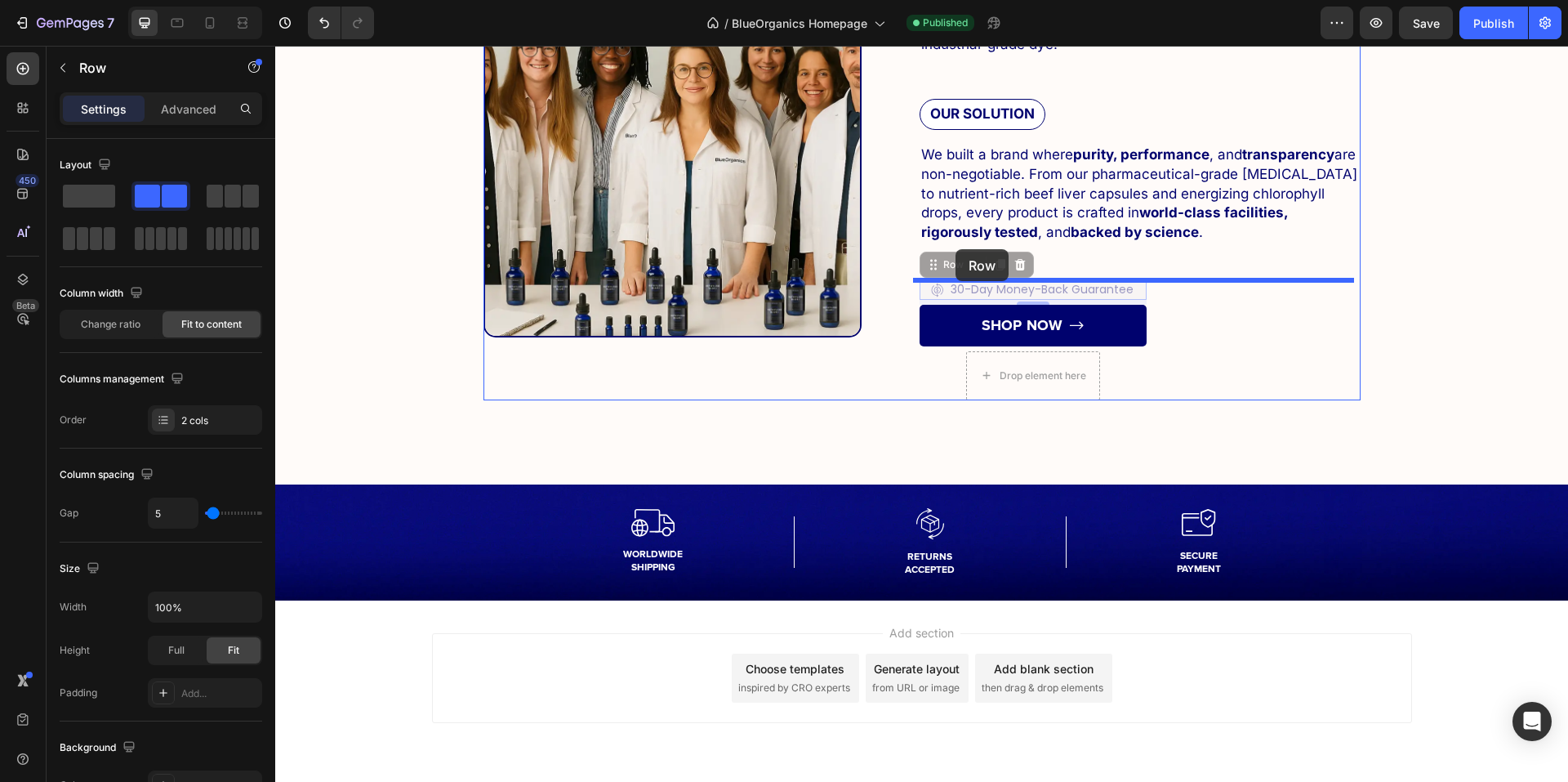
drag, startPoint x: 949, startPoint y: 259, endPoint x: 955, endPoint y: 249, distance: 11.7
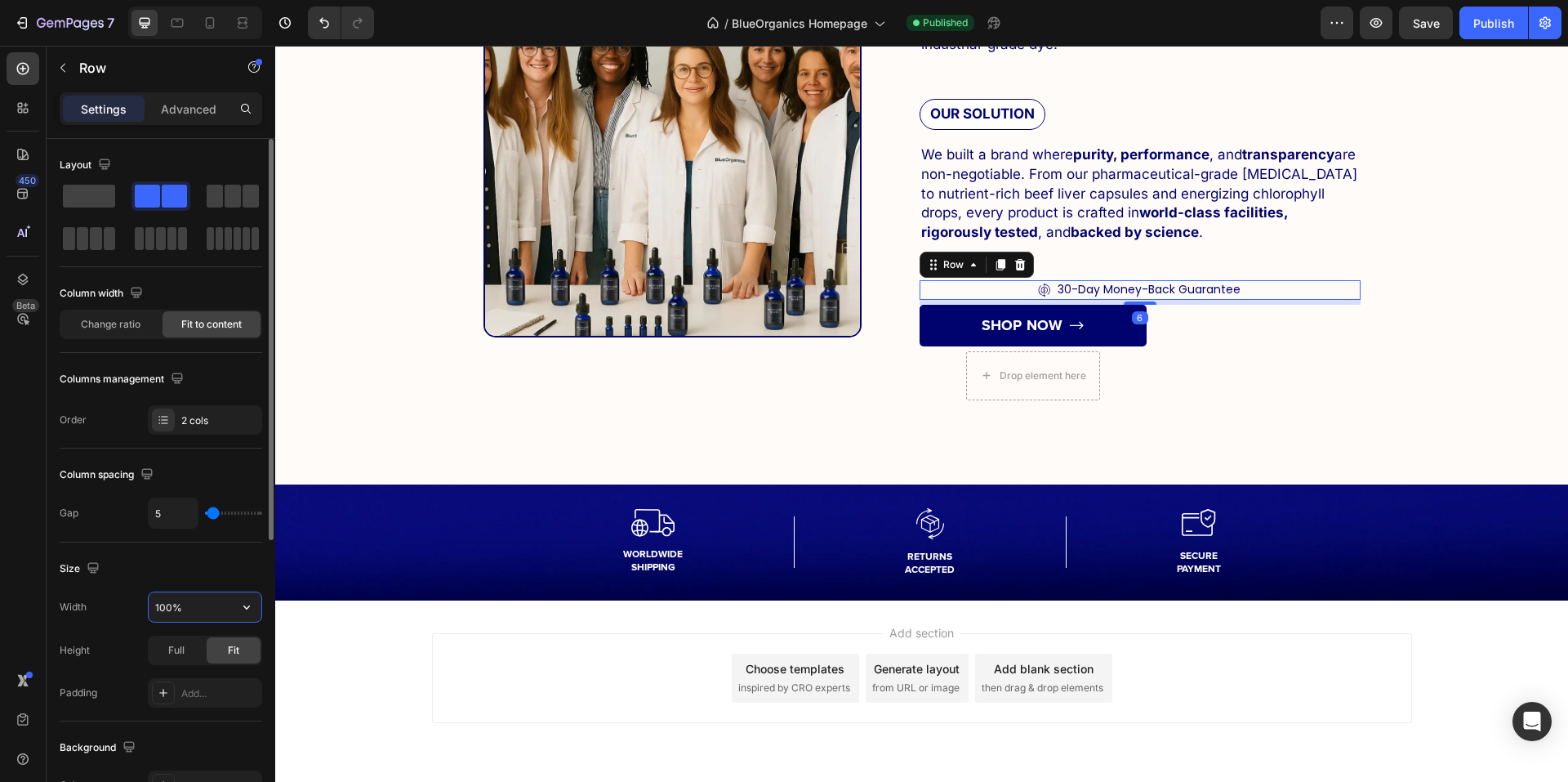
click at [200, 605] on input "100%" at bounding box center [205, 607] width 113 height 29
type input "287"
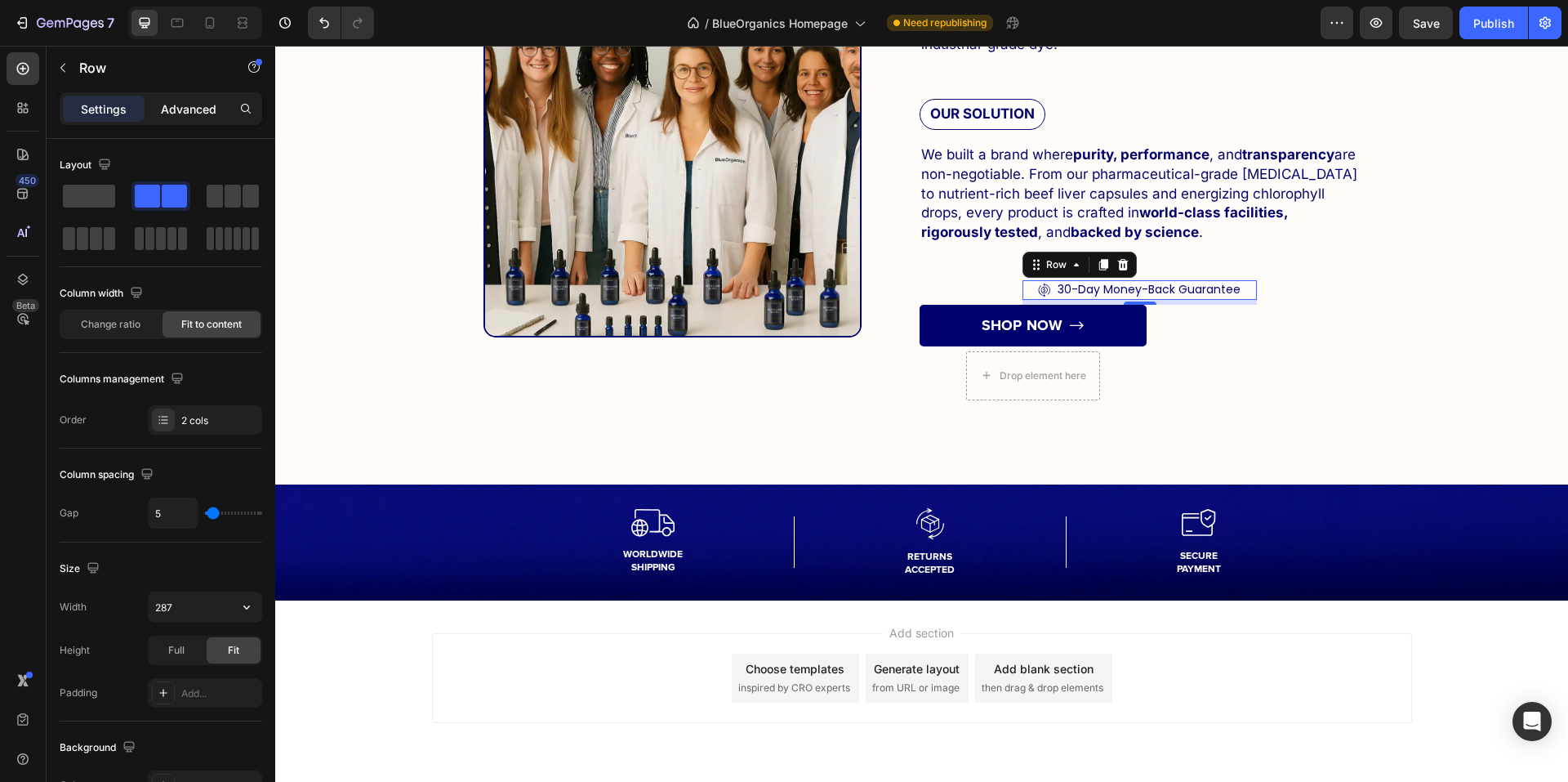
click at [210, 114] on p "Advanced" at bounding box center [189, 109] width 56 height 17
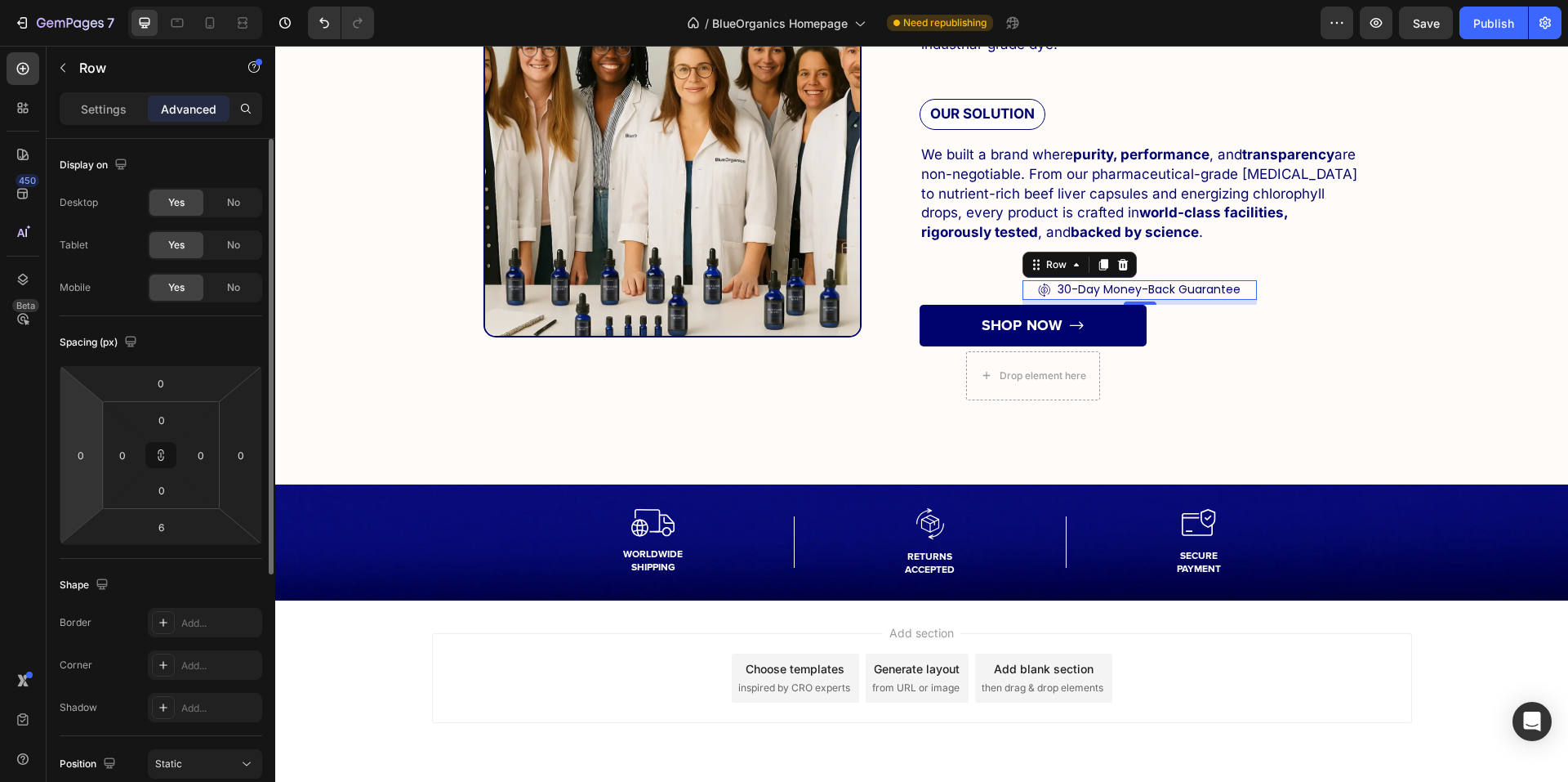
click at [57, 444] on div "Display on Desktop Yes No Tablet Yes No Mobile Yes No Spacing (px) 0 0 6 0 0 0 …" at bounding box center [161, 684] width 229 height 1090
click at [76, 450] on input "0" at bounding box center [81, 455] width 24 height 24
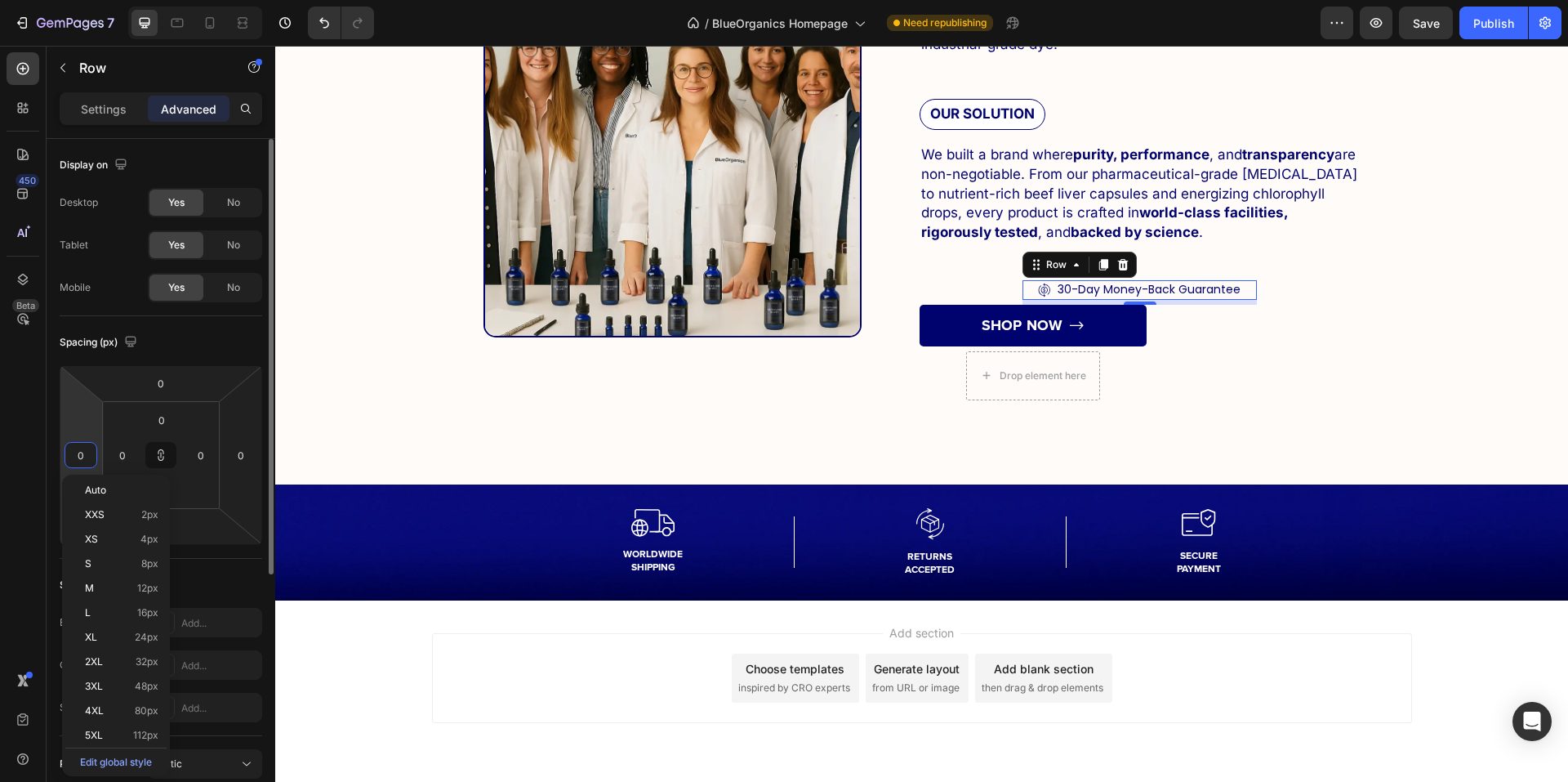
type input "1"
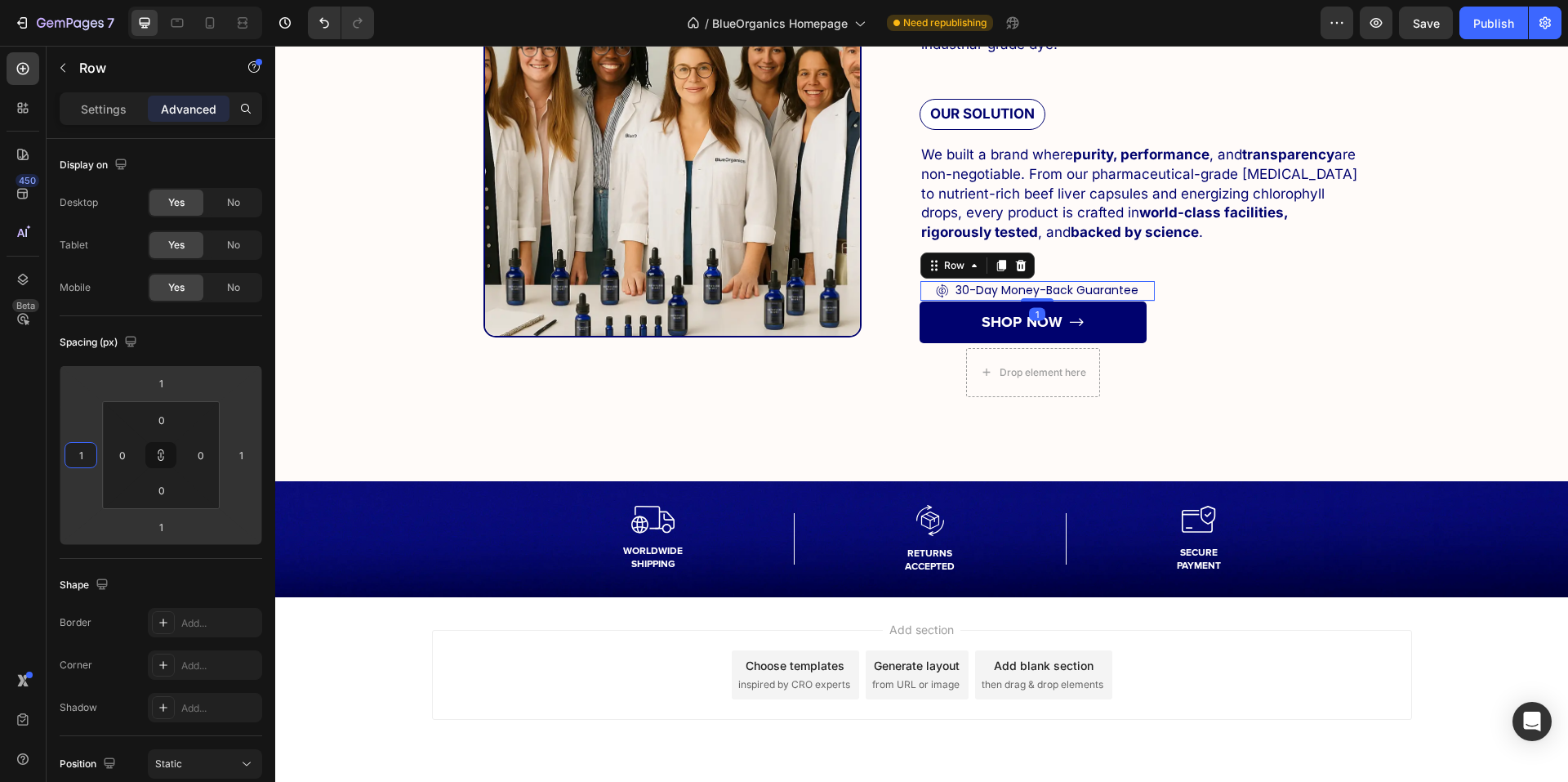
type input "1"
click at [30, 467] on div "450 Beta" at bounding box center [23, 358] width 33 height 612
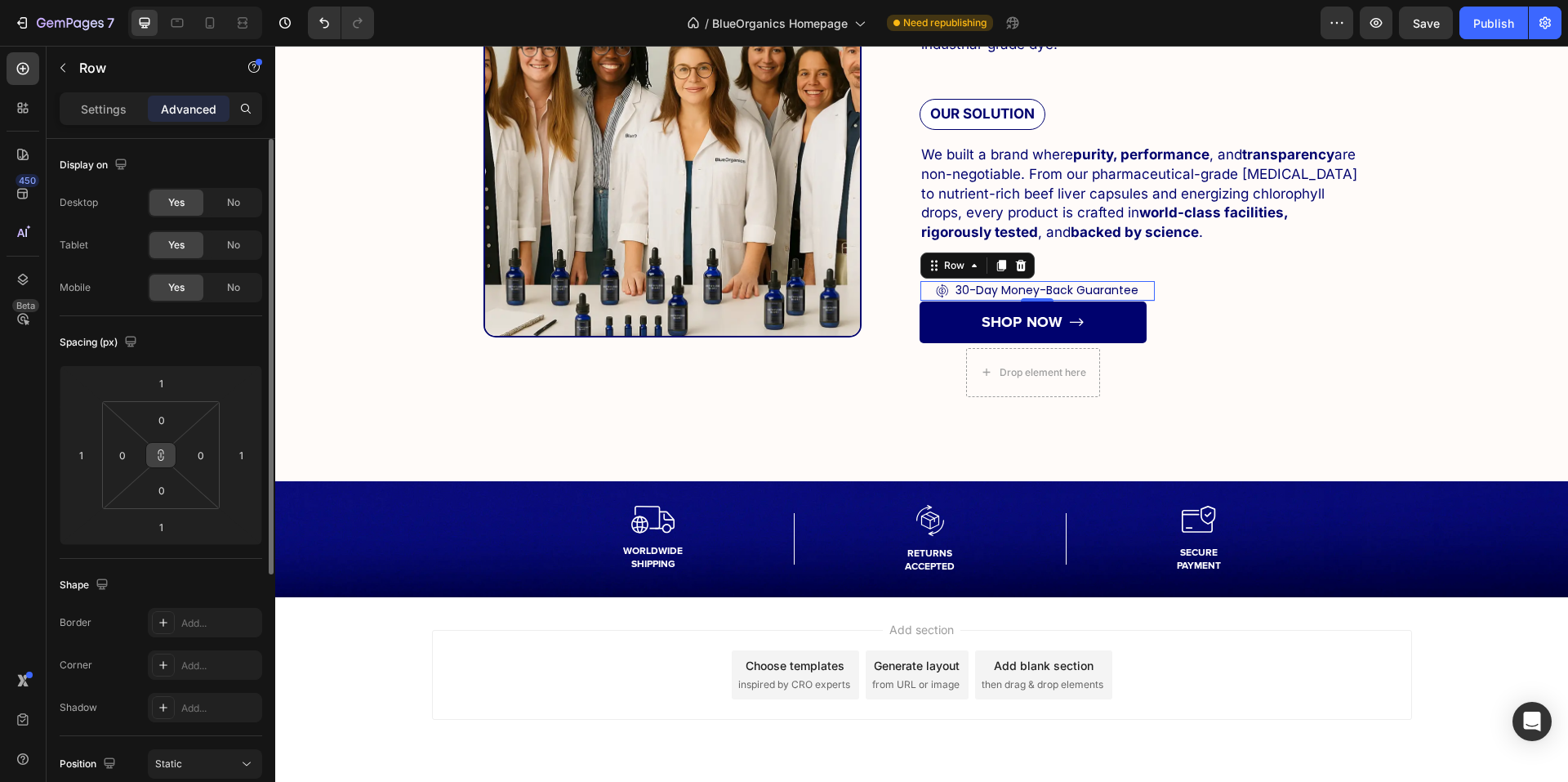
click at [151, 460] on button at bounding box center [161, 455] width 31 height 26
click at [161, 392] on input "1" at bounding box center [161, 383] width 33 height 24
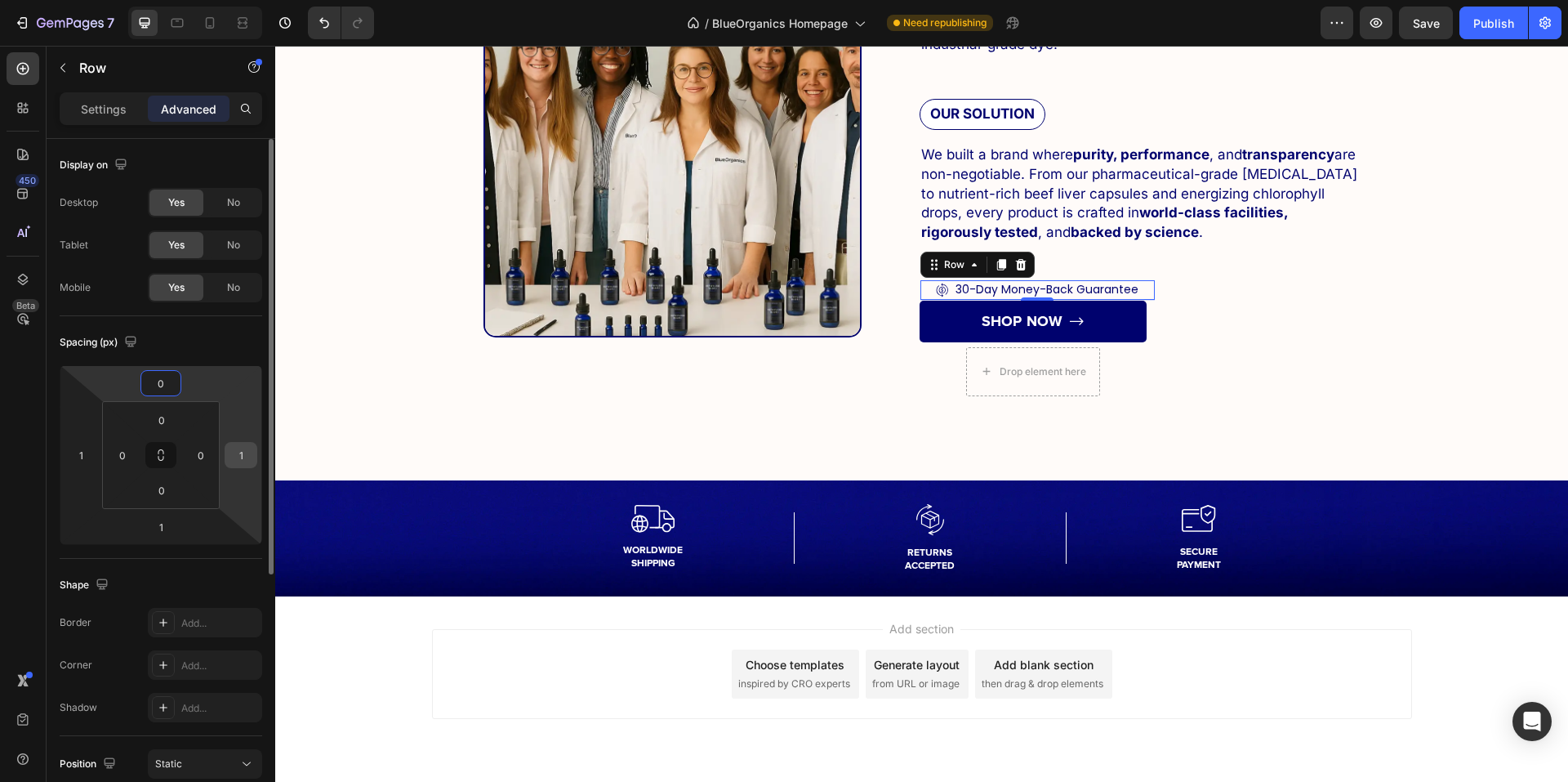
type input "0"
click at [234, 450] on input "1" at bounding box center [241, 455] width 24 height 24
type input "0"
click at [168, 513] on div "1" at bounding box center [161, 526] width 41 height 26
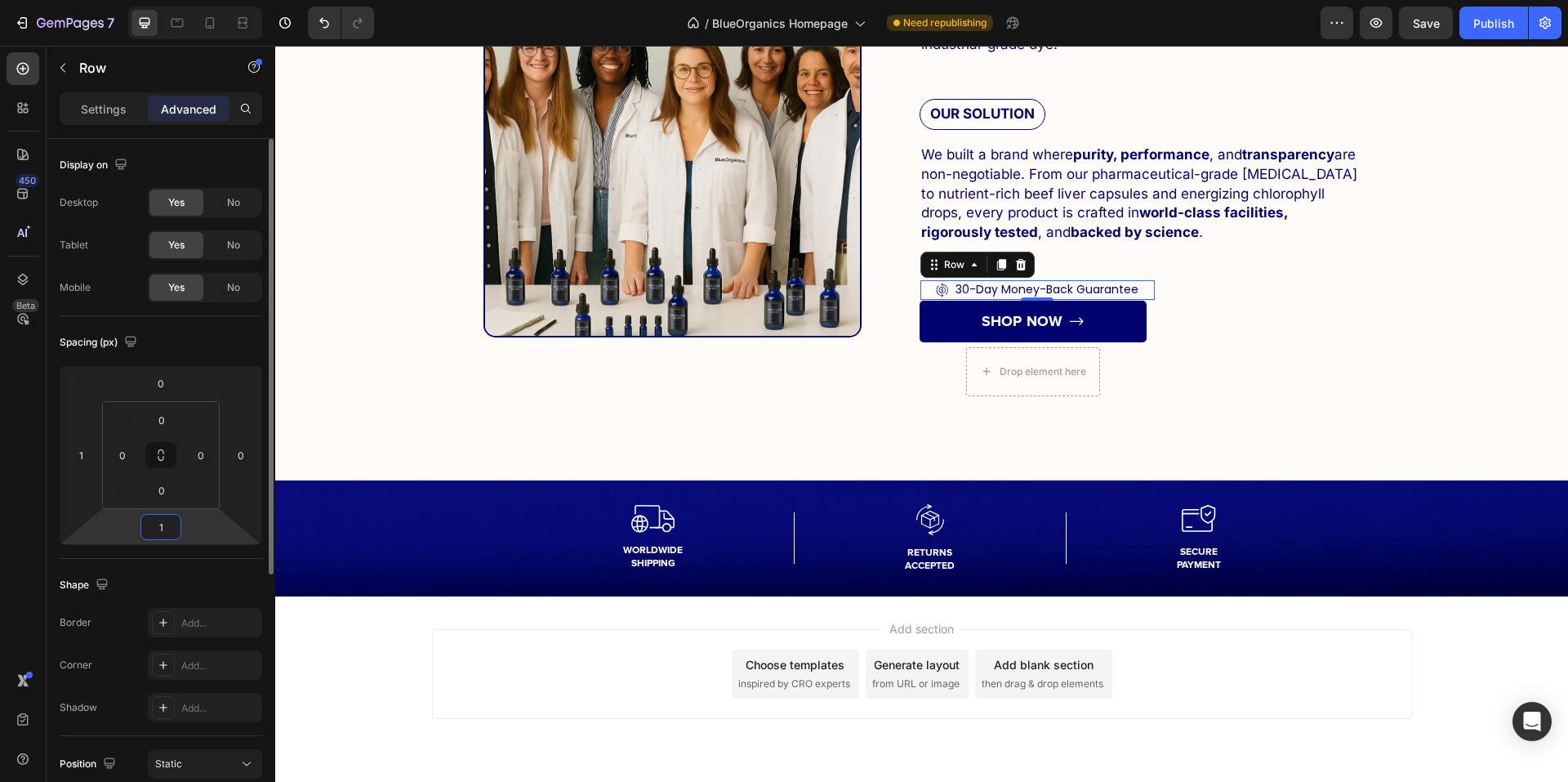
click at [167, 529] on input "1" at bounding box center [161, 526] width 33 height 24
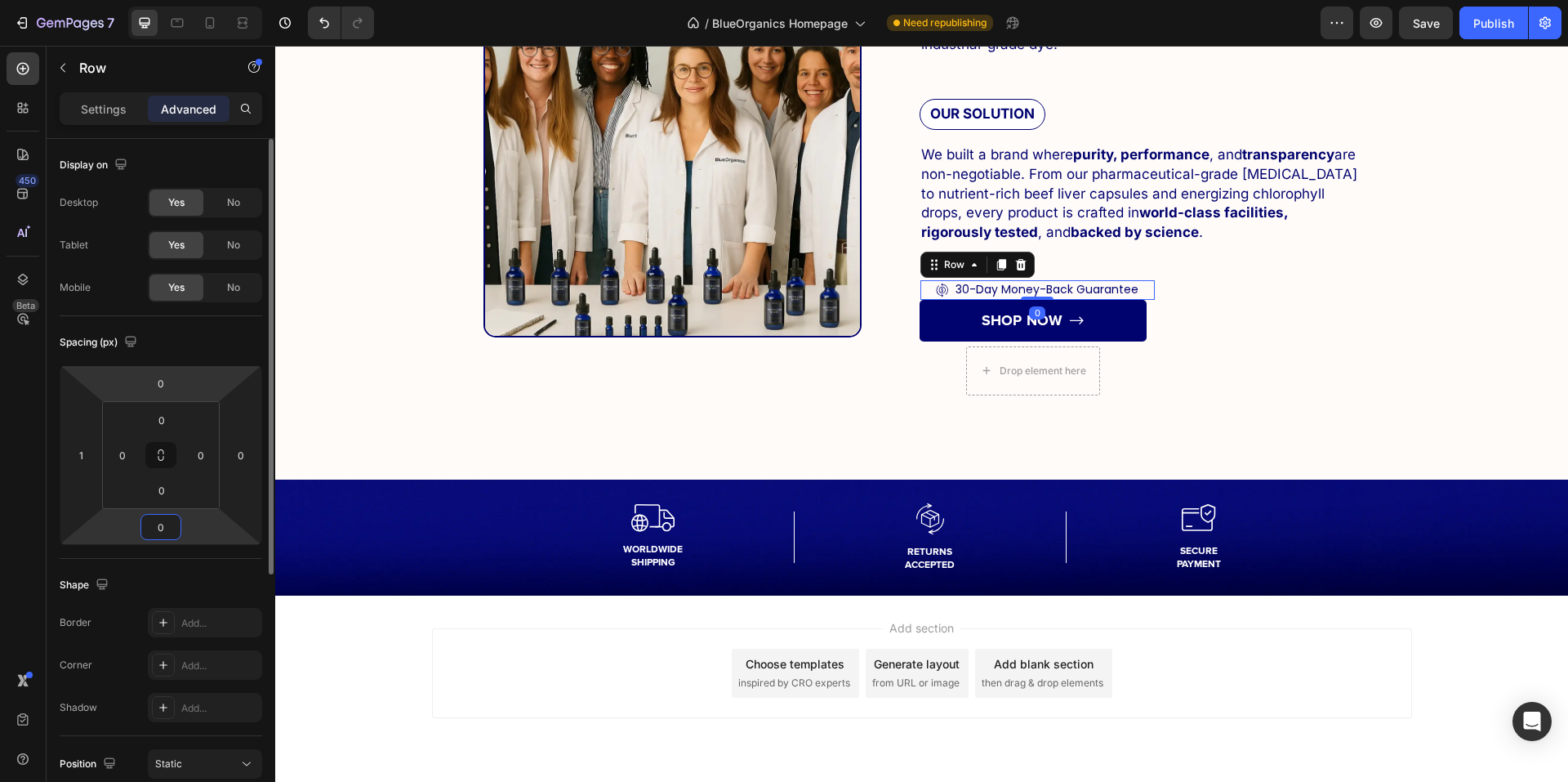
type input "0"
click at [0, 0] on div "Spacing (px) 0 1 0 0 0 0 0 0" at bounding box center [0, 0] width 0 height 0
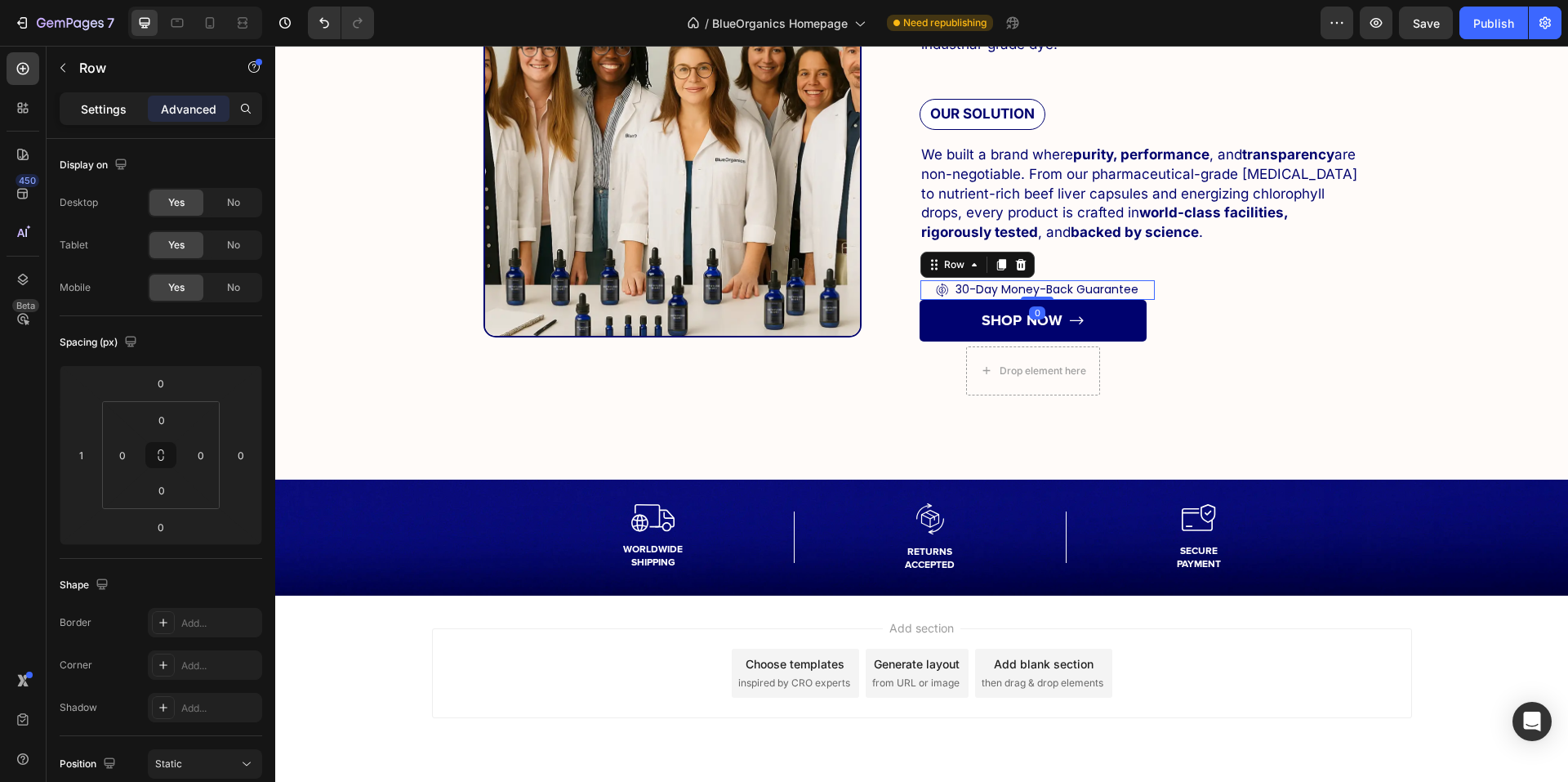
click at [102, 119] on div "Settings" at bounding box center [104, 109] width 82 height 26
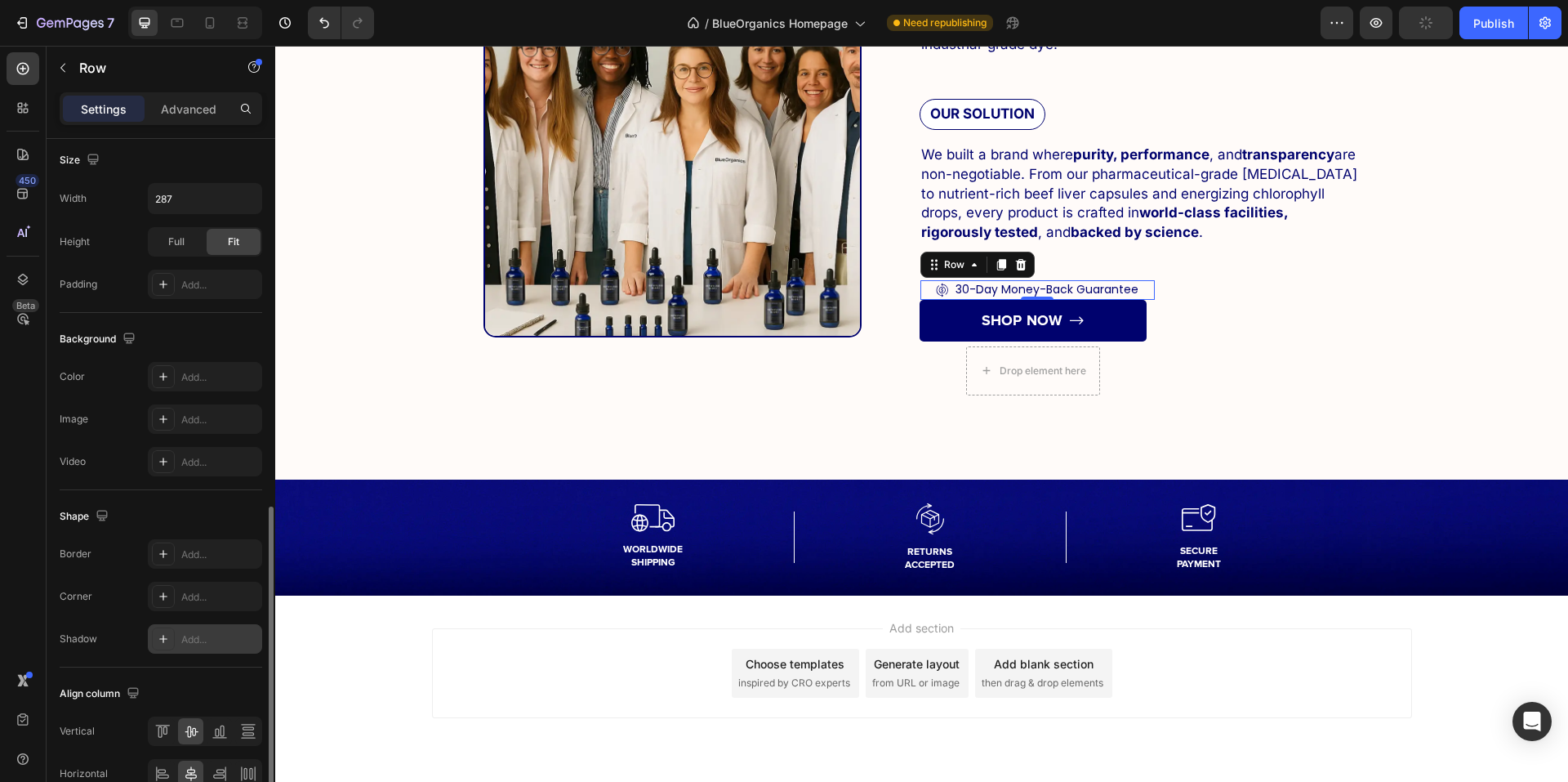
scroll to position [493, 0]
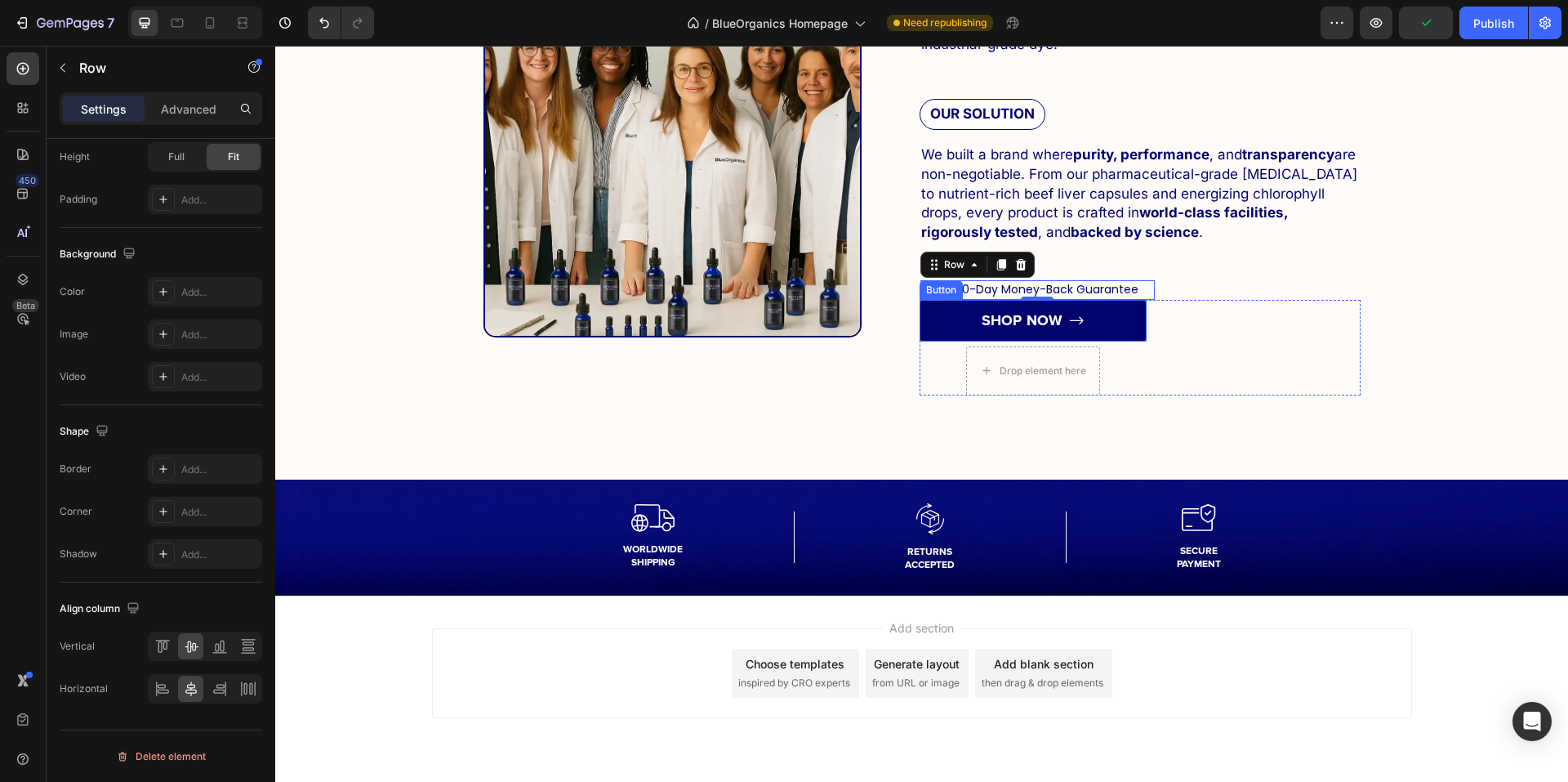
drag, startPoint x: 1084, startPoint y: 322, endPoint x: 1038, endPoint y: 308, distance: 48.1
click at [1084, 322] on link "SHOP NOW" at bounding box center [1034, 320] width 227 height 41
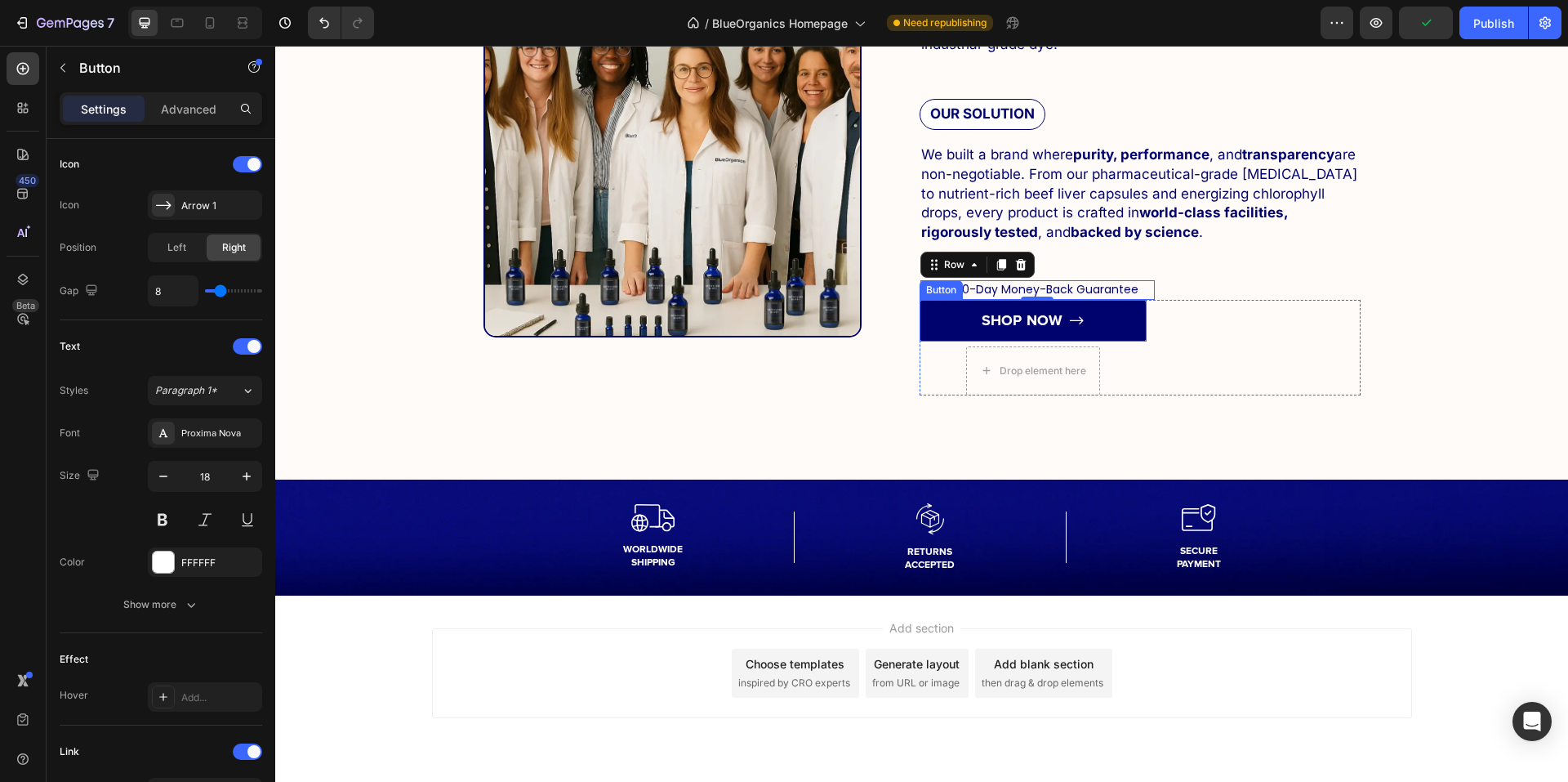
scroll to position [0, 0]
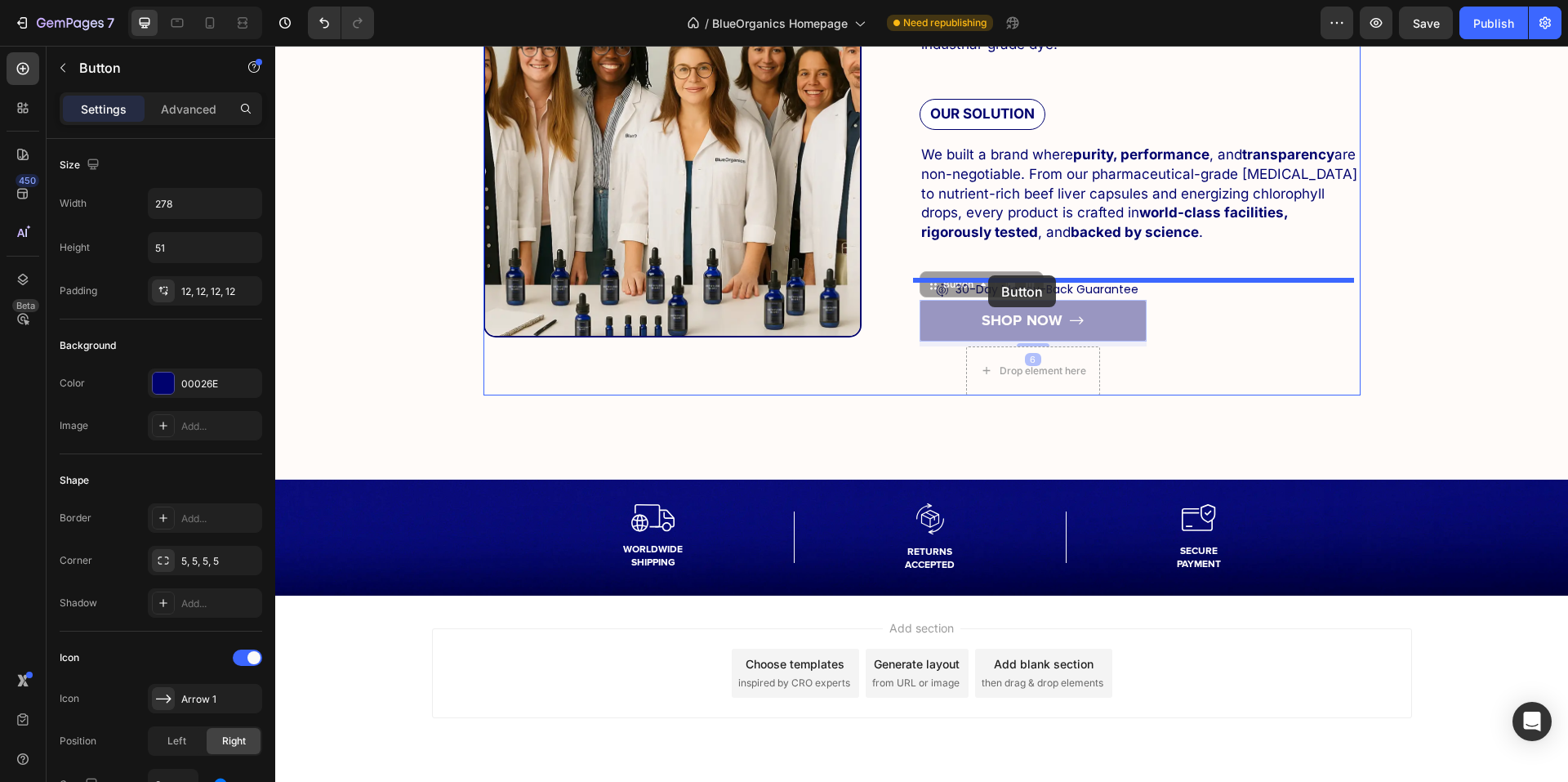
drag, startPoint x: 970, startPoint y: 291, endPoint x: 988, endPoint y: 275, distance: 24.1
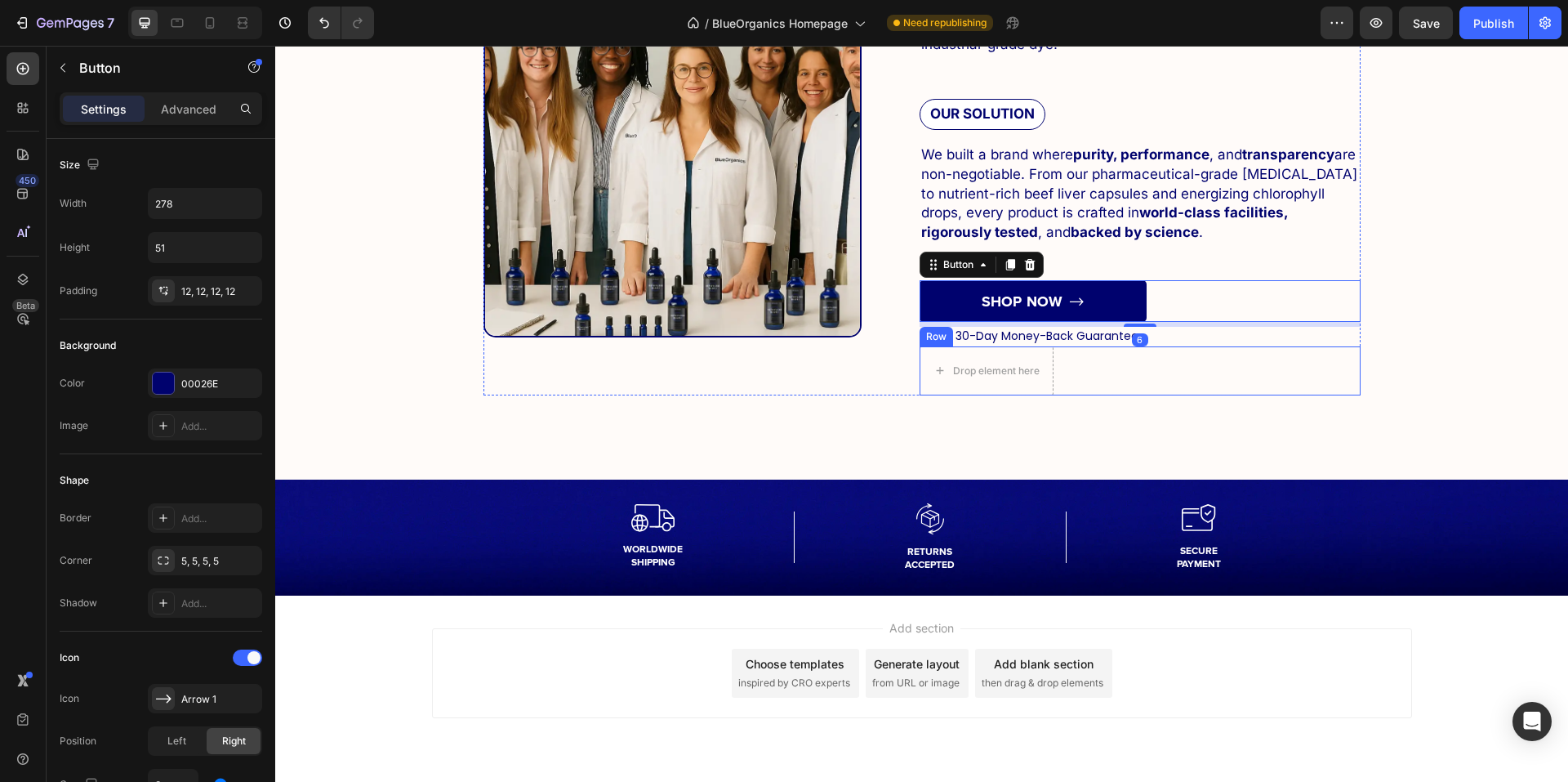
click at [1125, 367] on div "Drop element here Row Row" at bounding box center [1140, 370] width 441 height 49
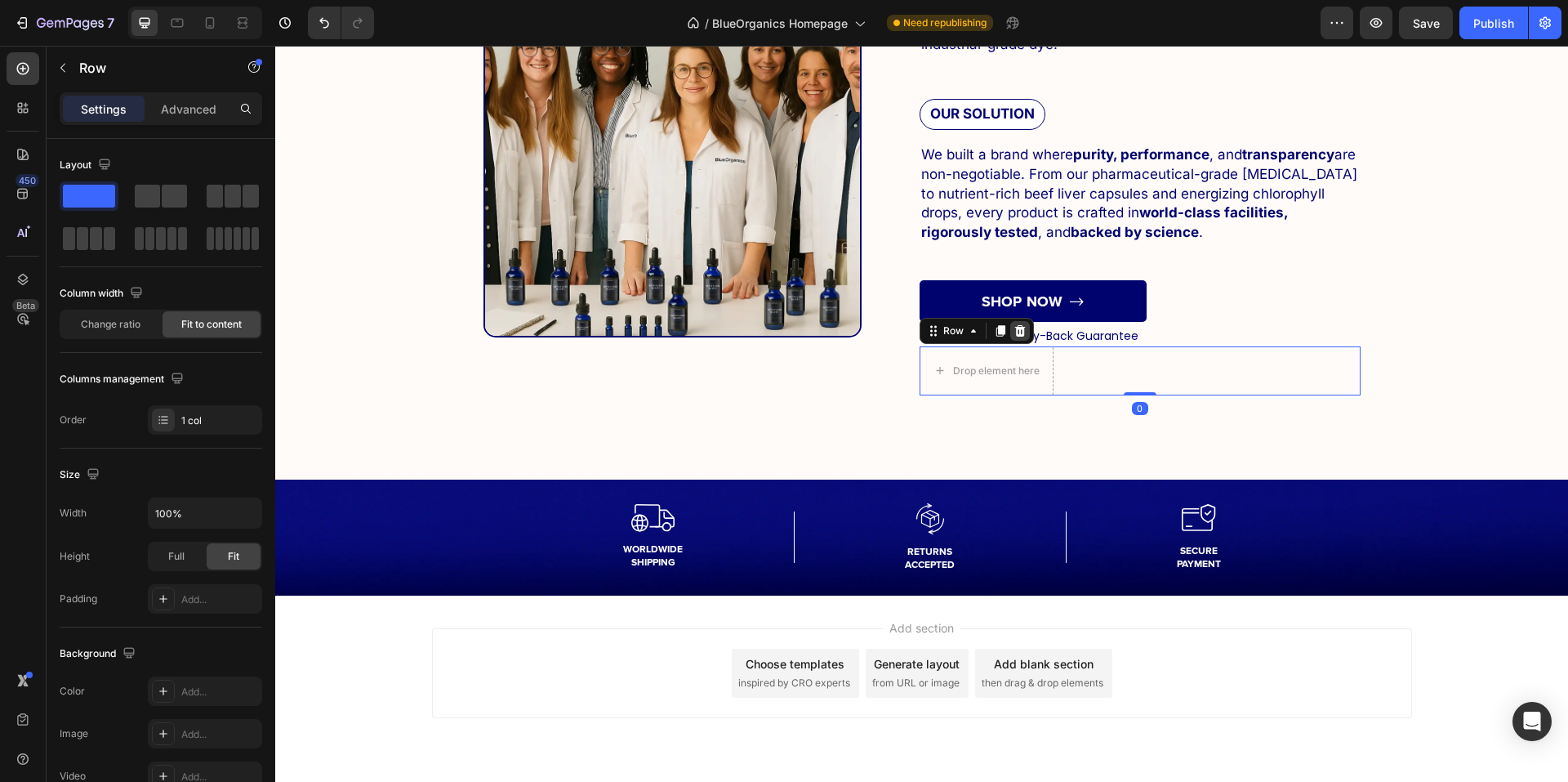
click at [1018, 339] on div at bounding box center [1019, 330] width 19 height 19
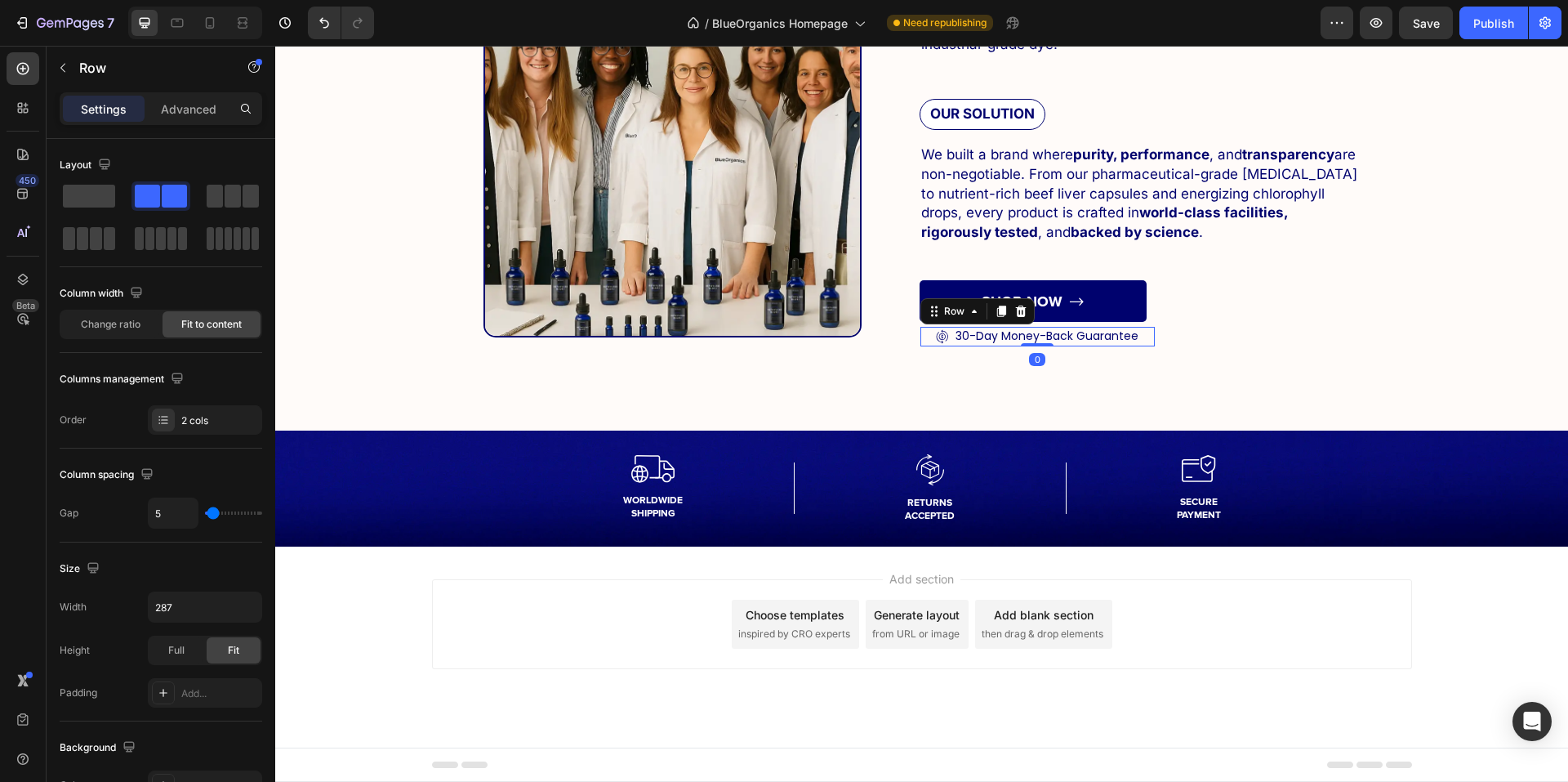
click at [1137, 339] on div "Icon 30-Day Money-Back Guarantee Text Block Row 0" at bounding box center [1038, 336] width 235 height 19
click at [1124, 294] on link "SHOP NOW" at bounding box center [1034, 301] width 227 height 41
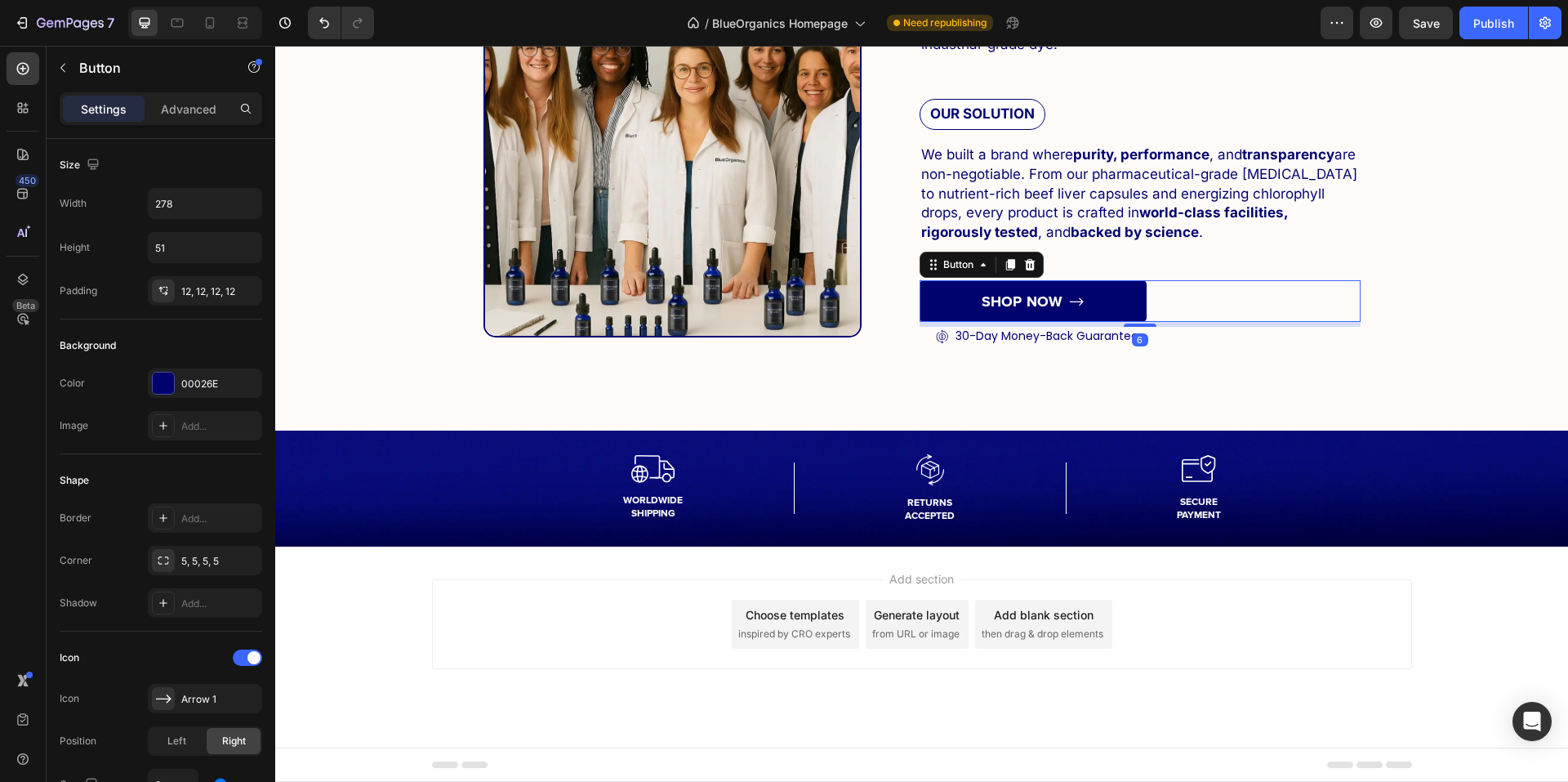
click at [1132, 340] on div "6" at bounding box center [1140, 340] width 16 height 13
click at [1146, 339] on div "Icon 30-Day Money-Back Guarantee Text Block Row" at bounding box center [1038, 336] width 235 height 19
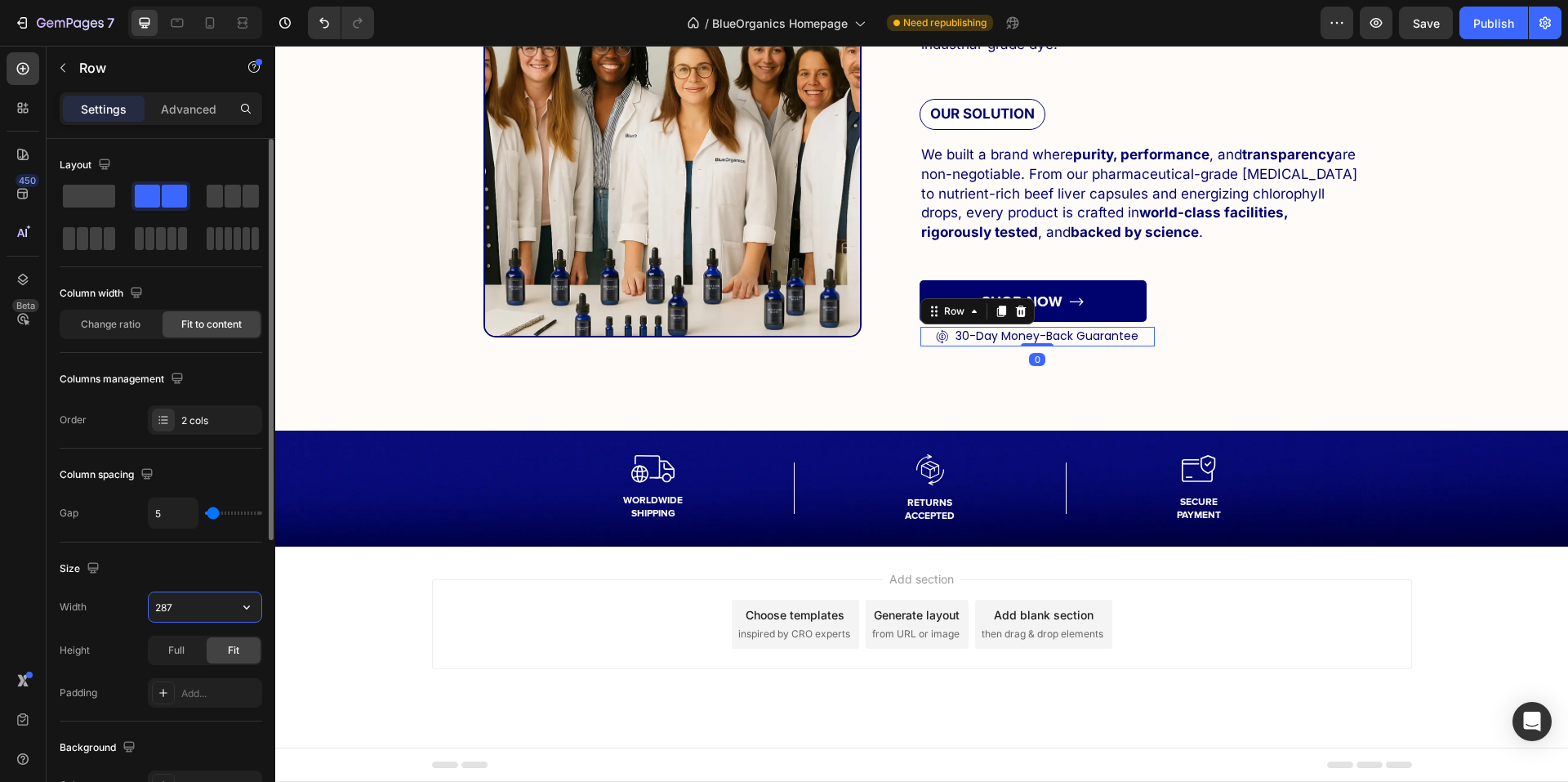
click at [211, 612] on input "287" at bounding box center [205, 607] width 113 height 29
drag, startPoint x: 211, startPoint y: 612, endPoint x: 24, endPoint y: 618, distance: 187.1
click at [24, 618] on div "450 Beta Sections(18) Elements(83) Section Element Hero Section Product Detail …" at bounding box center [137, 413] width 275 height 736
drag, startPoint x: 180, startPoint y: 602, endPoint x: 98, endPoint y: 614, distance: 82.9
click at [98, 614] on div "Width 279" at bounding box center [161, 607] width 203 height 31
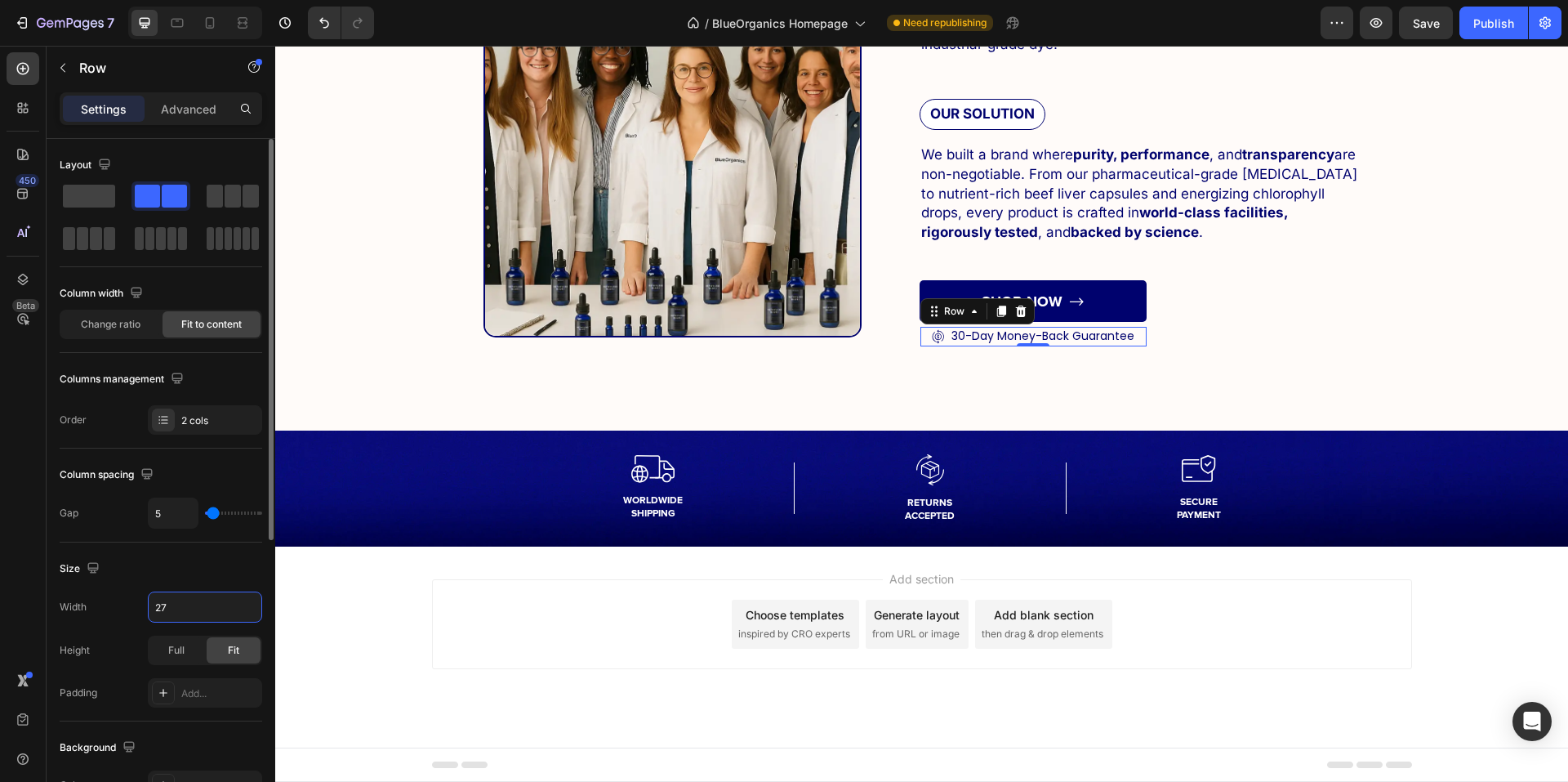
type input "277"
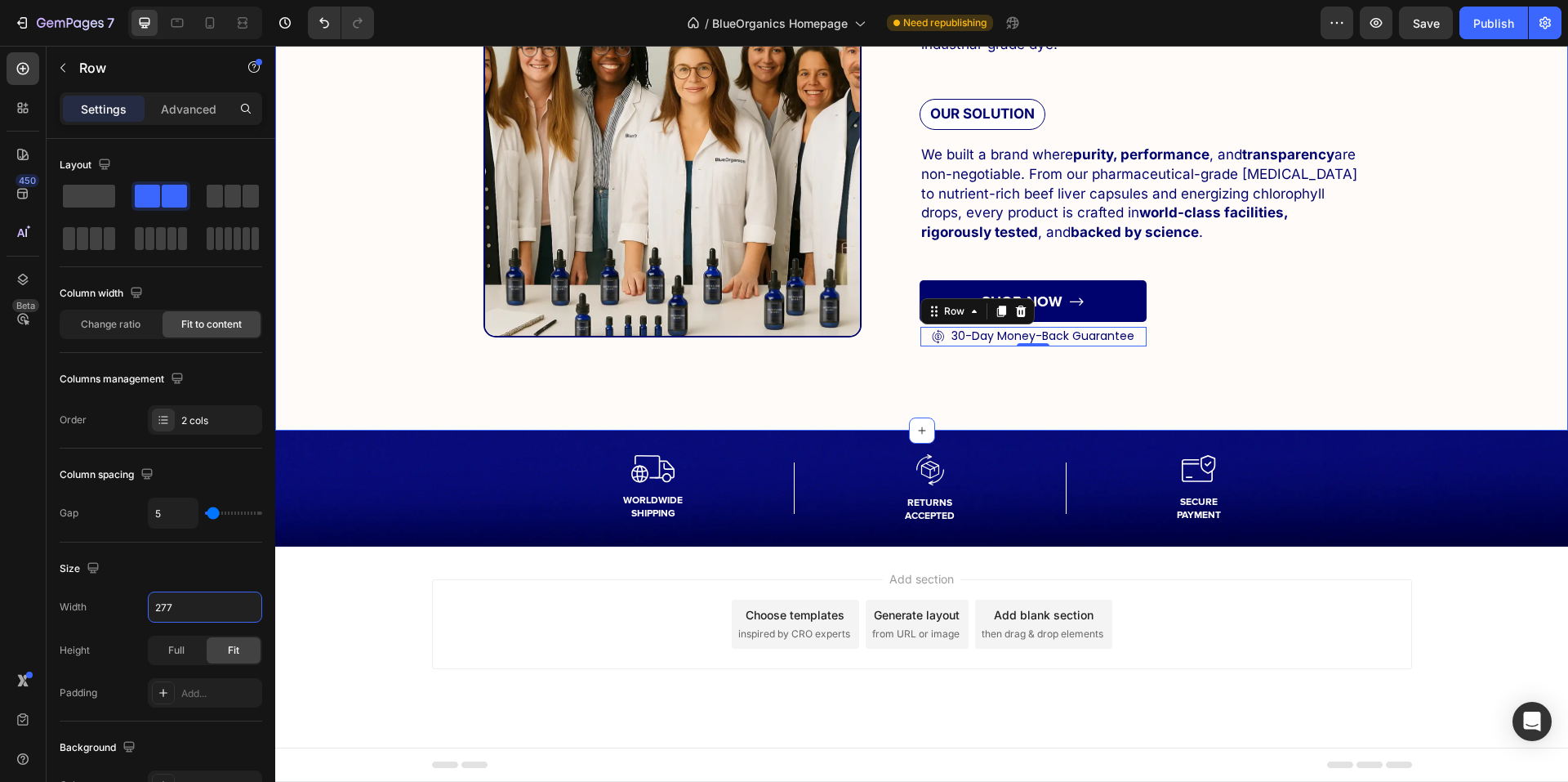
click at [1165, 351] on div "Image Our Story Heading THE PROBLEM WE SAW... Text Block Most supplements were …" at bounding box center [922, 104] width 1293 height 653
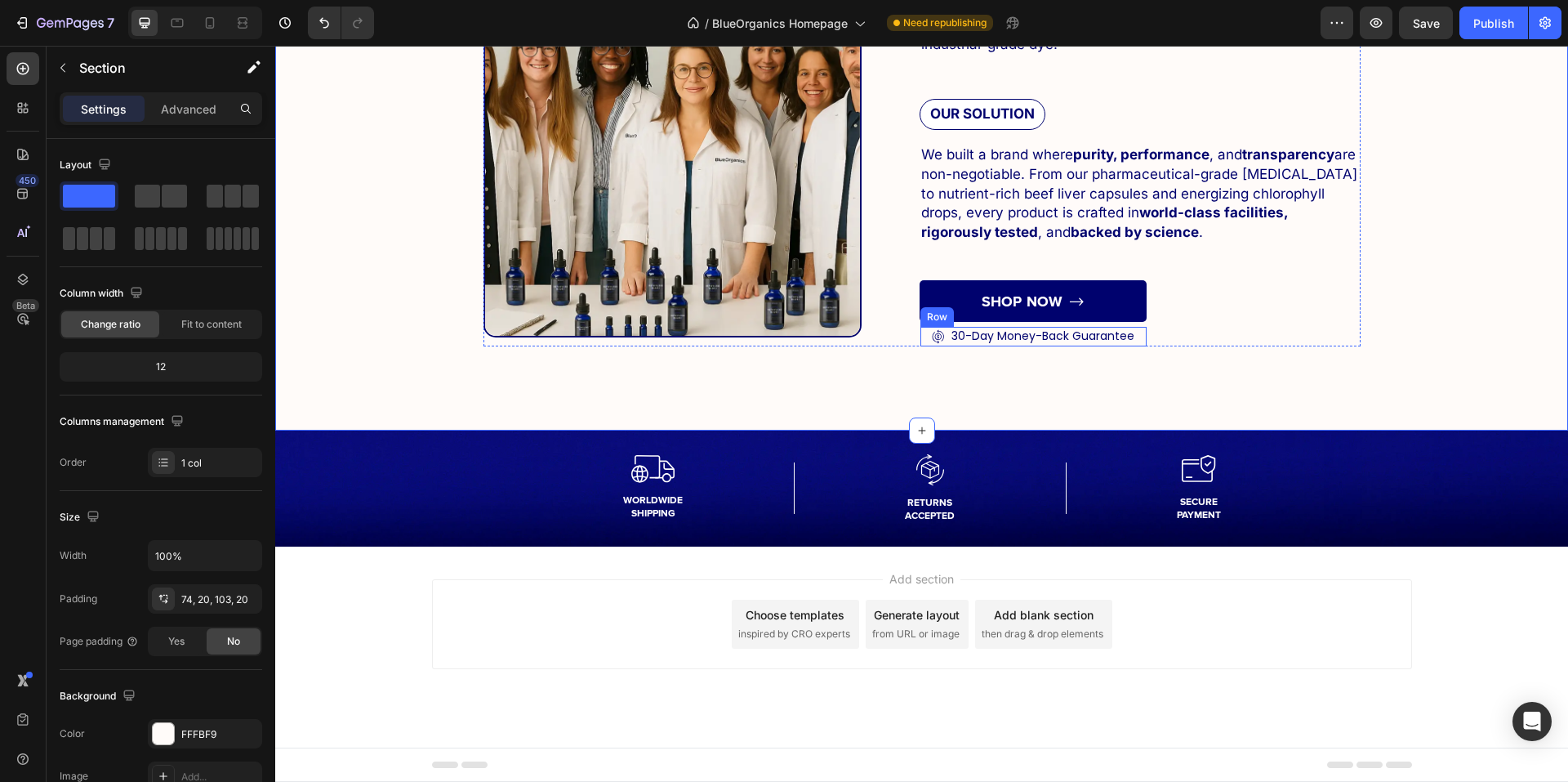
click at [1136, 331] on div "Icon 30-Day Money-Back Guarantee Text Block Row" at bounding box center [1034, 336] width 226 height 19
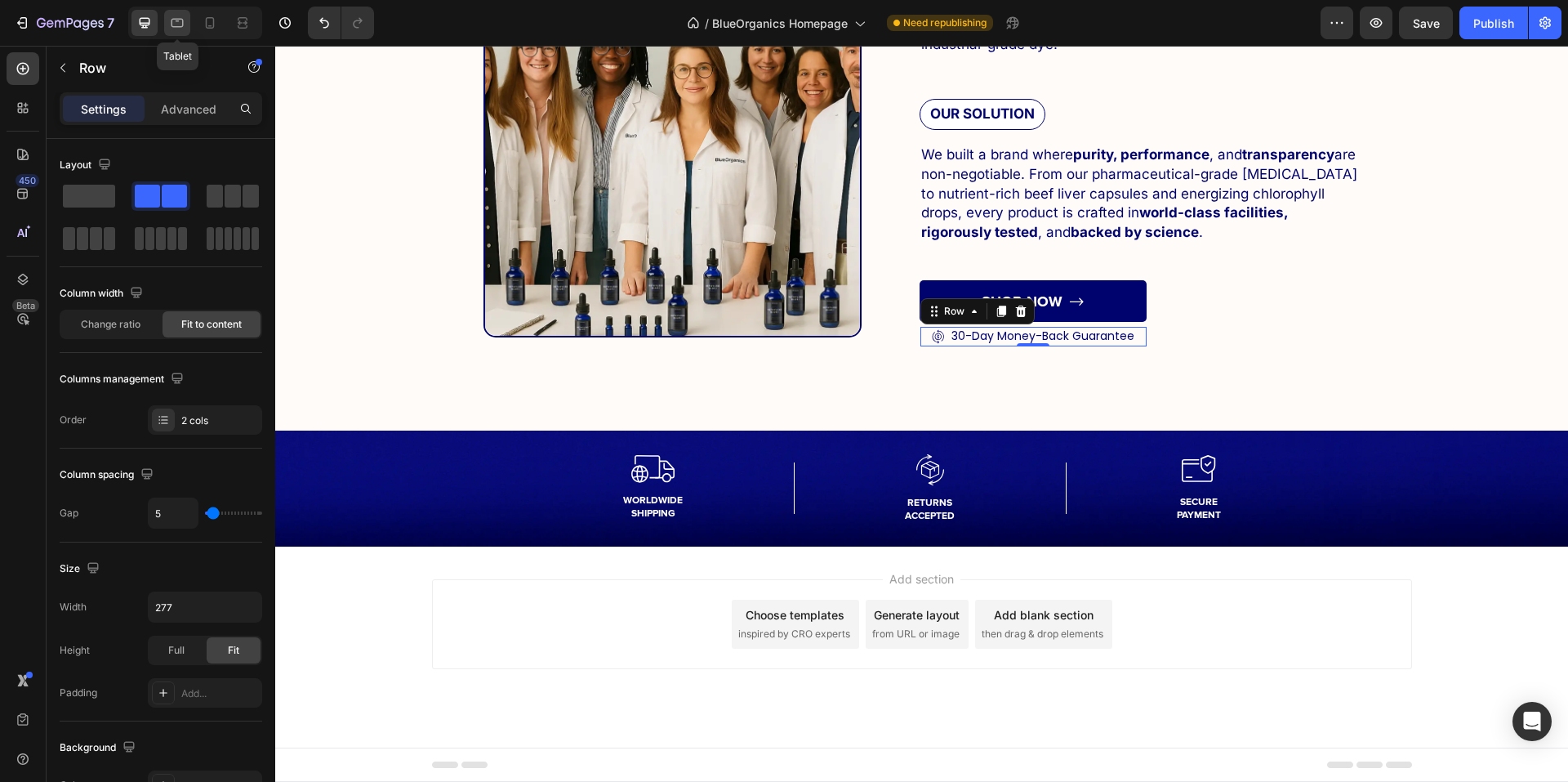
click at [169, 22] on icon at bounding box center [177, 22] width 16 height 16
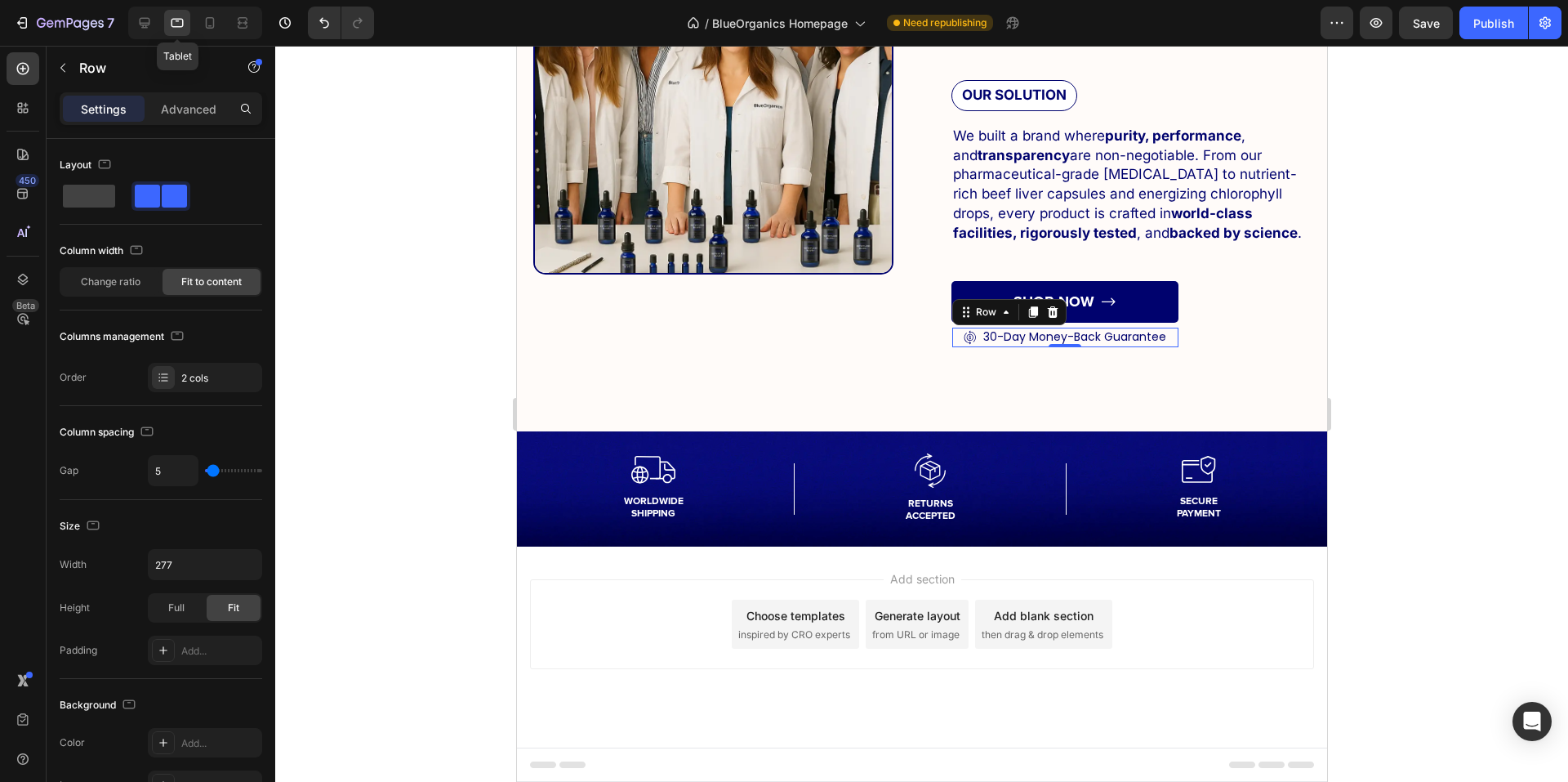
scroll to position [5872, 0]
click at [192, 20] on div at bounding box center [194, 23] width 134 height 33
click at [197, 20] on div at bounding box center [210, 23] width 26 height 26
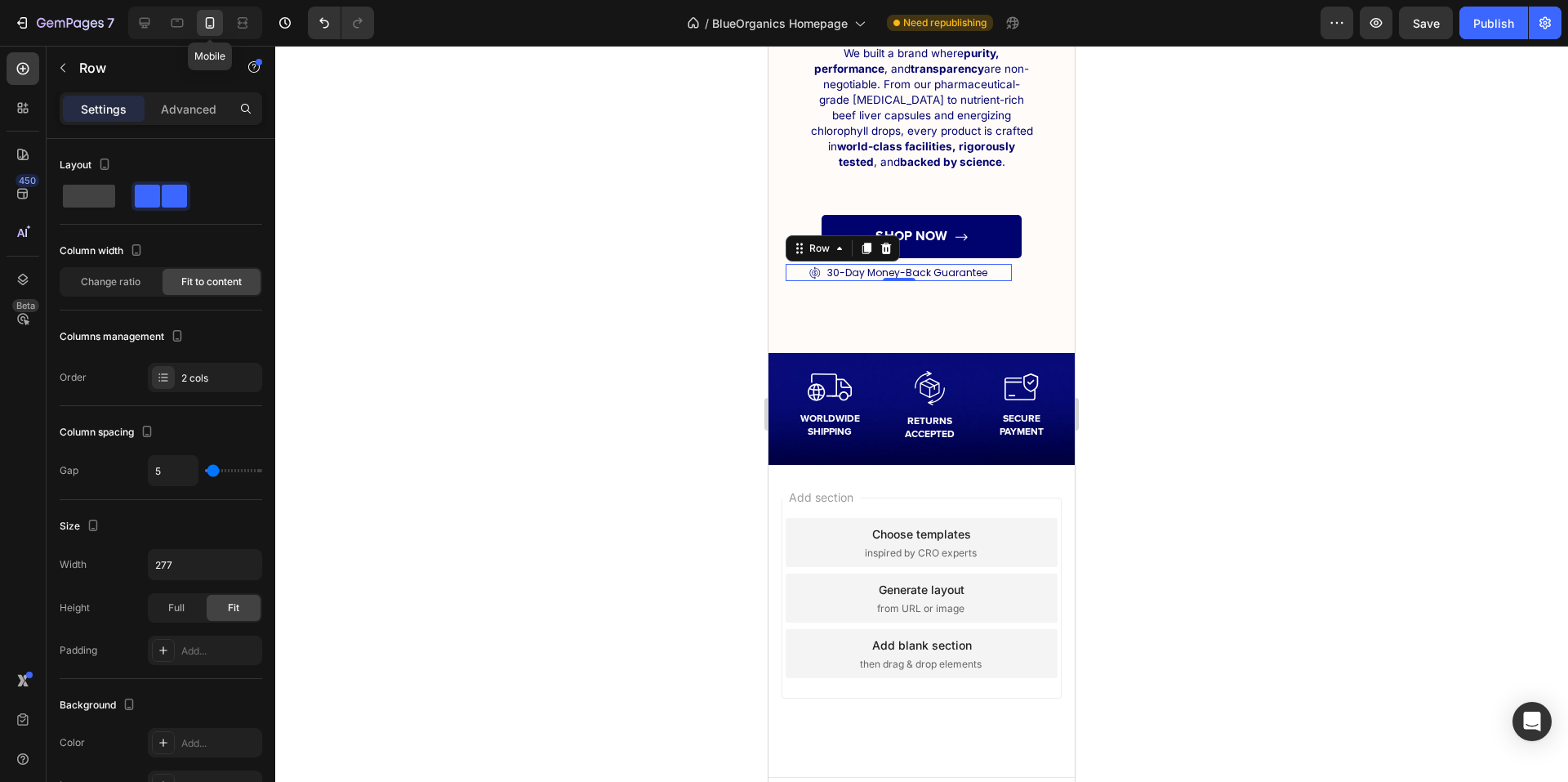
scroll to position [6867, 0]
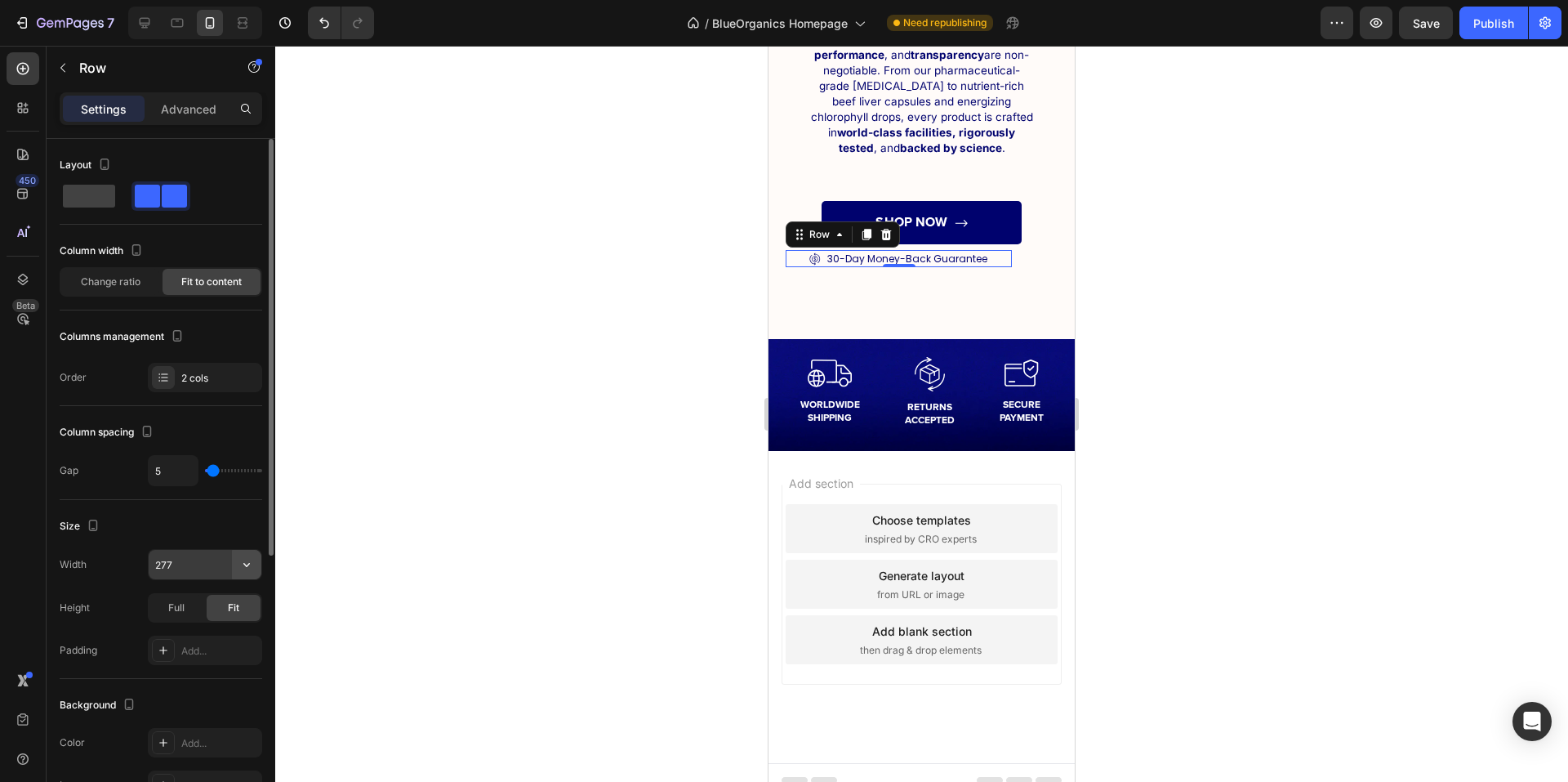
click at [246, 561] on icon "button" at bounding box center [246, 564] width 16 height 16
click at [205, 627] on div "Full 100%" at bounding box center [188, 637] width 134 height 31
type input "100%"
click at [182, 97] on div "Advanced" at bounding box center [189, 109] width 82 height 26
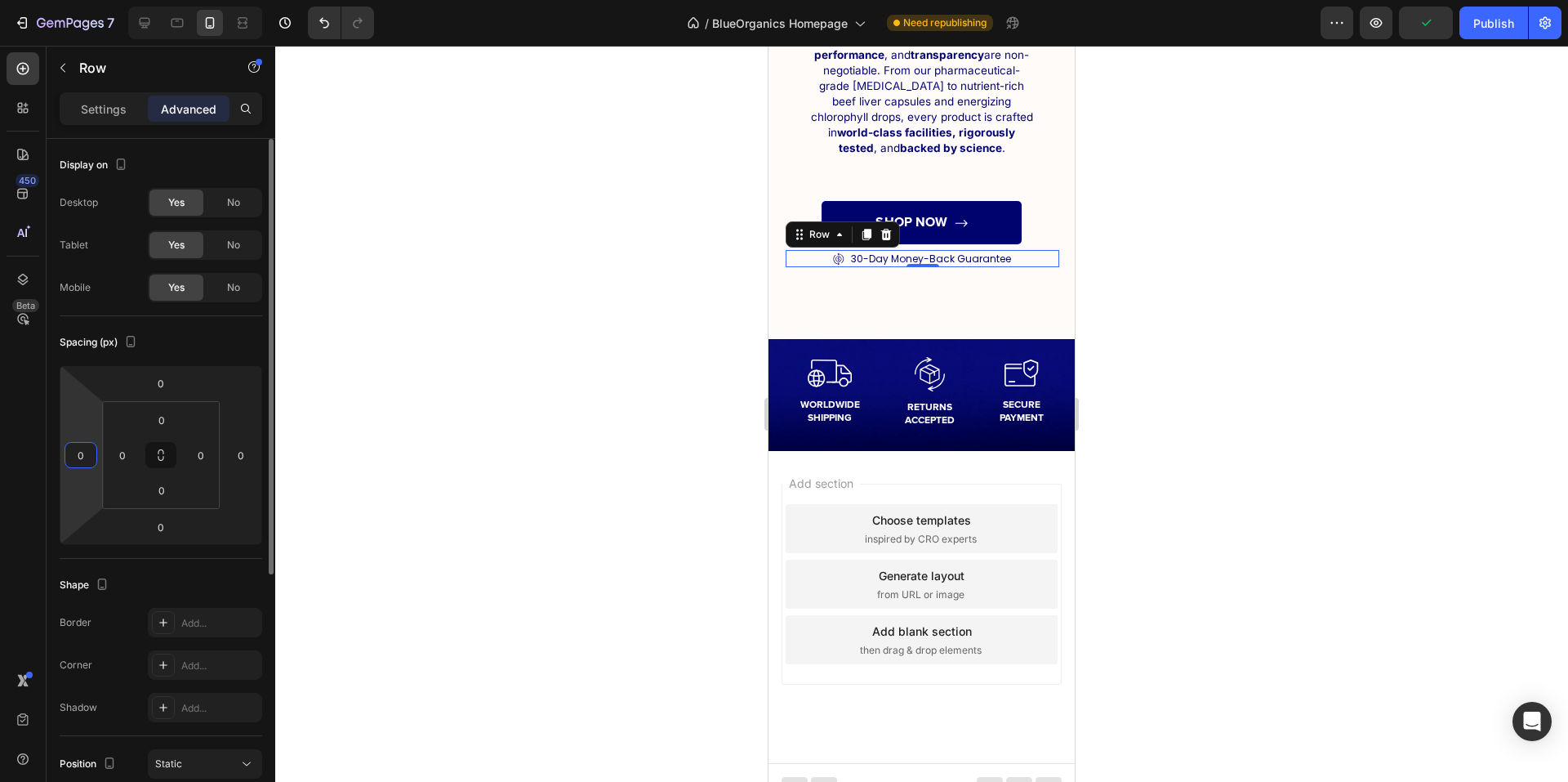
click at [89, 454] on input "0" at bounding box center [81, 455] width 24 height 24
click at [1016, 212] on div "SHOP NOW Button" at bounding box center [922, 222] width 274 height 43
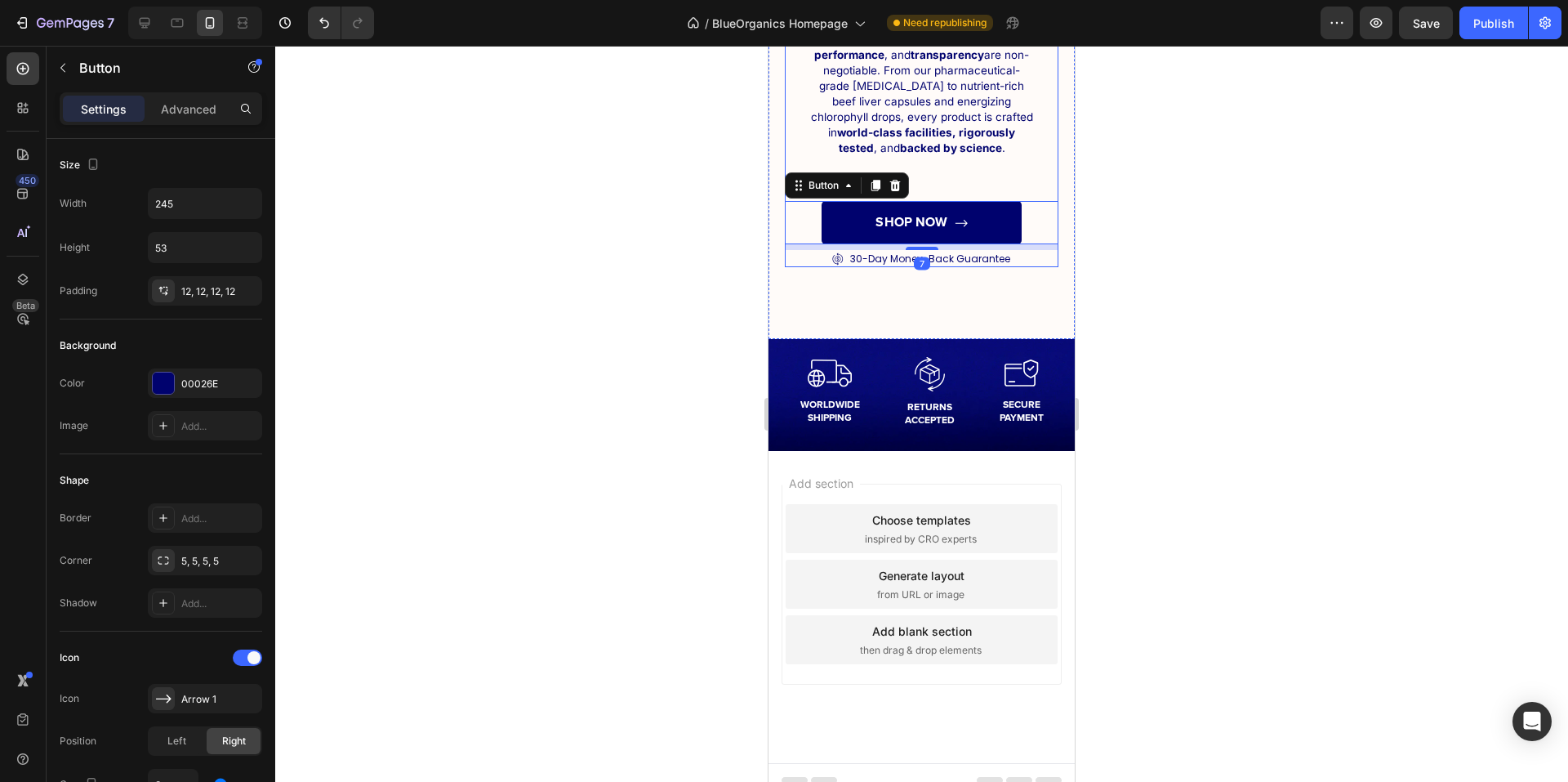
click at [1029, 178] on div "Our Story Heading THE PROBLEM WE SAW... Text Block Most supplements were underd…" at bounding box center [922, 8] width 274 height 518
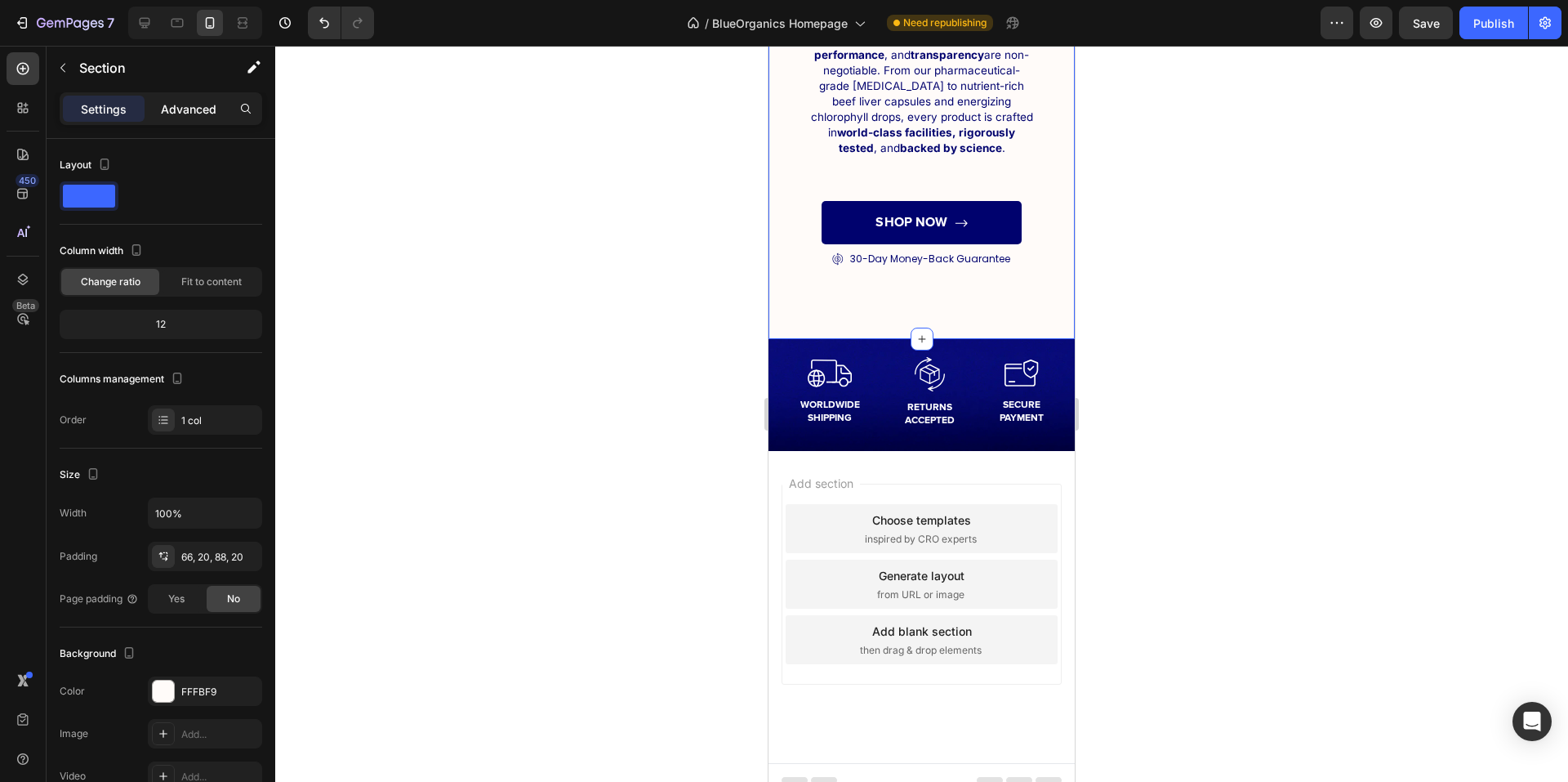
click at [185, 120] on div "Advanced" at bounding box center [189, 109] width 82 height 26
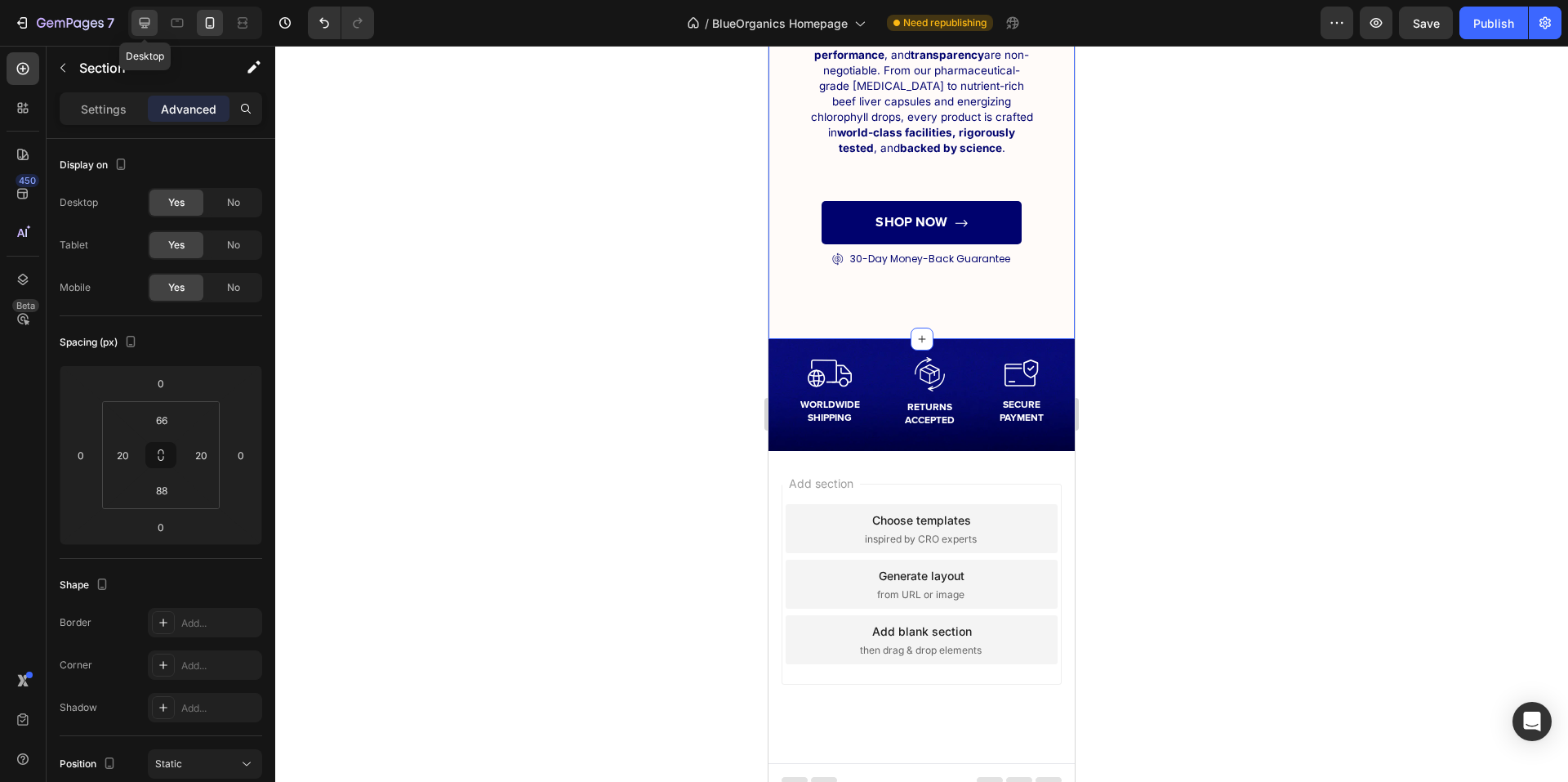
click at [135, 30] on div at bounding box center [144, 23] width 26 height 26
type input "74"
type input "103"
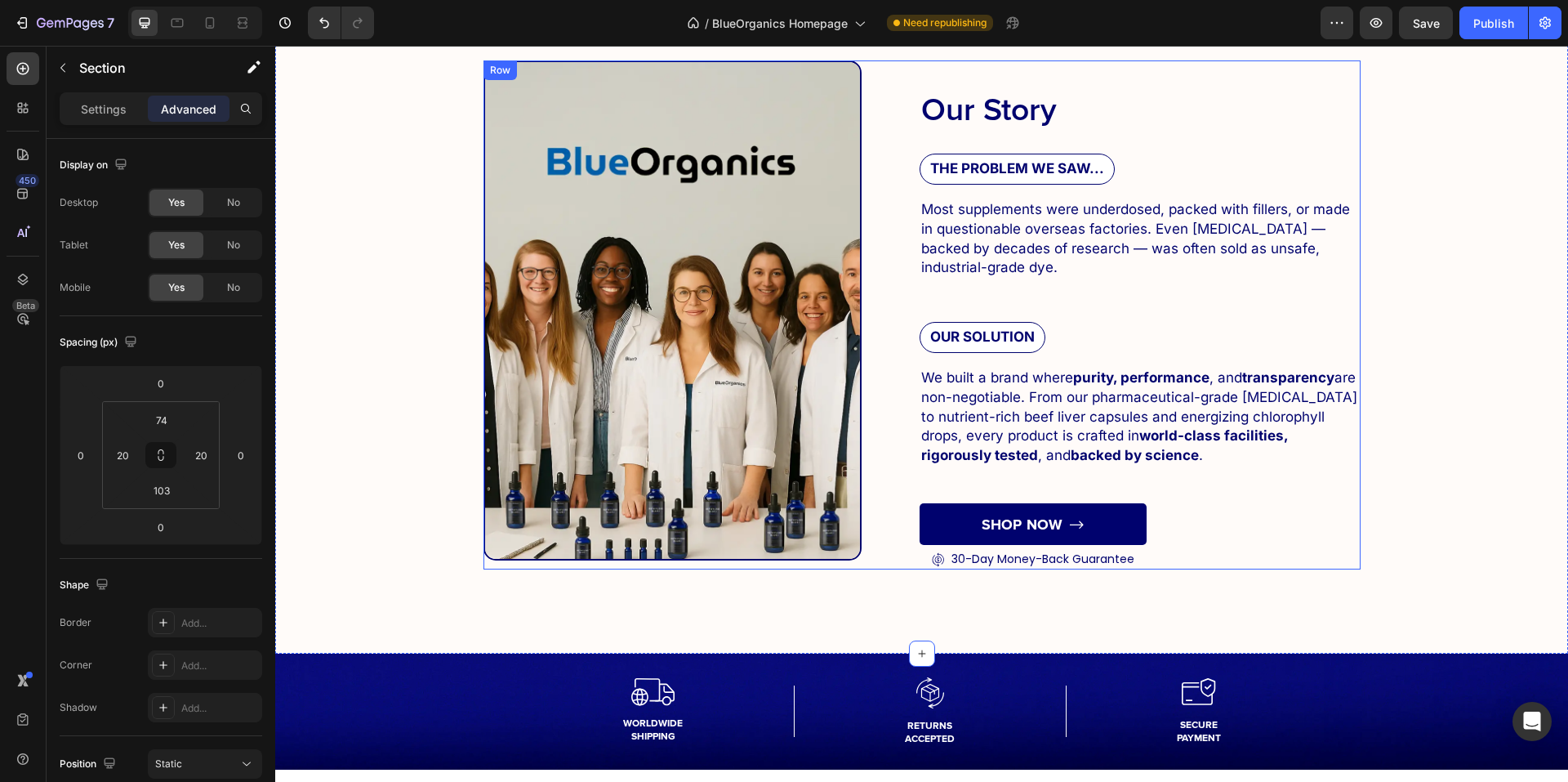
scroll to position [5507, 0]
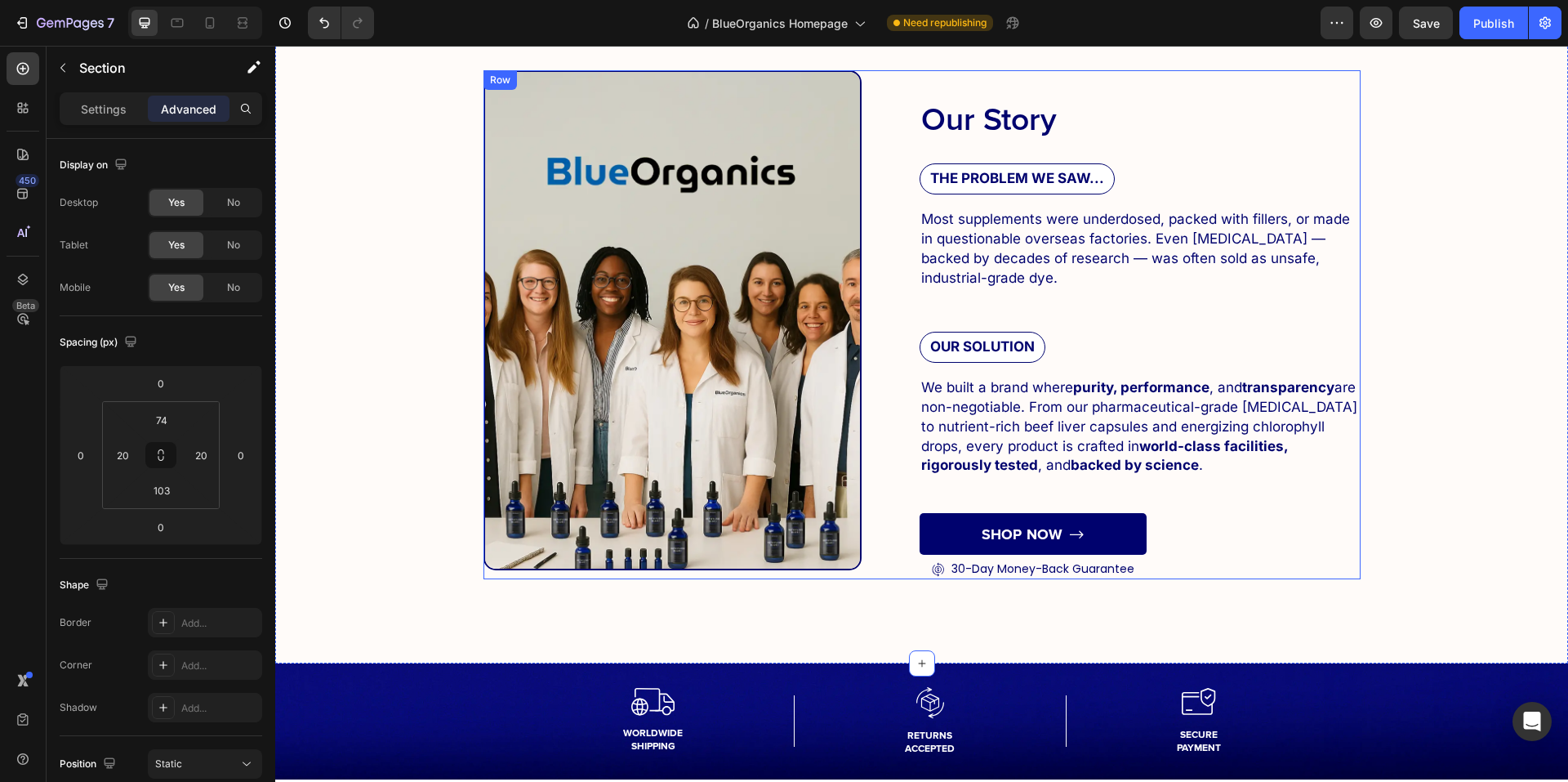
click at [1151, 567] on div "Our Story Heading THE PROBLEM WE SAW... Text Block Most supplements were underd…" at bounding box center [1140, 324] width 441 height 509
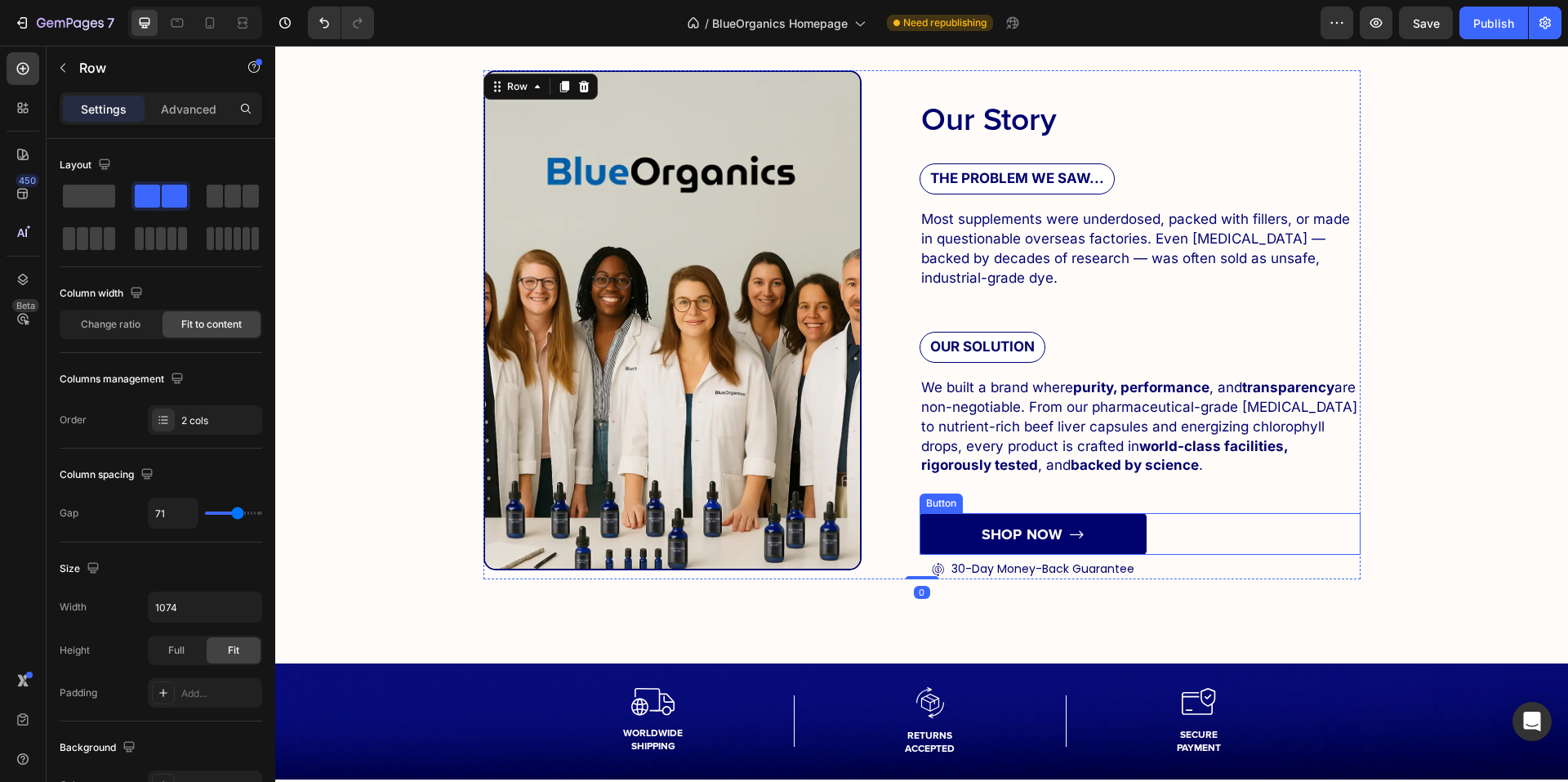
click at [1134, 545] on link "SHOP NOW" at bounding box center [1034, 533] width 227 height 41
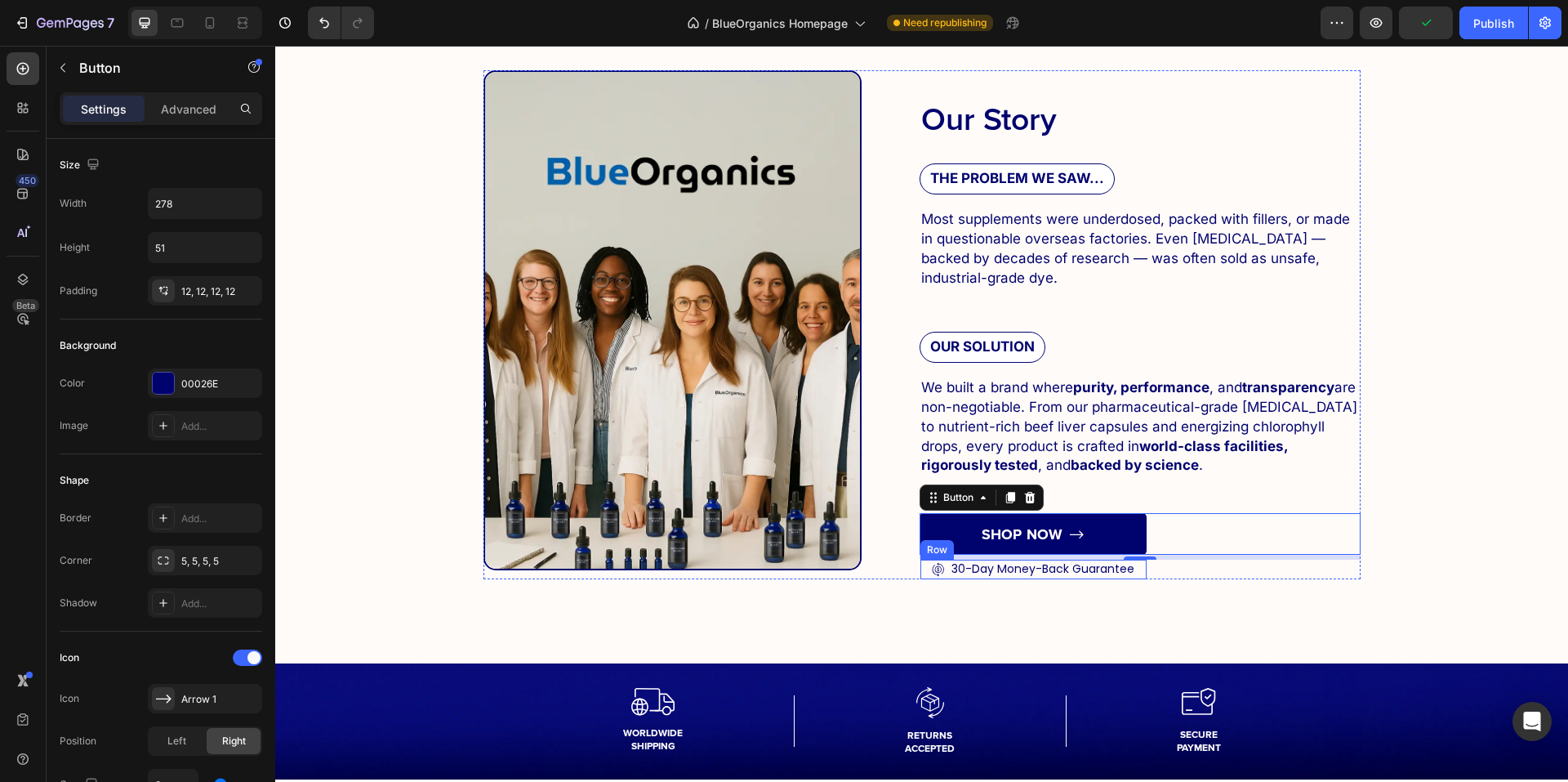
click at [923, 573] on div "Icon 30-Day Money-Back Guarantee Text Block Row" at bounding box center [1034, 569] width 226 height 19
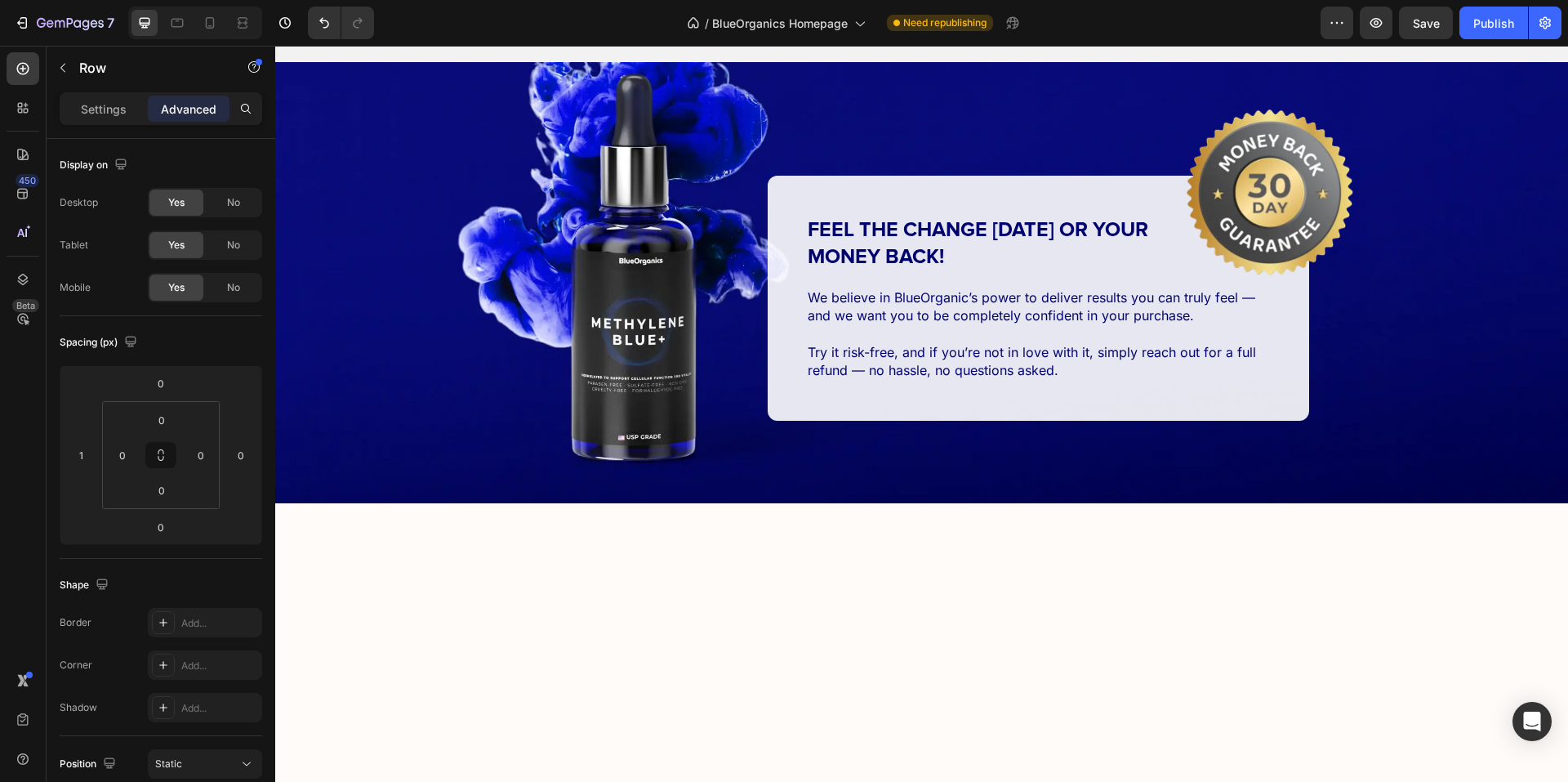
scroll to position [4210, 0]
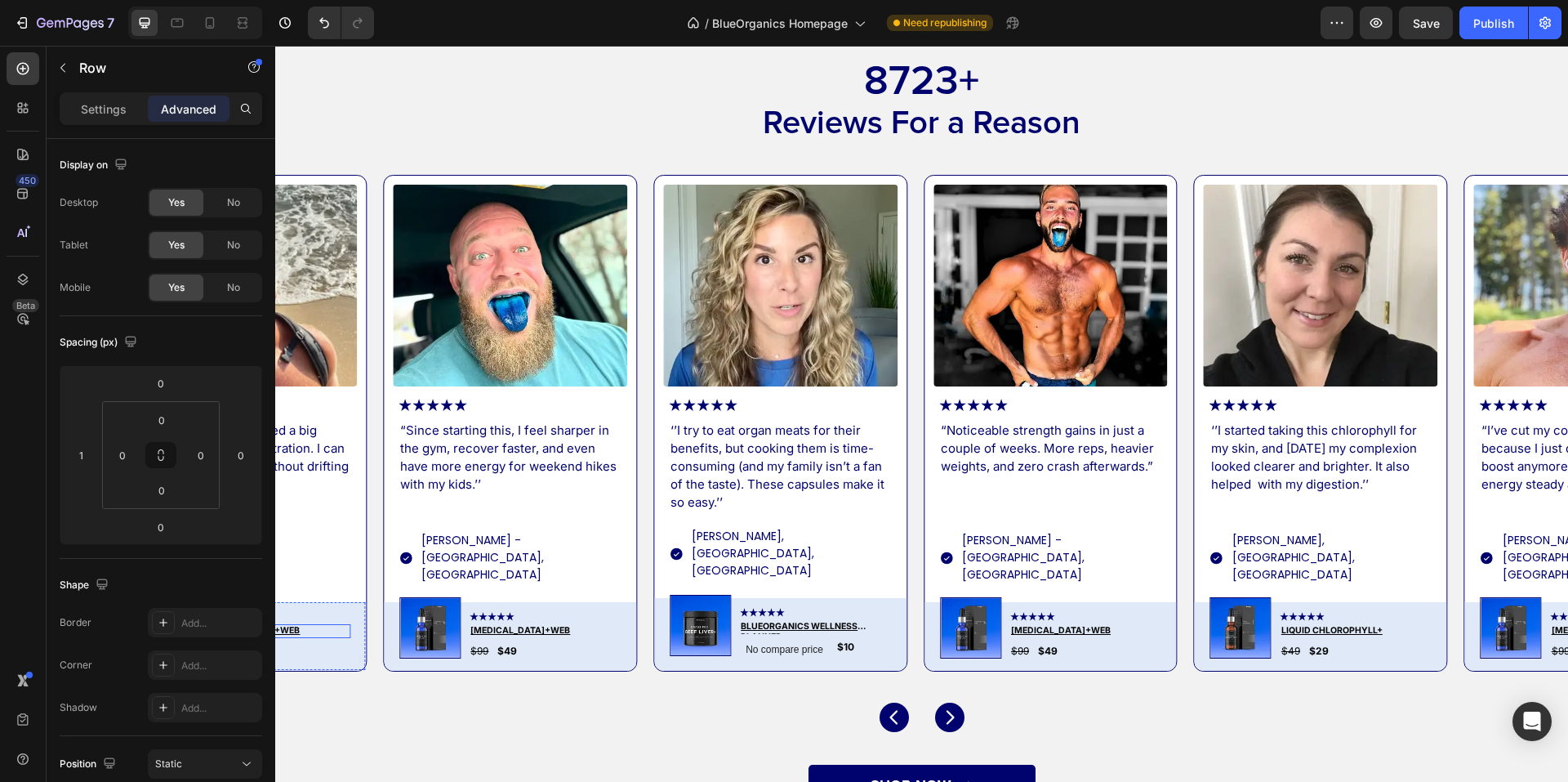
click at [293, 624] on h3 "[MEDICAL_DATA]+web" at bounding box center [274, 630] width 152 height 13
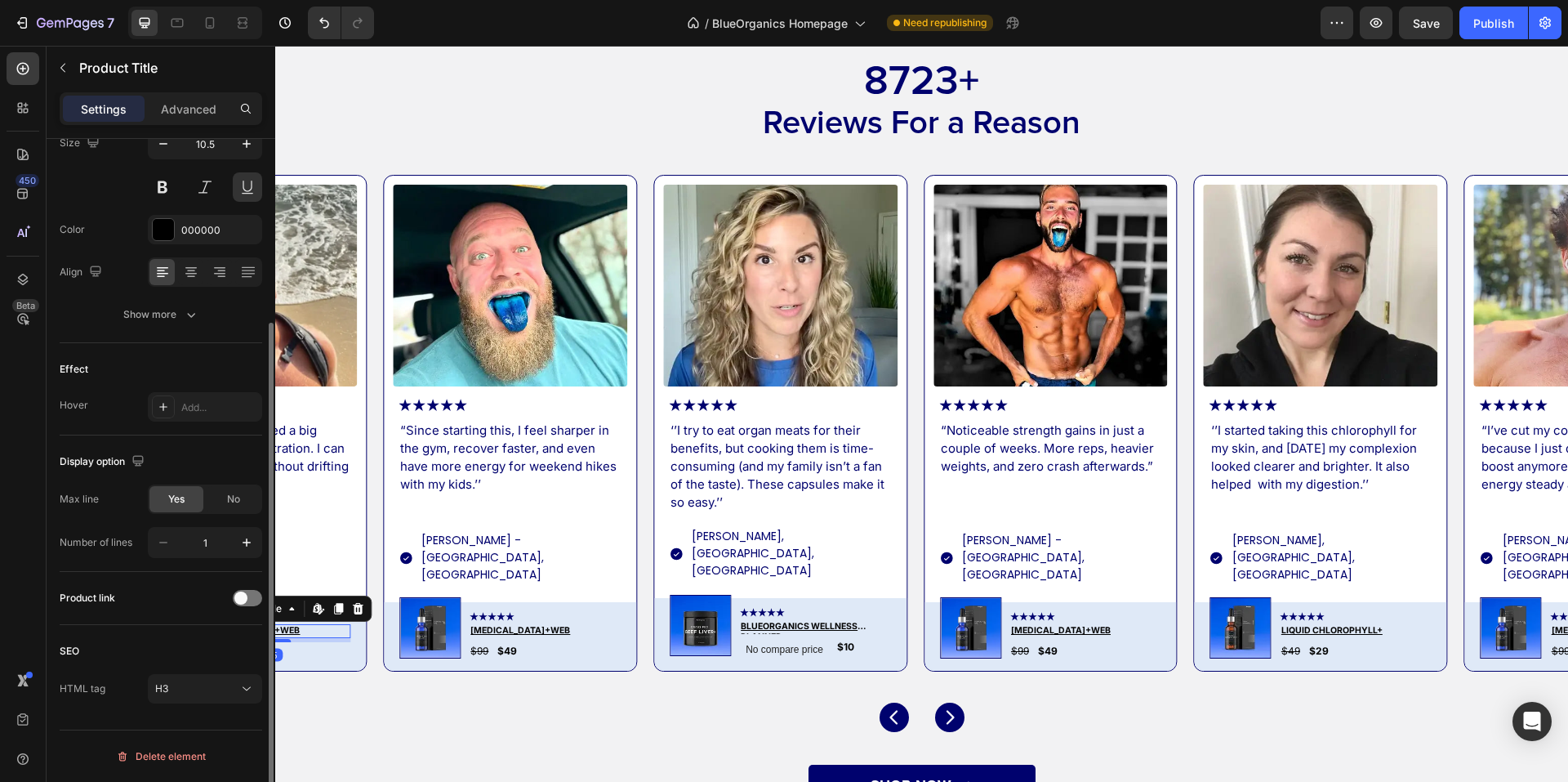
scroll to position [250, 0]
drag, startPoint x: 239, startPoint y: 603, endPoint x: 54, endPoint y: 540, distance: 195.4
click at [239, 603] on span at bounding box center [242, 598] width 13 height 13
drag, startPoint x: 576, startPoint y: 595, endPoint x: 534, endPoint y: 597, distance: 42.0
click at [576, 624] on h3 "[MEDICAL_DATA]+web" at bounding box center [545, 630] width 152 height 13
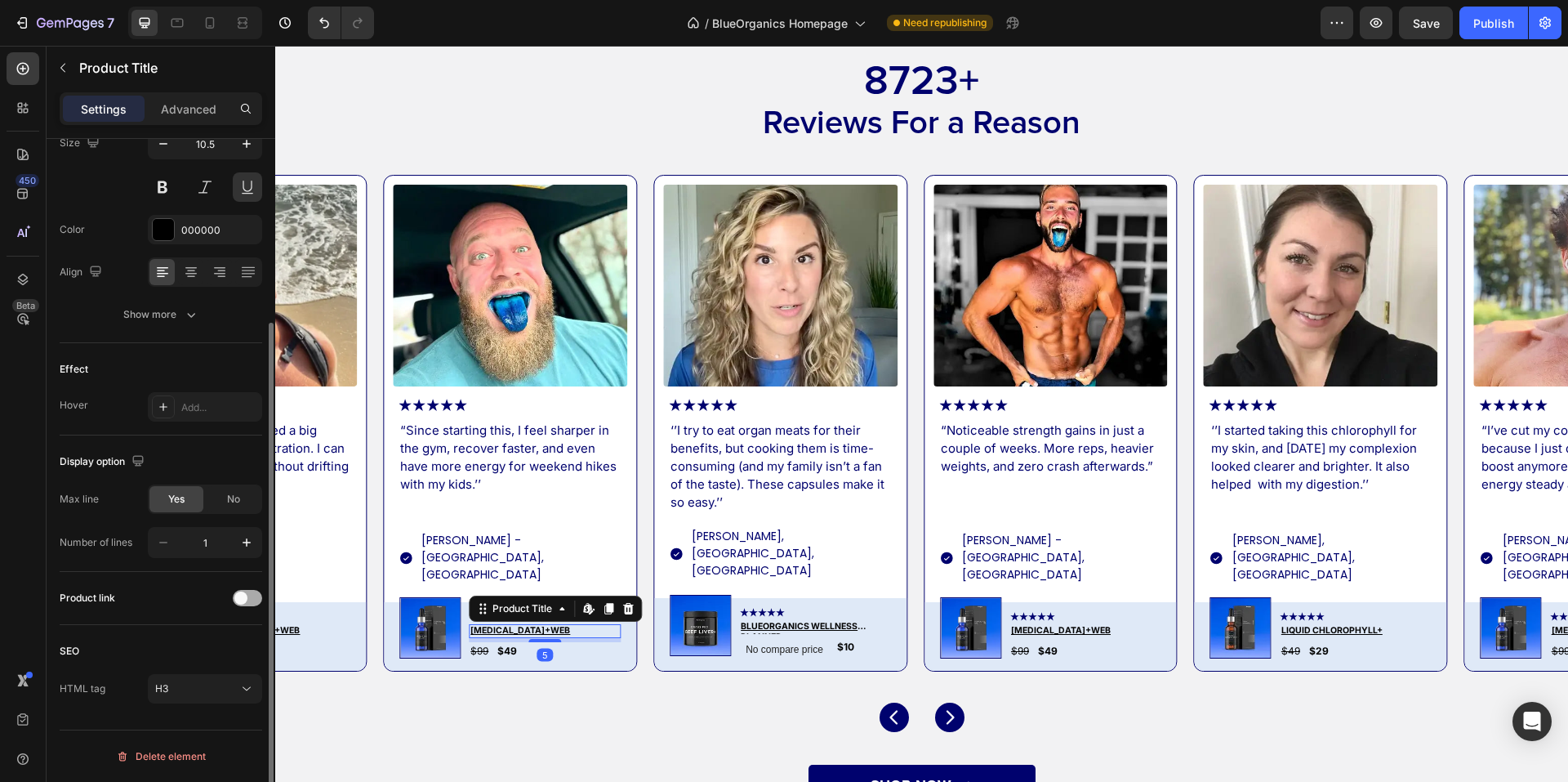
click at [253, 599] on div at bounding box center [247, 598] width 29 height 16
click at [842, 620] on h3 "BlueOrganics Wellness Planner" at bounding box center [815, 627] width 152 height 13
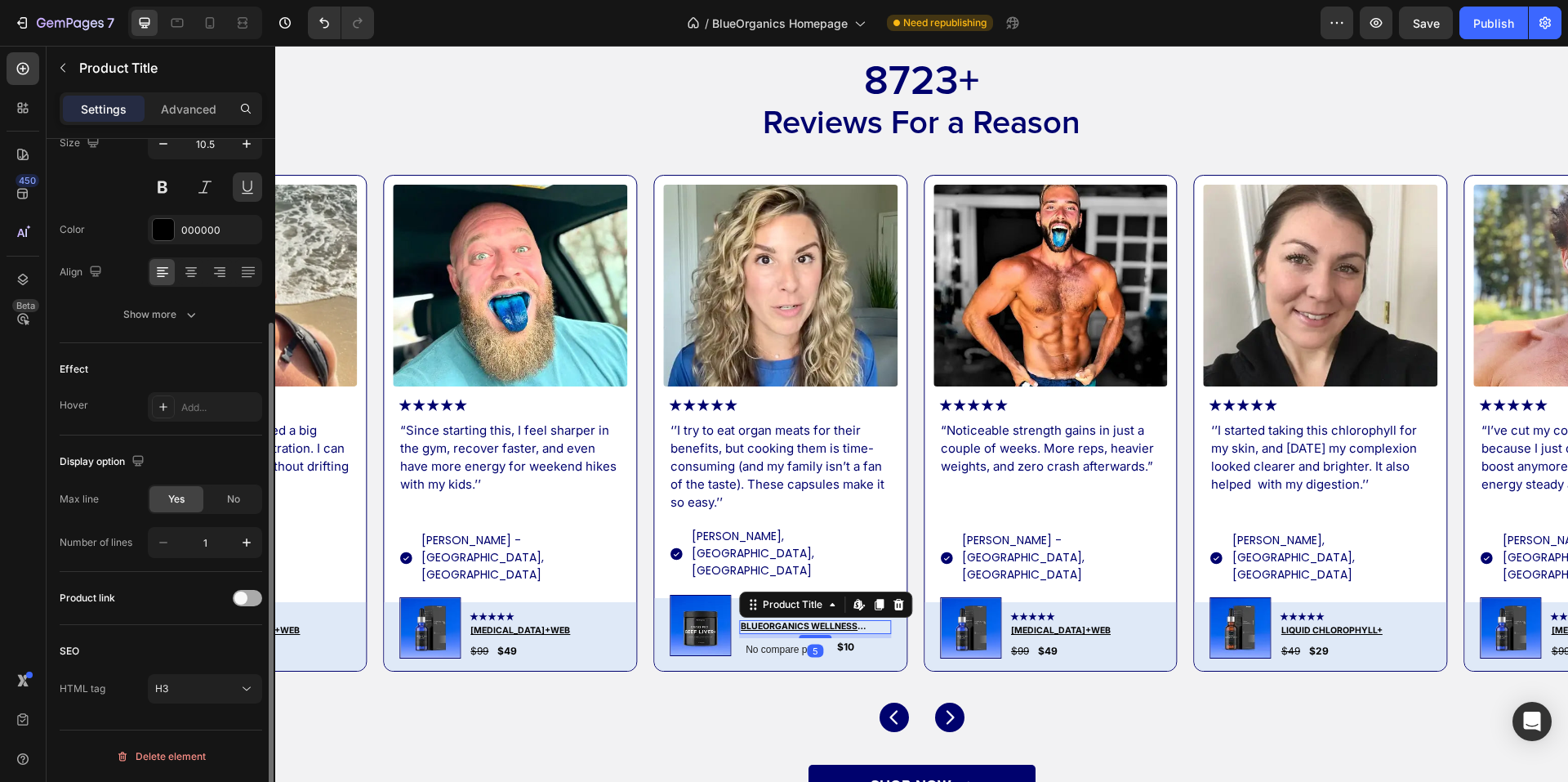
click at [242, 599] on span at bounding box center [242, 598] width 13 height 13
click at [1088, 624] on h3 "[MEDICAL_DATA]+web" at bounding box center [1086, 630] width 152 height 13
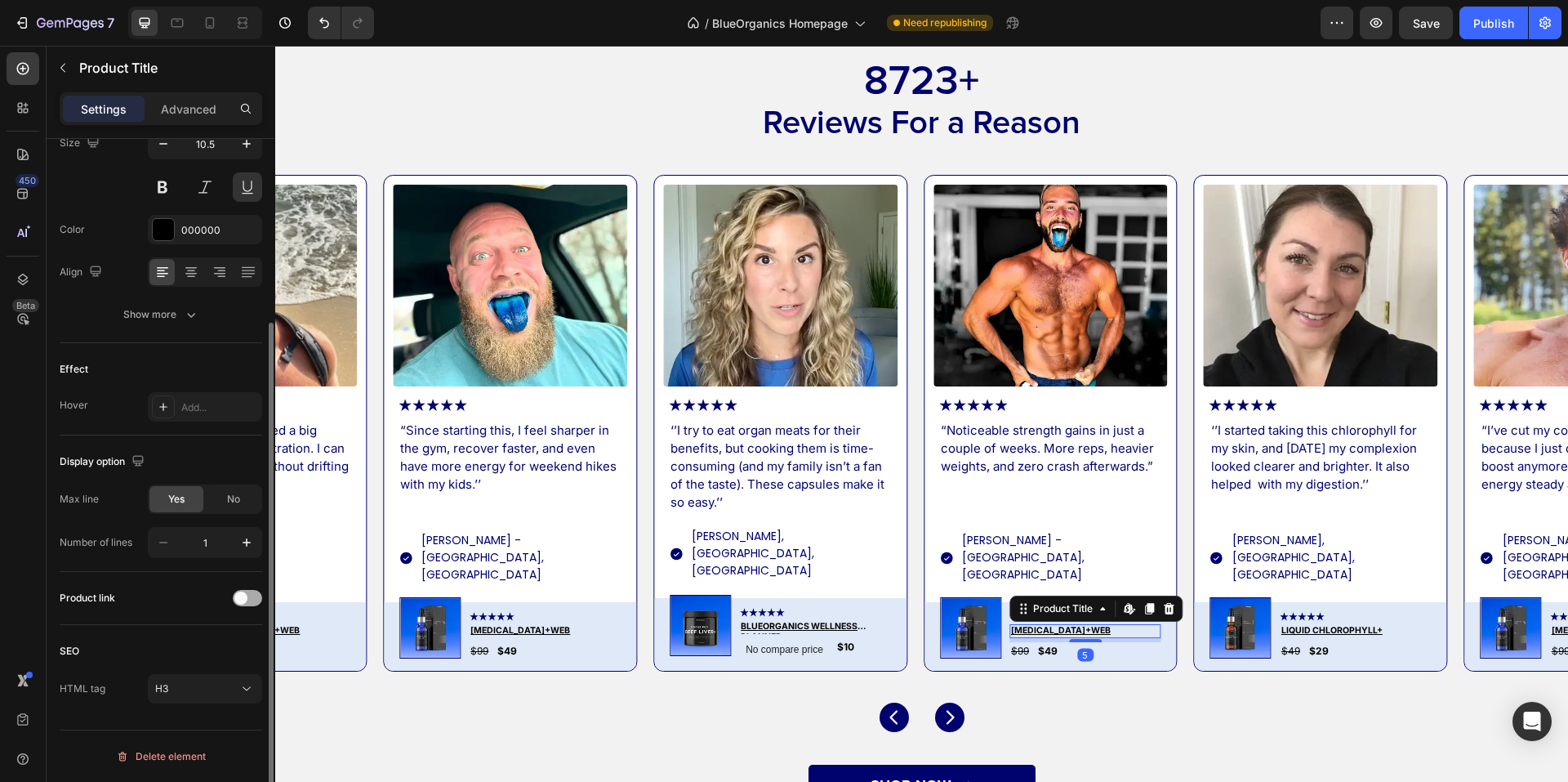
click at [251, 598] on div at bounding box center [247, 598] width 29 height 16
click at [1342, 624] on h3 "Liquid Chlorophyll+" at bounding box center [1356, 630] width 152 height 13
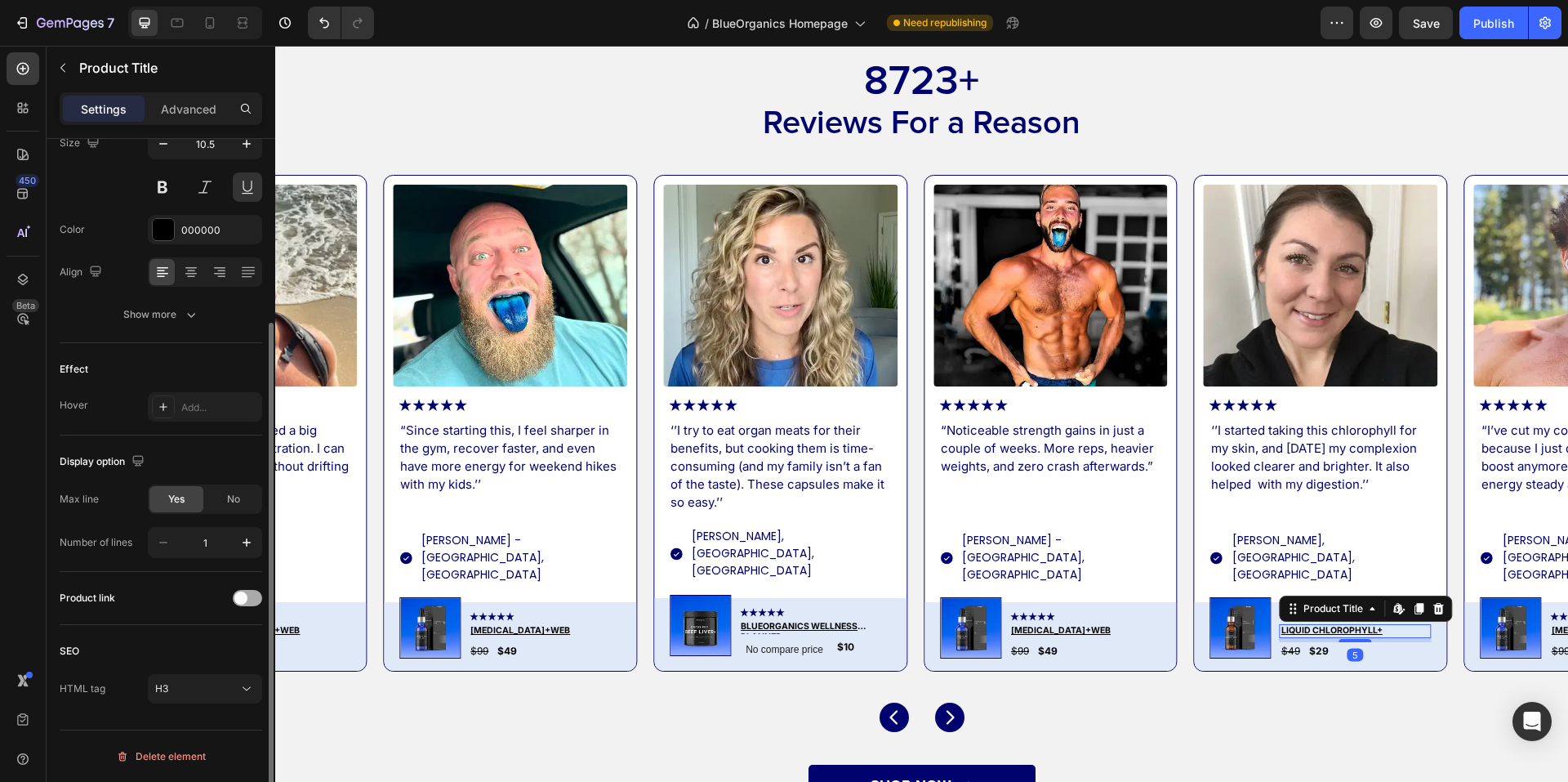
click at [234, 593] on div at bounding box center [247, 598] width 29 height 16
click at [950, 707] on icon "Carousel Next Arrow" at bounding box center [949, 716] width 19 height 19
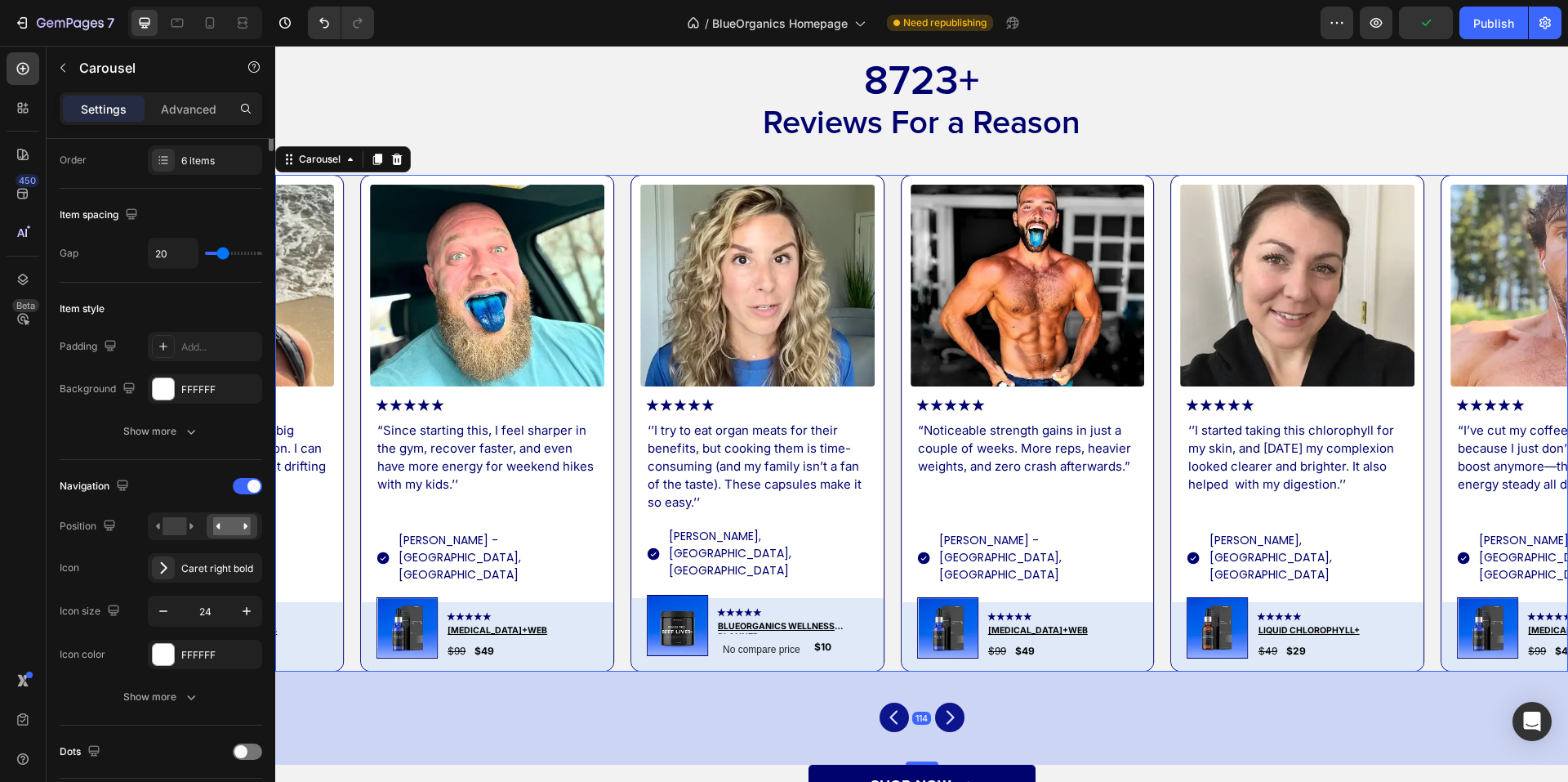
scroll to position [0, 0]
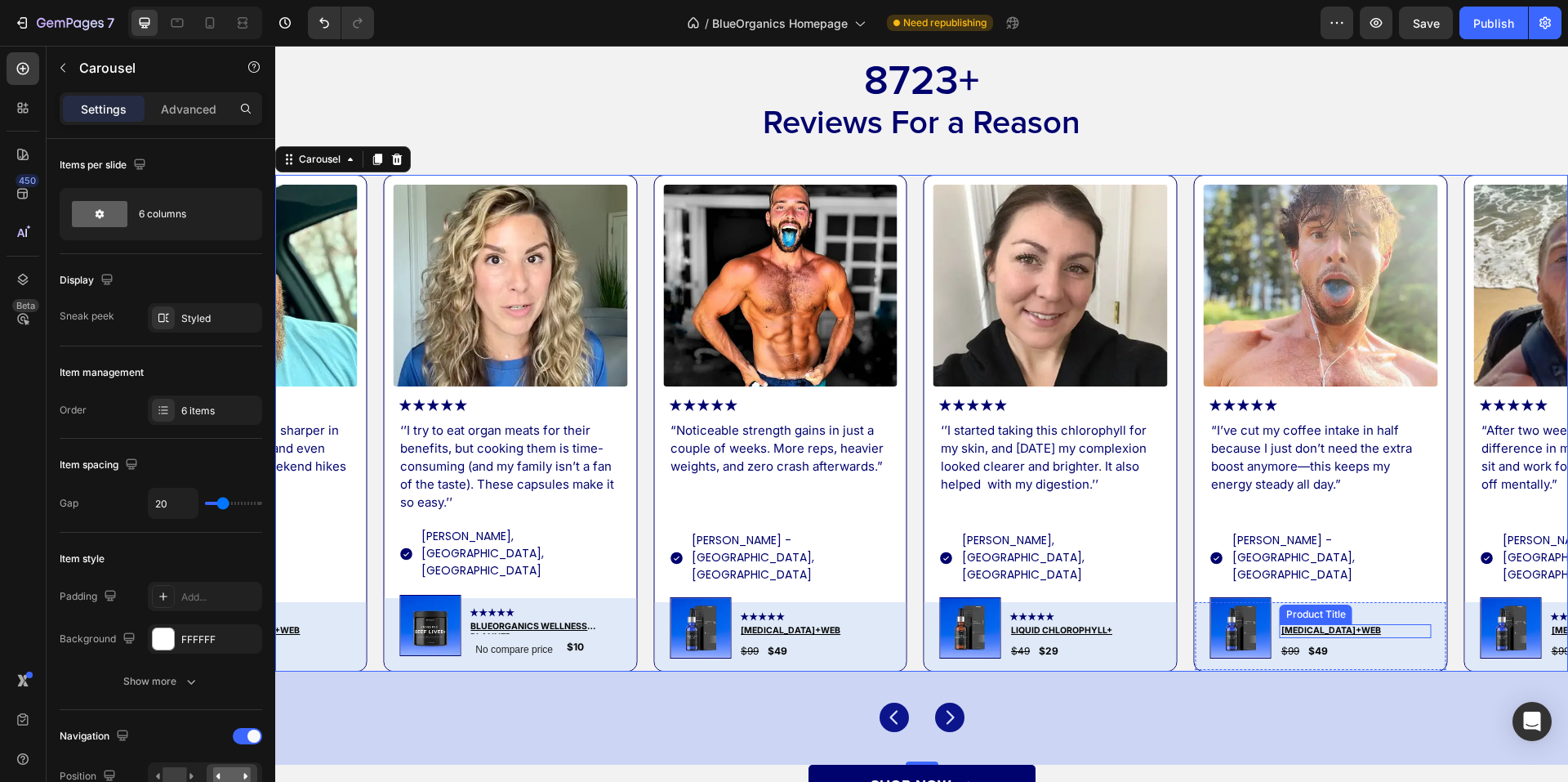
click at [1370, 624] on h3 "[MEDICAL_DATA]+web" at bounding box center [1356, 630] width 152 height 13
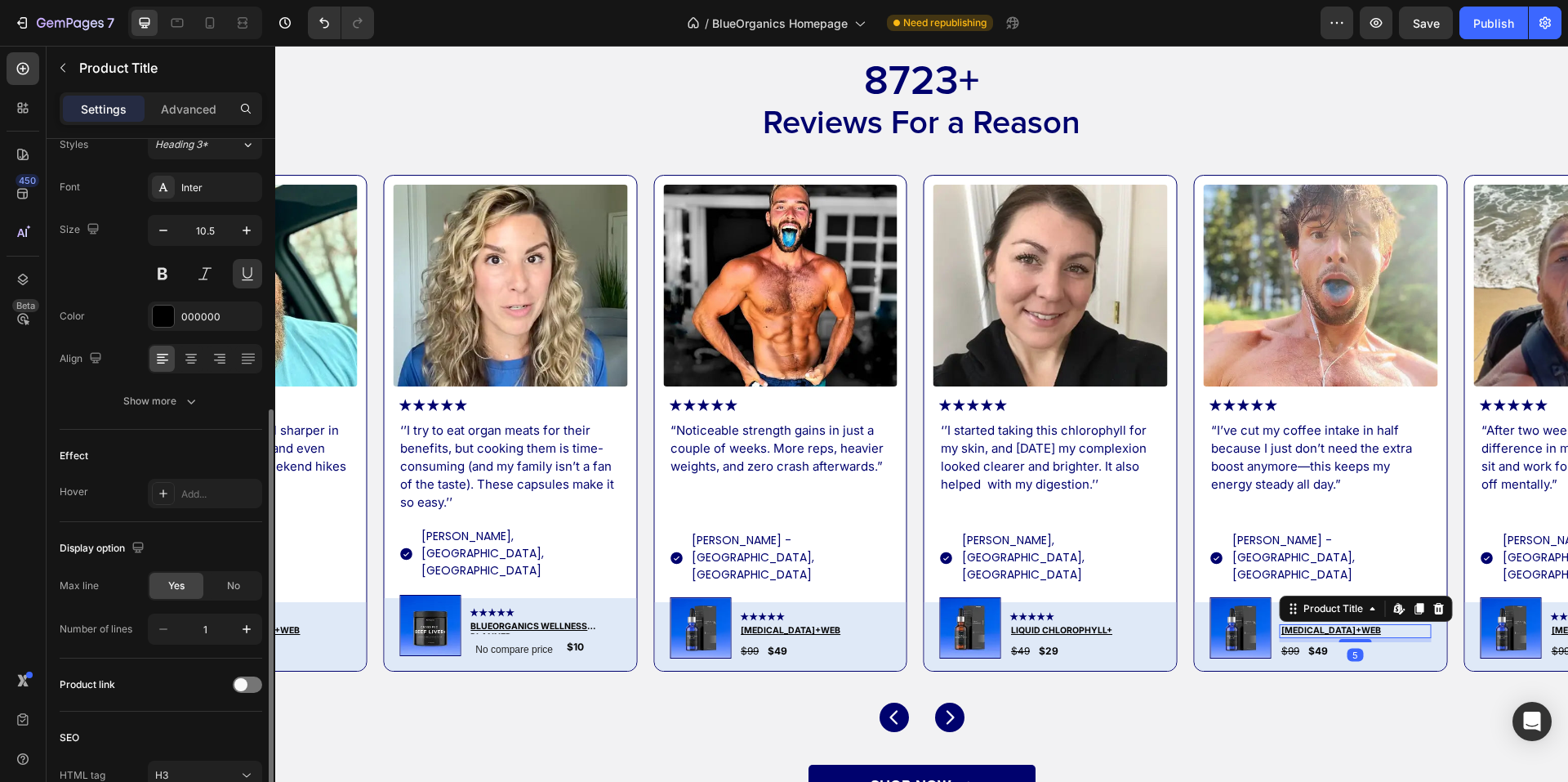
scroll to position [250, 0]
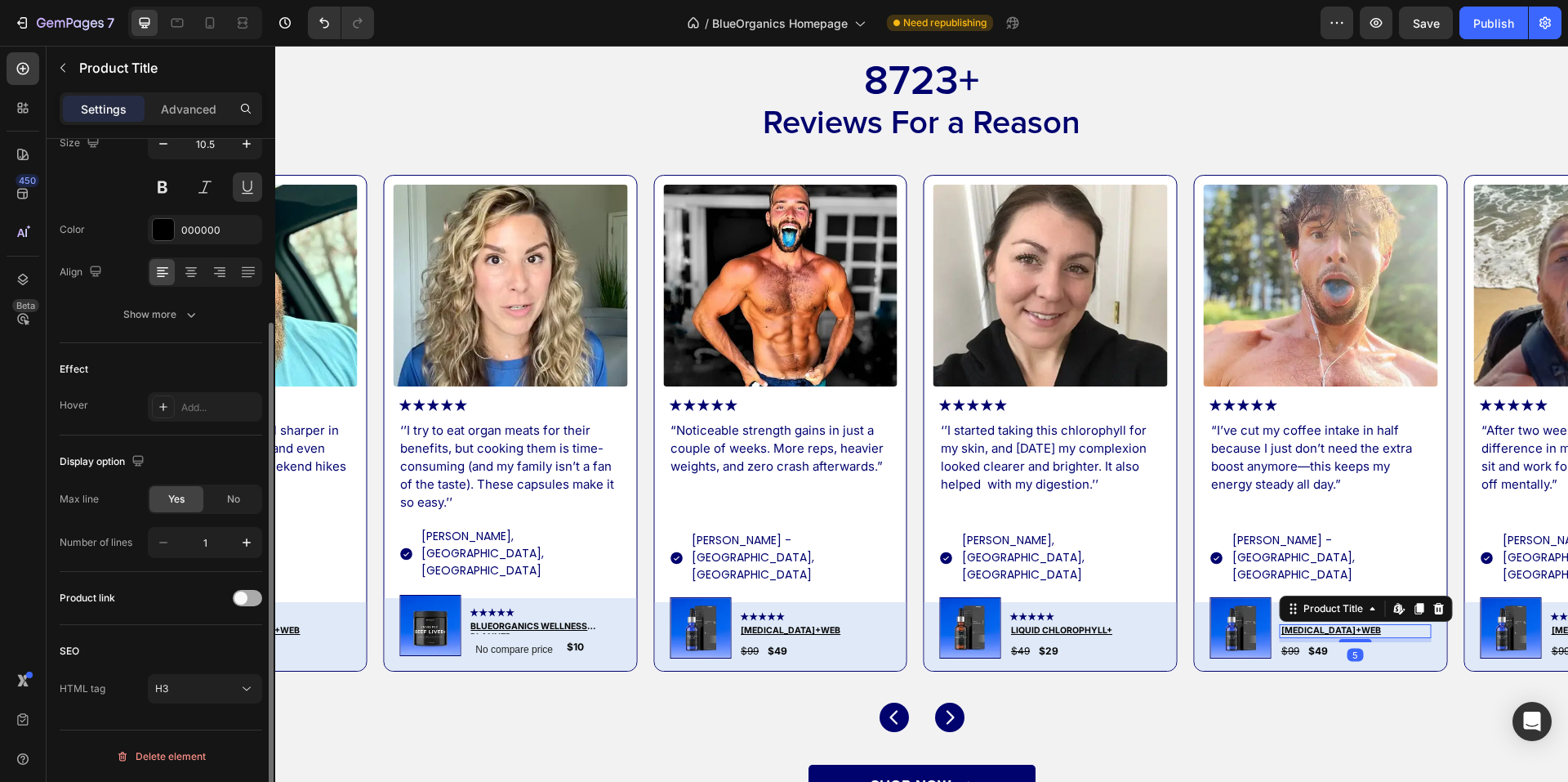
click at [247, 604] on div at bounding box center [247, 598] width 29 height 16
click at [940, 707] on icon "Carousel Next Arrow" at bounding box center [949, 716] width 19 height 19
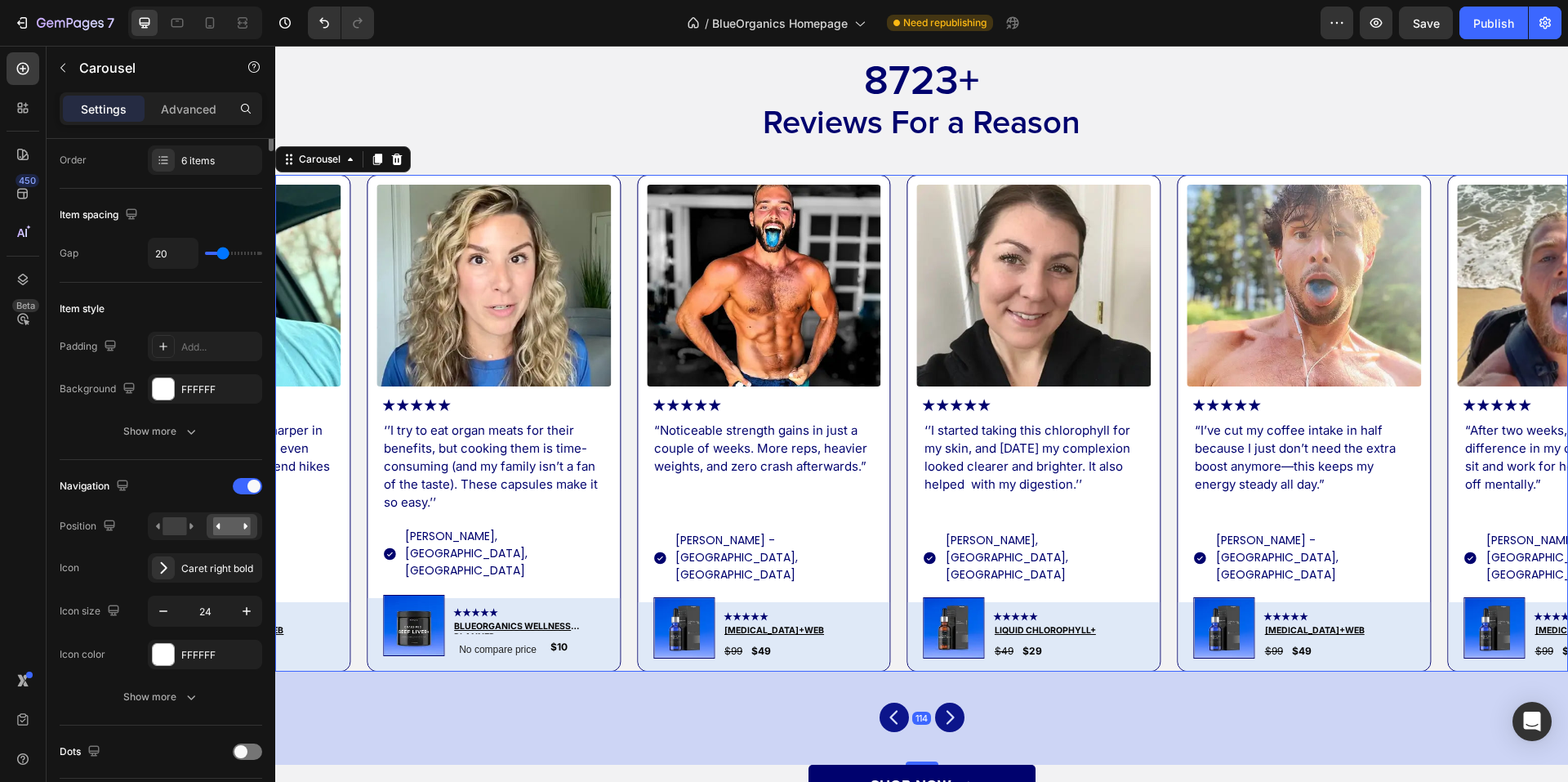
scroll to position [0, 0]
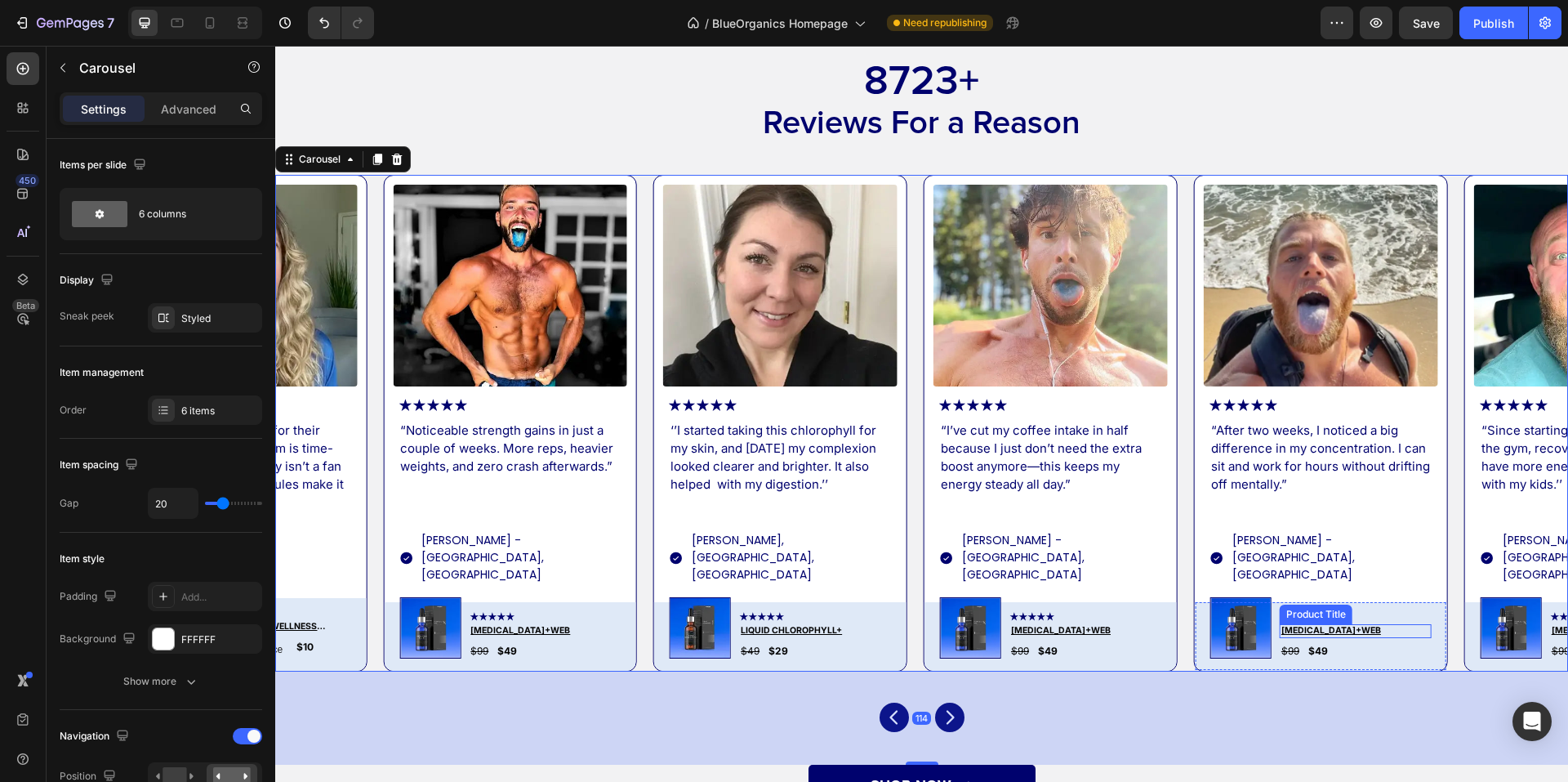
click at [1377, 624] on h3 "[MEDICAL_DATA]+web" at bounding box center [1356, 630] width 152 height 13
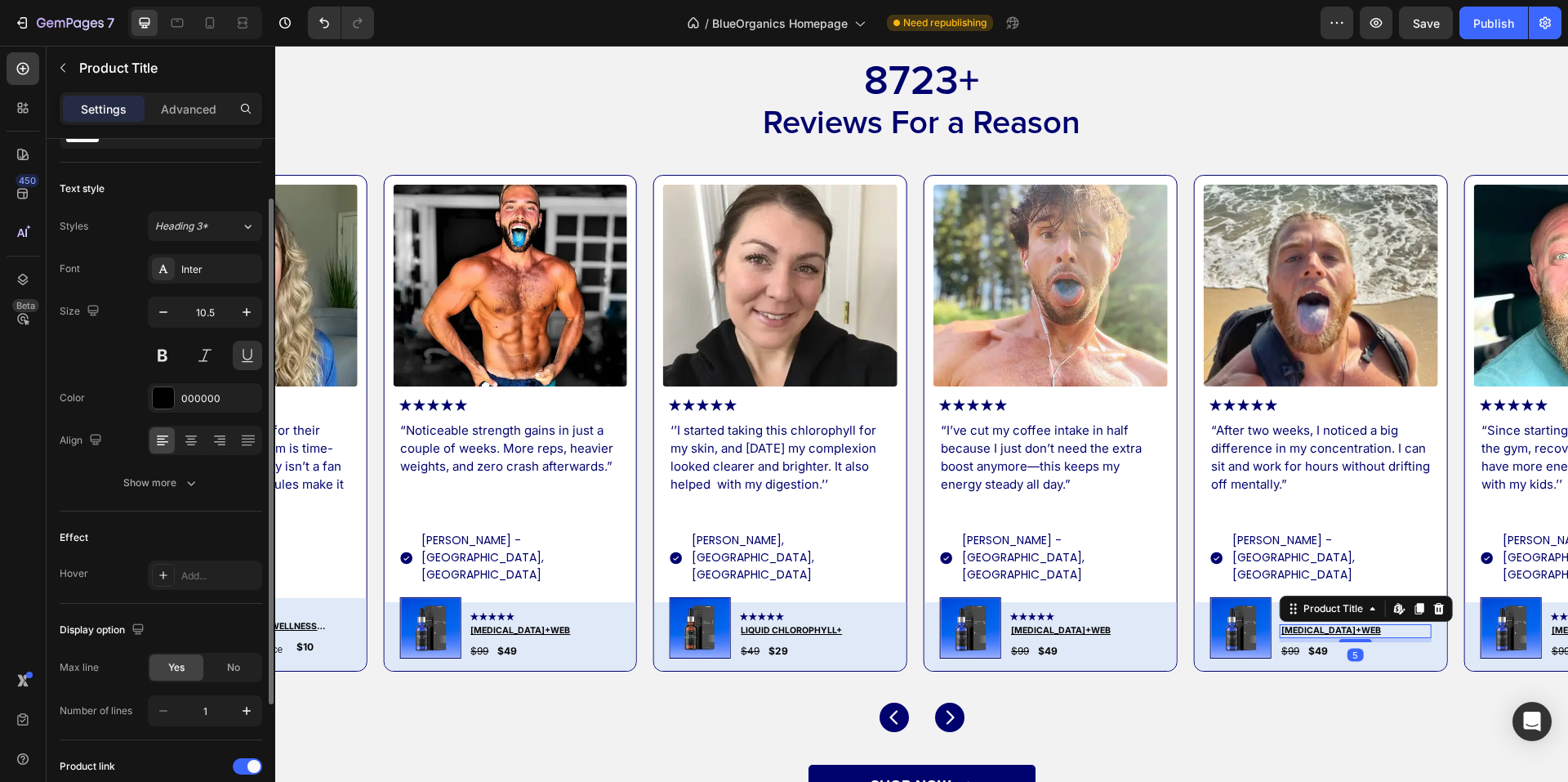
scroll to position [250, 0]
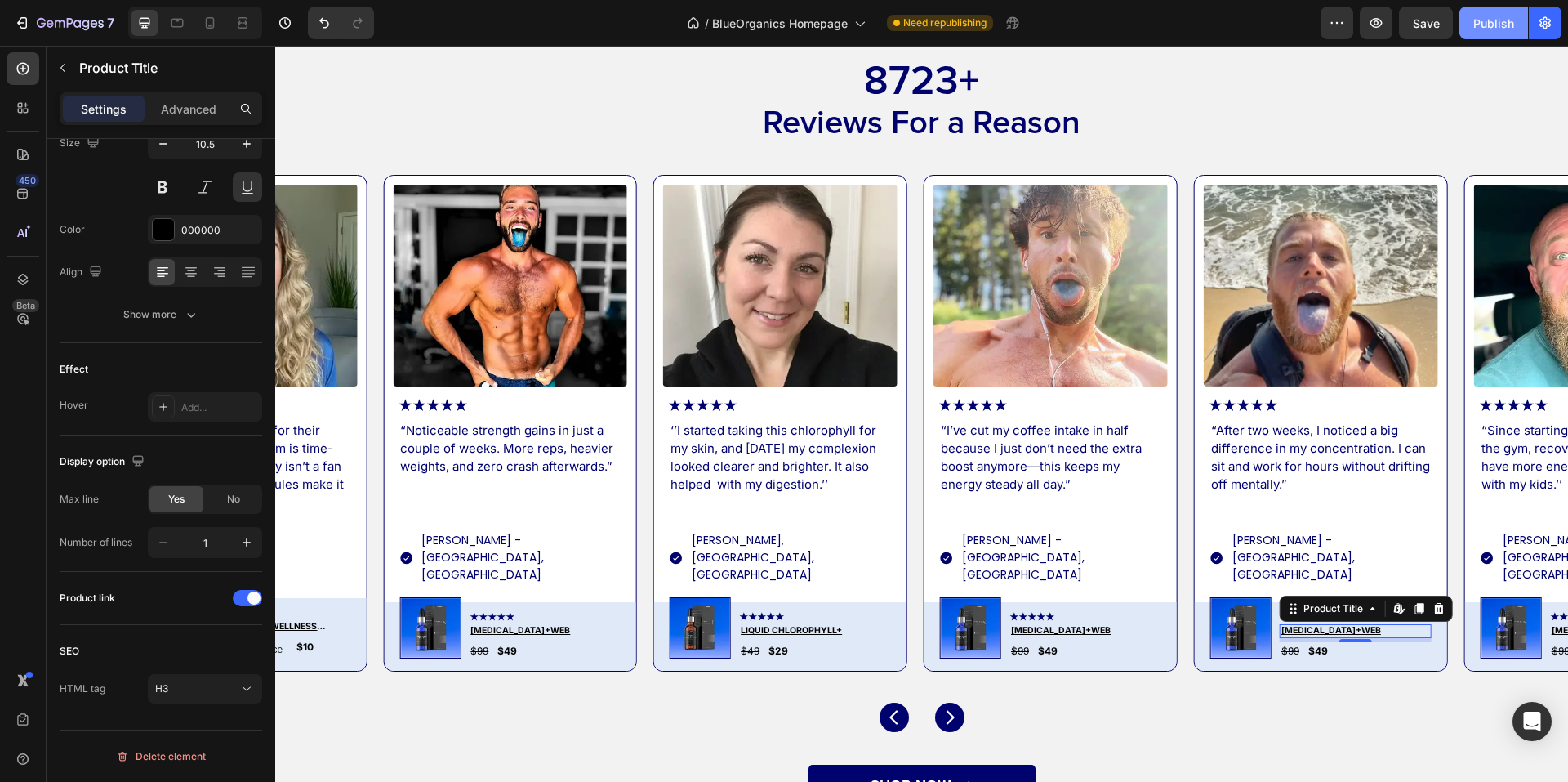
click at [1491, 8] on button "Publish" at bounding box center [1494, 23] width 69 height 33
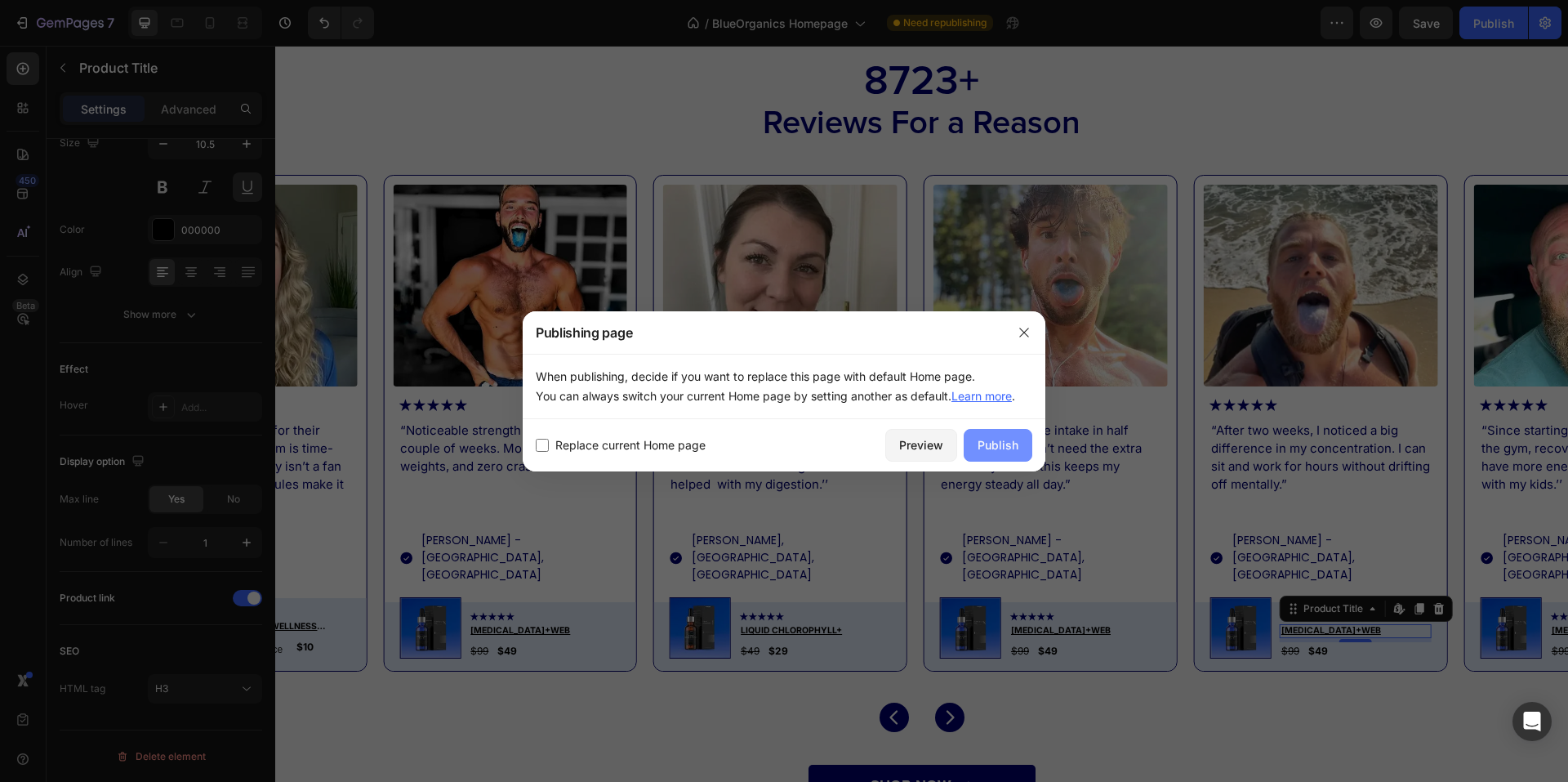
click at [997, 449] on div "Publish" at bounding box center [998, 444] width 41 height 17
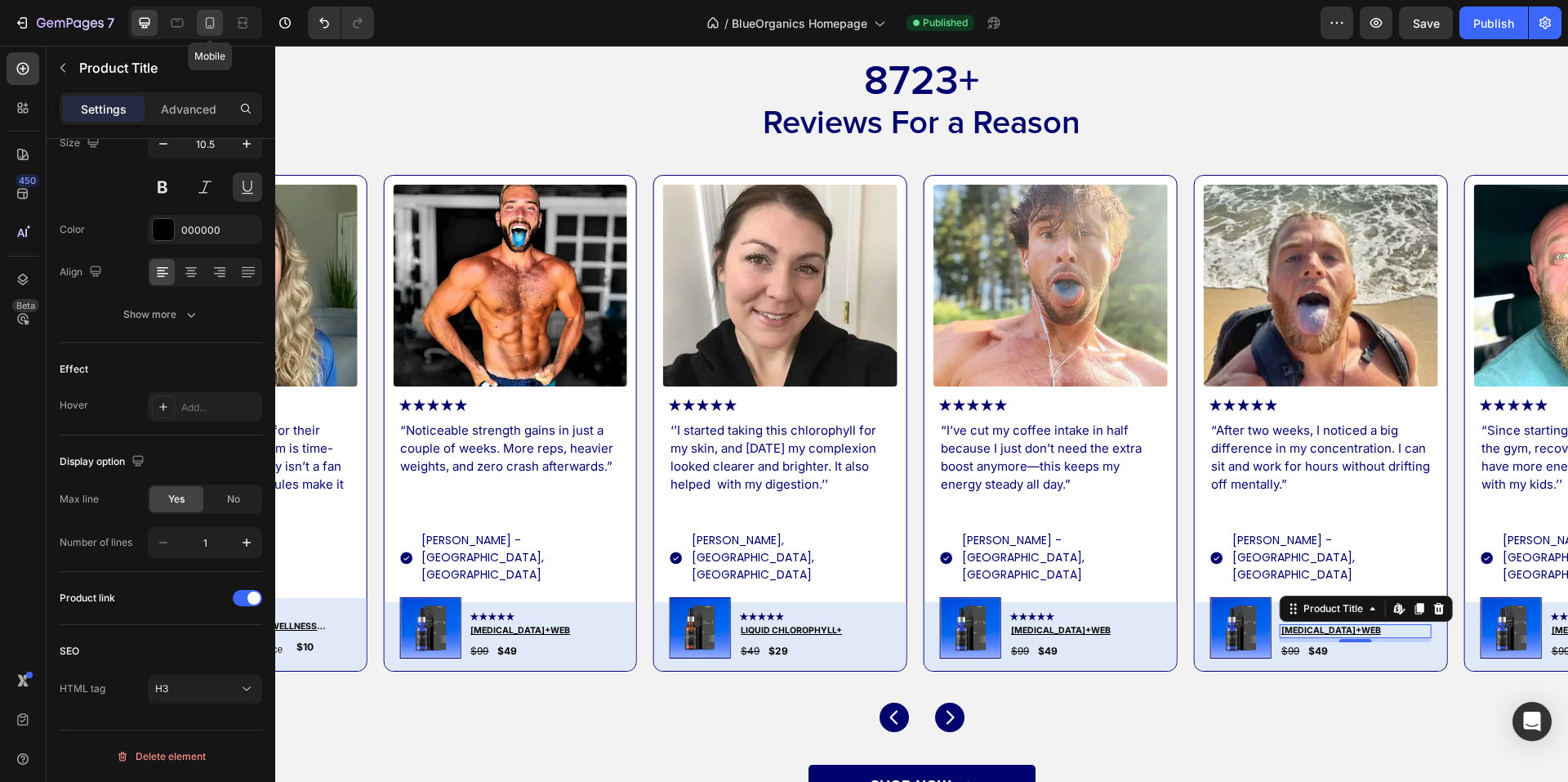
click at [216, 29] on icon at bounding box center [210, 22] width 16 height 16
type input "9"
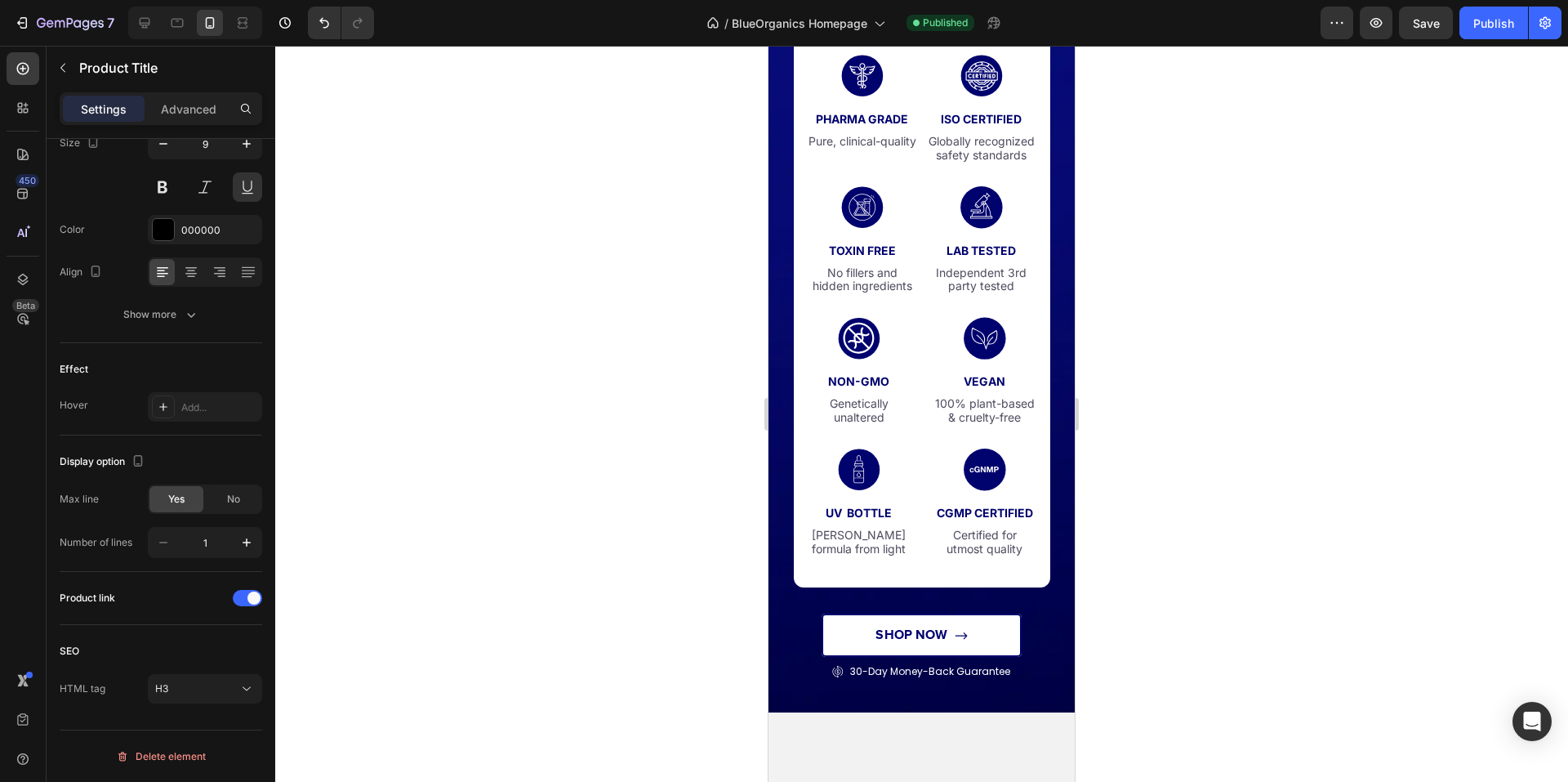
scroll to position [4198, 0]
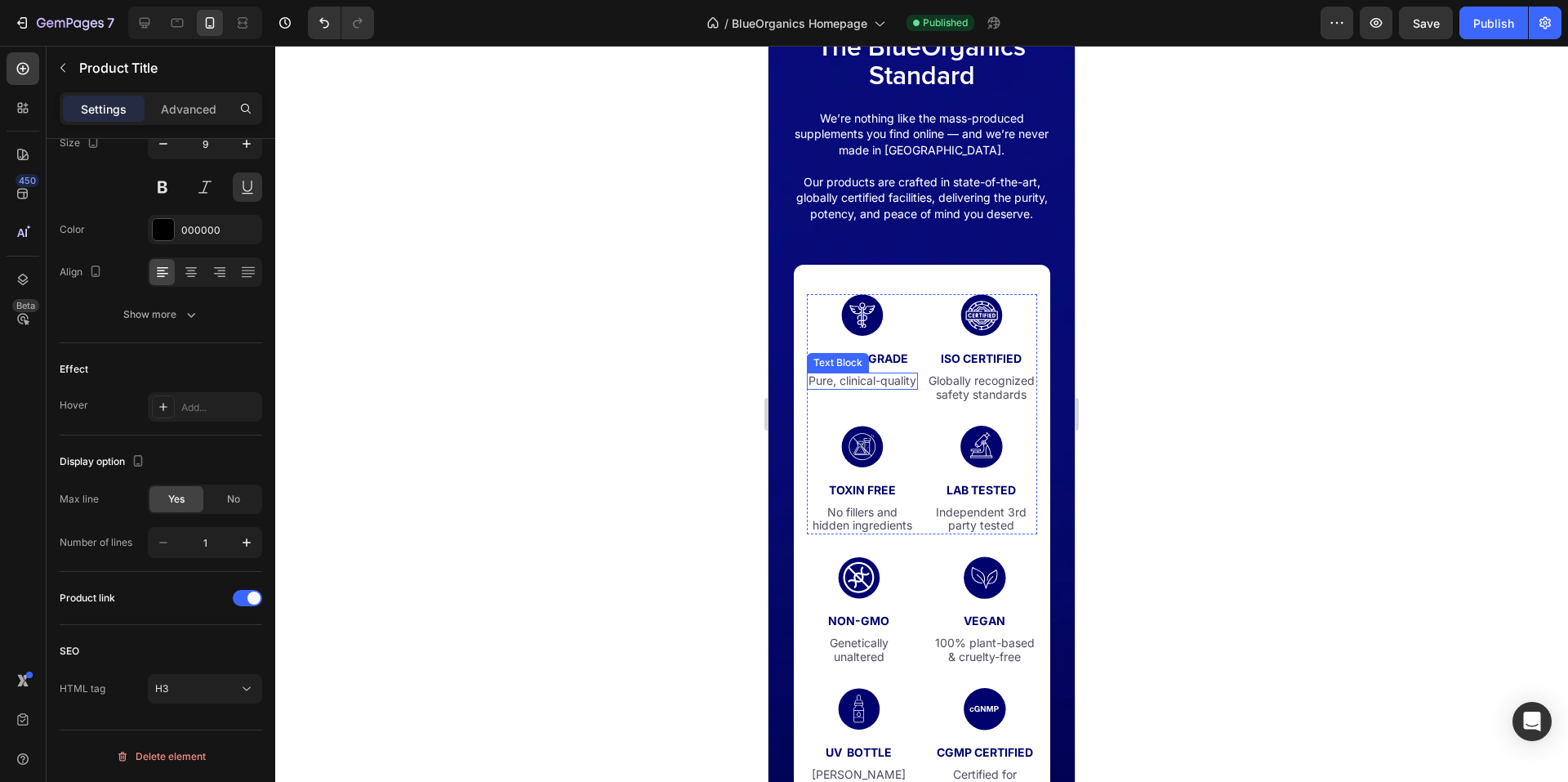
click at [862, 388] on div "Pure, clinical-quality Text Block" at bounding box center [863, 381] width 111 height 17
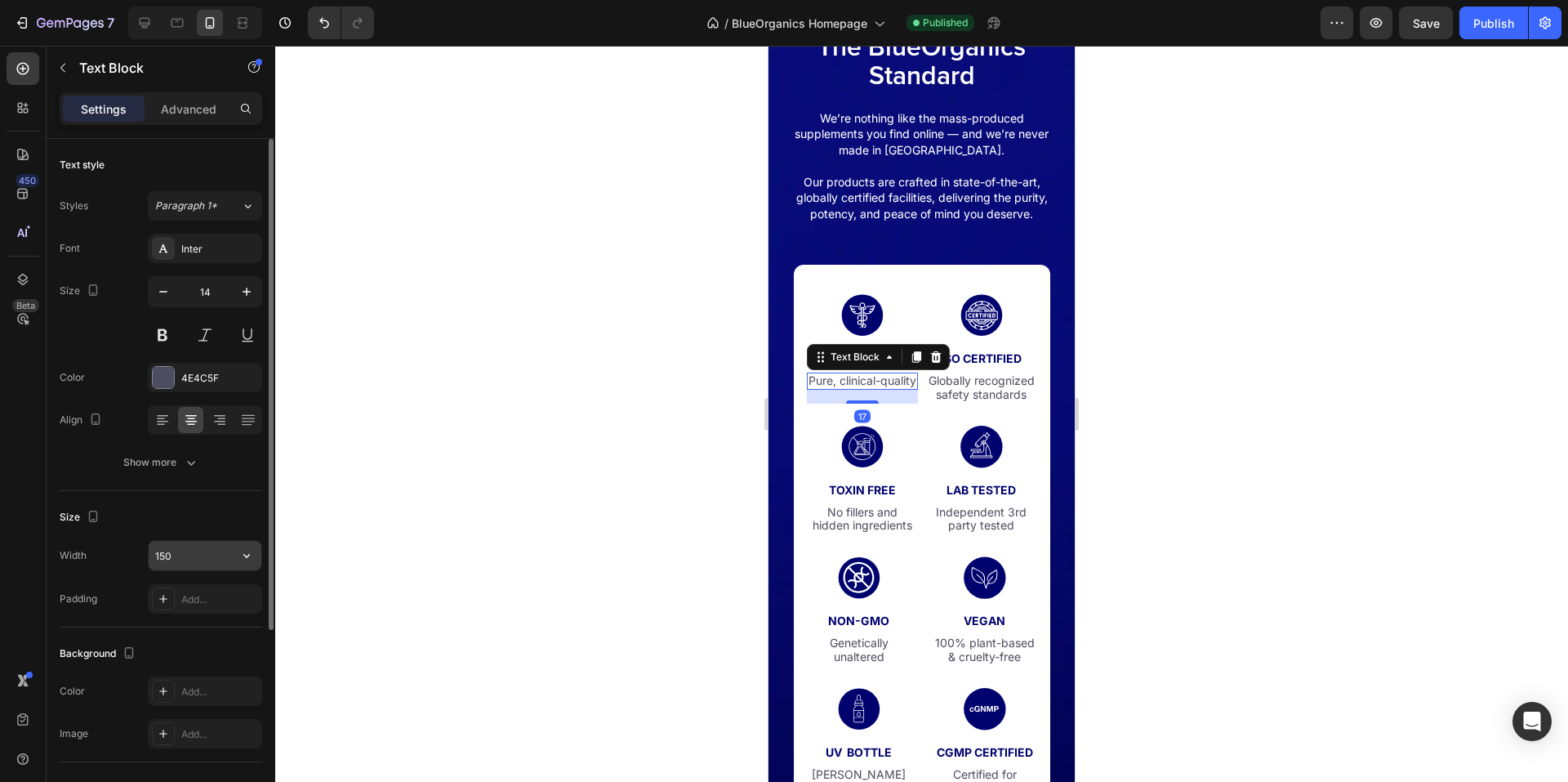
click at [191, 559] on input "150" at bounding box center [205, 555] width 113 height 29
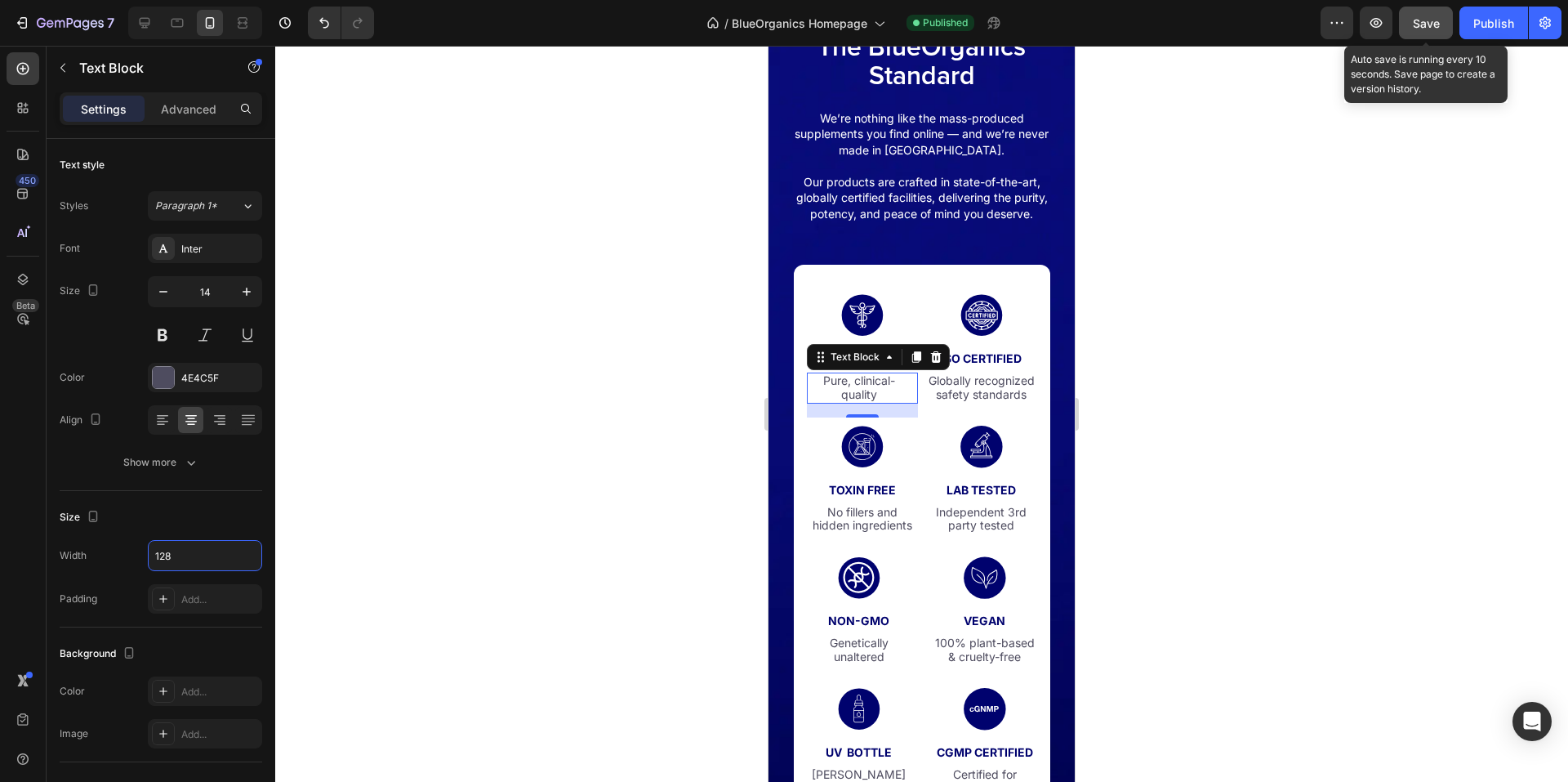
type input "128"
click at [1432, 33] on button "Save" at bounding box center [1426, 23] width 54 height 33
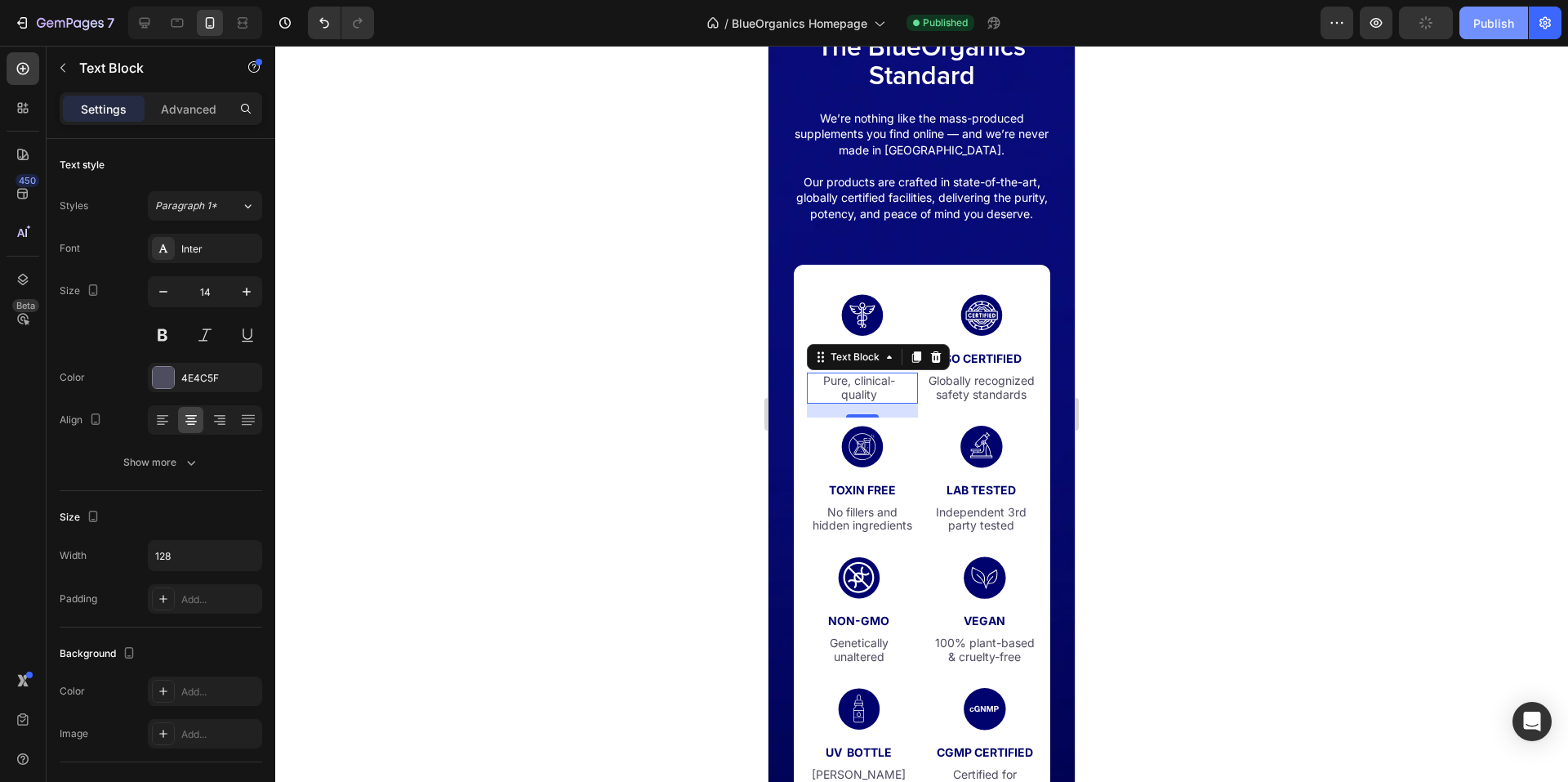
click at [1474, 30] on div "Publish" at bounding box center [1494, 23] width 41 height 17
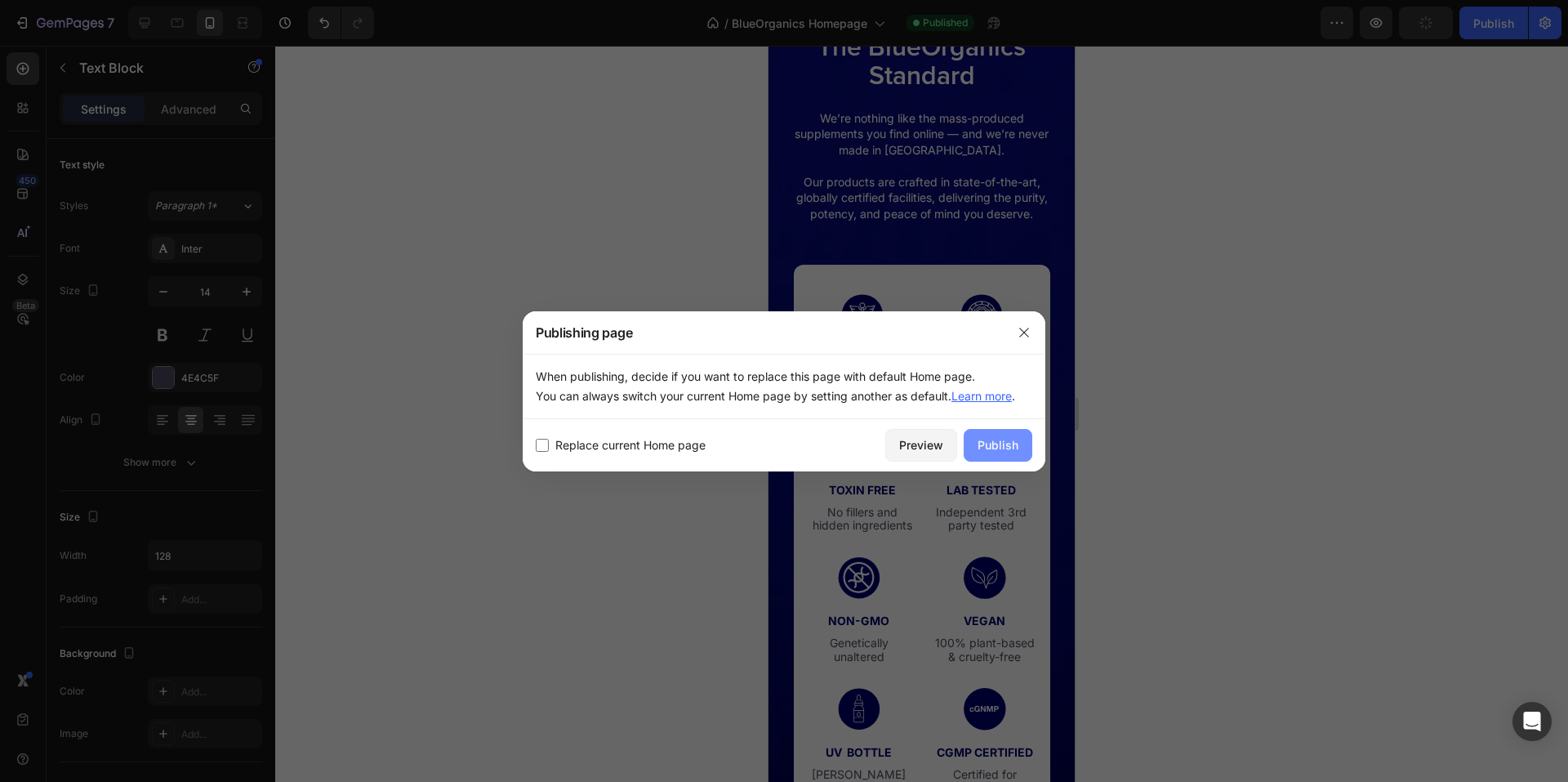
click at [1007, 443] on div "Publish" at bounding box center [998, 444] width 41 height 17
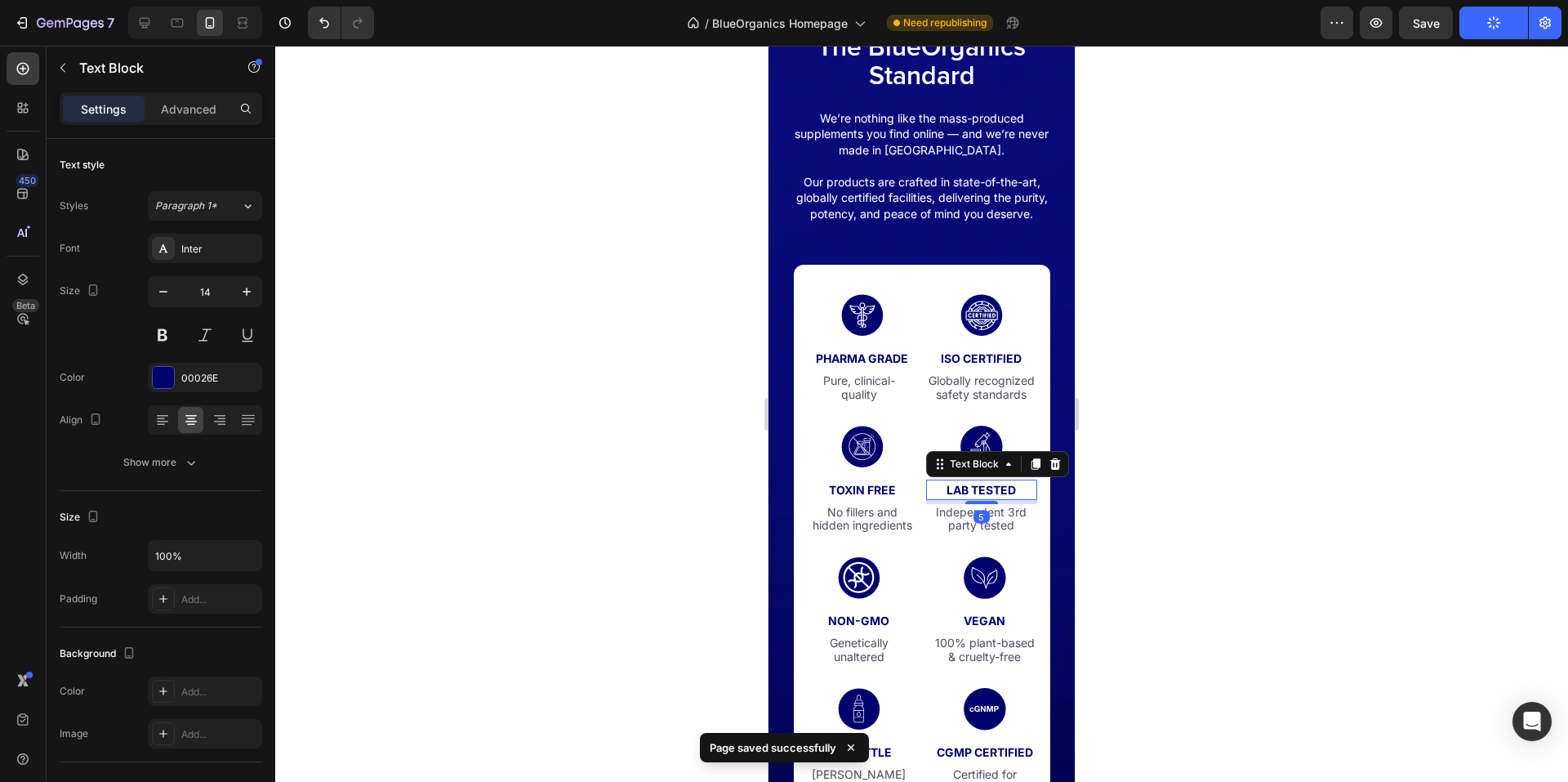
click at [927, 500] on div "lab tested" at bounding box center [982, 490] width 111 height 20
click at [917, 494] on div "Icon PHARMA GRADE Text Block Pure, clinical-quality Text Block Icon ISO CERTIFI…" at bounding box center [922, 414] width 231 height 241
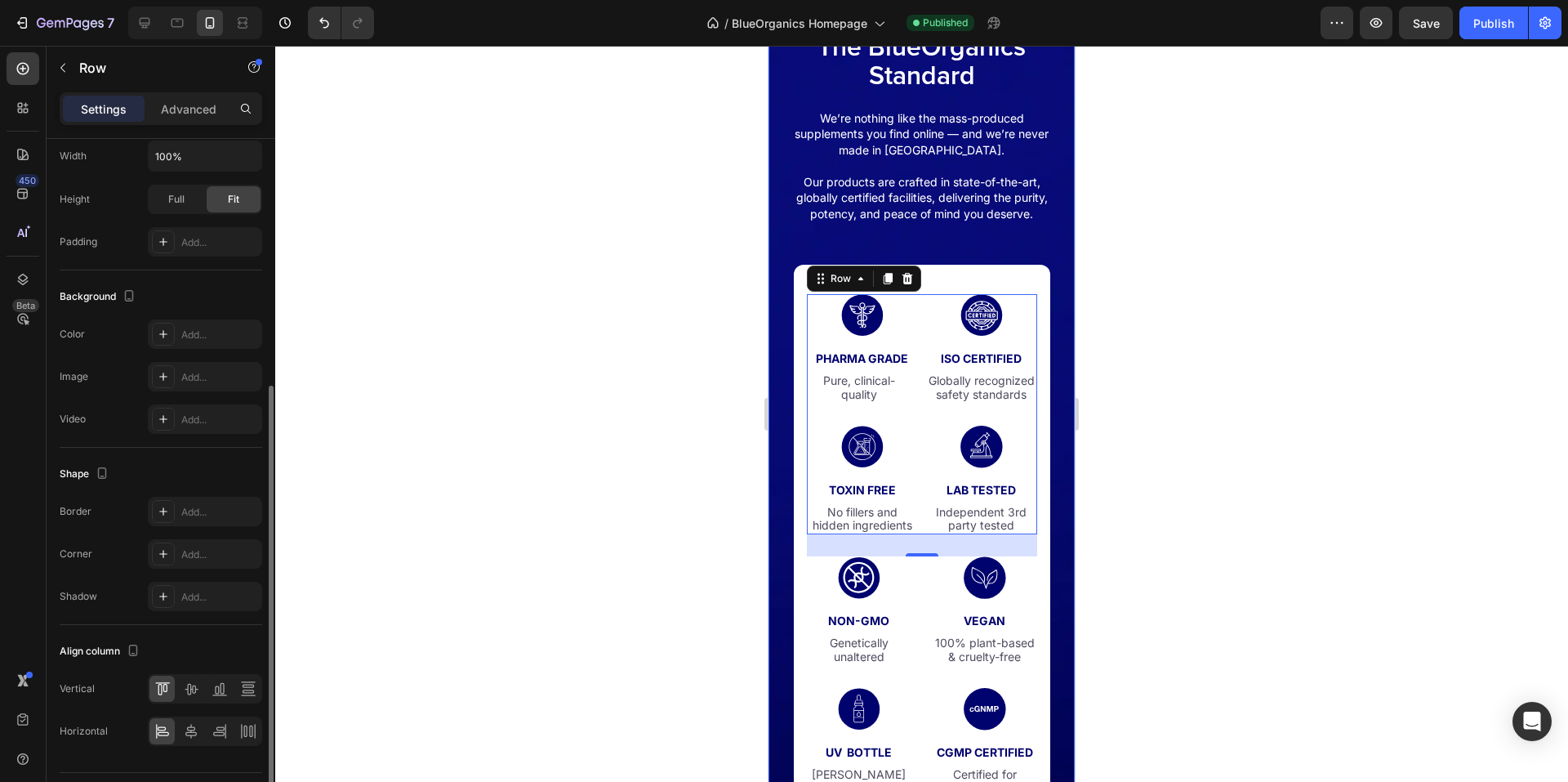
scroll to position [451, 0]
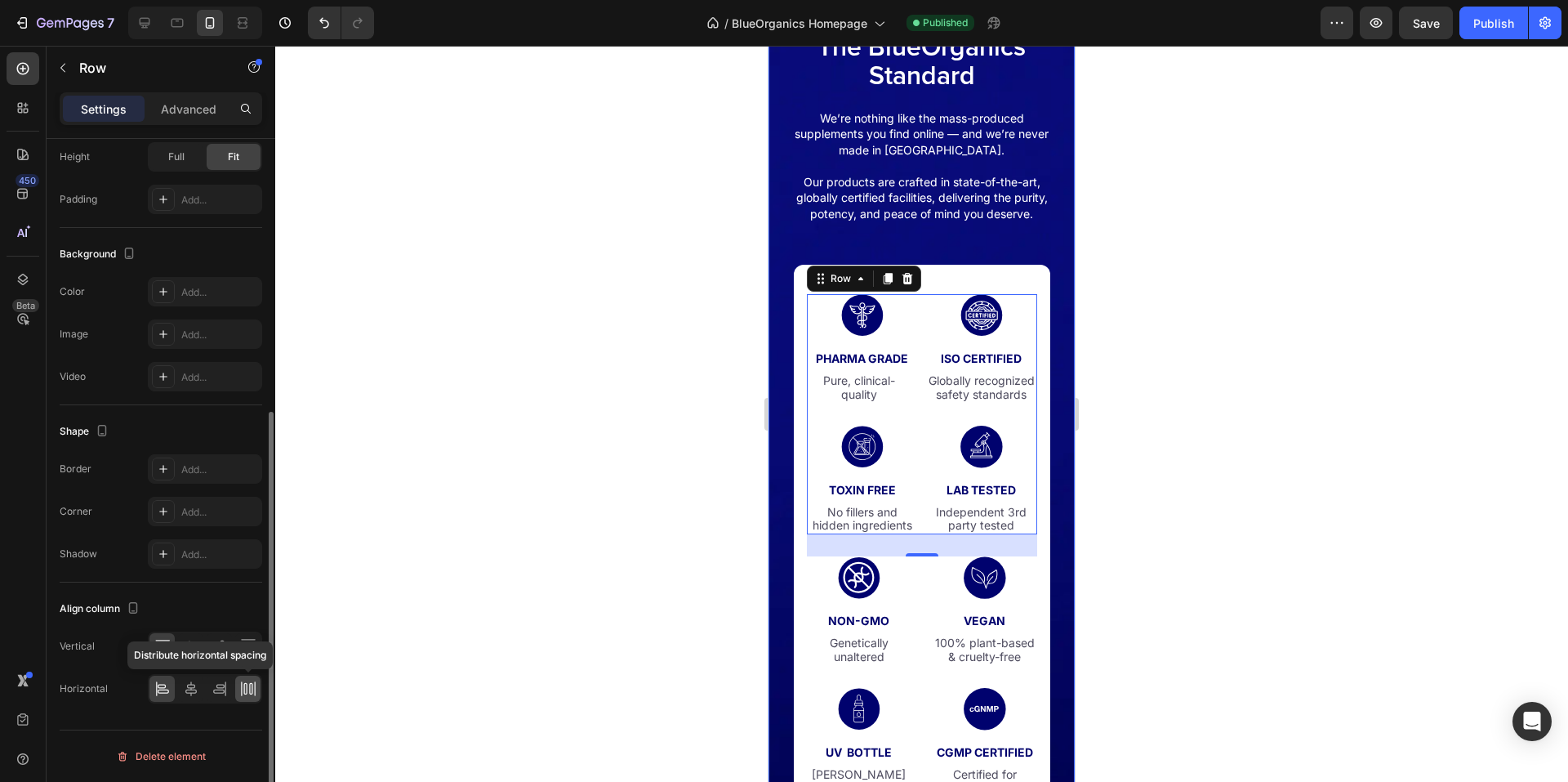
click at [248, 700] on div at bounding box center [247, 689] width 25 height 26
click at [976, 664] on p "100% plant-based & cruelty-free" at bounding box center [985, 650] width 101 height 28
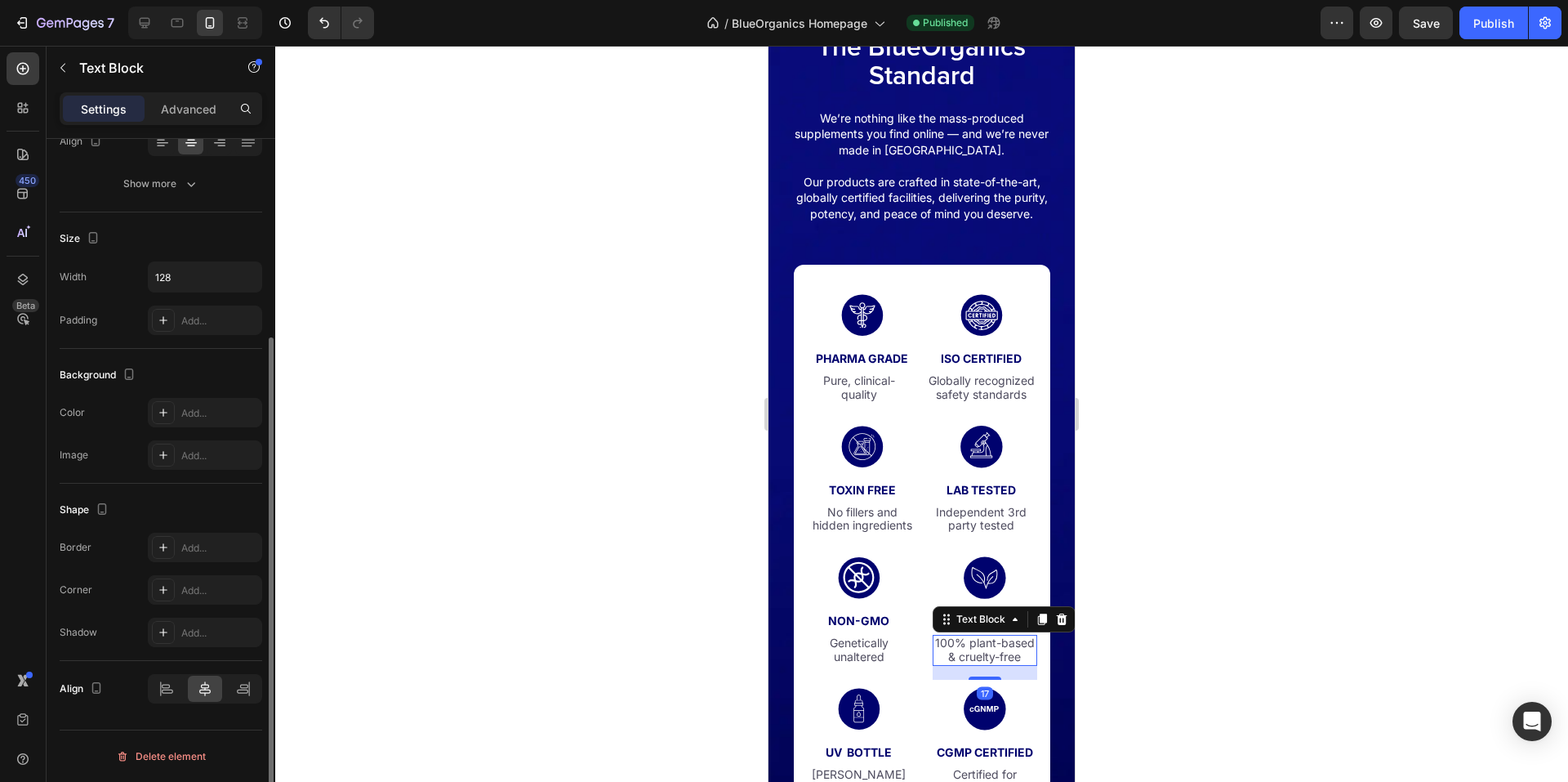
scroll to position [0, 0]
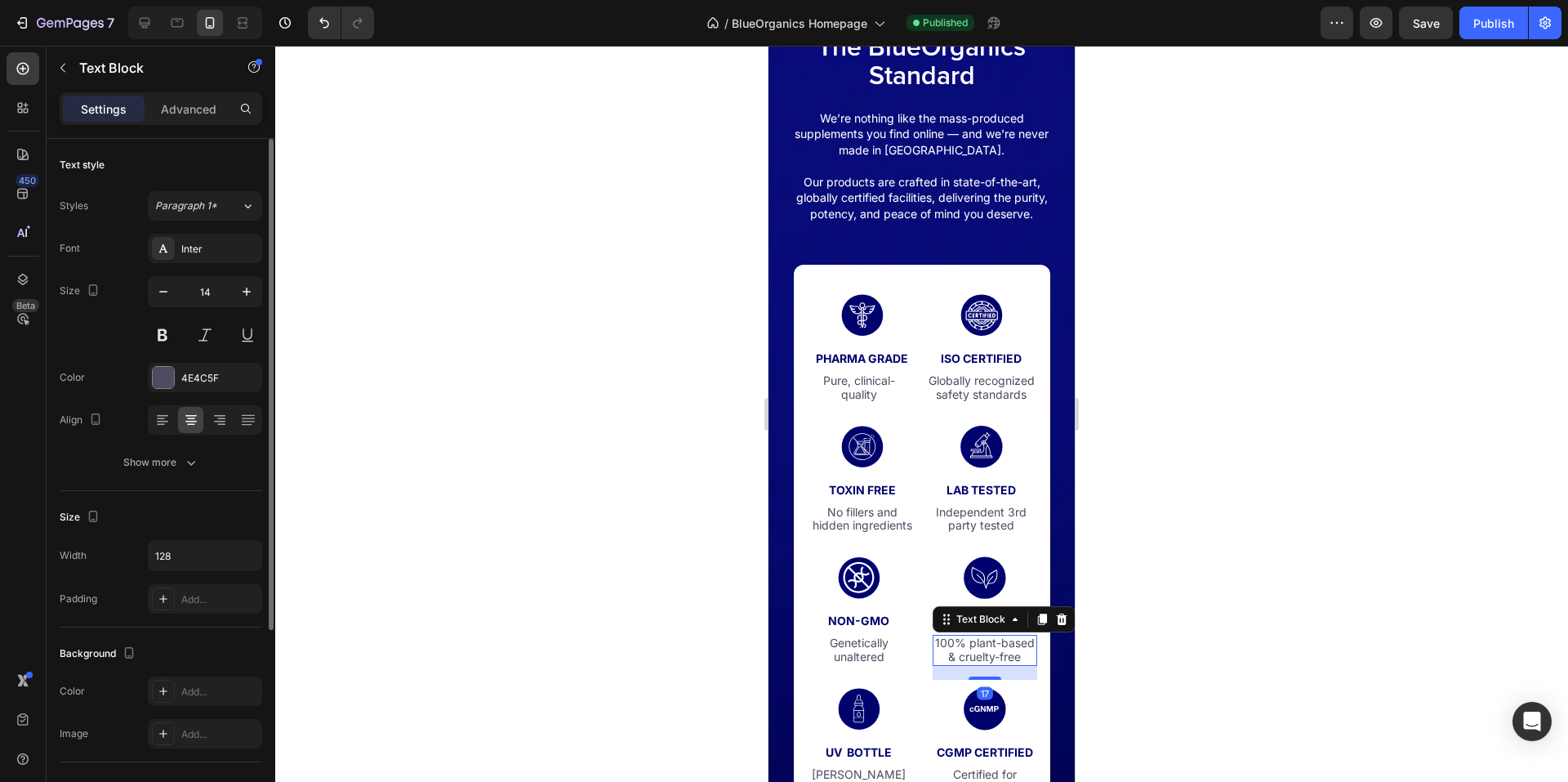
click at [221, 572] on div "Width 128 Padding Add..." at bounding box center [161, 576] width 203 height 73
click at [214, 561] on input "128" at bounding box center [205, 555] width 113 height 29
click at [832, 531] on p "No fillers and hidden ingredients" at bounding box center [863, 519] width 108 height 28
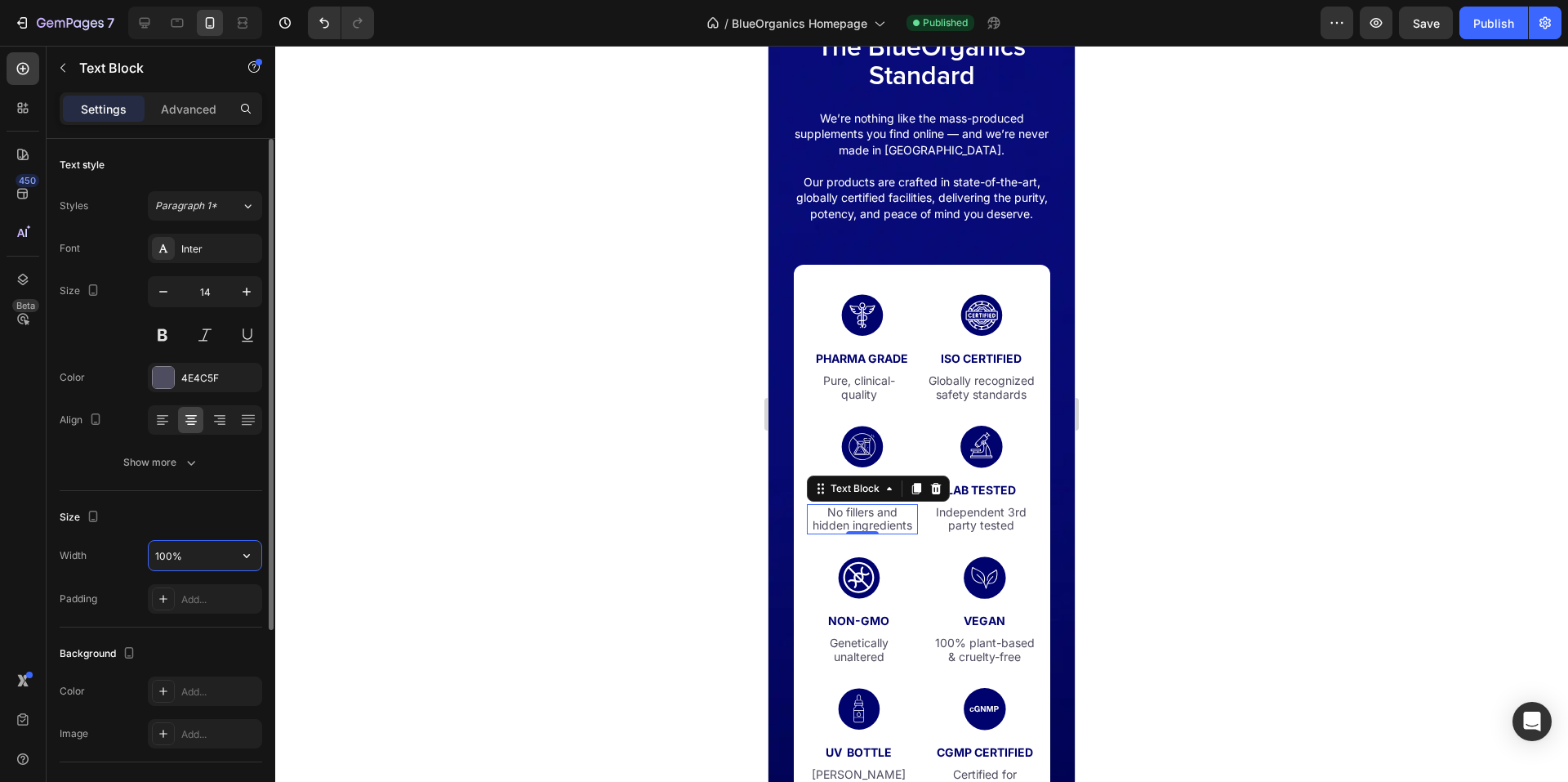
click at [192, 551] on input "100%" at bounding box center [205, 555] width 113 height 29
paste input "28"
type input "128"
click at [223, 505] on div "Size" at bounding box center [161, 517] width 203 height 26
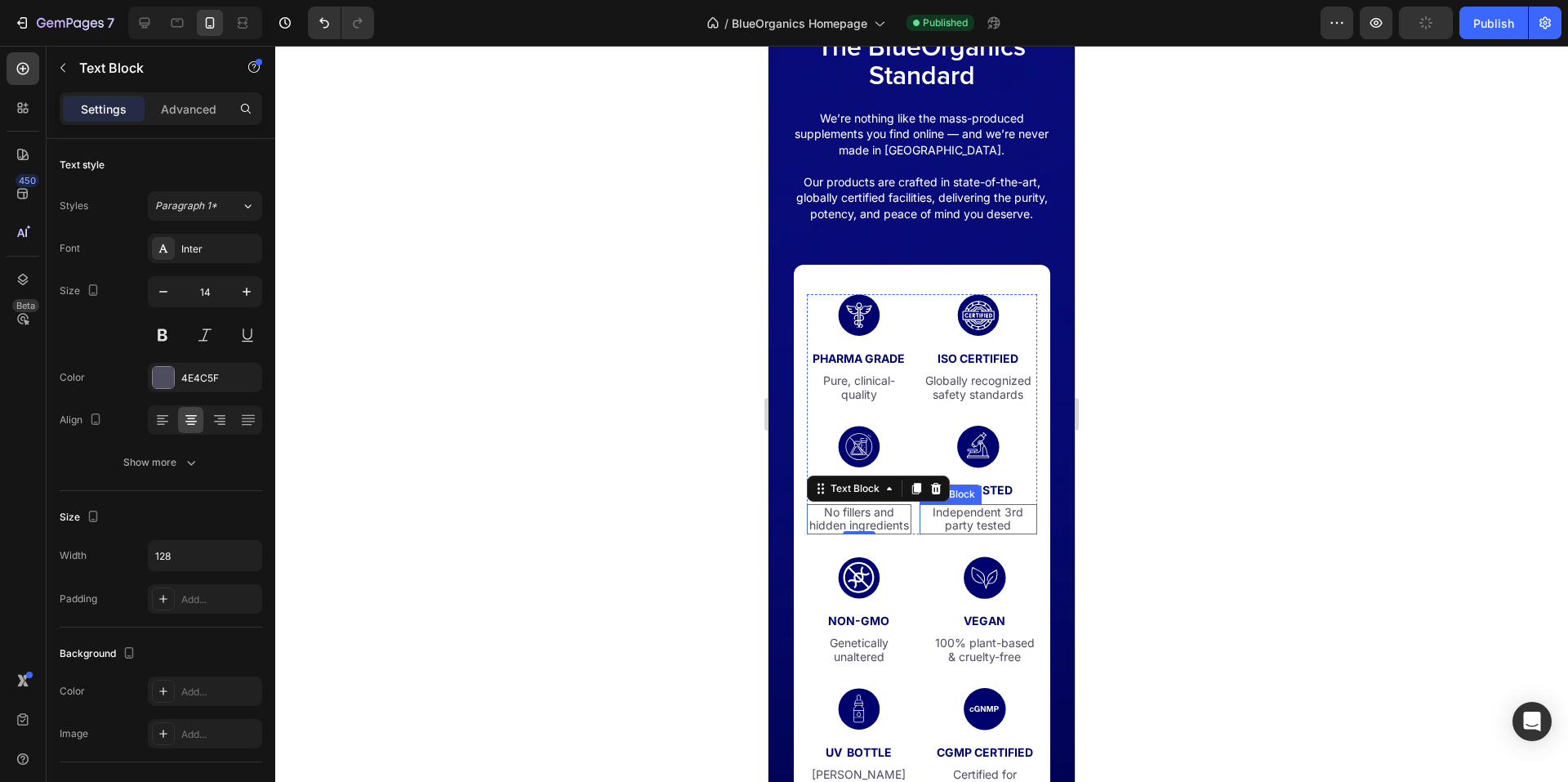
click at [956, 534] on p "Independent 3rd party tested" at bounding box center [979, 519] width 114 height 28
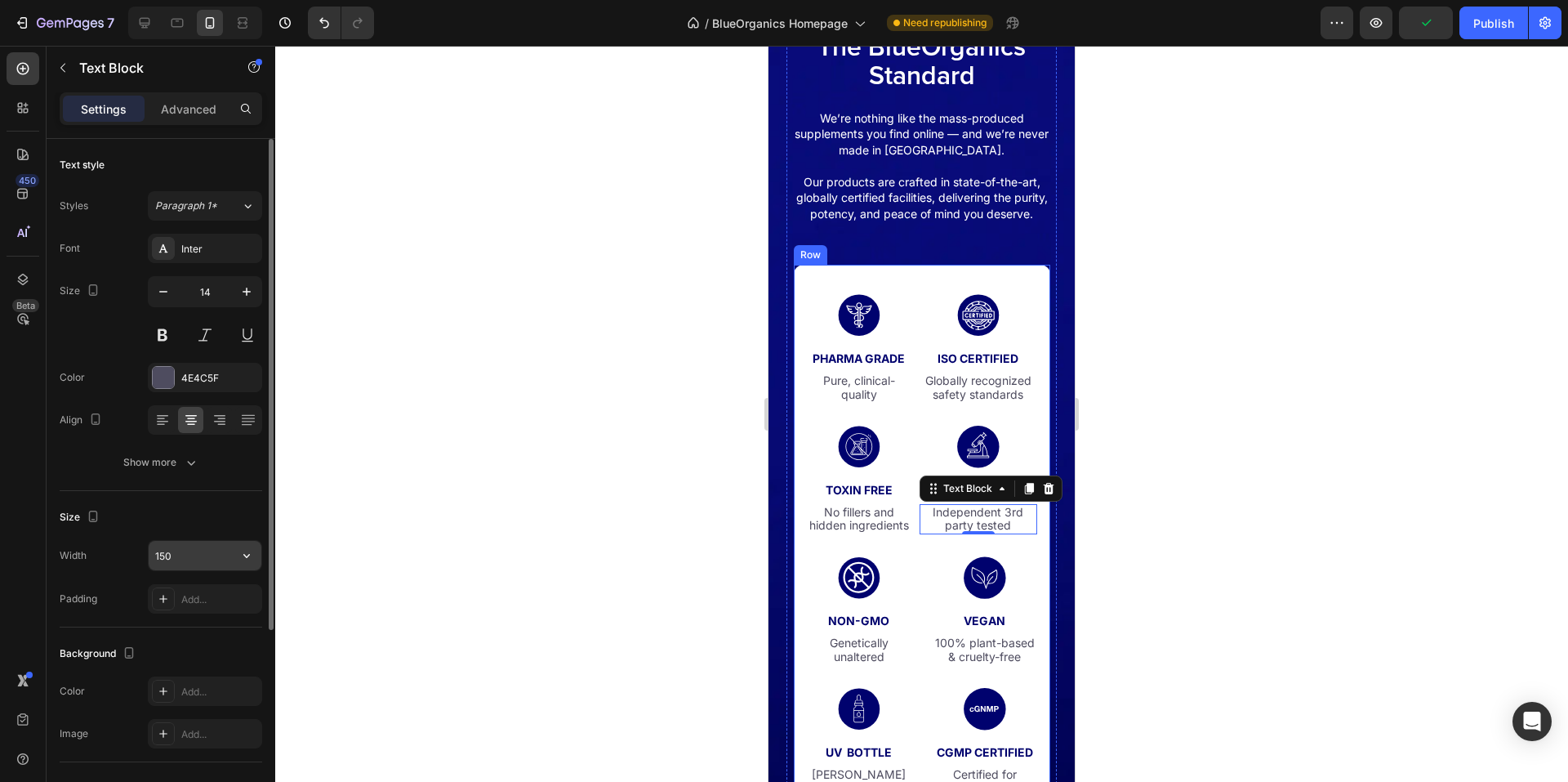
click at [172, 556] on input "150" at bounding box center [205, 555] width 113 height 29
paste input "28"
type input "128"
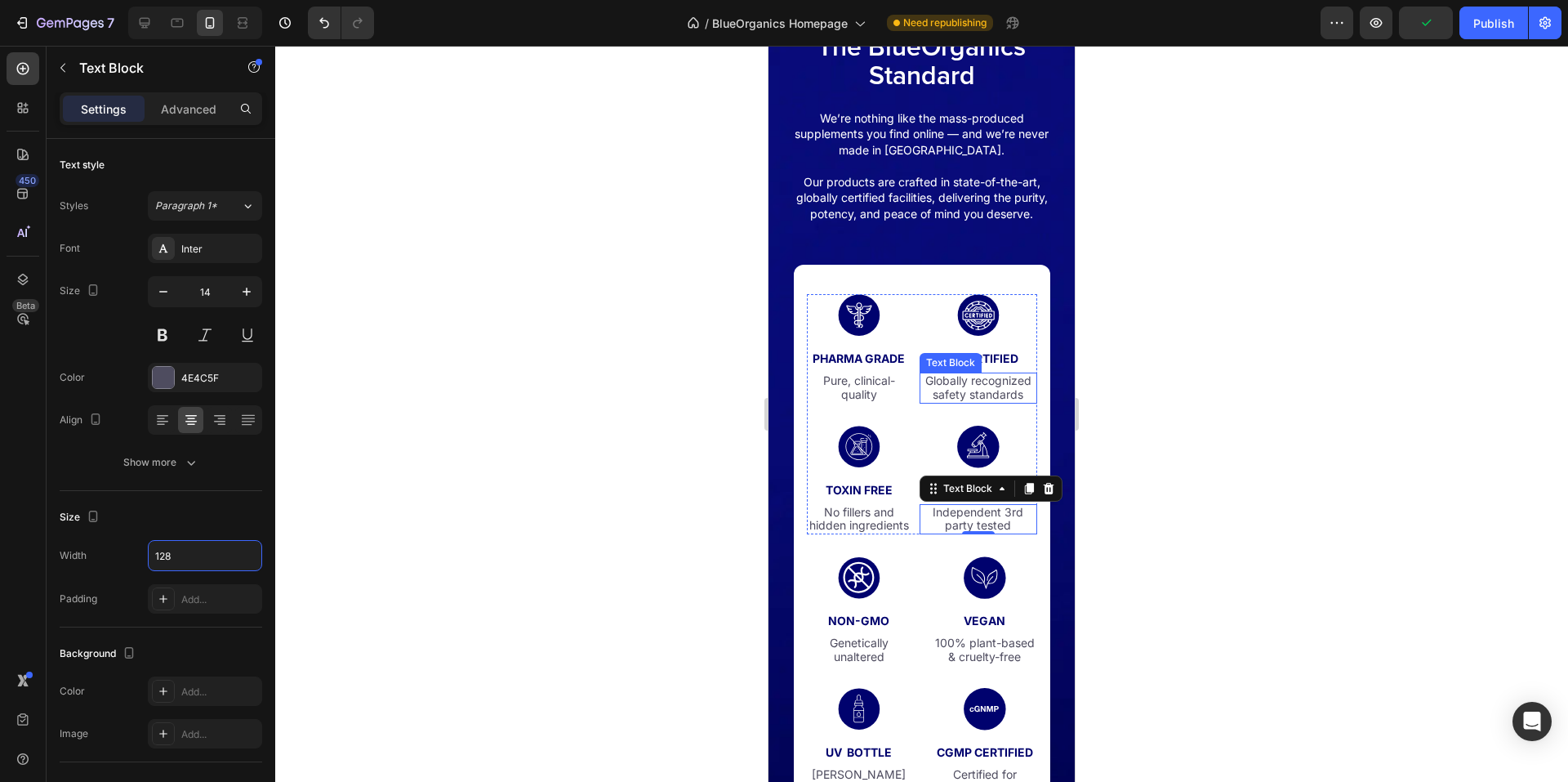
click at [964, 402] on p "Globally recognized safety standards" at bounding box center [979, 387] width 114 height 28
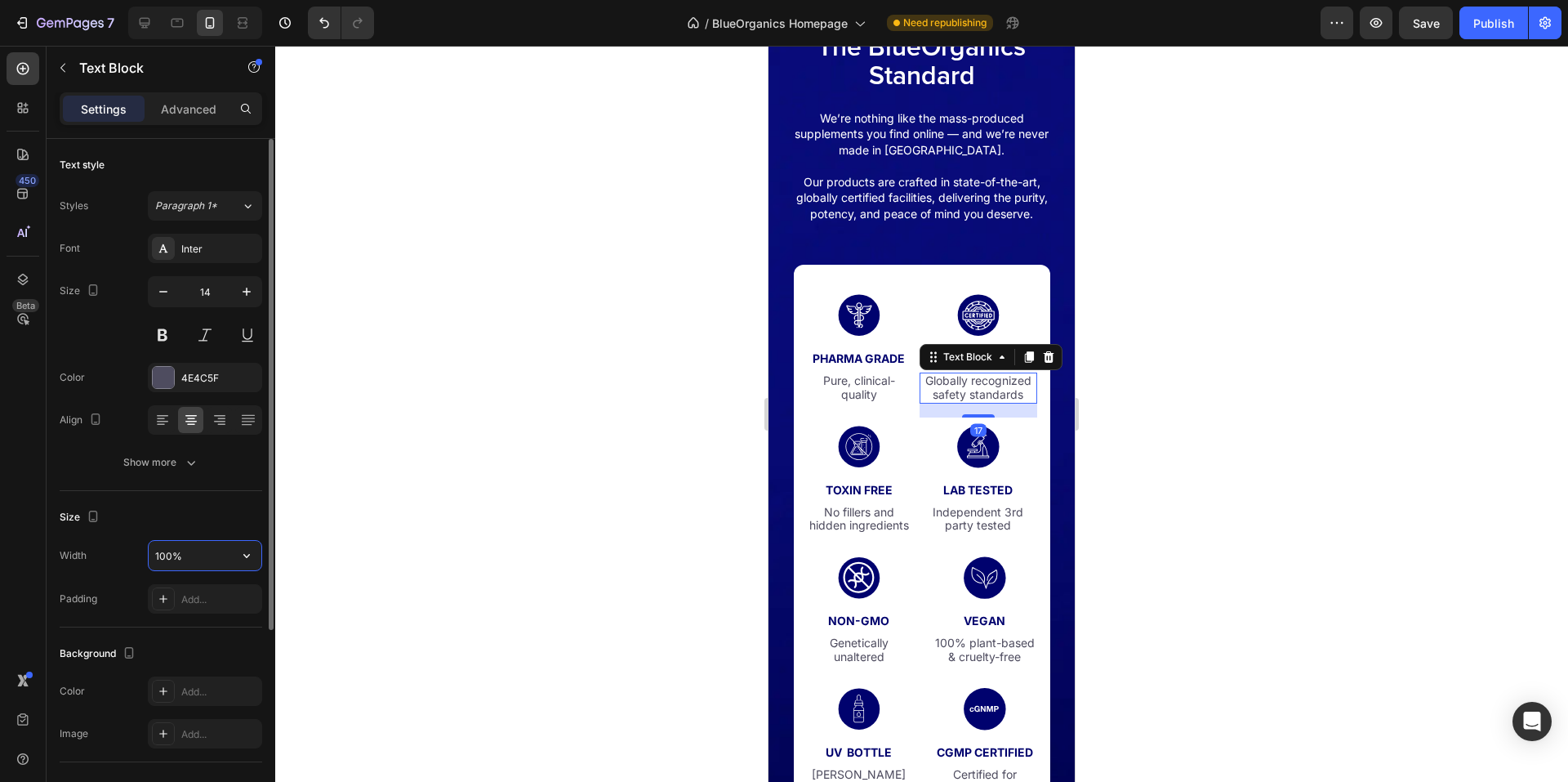
click at [219, 558] on input "100%" at bounding box center [205, 555] width 113 height 29
paste input "28"
type input "143"
click at [239, 506] on div "Size" at bounding box center [161, 517] width 203 height 26
click at [847, 391] on p "Pure, clinical-quality" at bounding box center [859, 387] width 101 height 28
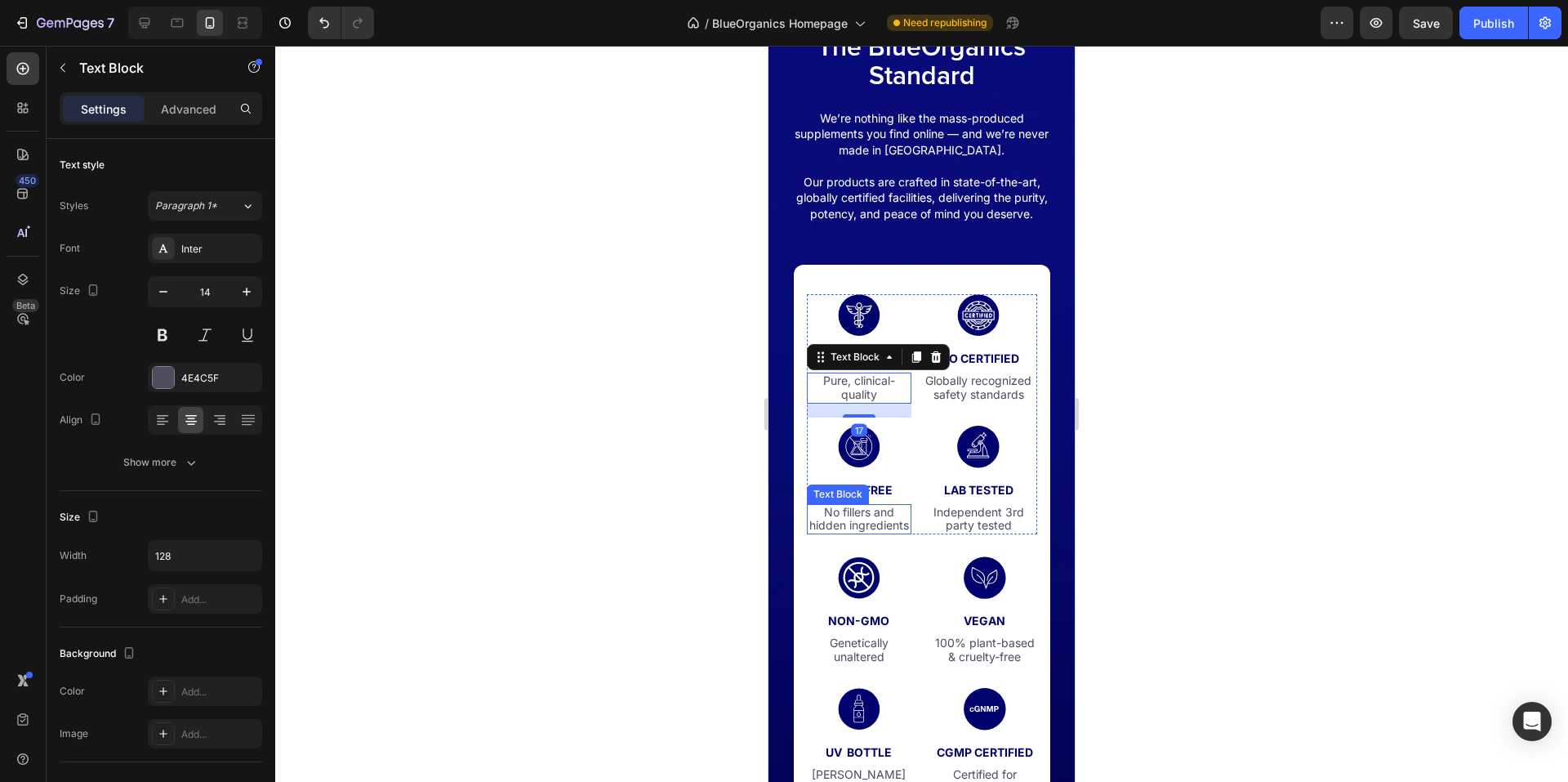
click at [866, 535] on div "No fillers and hidden ingredients Text Block" at bounding box center [859, 519] width 104 height 31
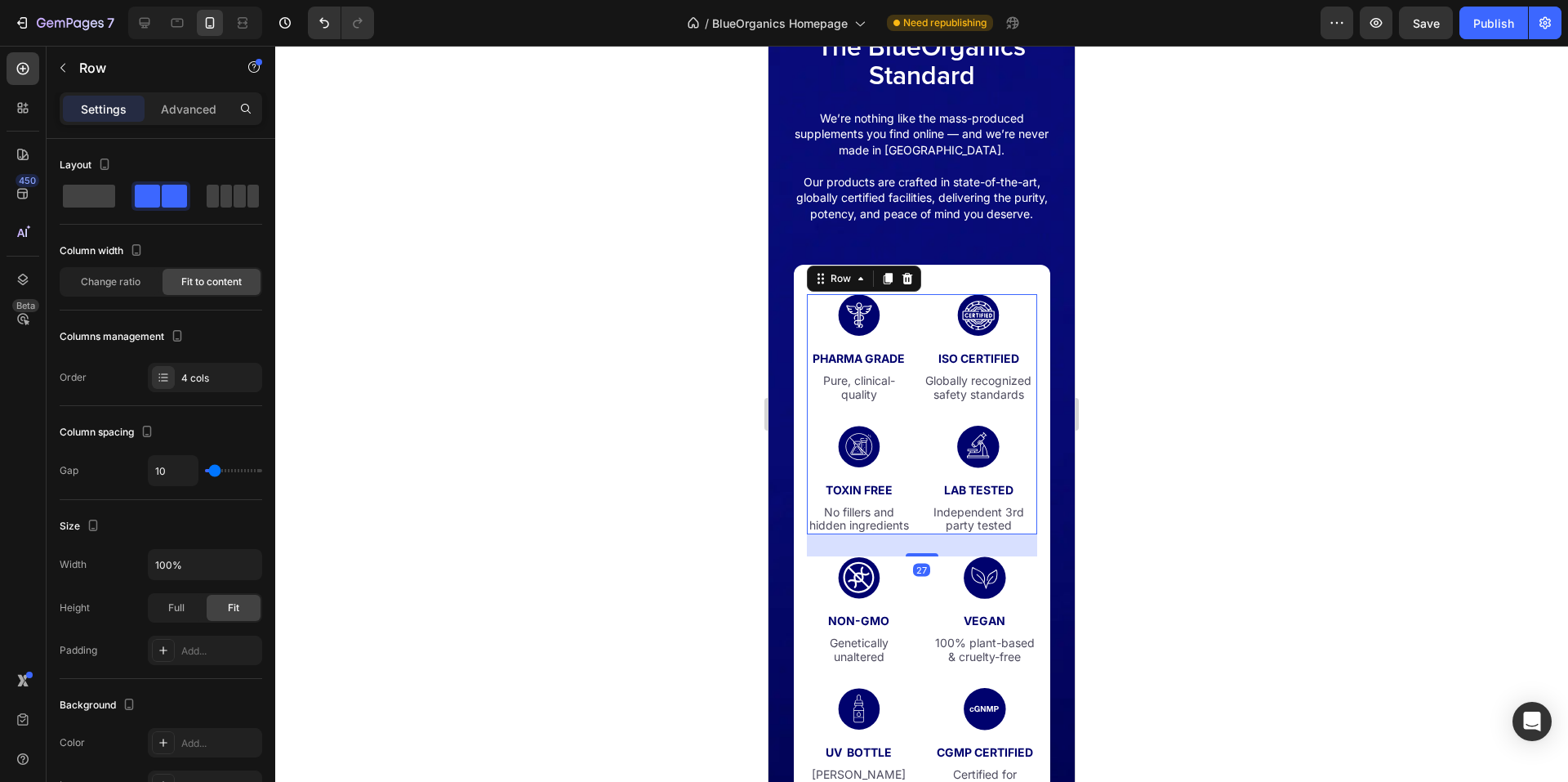
click at [910, 524] on div "Icon PHARMA GRADE Text Block Pure, clinical-quality Text Block Icon ISO CERTIFI…" at bounding box center [922, 414] width 231 height 241
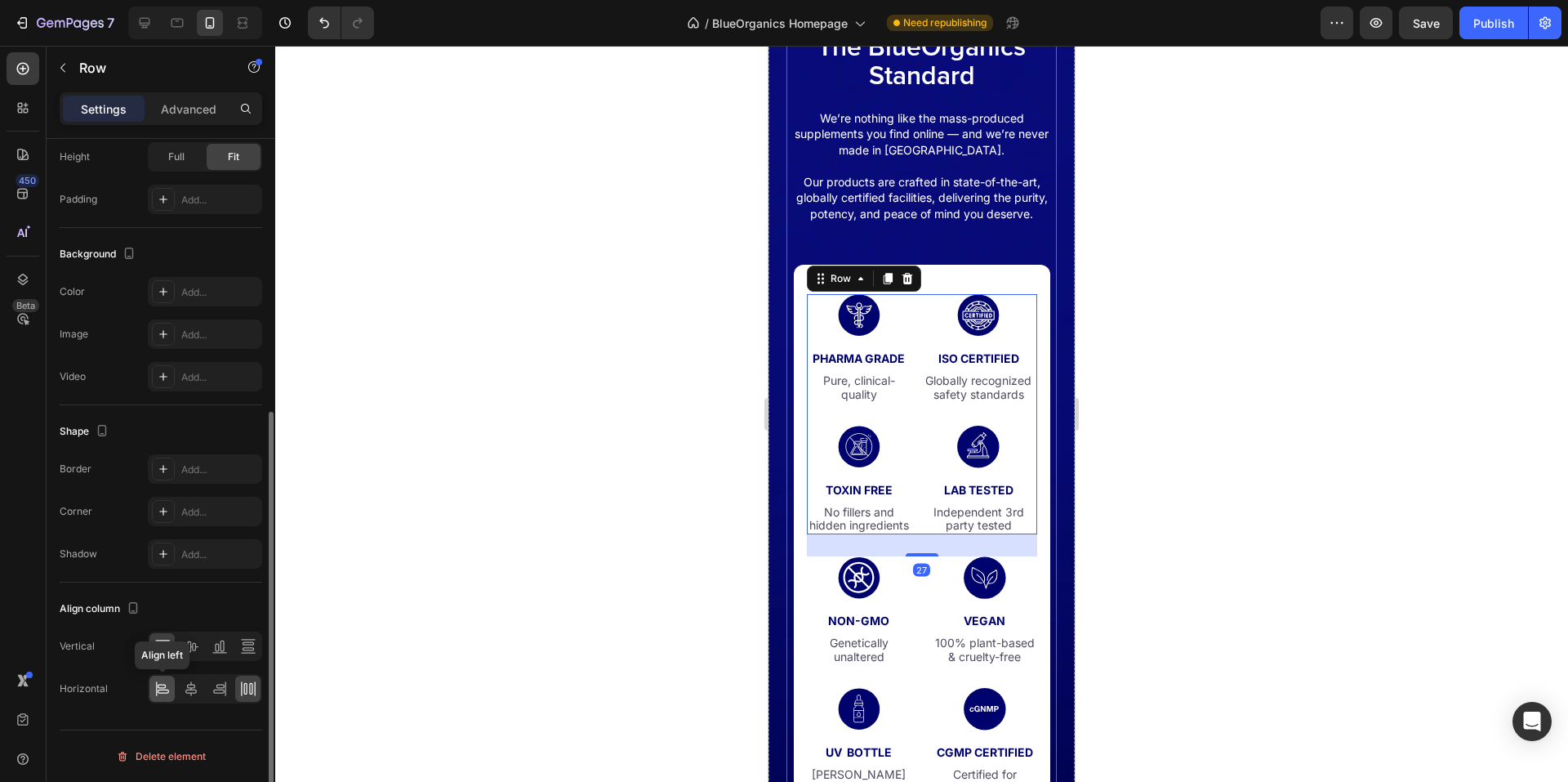
scroll to position [451, 0]
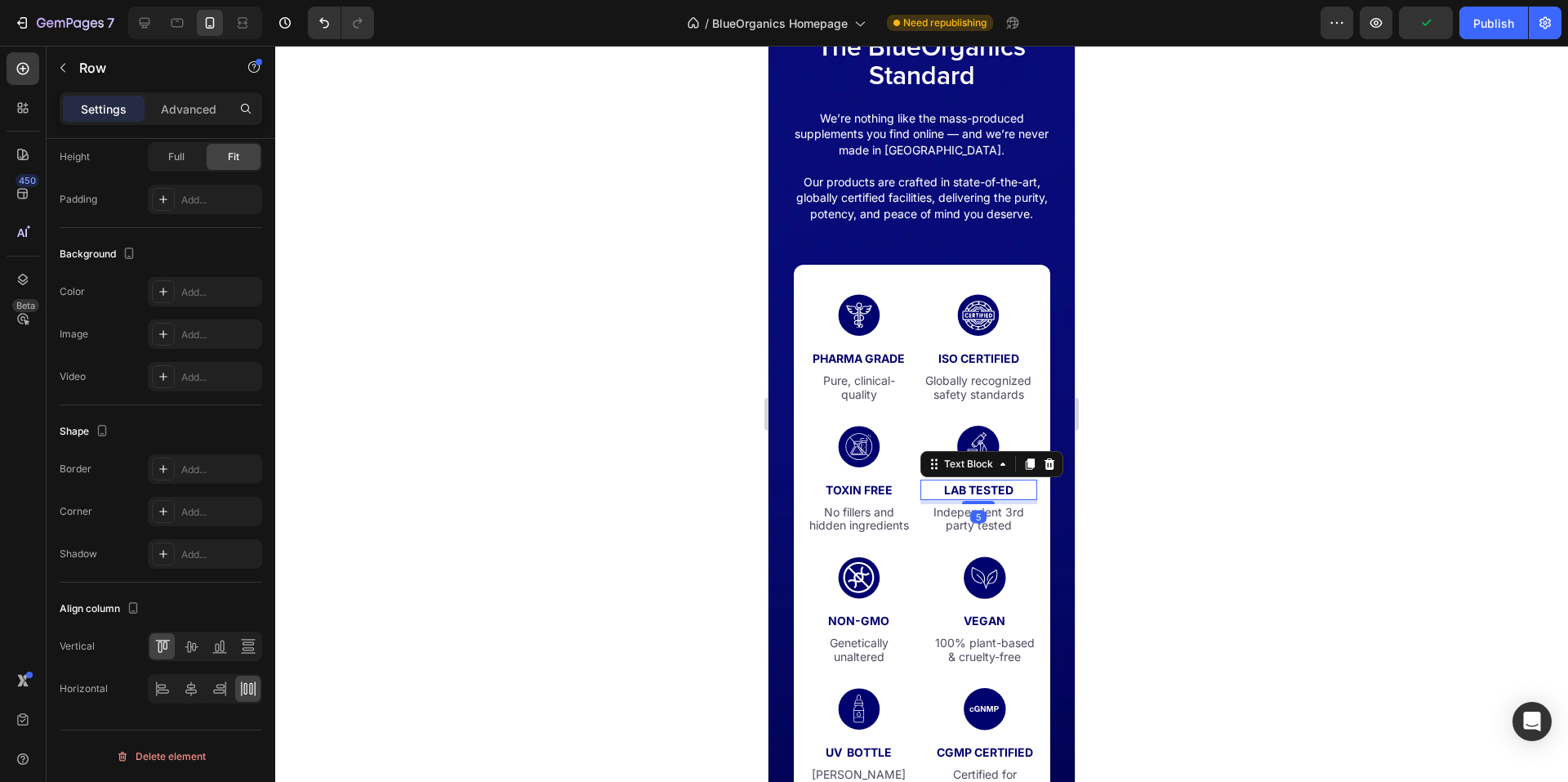
click at [991, 498] on p "lab tested" at bounding box center [979, 490] width 114 height 17
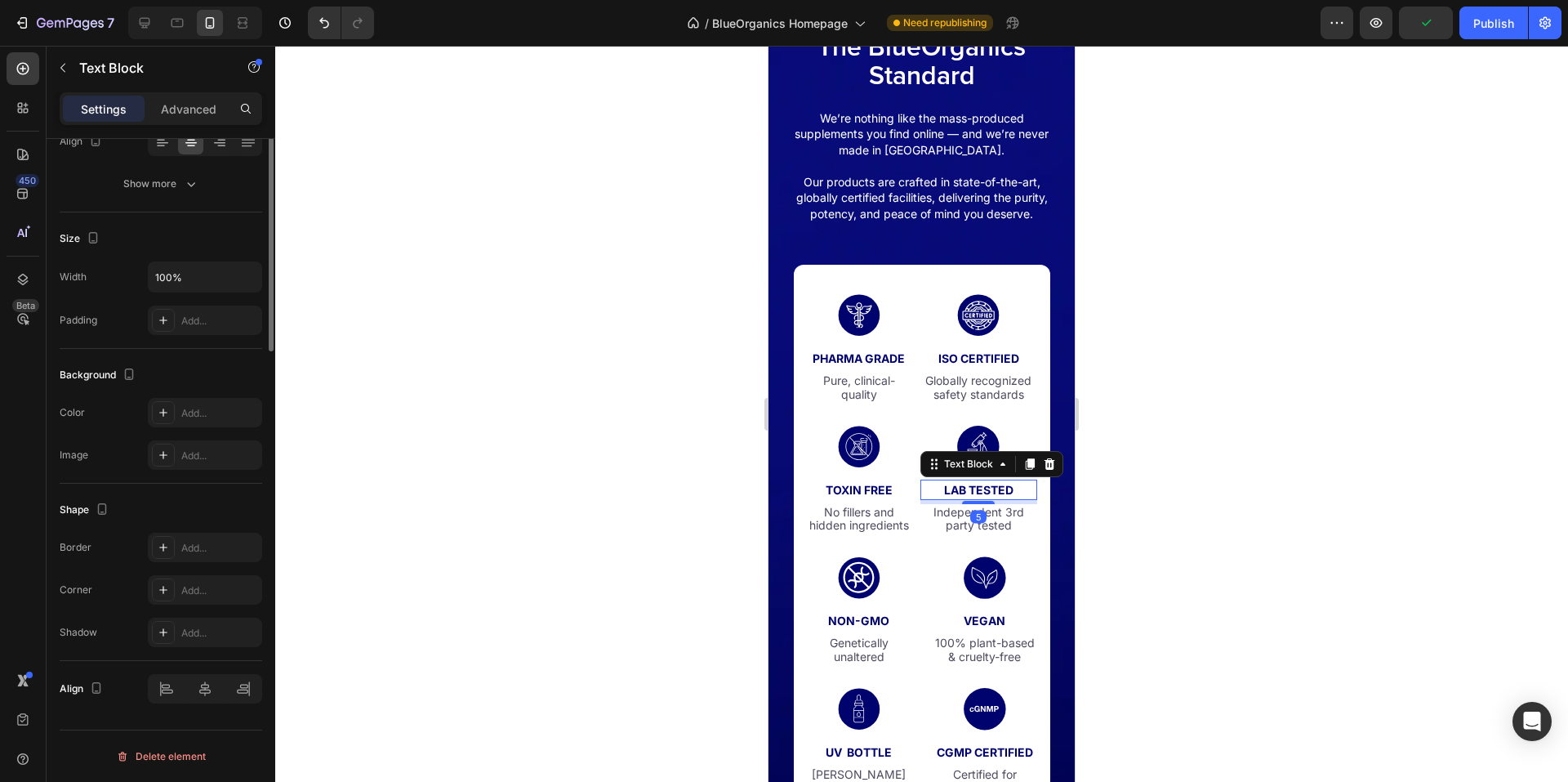
scroll to position [0, 0]
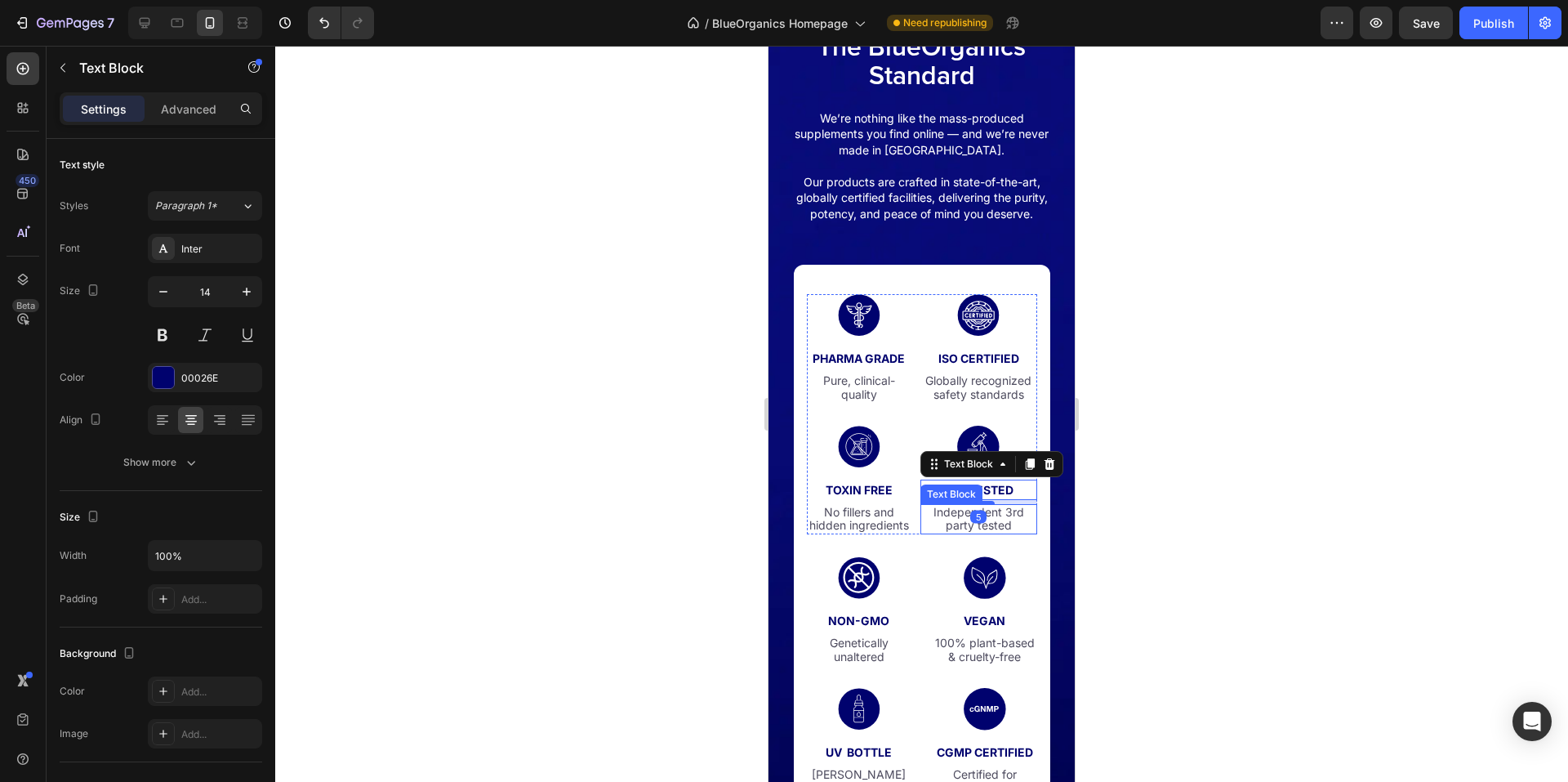
click at [995, 534] on p "Independent 3rd party tested" at bounding box center [978, 519] width 101 height 28
click at [1481, 26] on div "Publish" at bounding box center [1494, 23] width 41 height 17
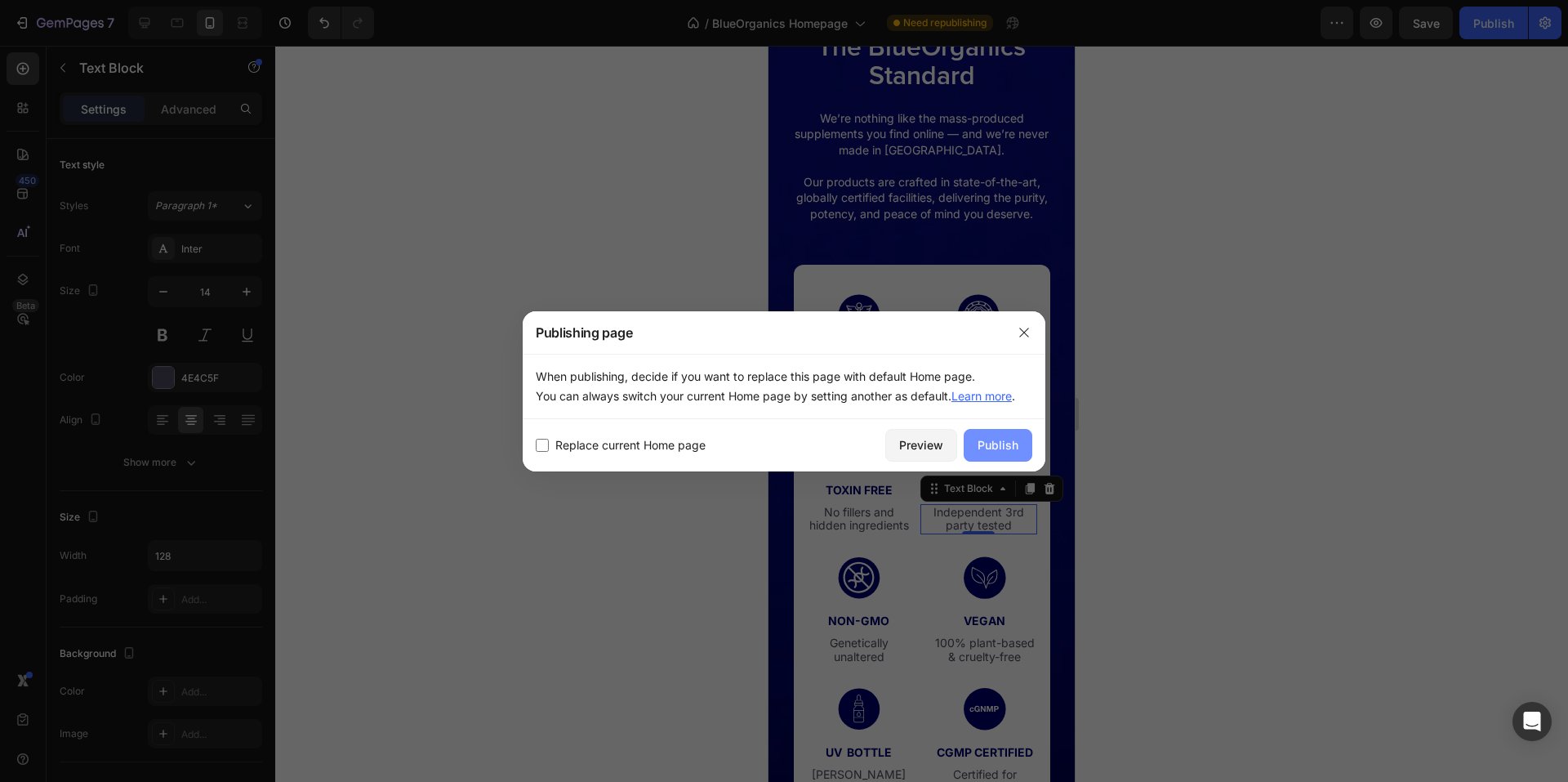
click at [1018, 444] on div "Publish" at bounding box center [998, 444] width 41 height 17
